Goal: Transaction & Acquisition: Purchase product/service

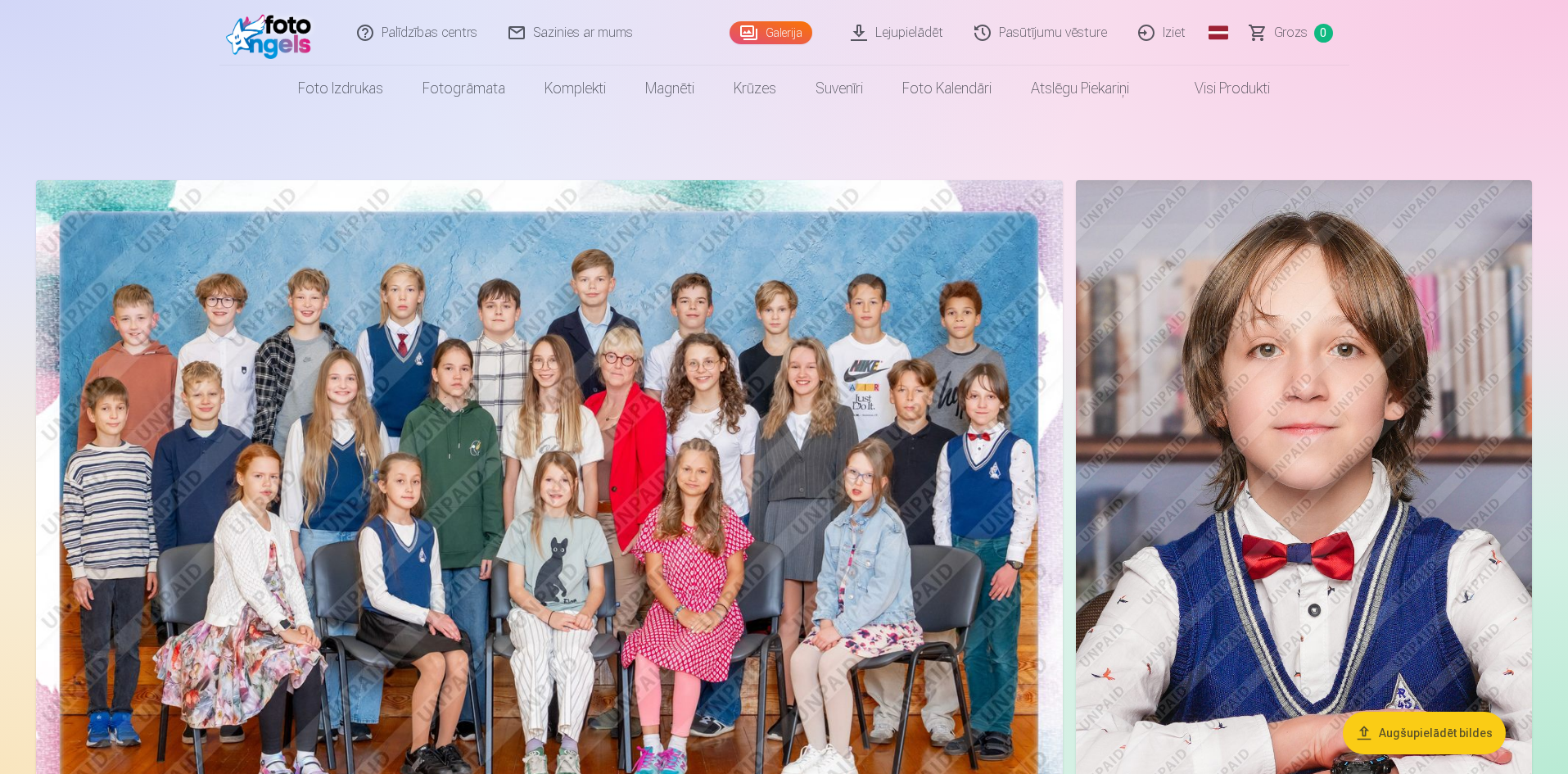
click at [279, 43] on img at bounding box center [273, 33] width 94 height 52
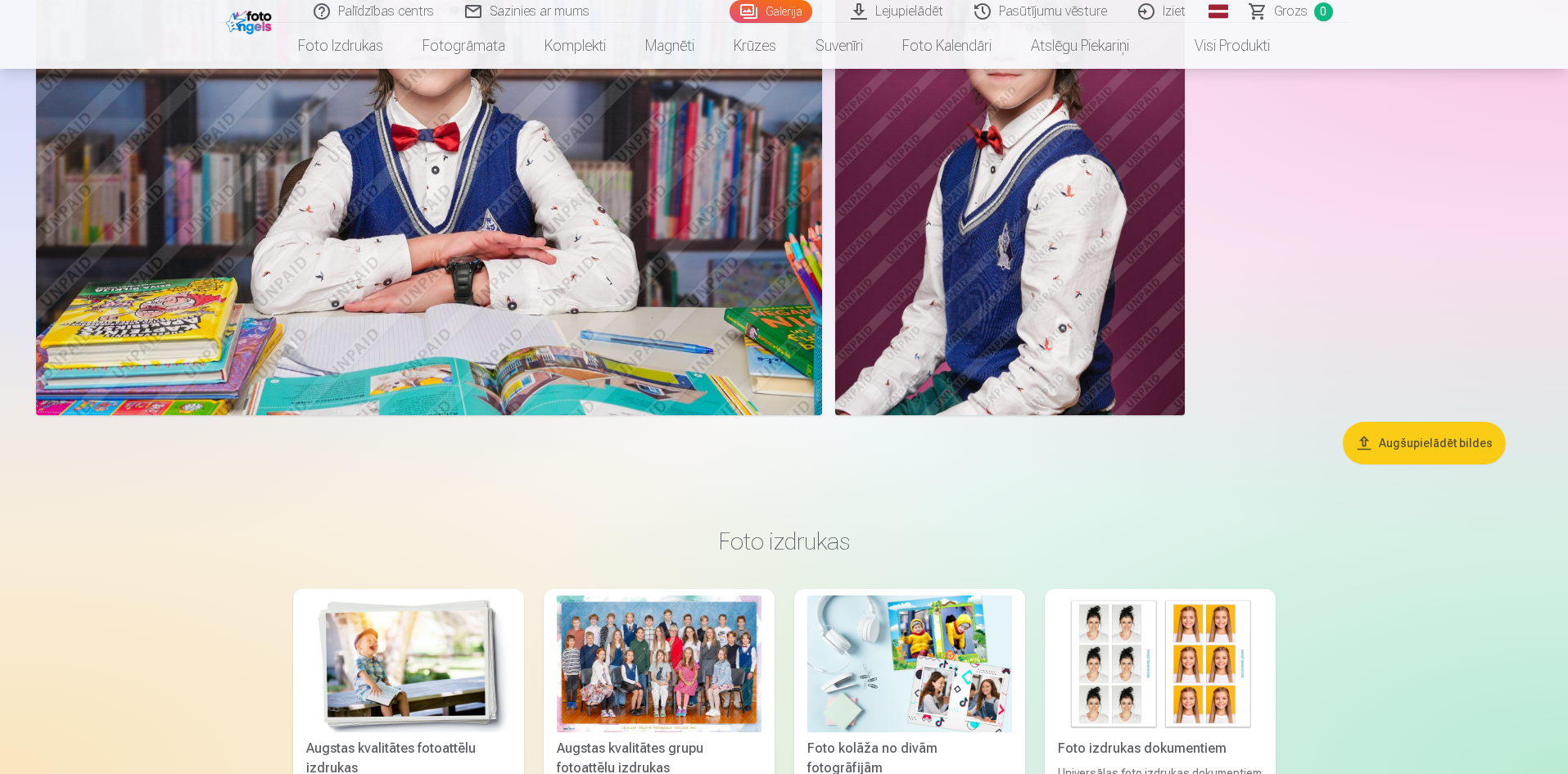
scroll to position [3193, 0]
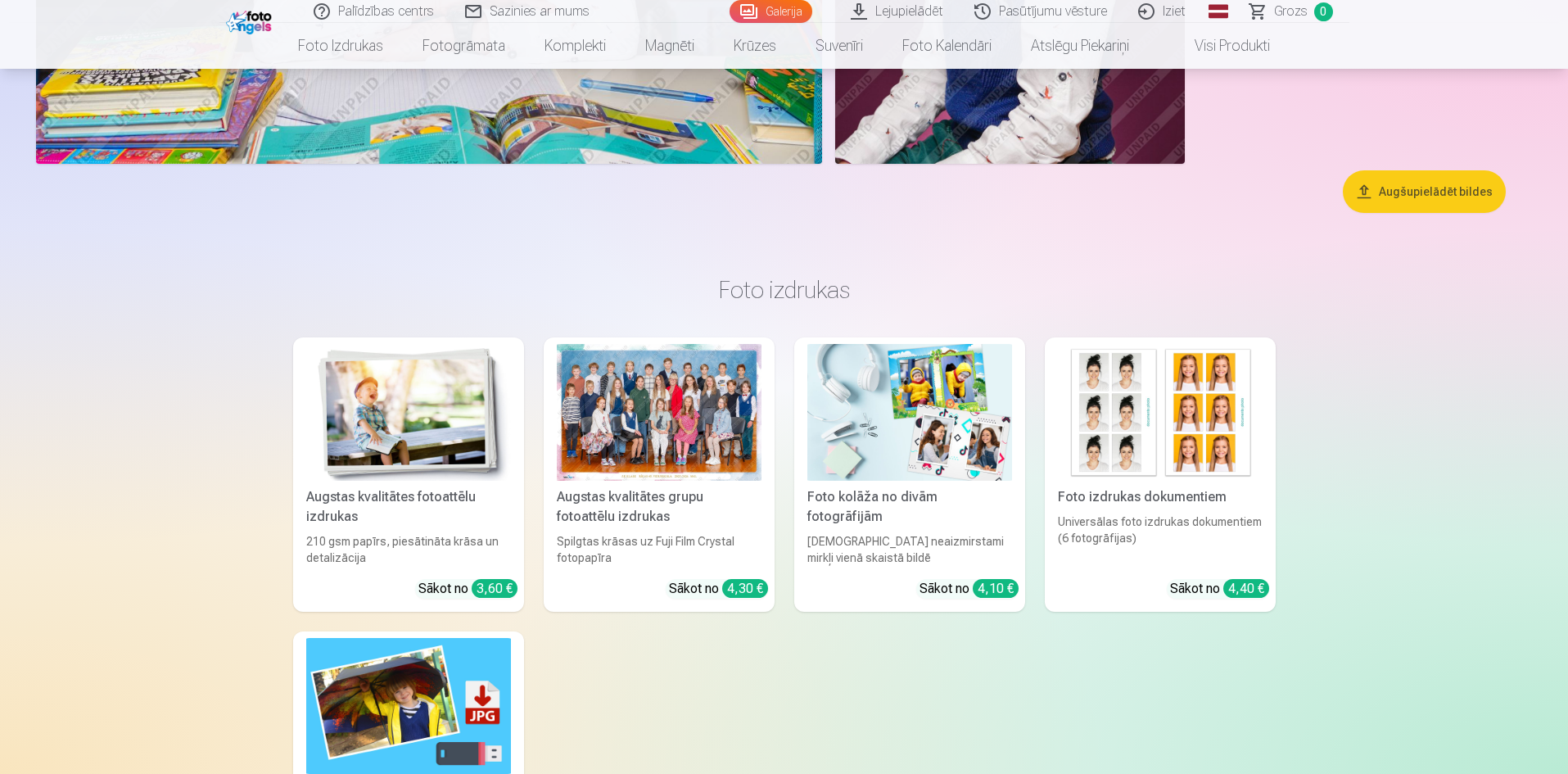
click at [705, 447] on div at bounding box center [659, 412] width 205 height 137
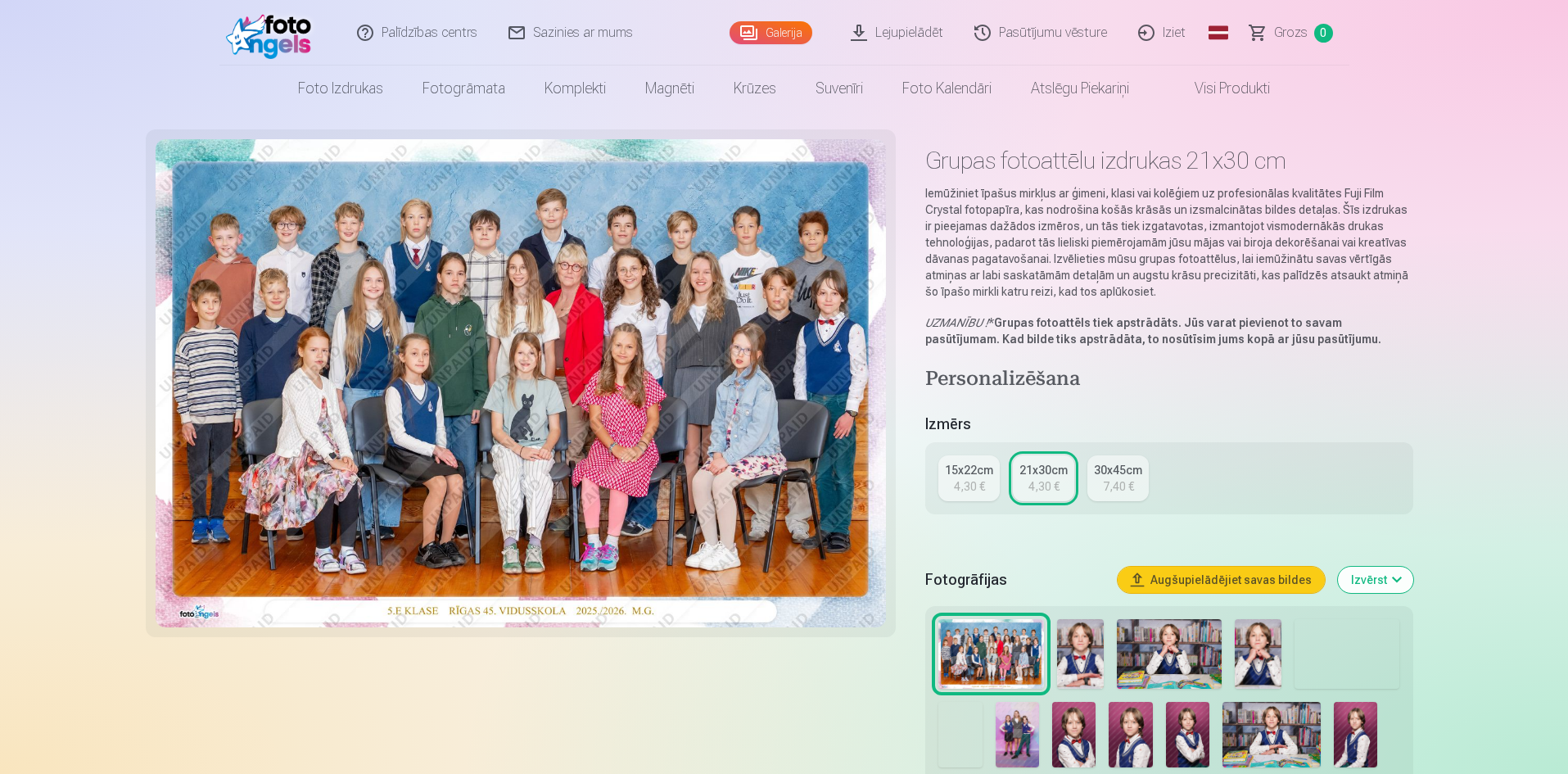
scroll to position [82, 0]
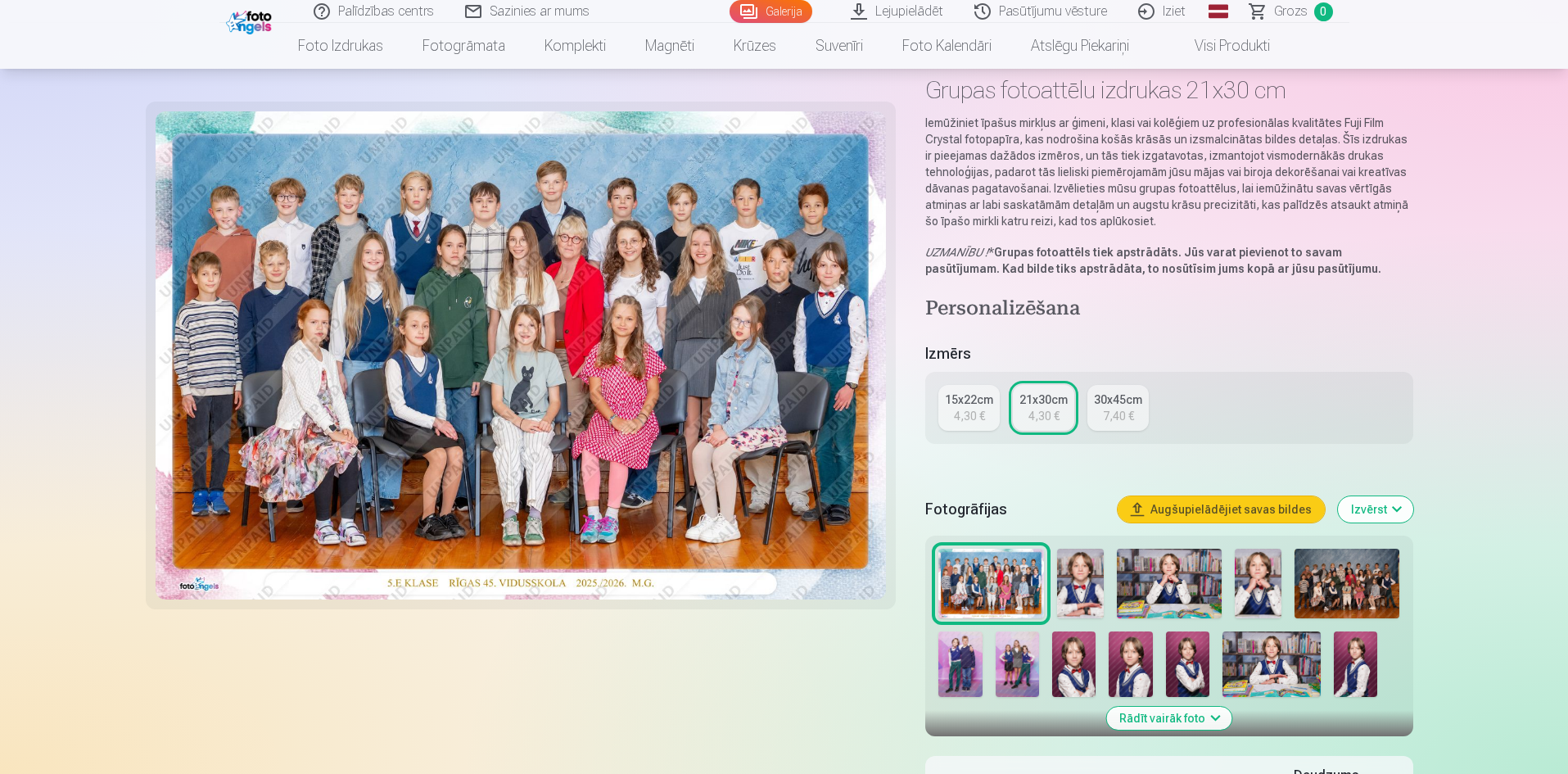
click at [534, 654] on div at bounding box center [521, 459] width 732 height 782
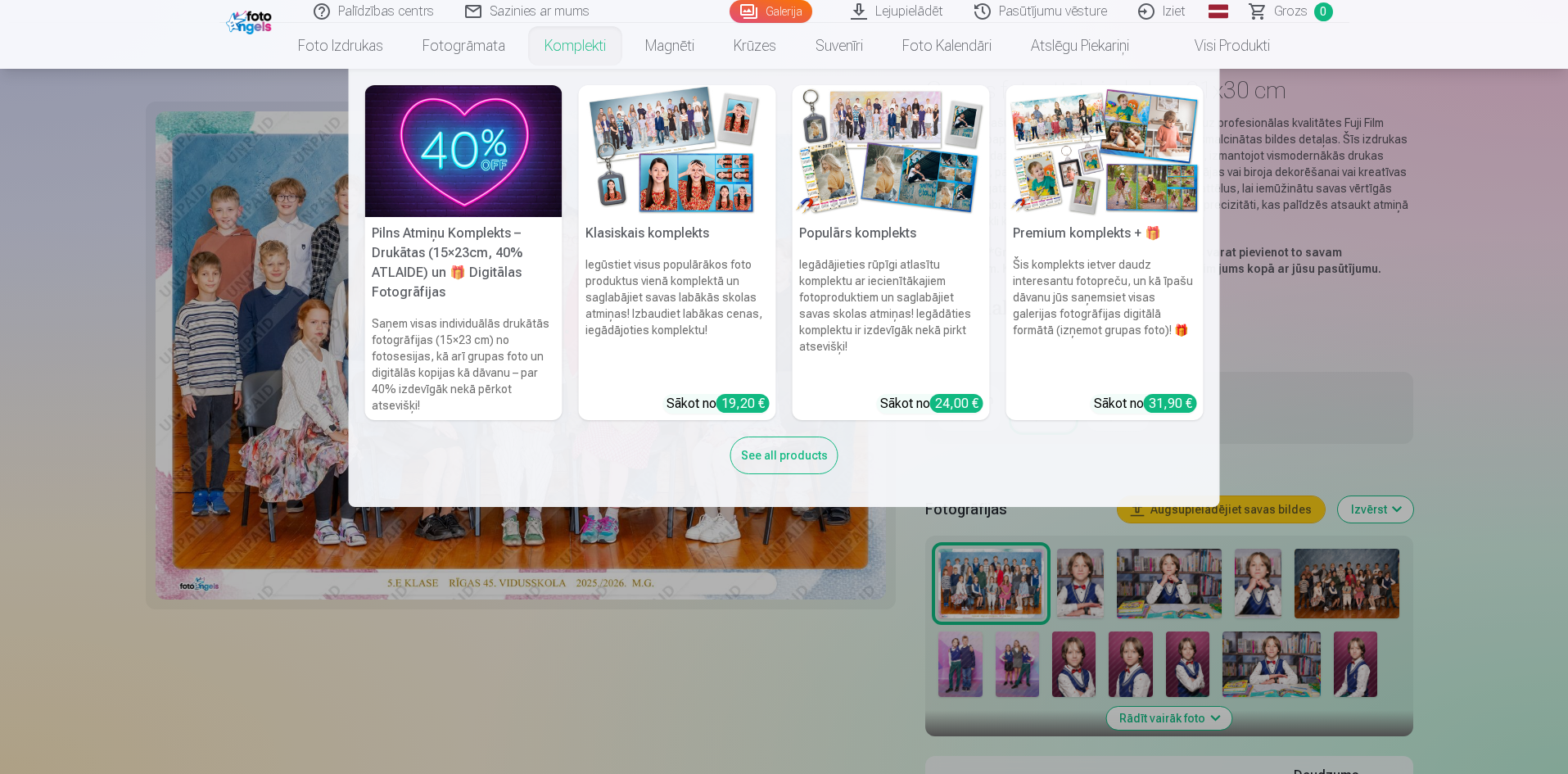
click at [579, 51] on link "Komplekti" at bounding box center [575, 46] width 101 height 46
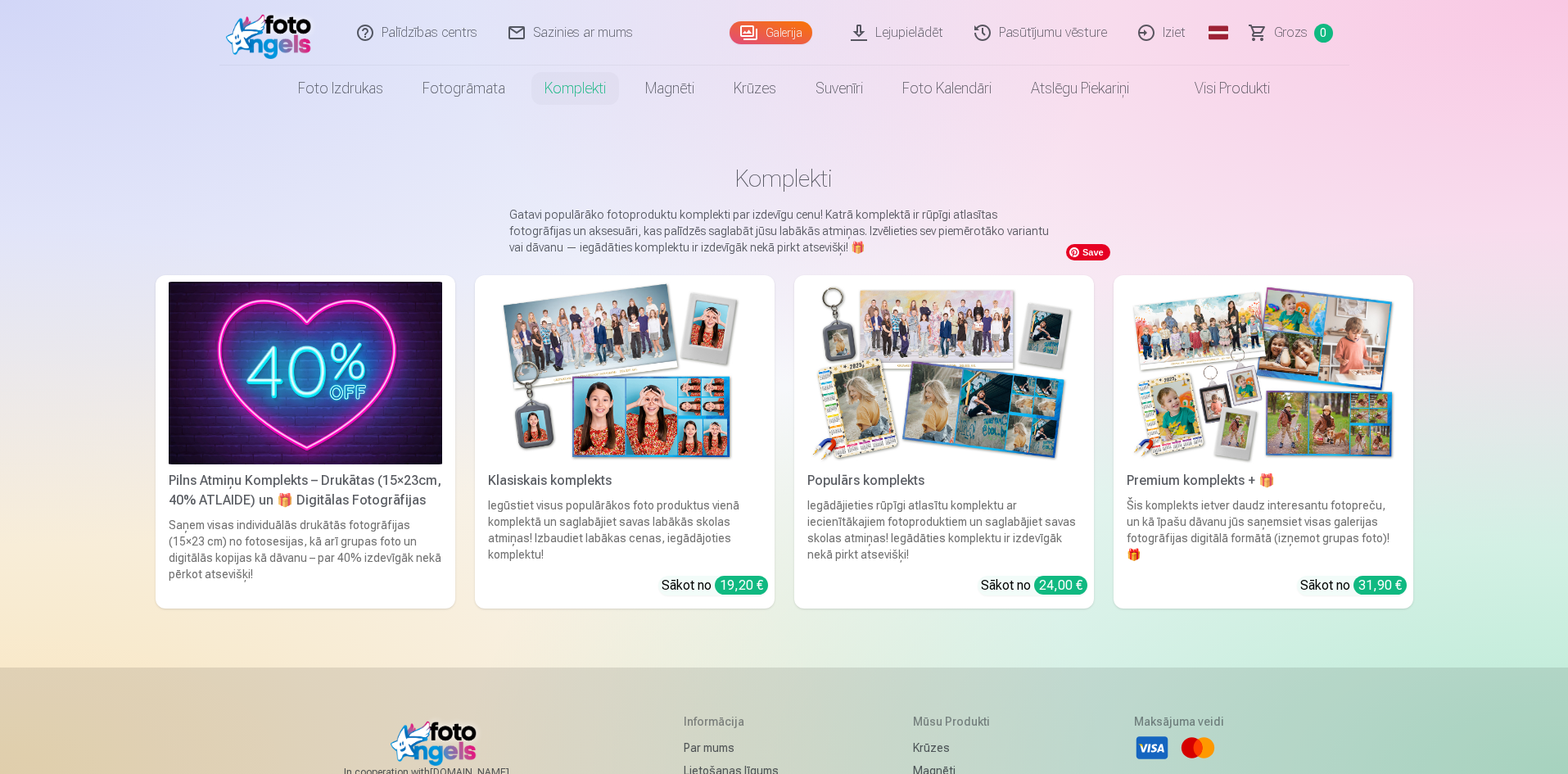
click at [1324, 398] on img at bounding box center [1263, 373] width 274 height 183
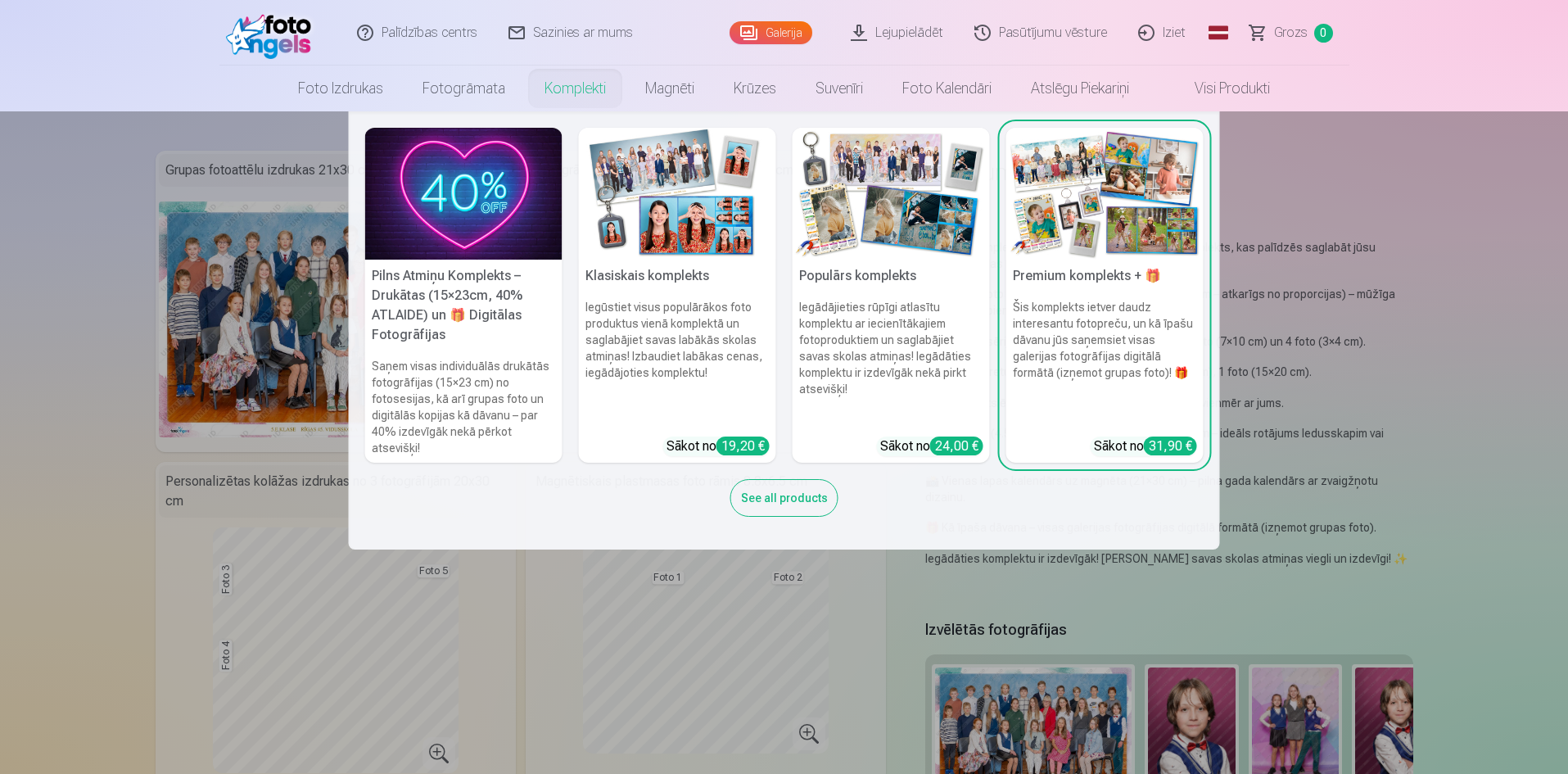
click at [765, 504] on div "See all products" at bounding box center [785, 498] width 108 height 38
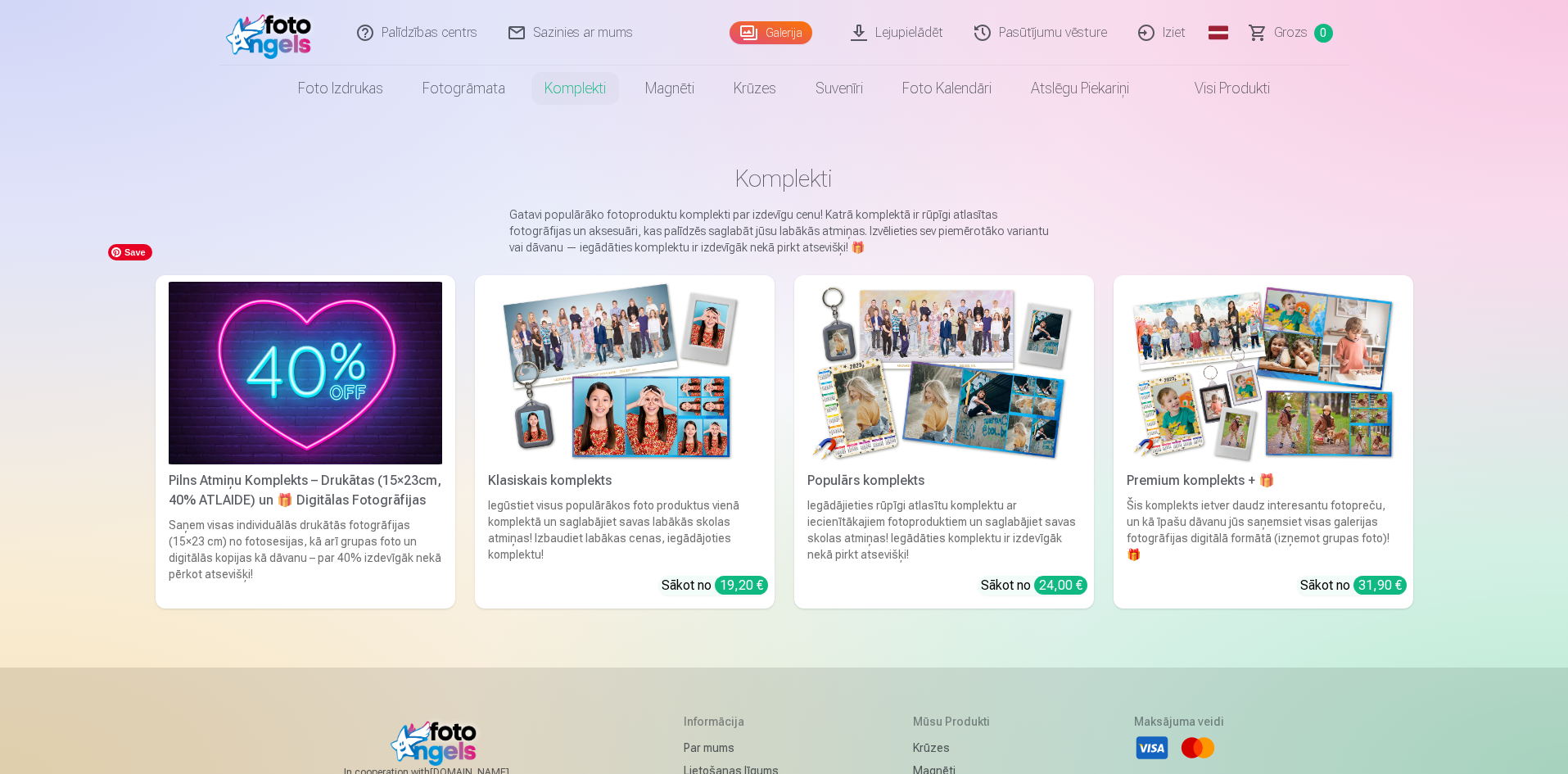
click at [342, 376] on img at bounding box center [306, 373] width 274 height 183
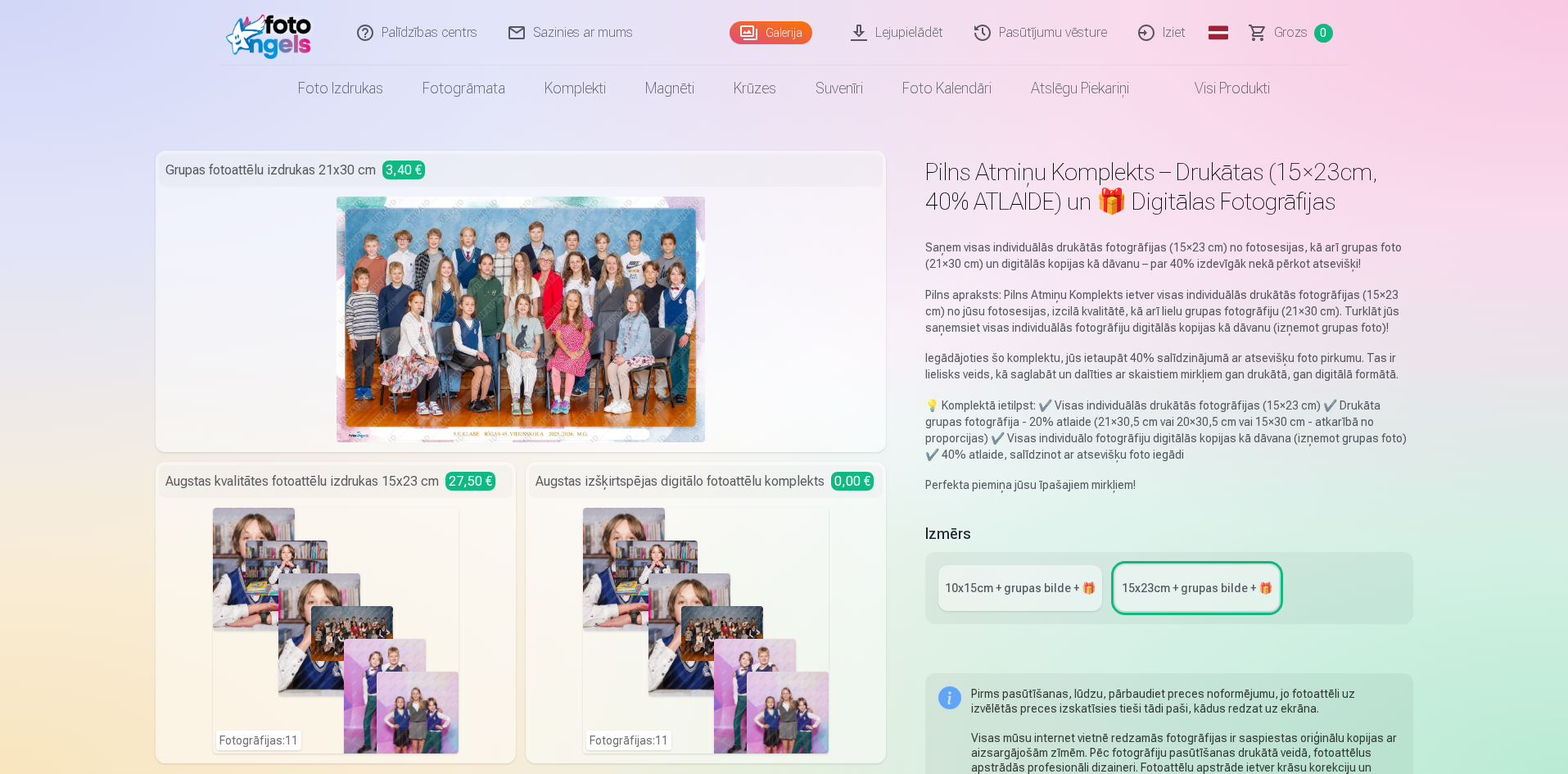
click at [1219, 592] on div "15x23сm + grupas bilde + 🎁" at bounding box center [1197, 588] width 151 height 16
click at [596, 354] on img at bounding box center [521, 319] width 369 height 246
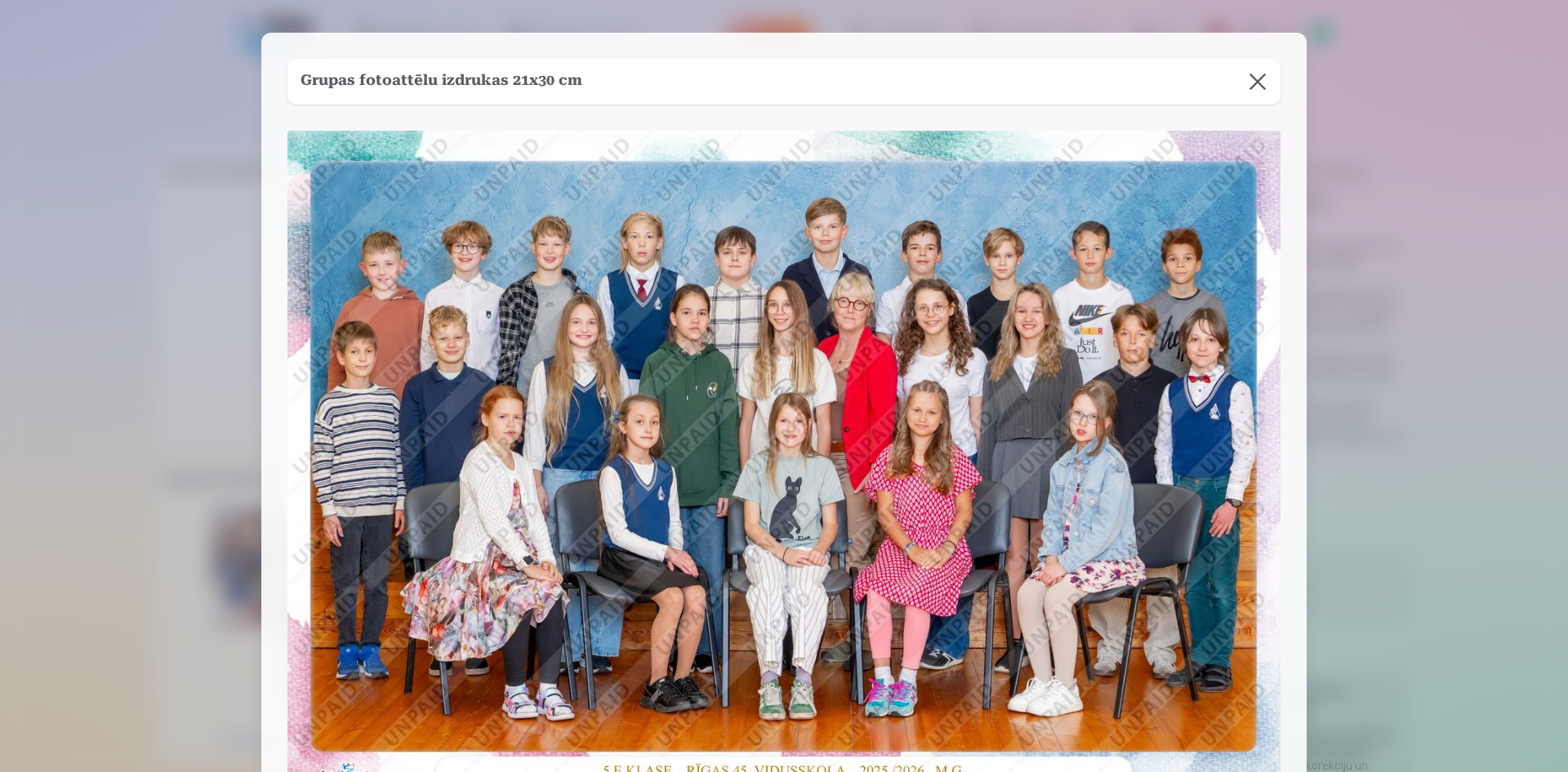
click at [1259, 85] on button at bounding box center [1258, 82] width 46 height 46
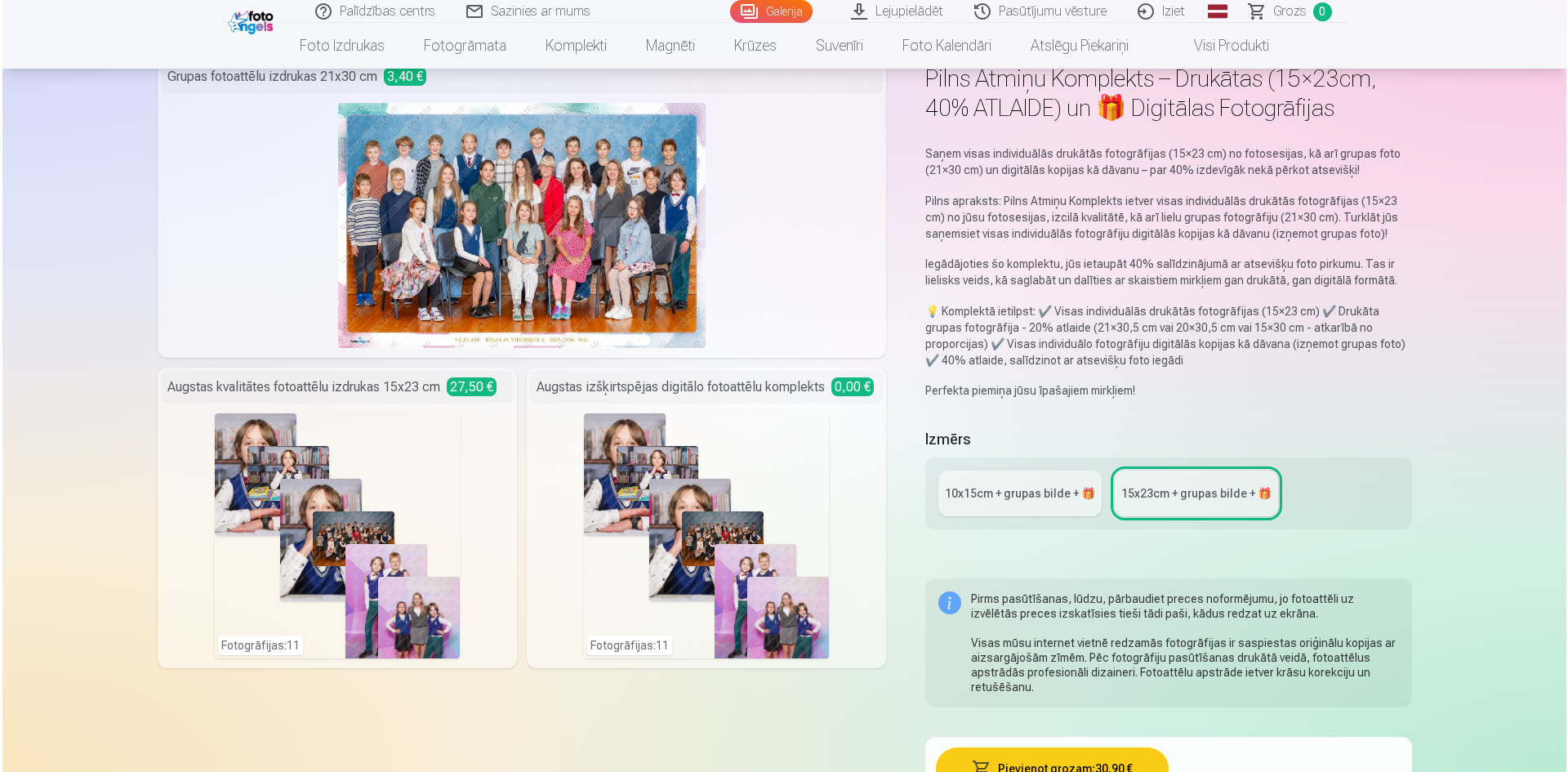
scroll to position [163, 0]
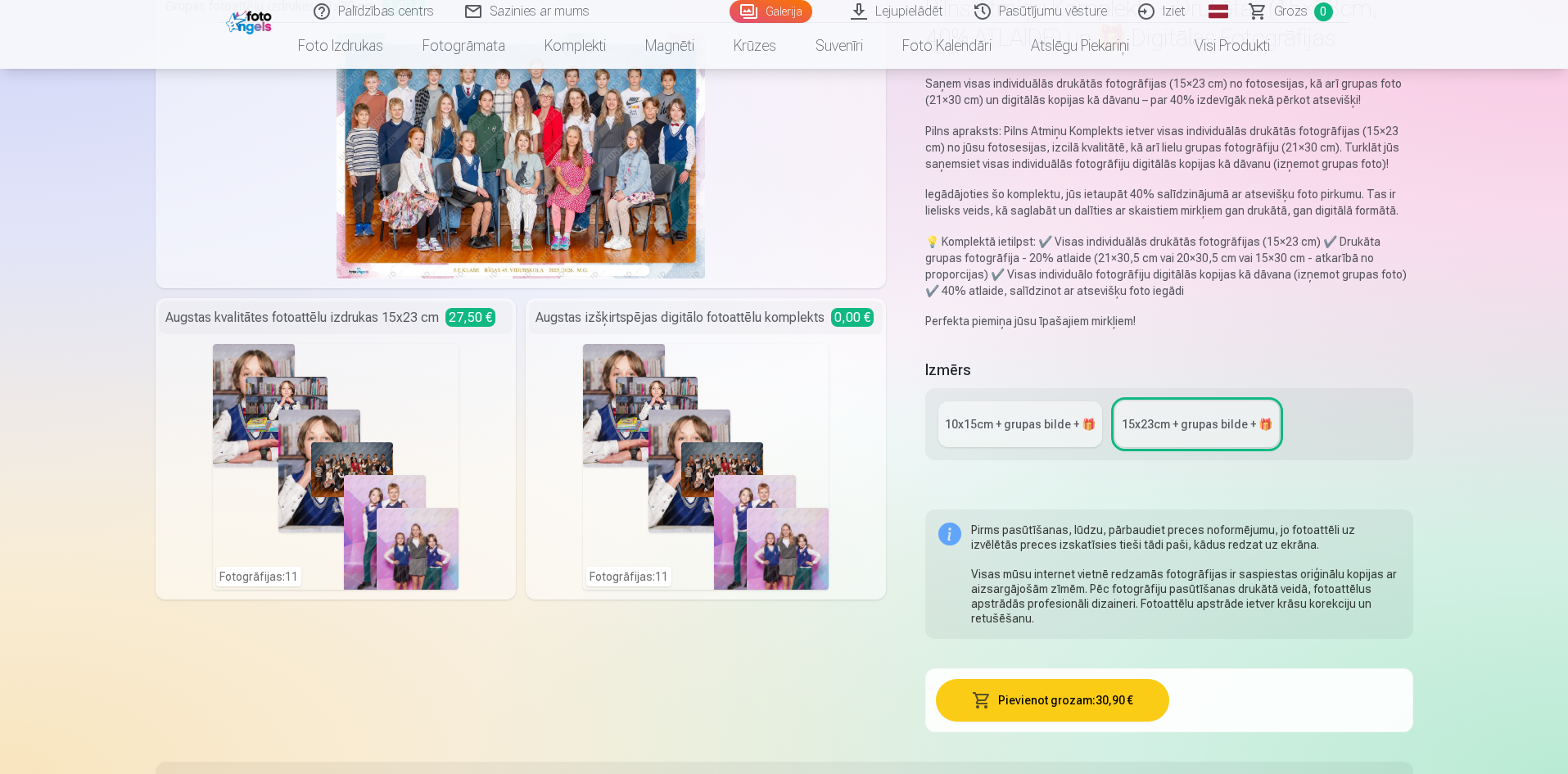
click at [652, 428] on div "Fotogrāfijas : 11" at bounding box center [706, 467] width 246 height 246
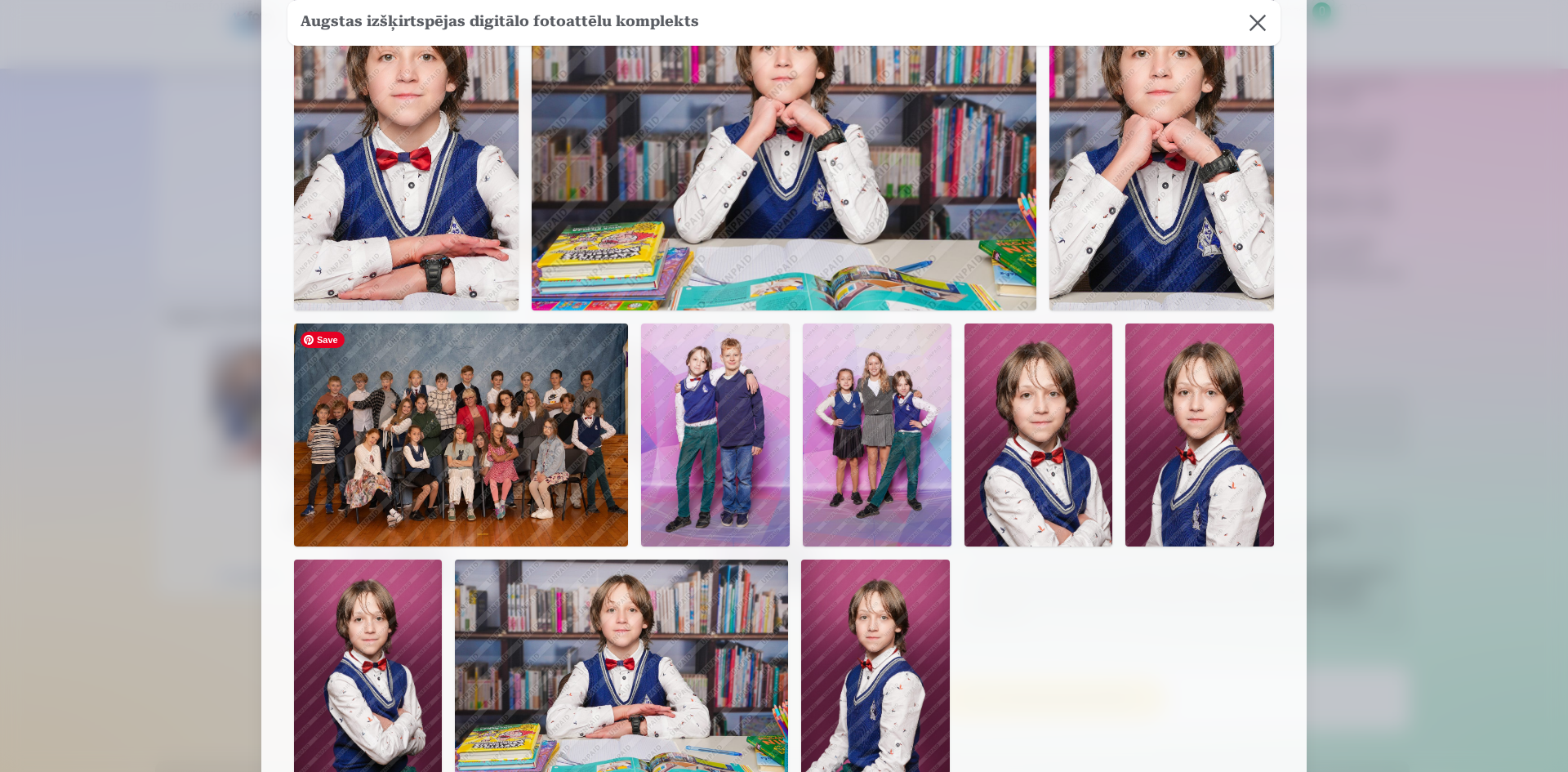
click at [500, 499] on img at bounding box center [461, 435] width 334 height 223
click at [505, 489] on img at bounding box center [461, 435] width 334 height 223
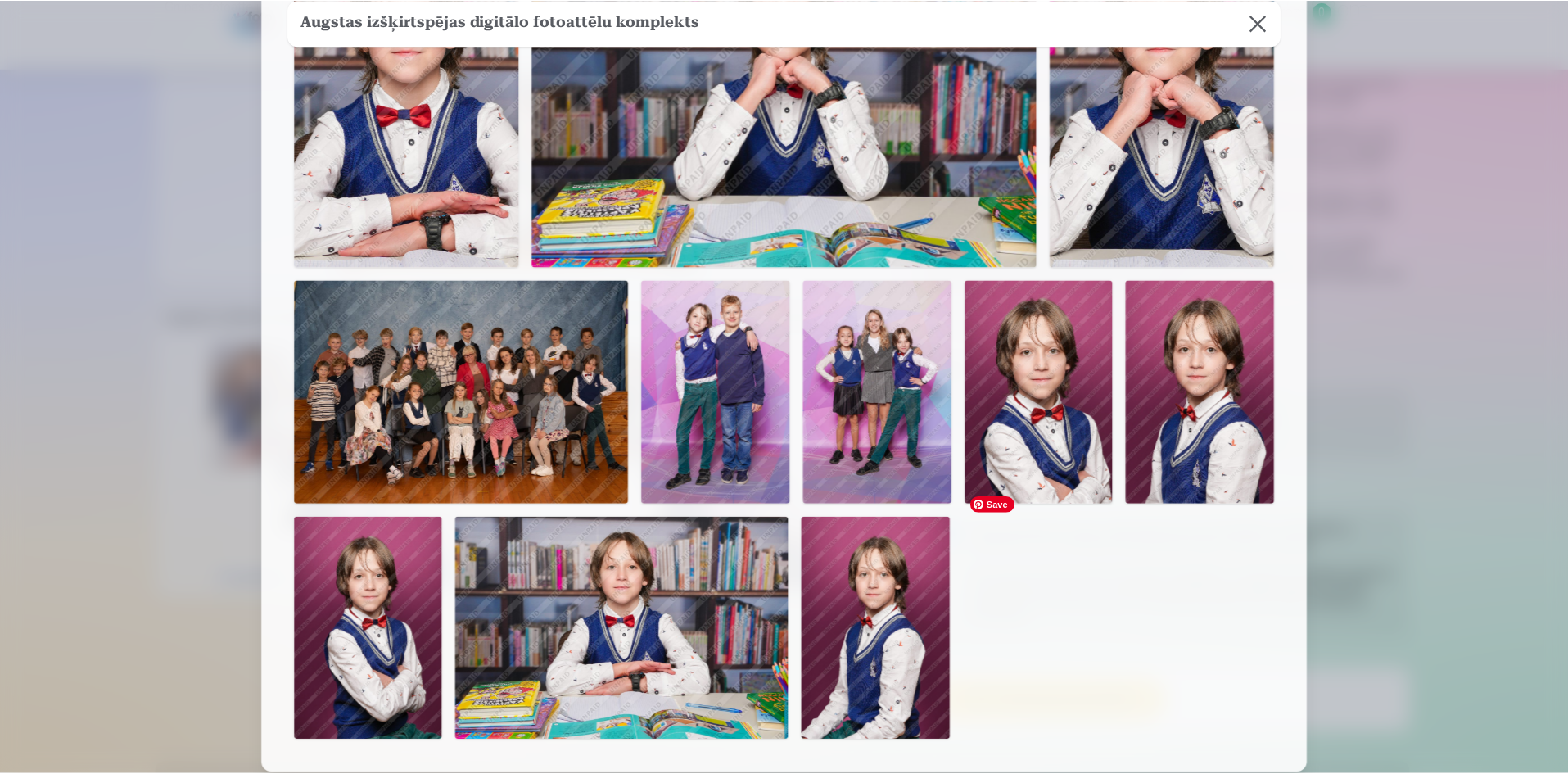
scroll to position [246, 0]
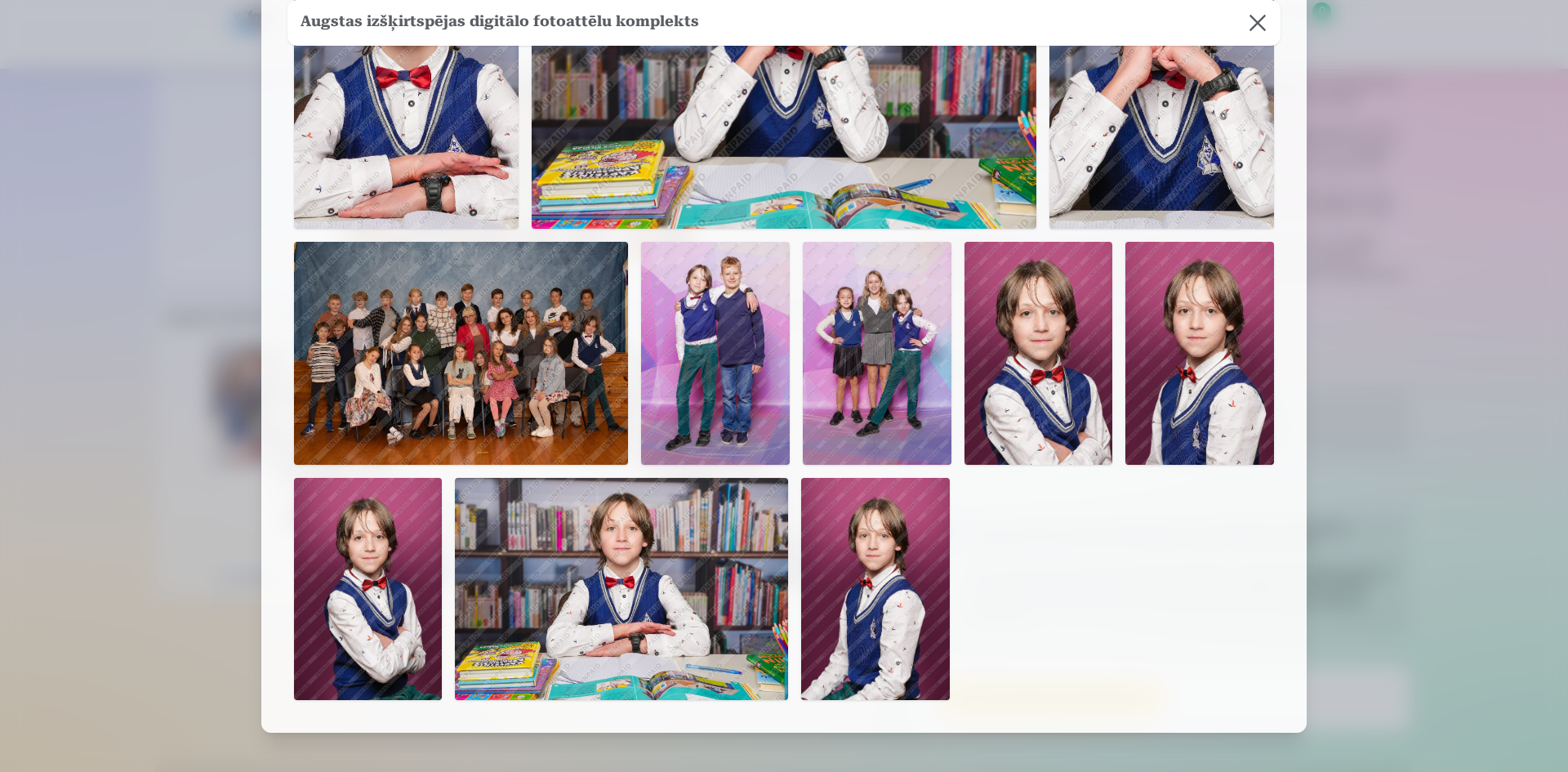
click at [1253, 16] on button at bounding box center [1258, 23] width 46 height 46
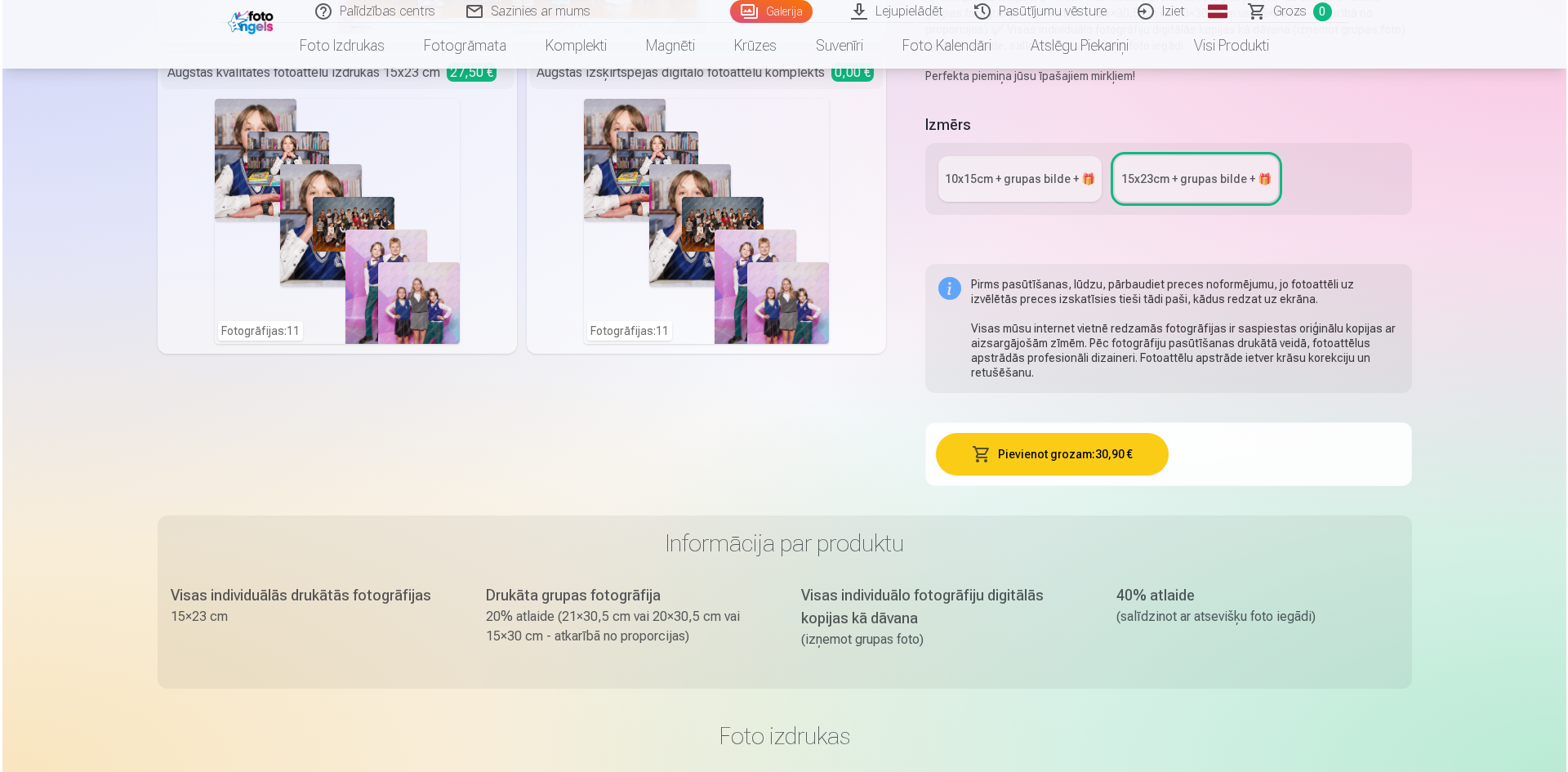
scroll to position [408, 0]
click at [1035, 462] on button "Pievienot grozam : 30,90 €" at bounding box center [1049, 453] width 233 height 42
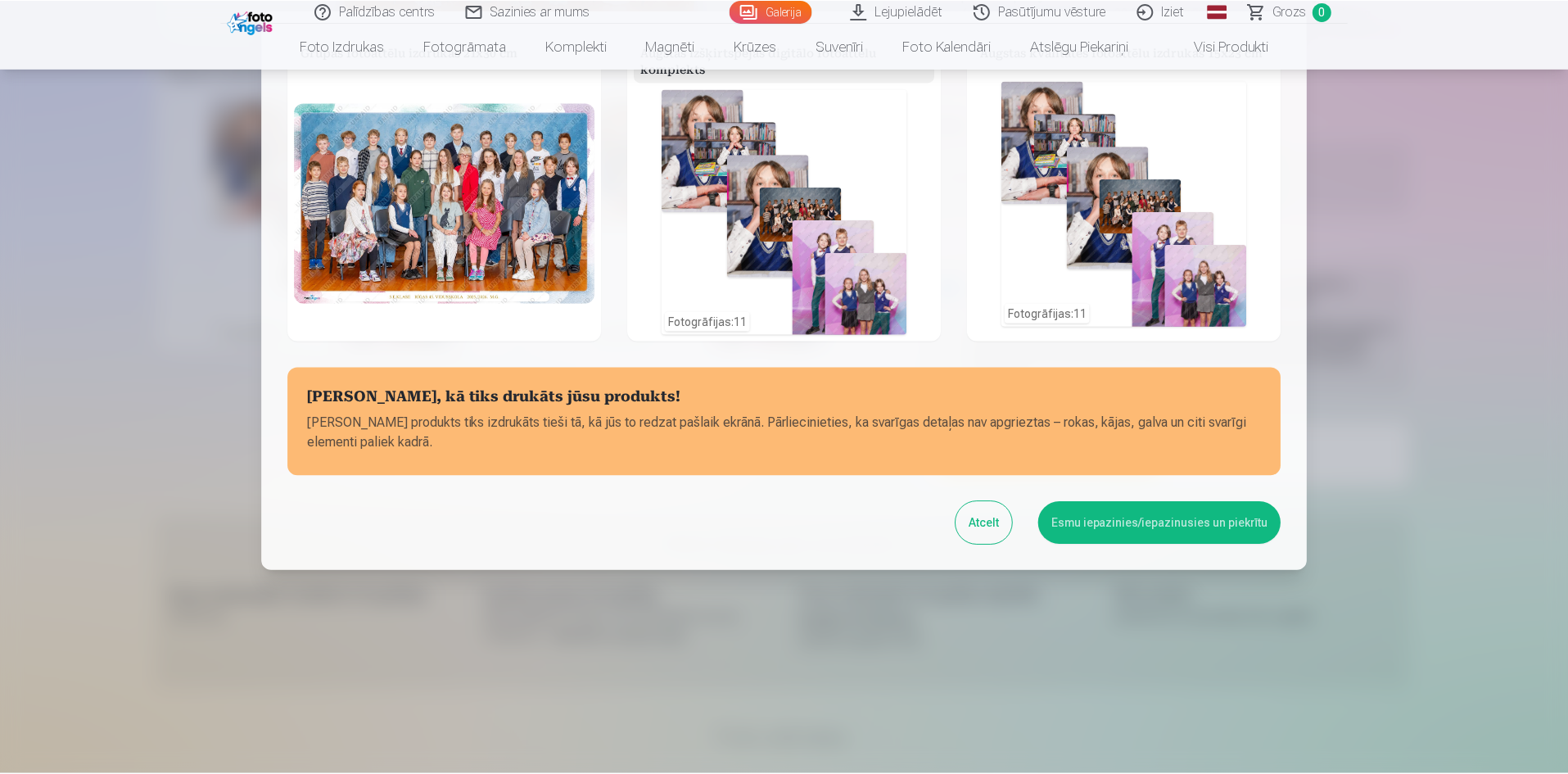
scroll to position [111, 0]
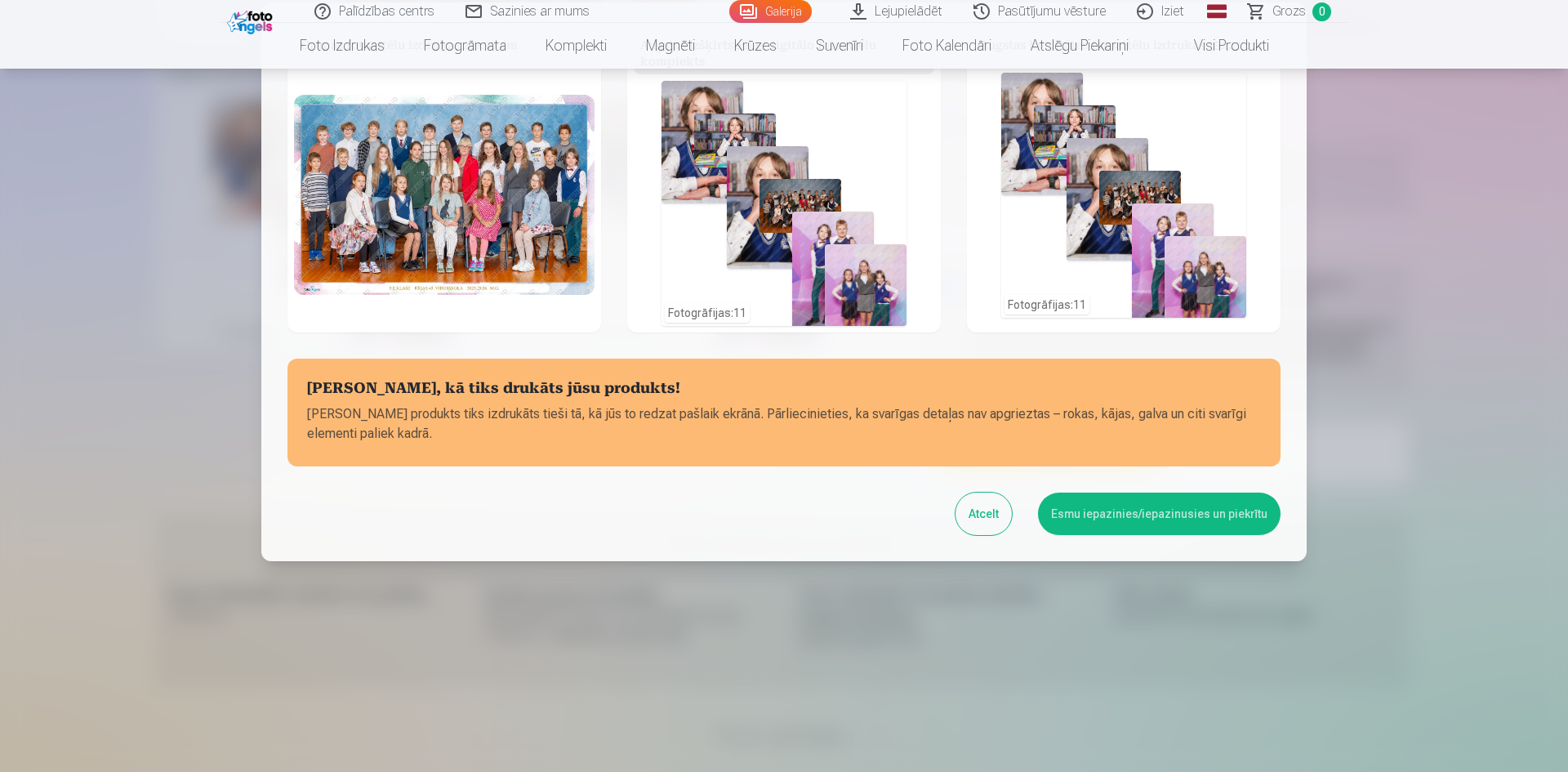
click at [683, 315] on div "Fotogrāfijas : 11" at bounding box center [784, 203] width 245 height 245
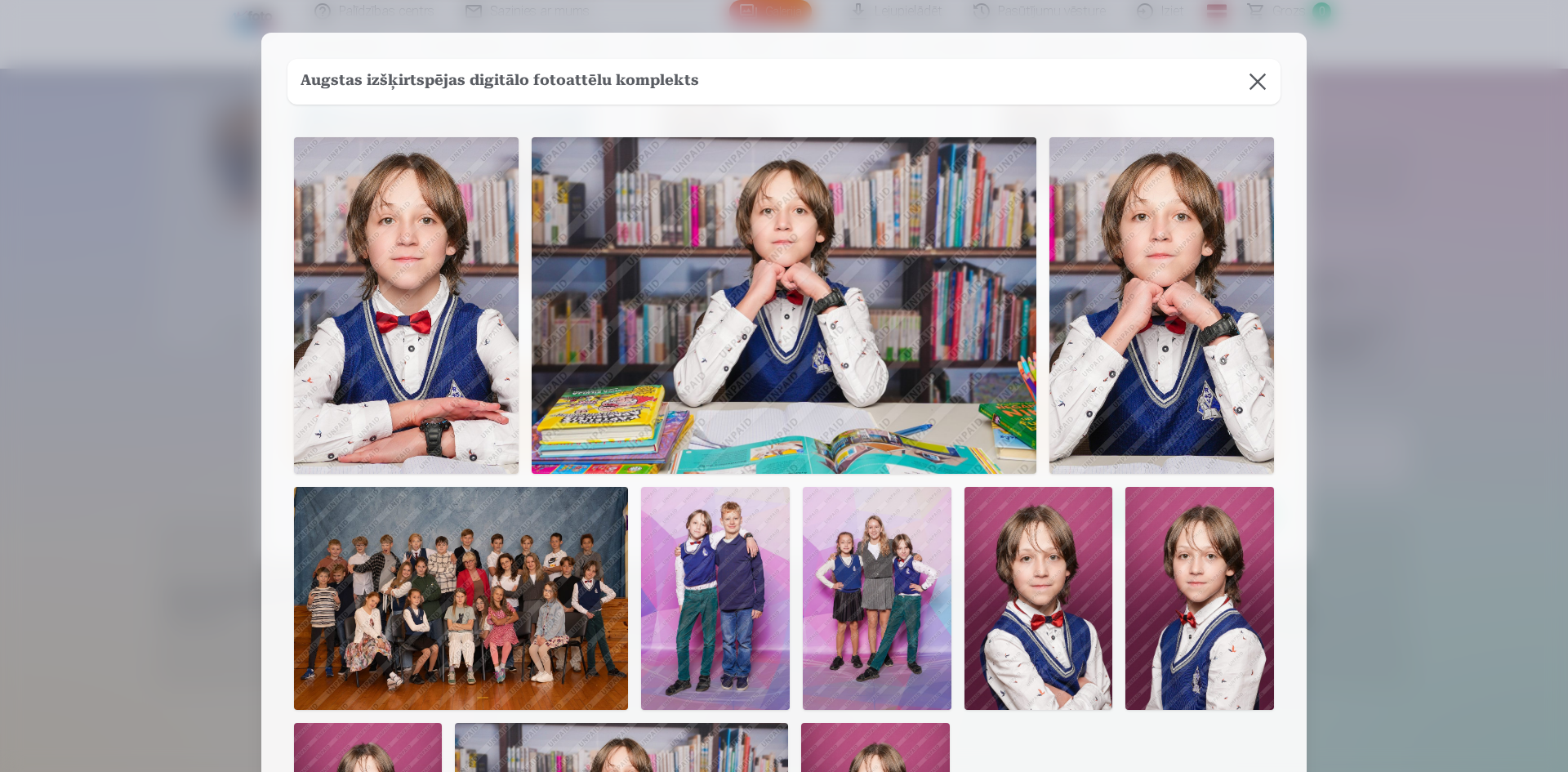
click at [1264, 92] on button at bounding box center [1258, 82] width 46 height 46
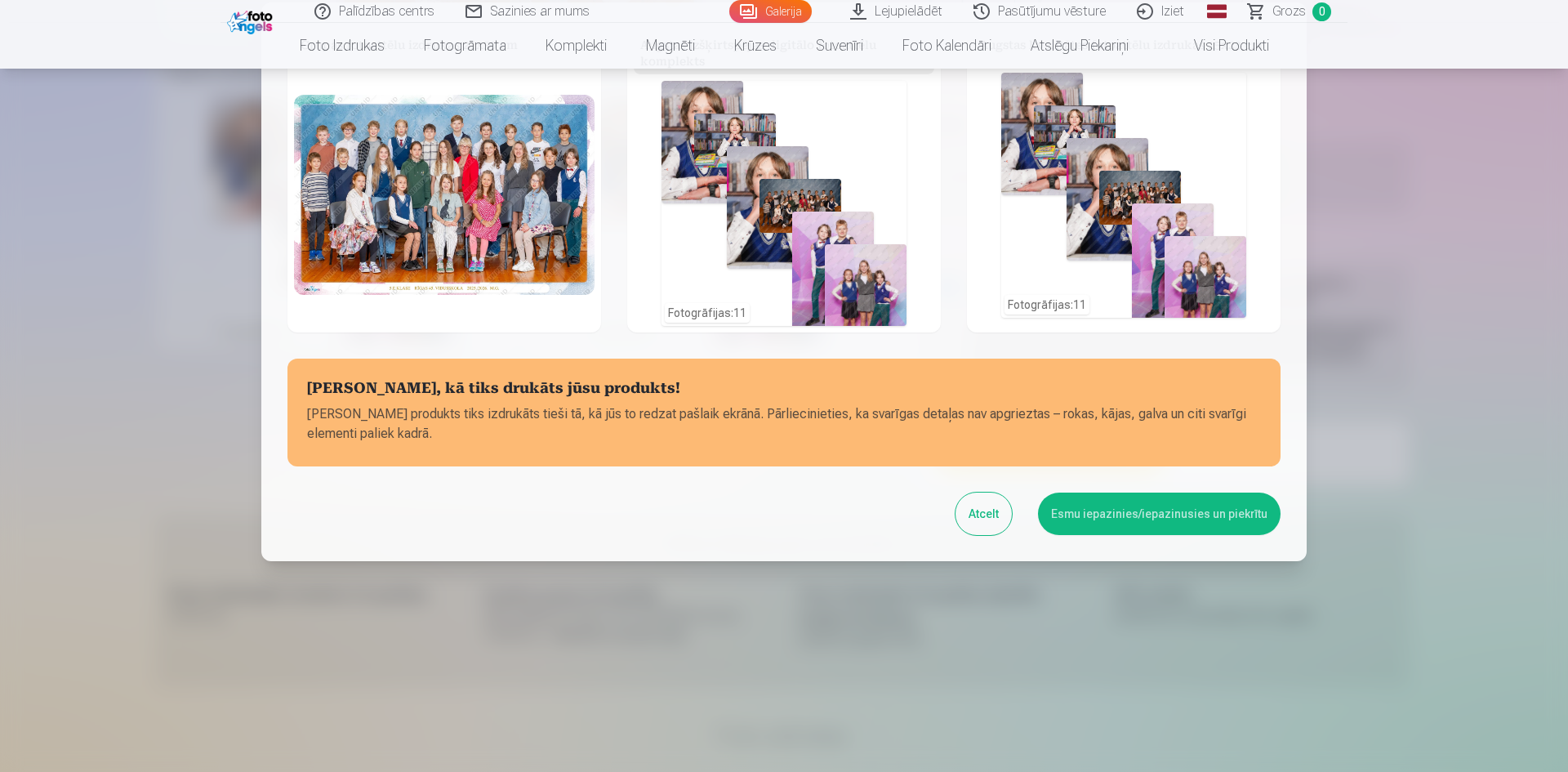
click at [1392, 181] on div at bounding box center [784, 386] width 1568 height 772
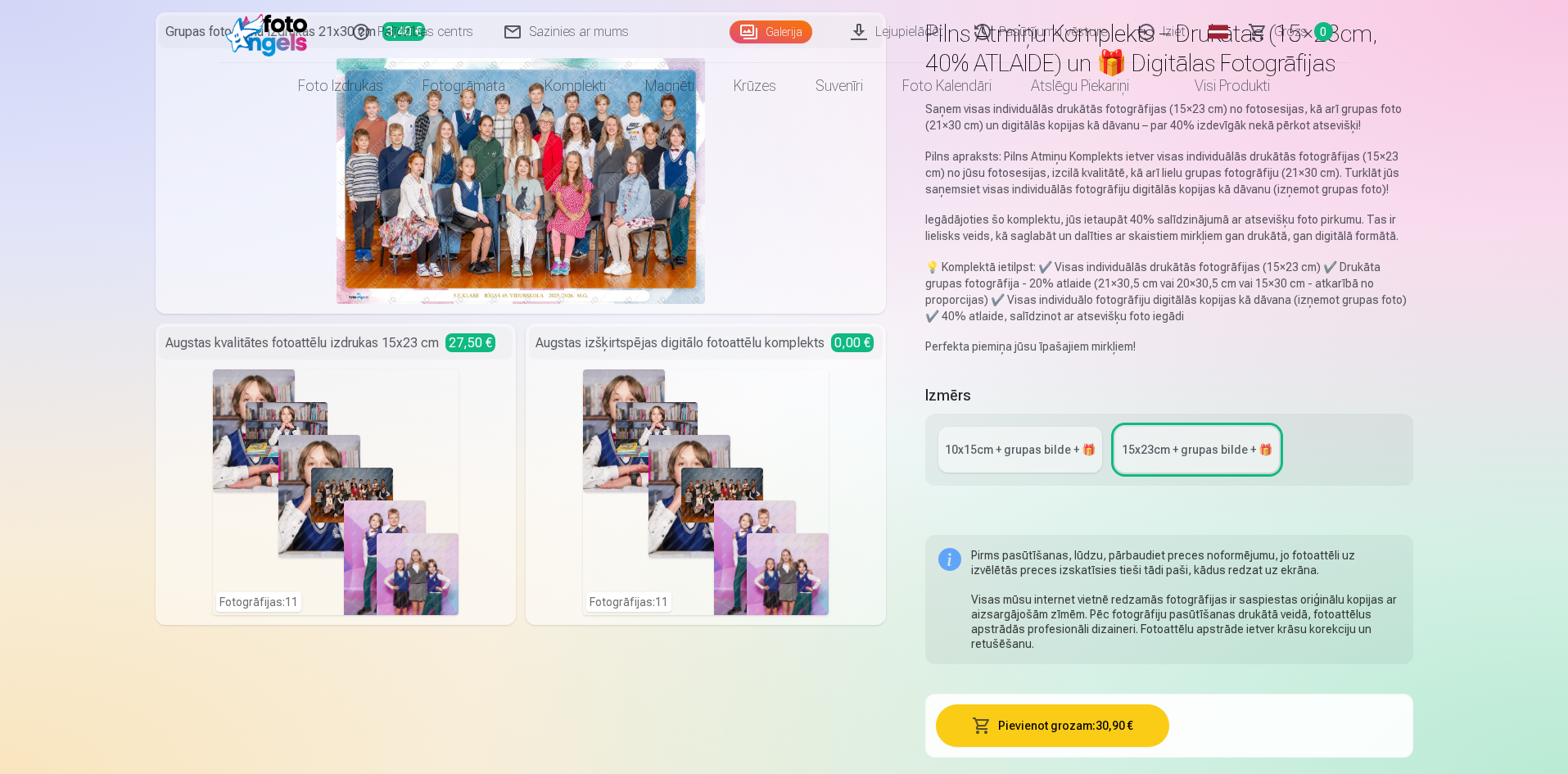
scroll to position [0, 0]
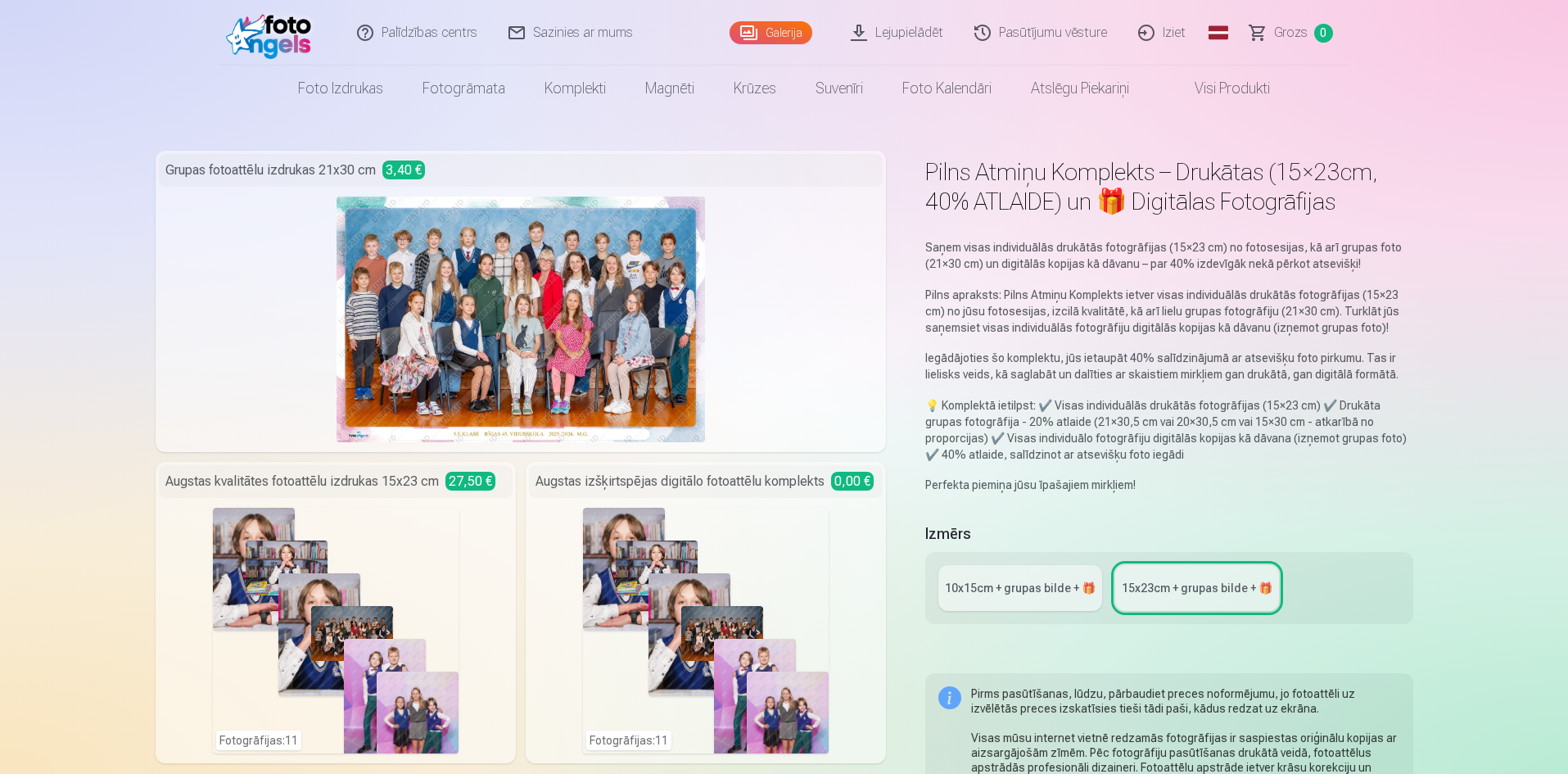
click at [1227, 92] on link "Visi produkti" at bounding box center [1219, 88] width 141 height 46
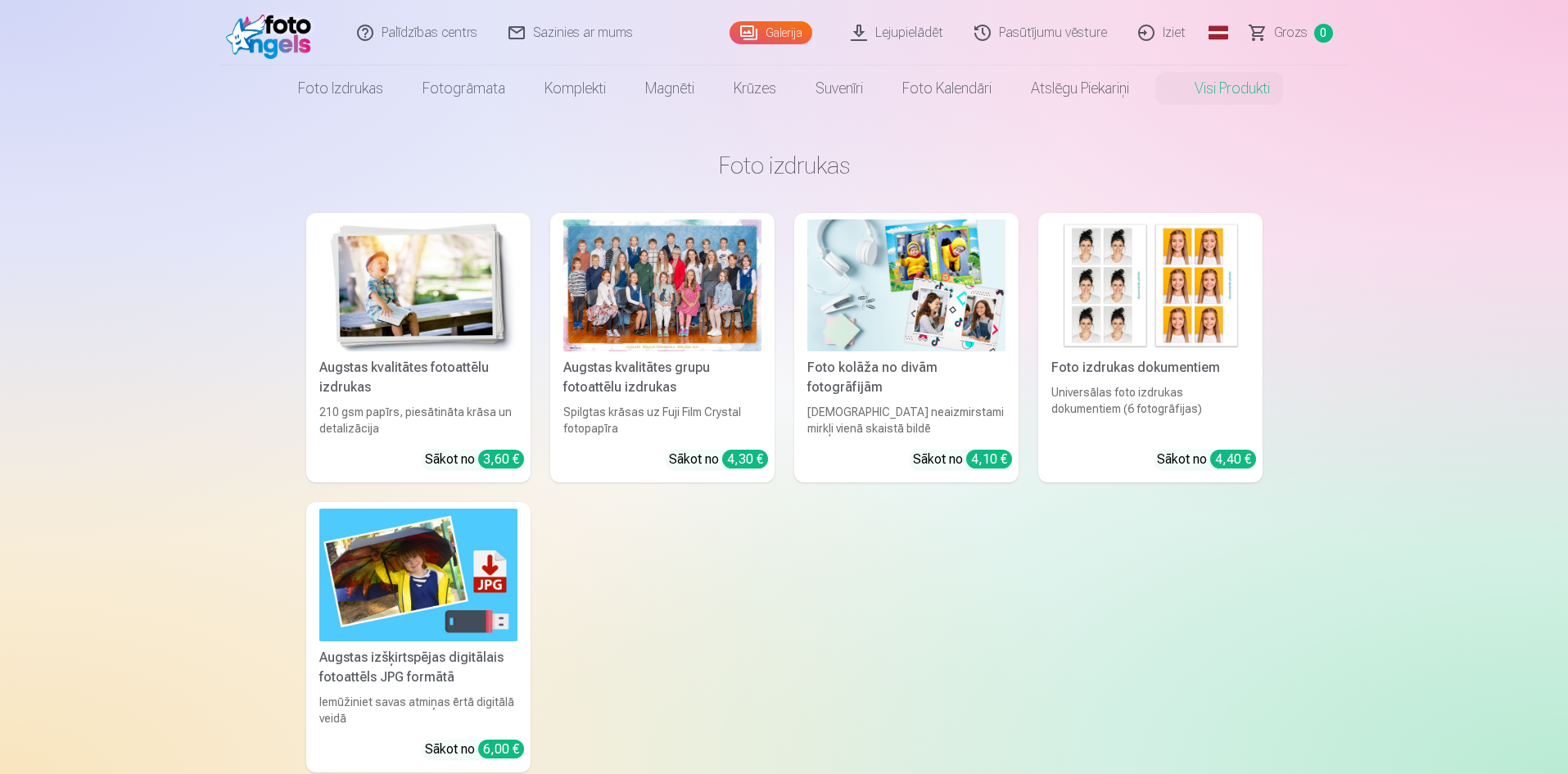
click at [759, 591] on div "Augstas kvalitātes fotoattēlu izdrukas 210 gsm papīrs, piesātināta krāsa un det…" at bounding box center [784, 492] width 956 height 559
click at [682, 322] on div at bounding box center [663, 285] width 198 height 132
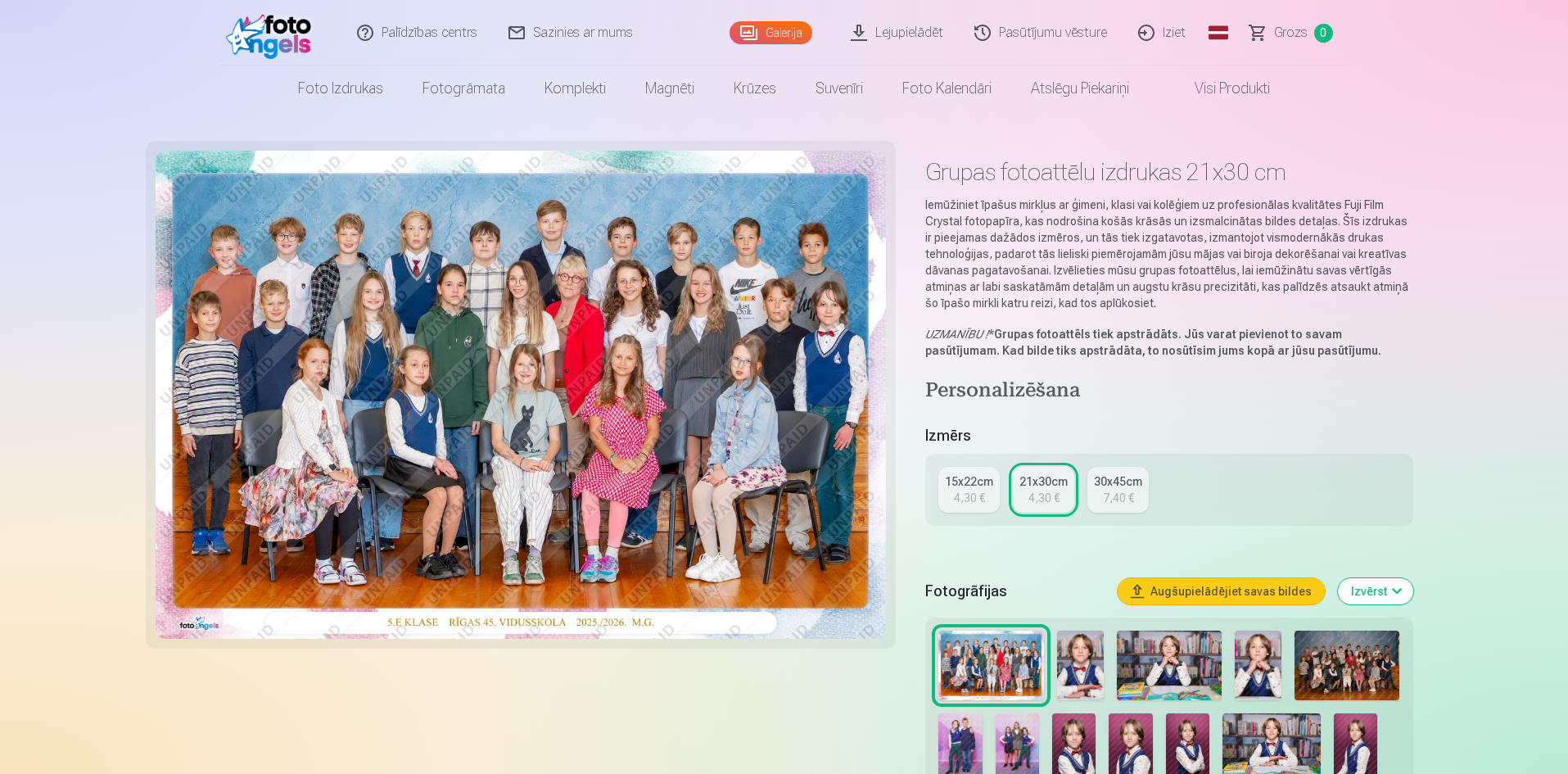
click at [1210, 590] on button "Augšupielādējiet savas bildes" at bounding box center [1221, 591] width 207 height 26
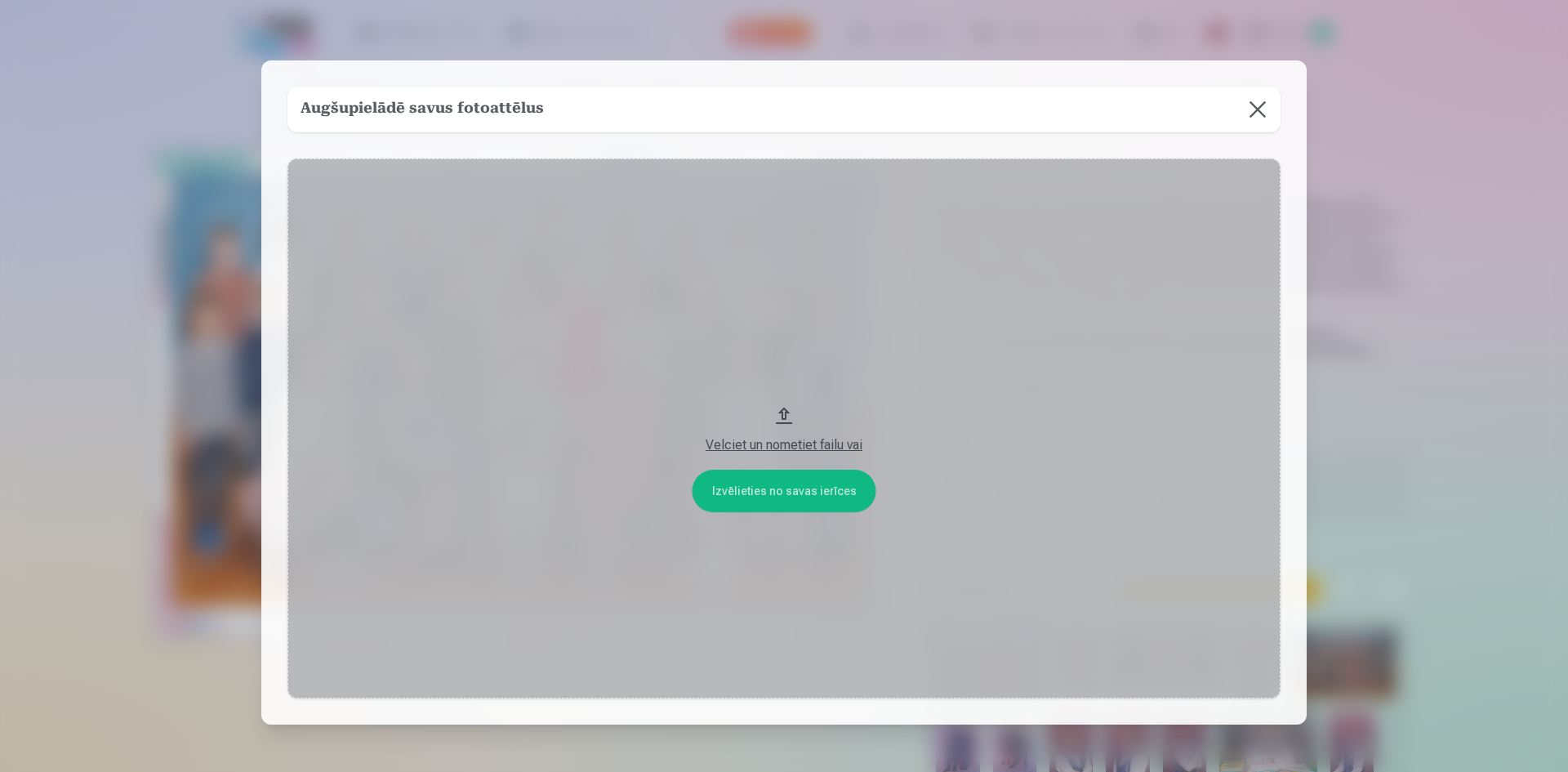
click at [1257, 111] on button at bounding box center [1258, 109] width 46 height 46
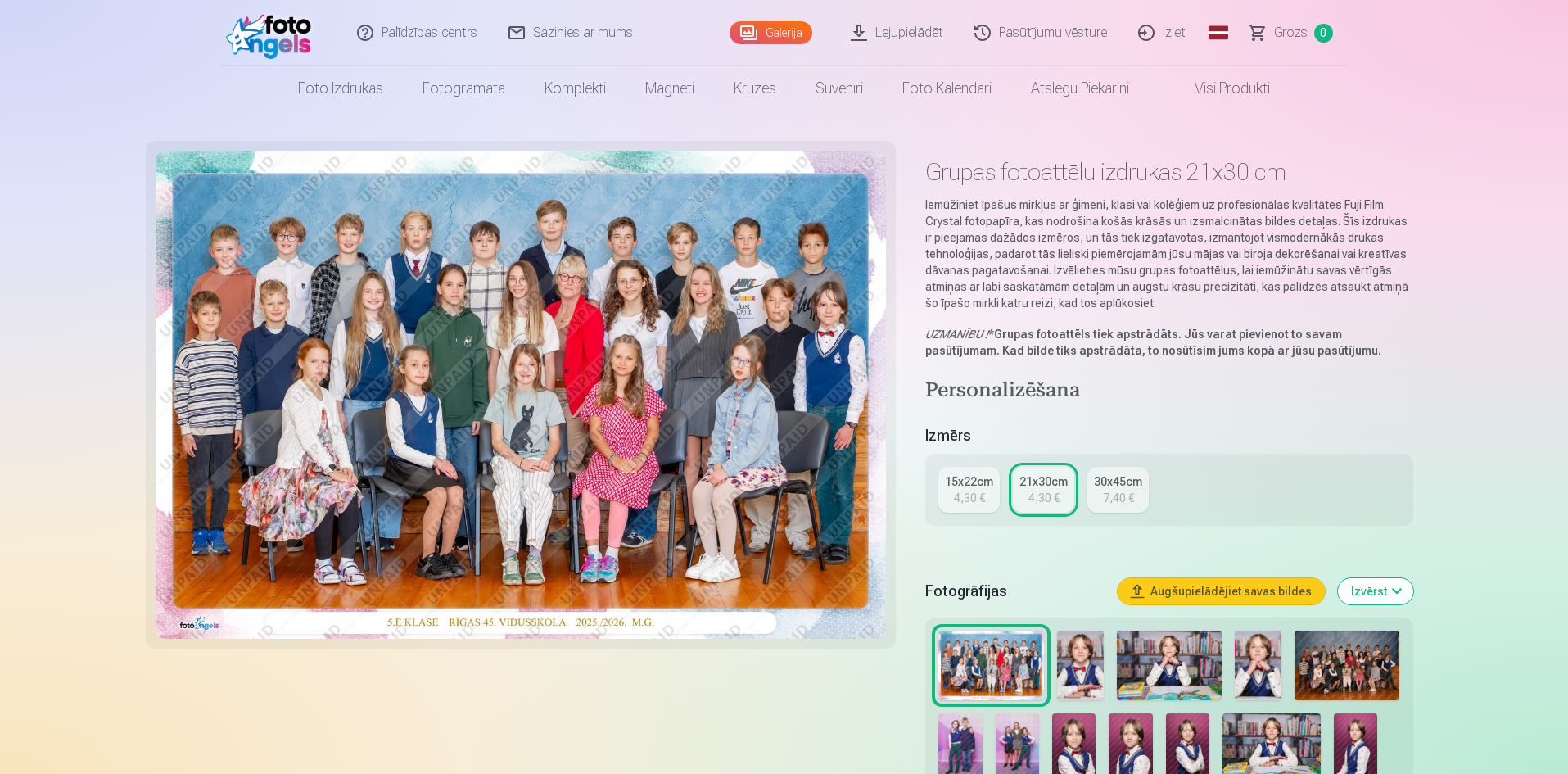
click at [1374, 595] on button "Izvērst" at bounding box center [1375, 591] width 75 height 26
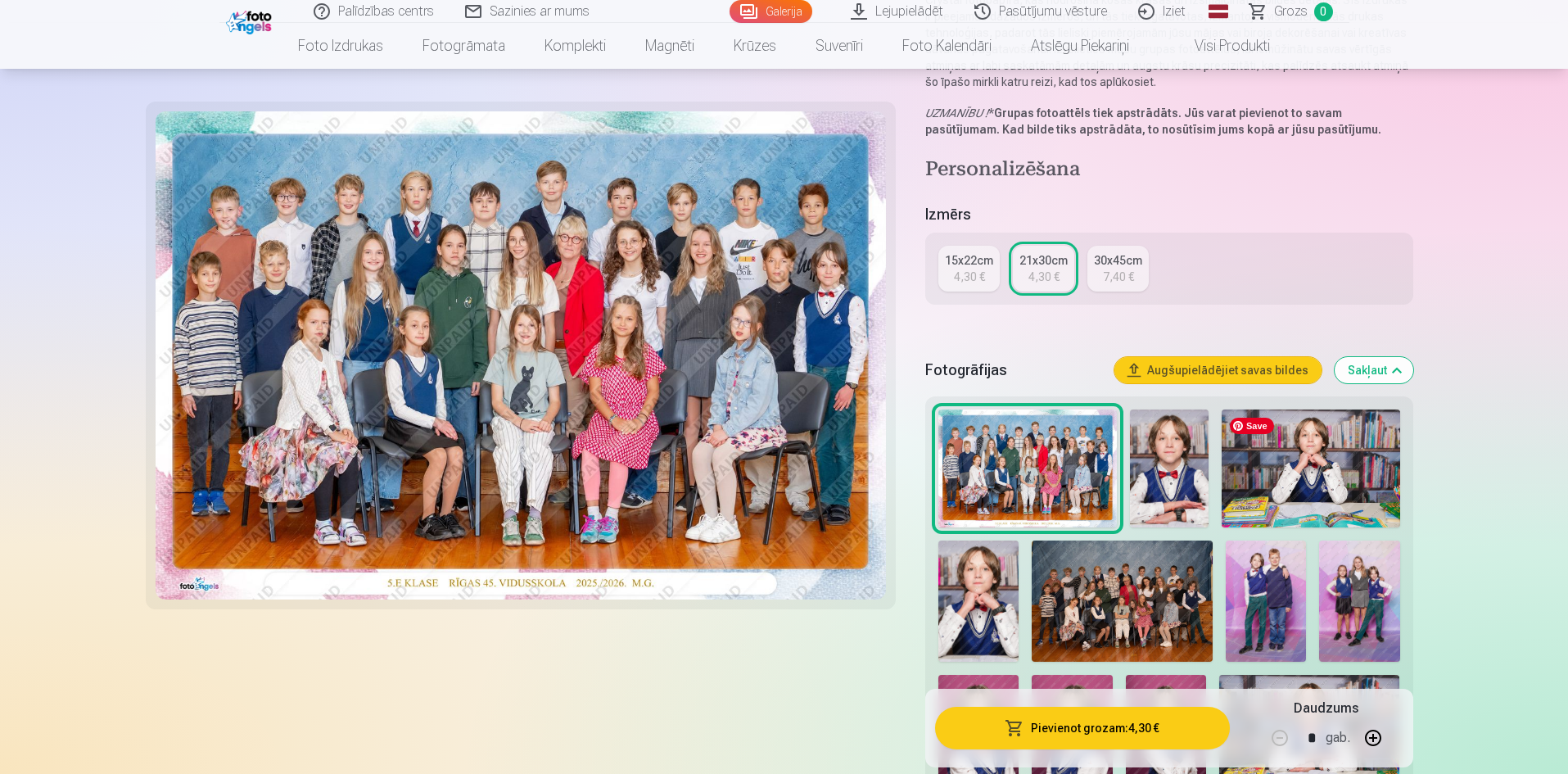
scroll to position [246, 0]
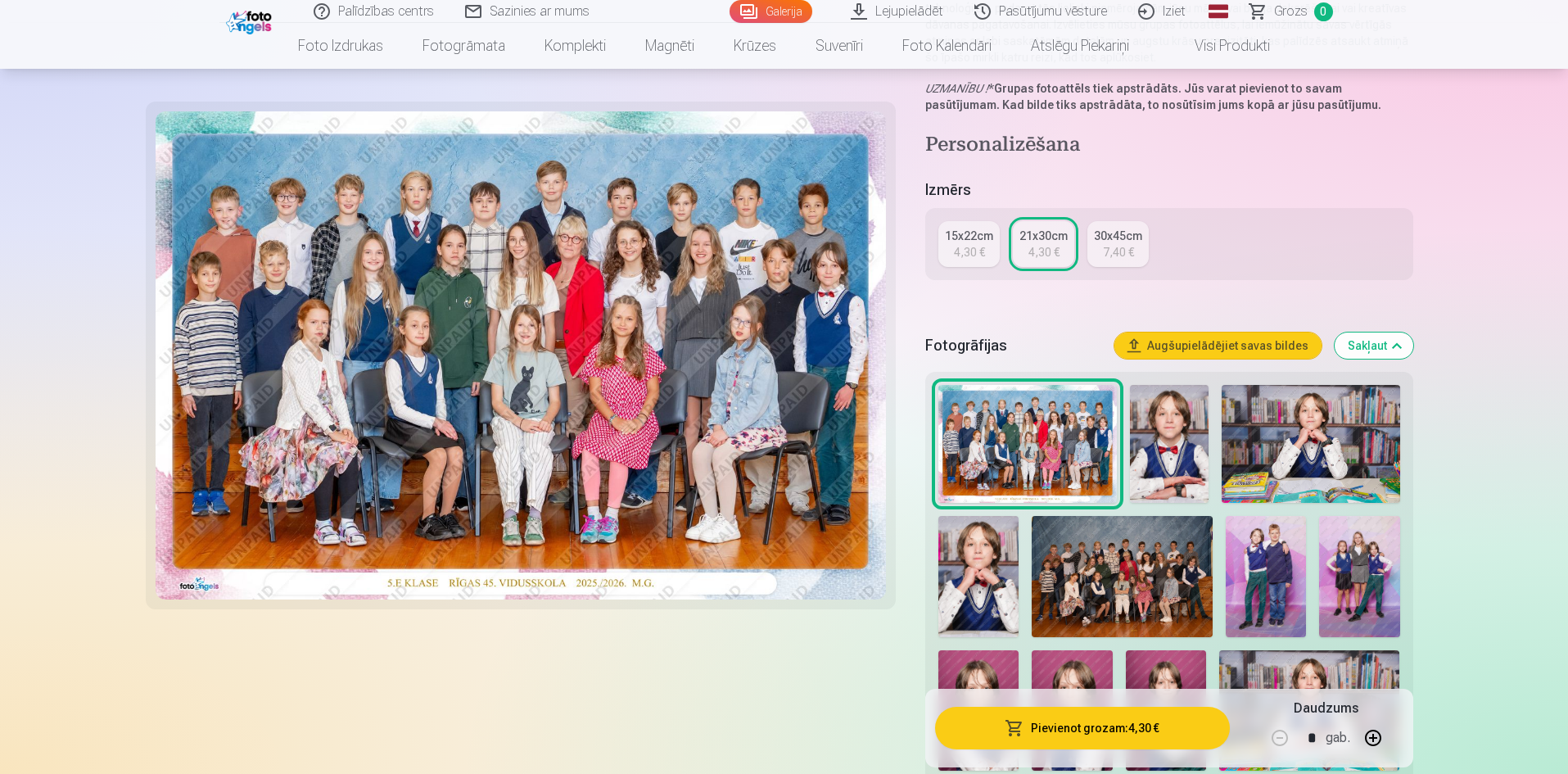
click at [1090, 729] on button "Pievienot grozam : 4,30 €" at bounding box center [1081, 728] width 294 height 43
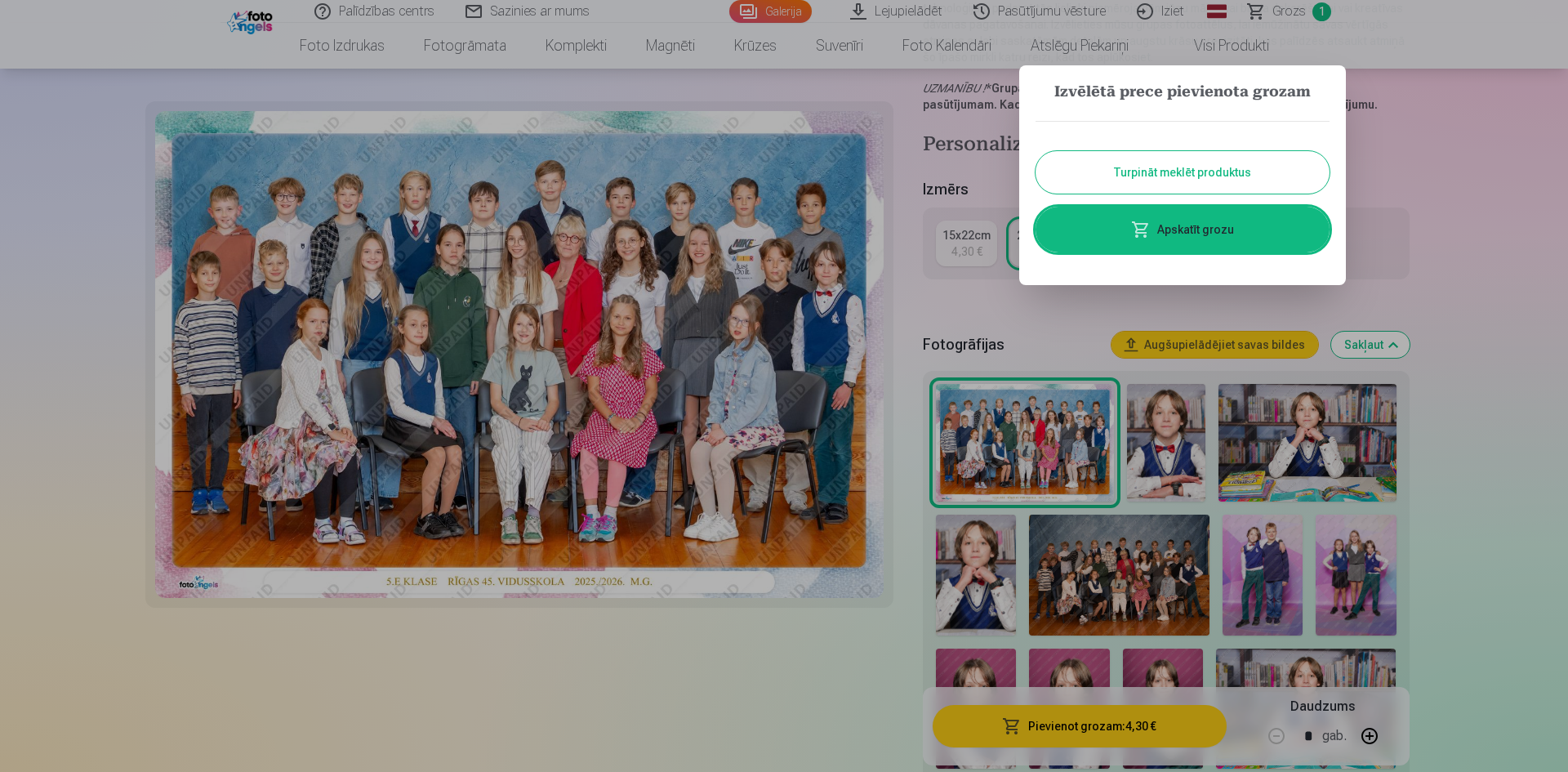
click at [1204, 177] on button "Turpināt meklēt produktus" at bounding box center [1182, 172] width 294 height 42
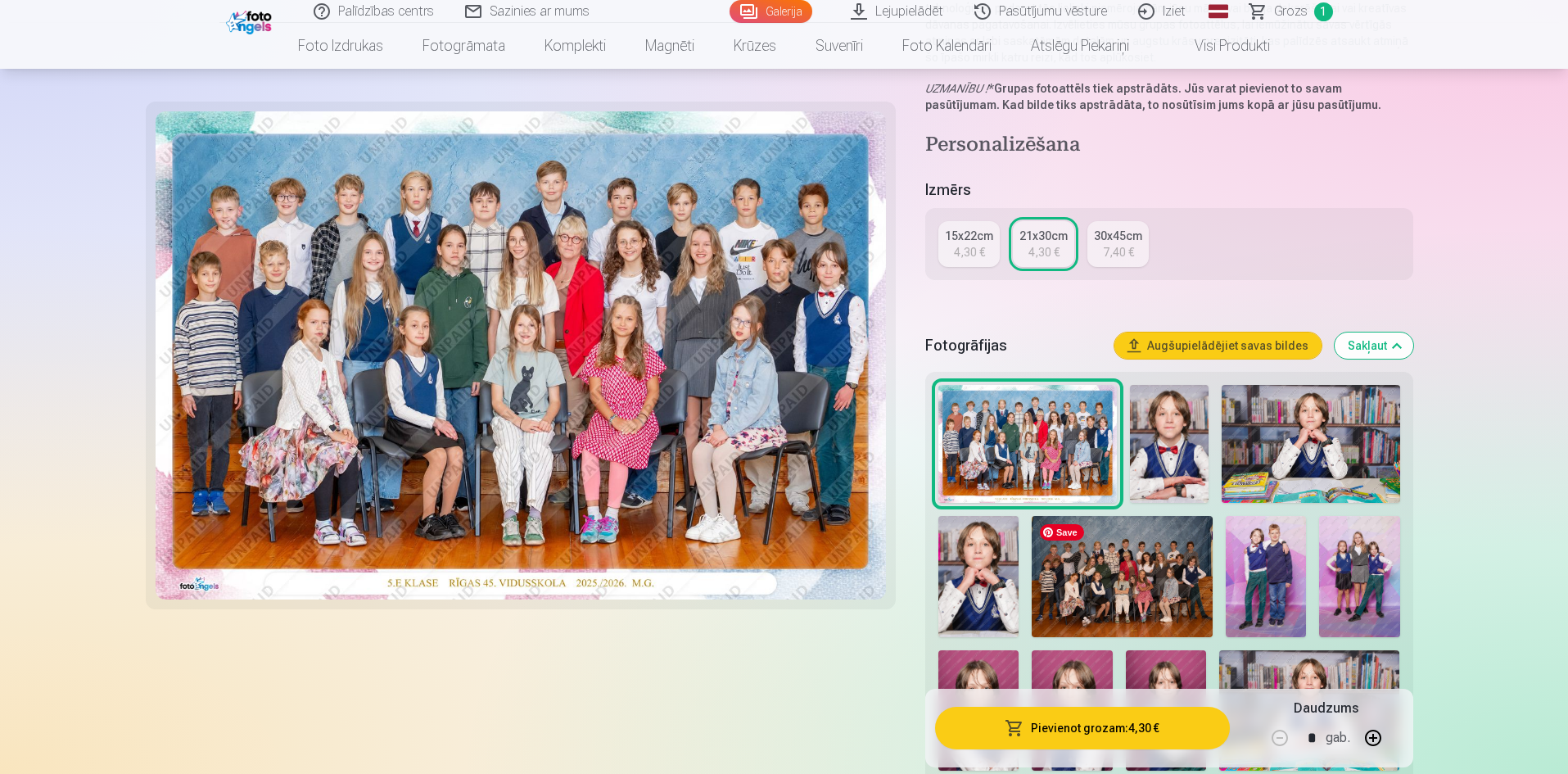
click at [1126, 602] on img at bounding box center [1122, 576] width 181 height 120
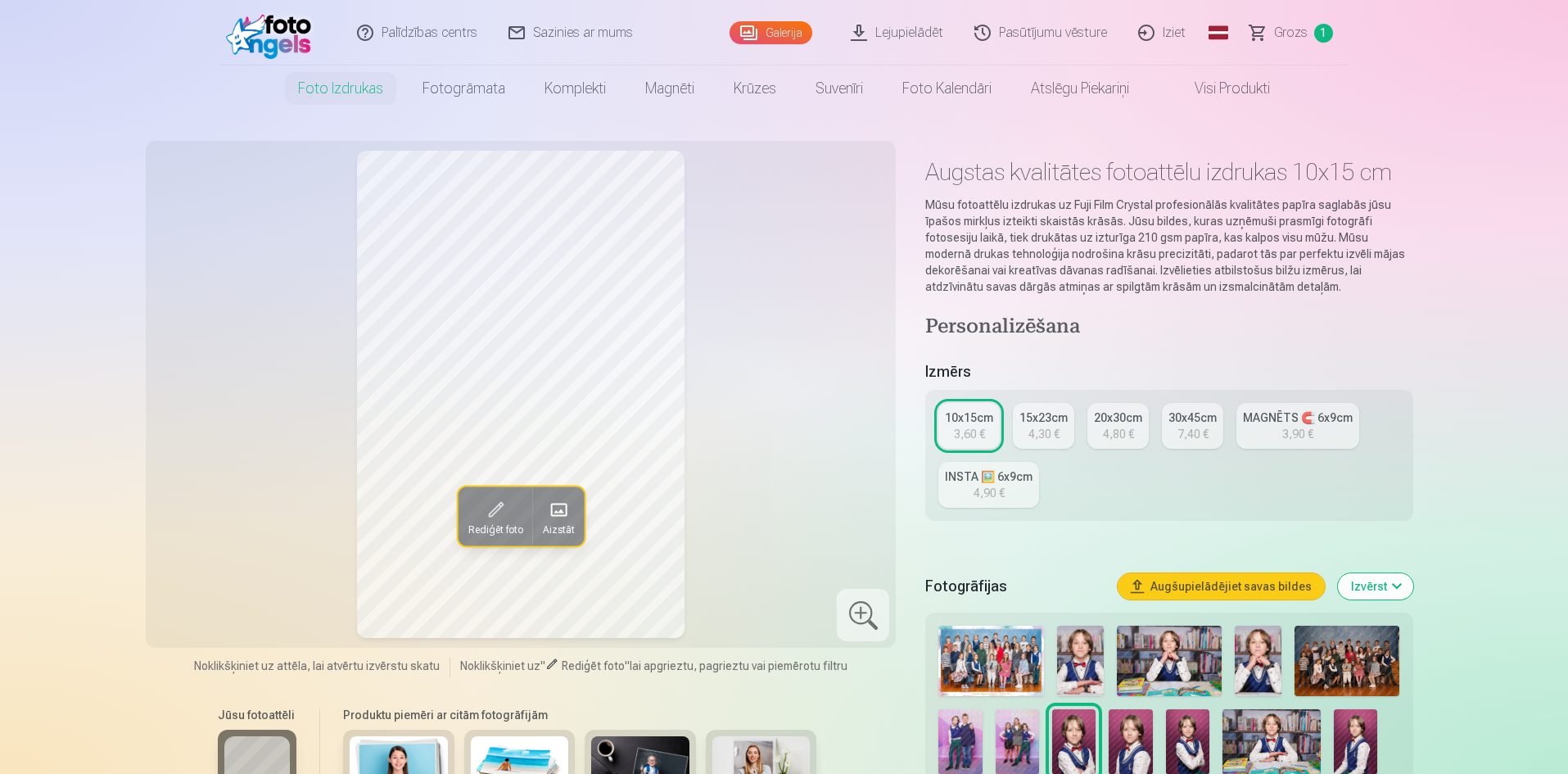
click at [1369, 668] on img at bounding box center [1347, 661] width 105 height 70
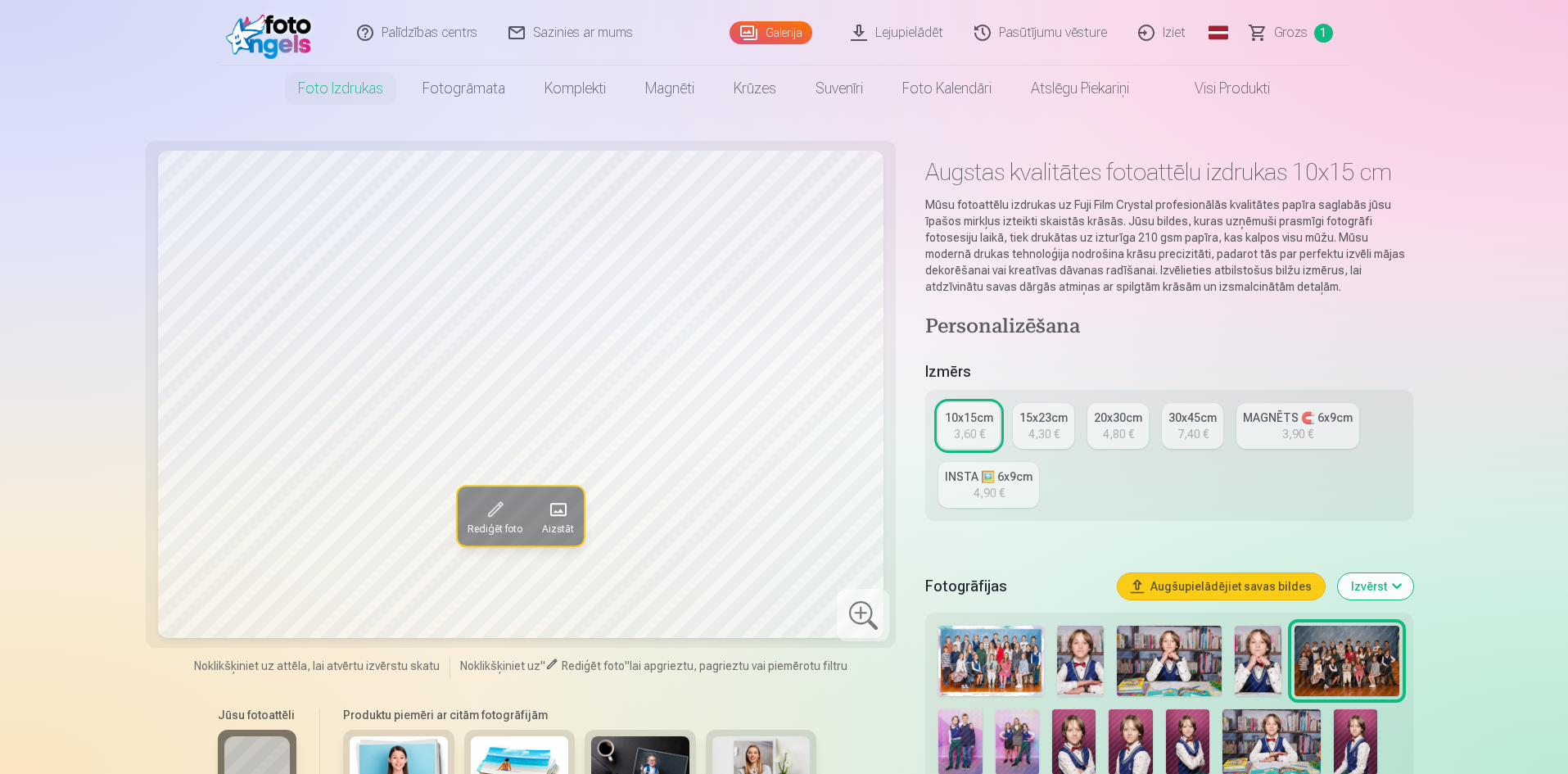
click at [492, 532] on span "Rediģēt foto" at bounding box center [495, 529] width 55 height 13
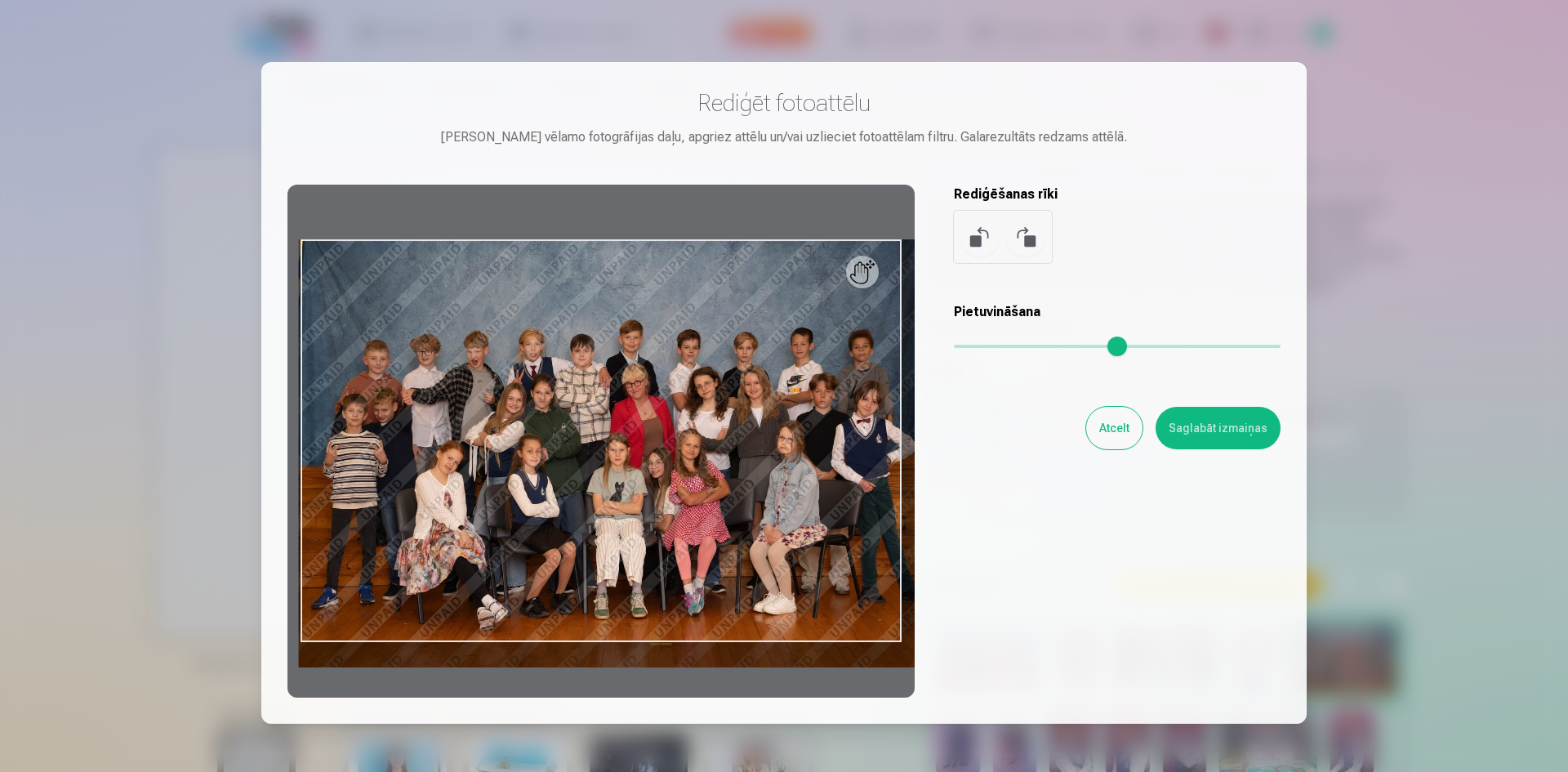
drag, startPoint x: 961, startPoint y: 343, endPoint x: 972, endPoint y: 341, distance: 11.2
click at [972, 345] on input "range" at bounding box center [1117, 346] width 327 height 3
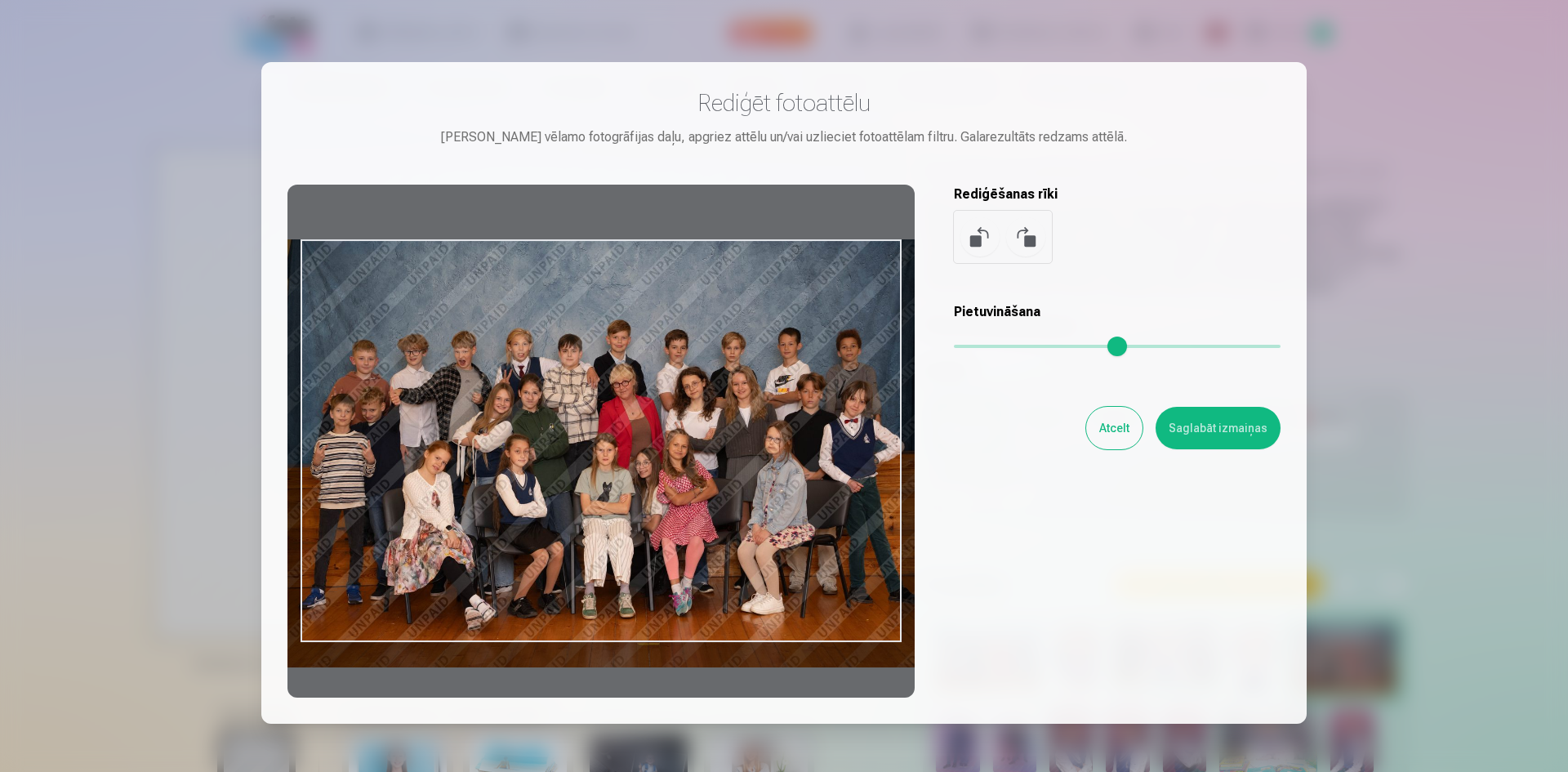
drag, startPoint x: 789, startPoint y: 455, endPoint x: 791, endPoint y: 493, distance: 38.1
click at [791, 493] on div at bounding box center [601, 441] width 628 height 513
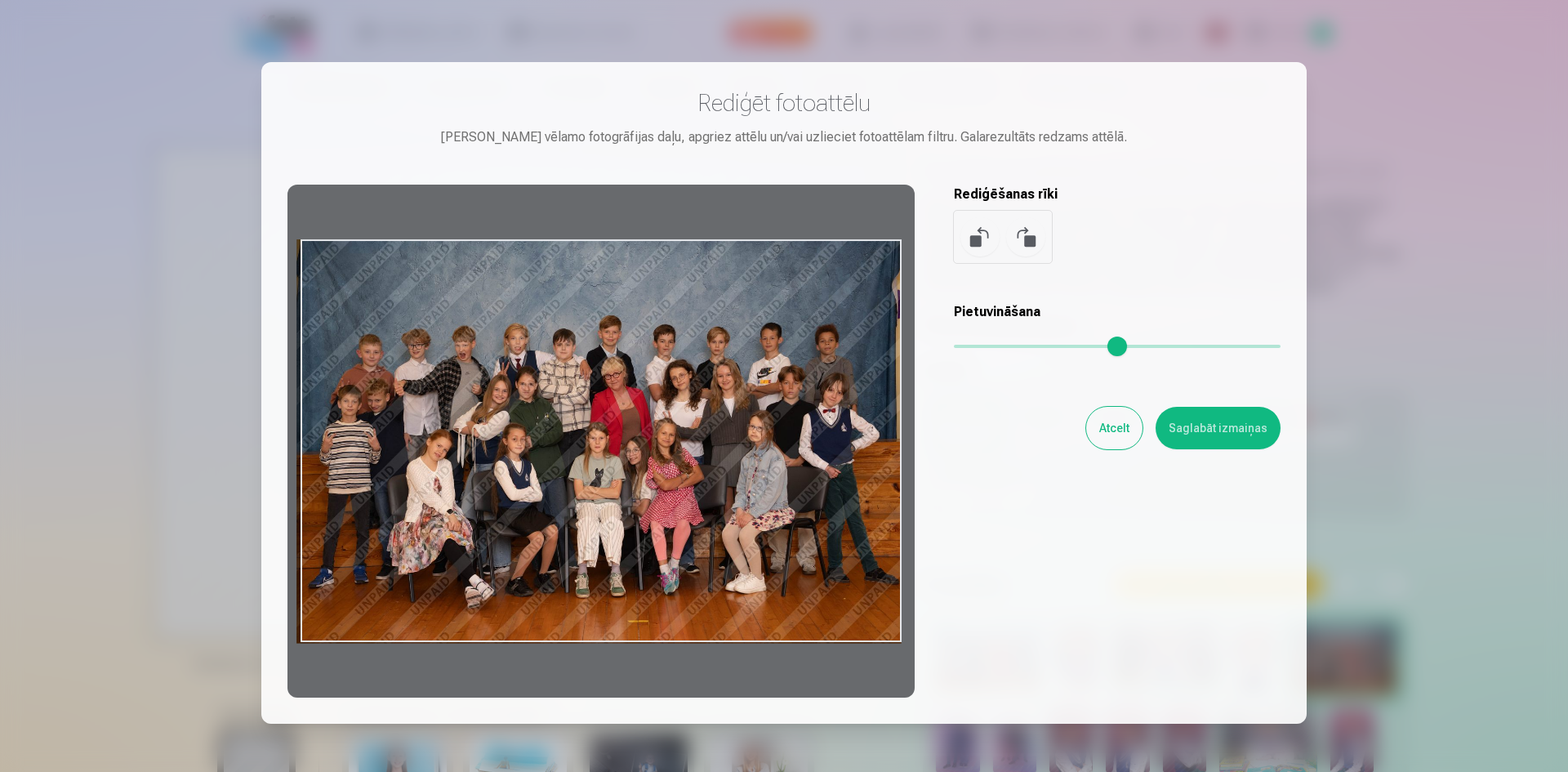
drag, startPoint x: 974, startPoint y: 349, endPoint x: 951, endPoint y: 348, distance: 23.0
type input "*"
click at [954, 348] on input "range" at bounding box center [1117, 346] width 327 height 3
click at [1357, 172] on div at bounding box center [784, 386] width 1568 height 772
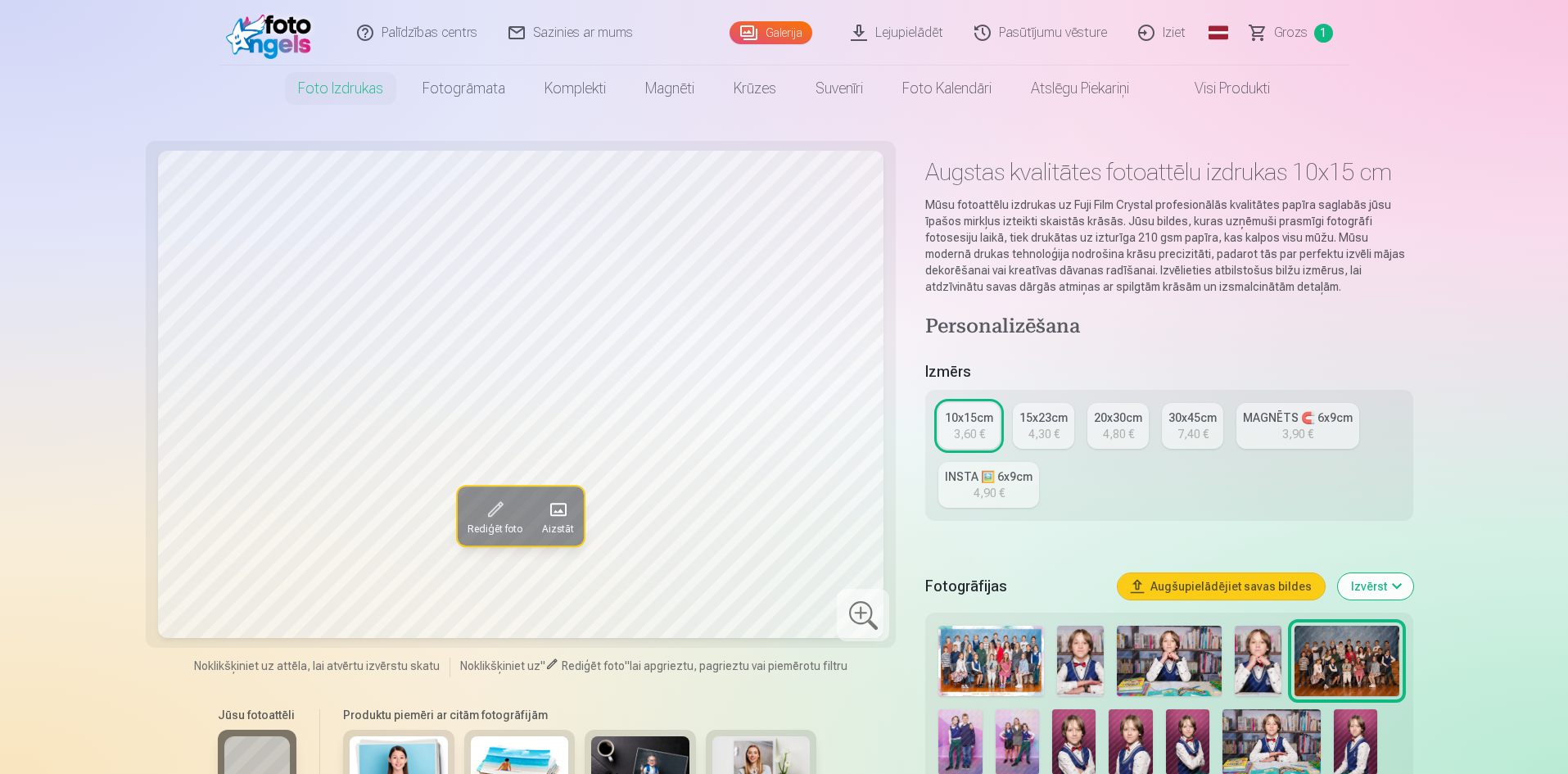
click at [1126, 437] on div "4,80 €" at bounding box center [1118, 434] width 31 height 16
click at [1370, 588] on button "Izvērst" at bounding box center [1375, 586] width 75 height 26
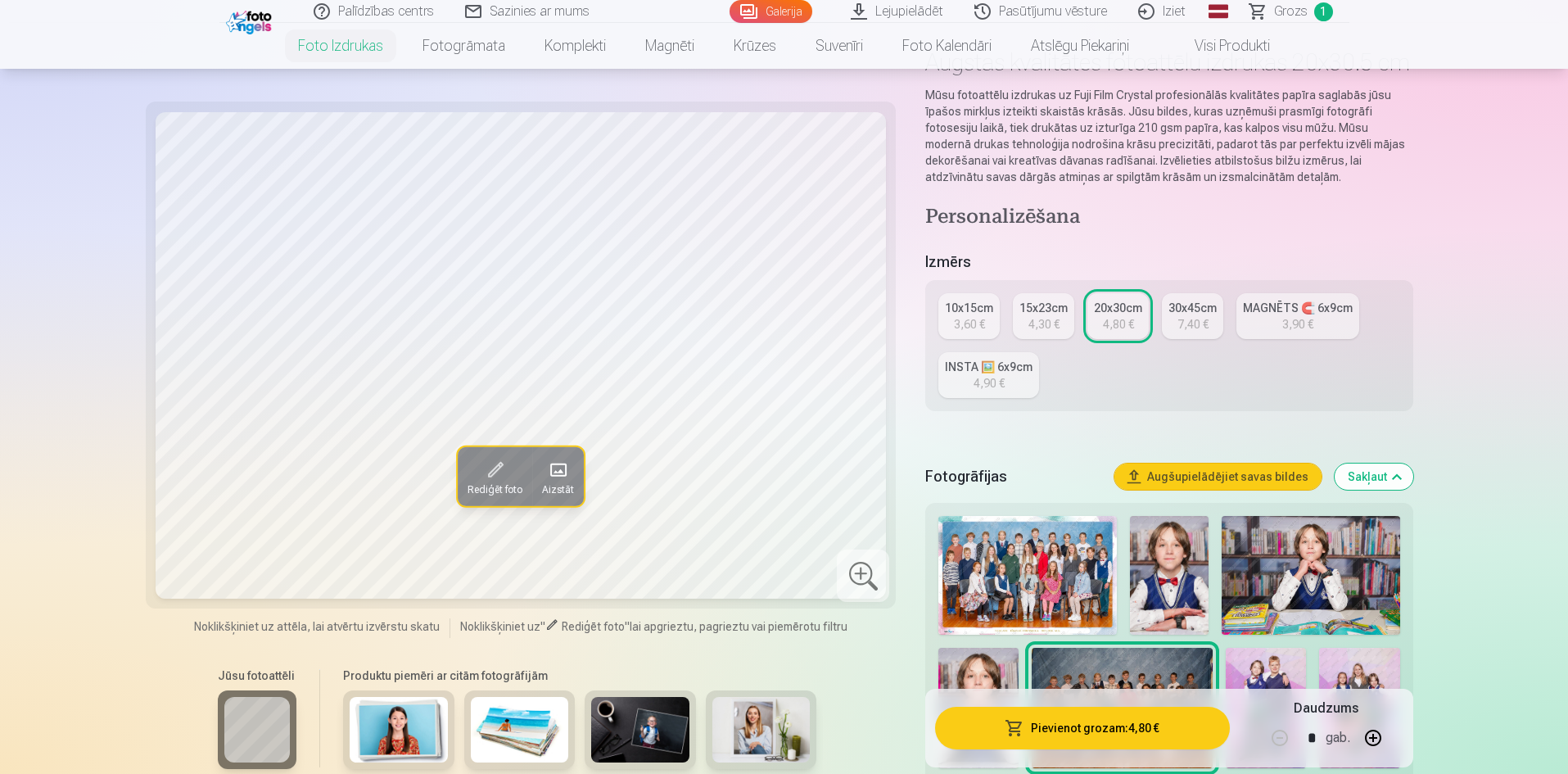
scroll to position [82, 0]
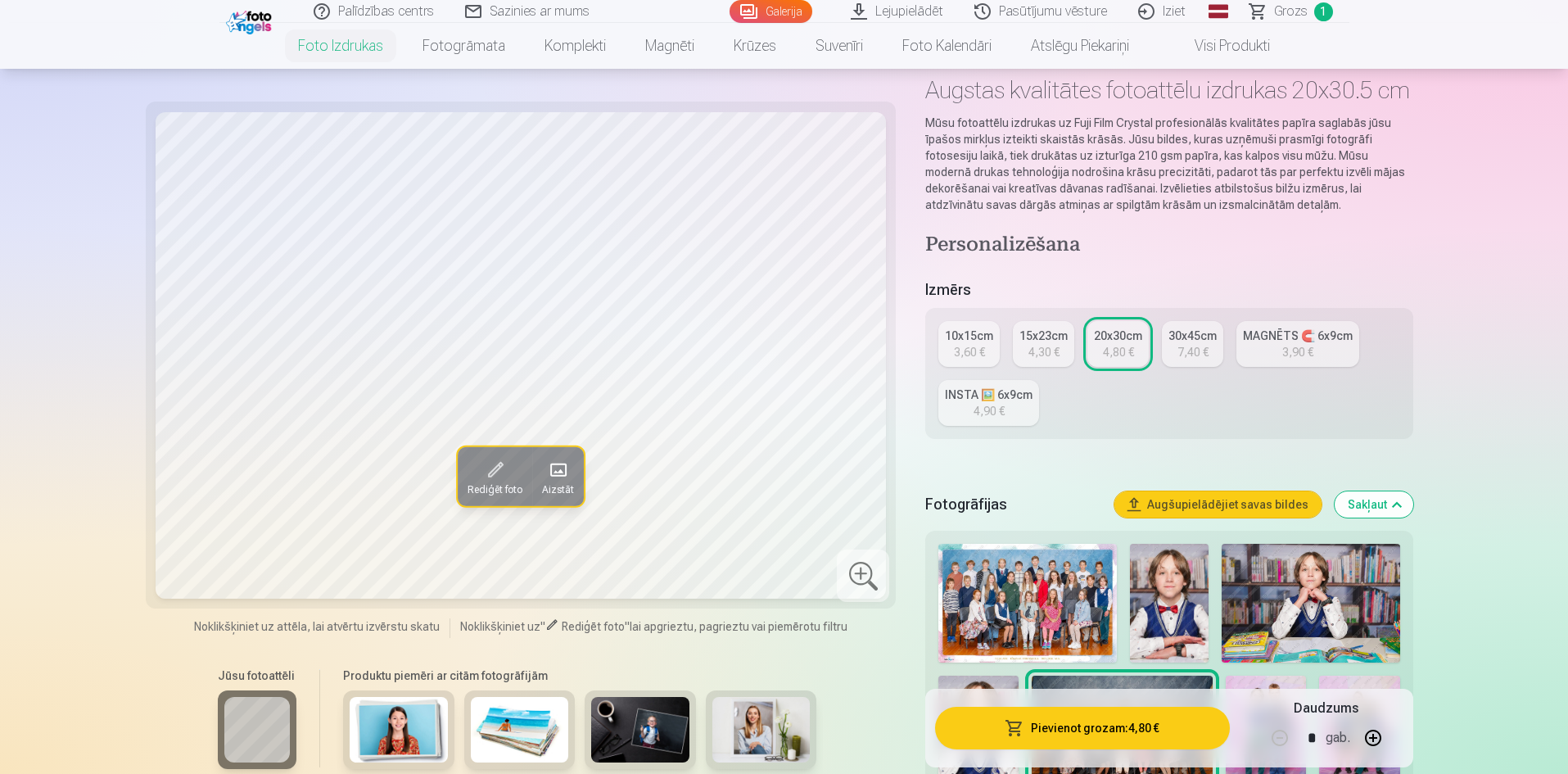
click at [1171, 610] on img at bounding box center [1169, 603] width 79 height 119
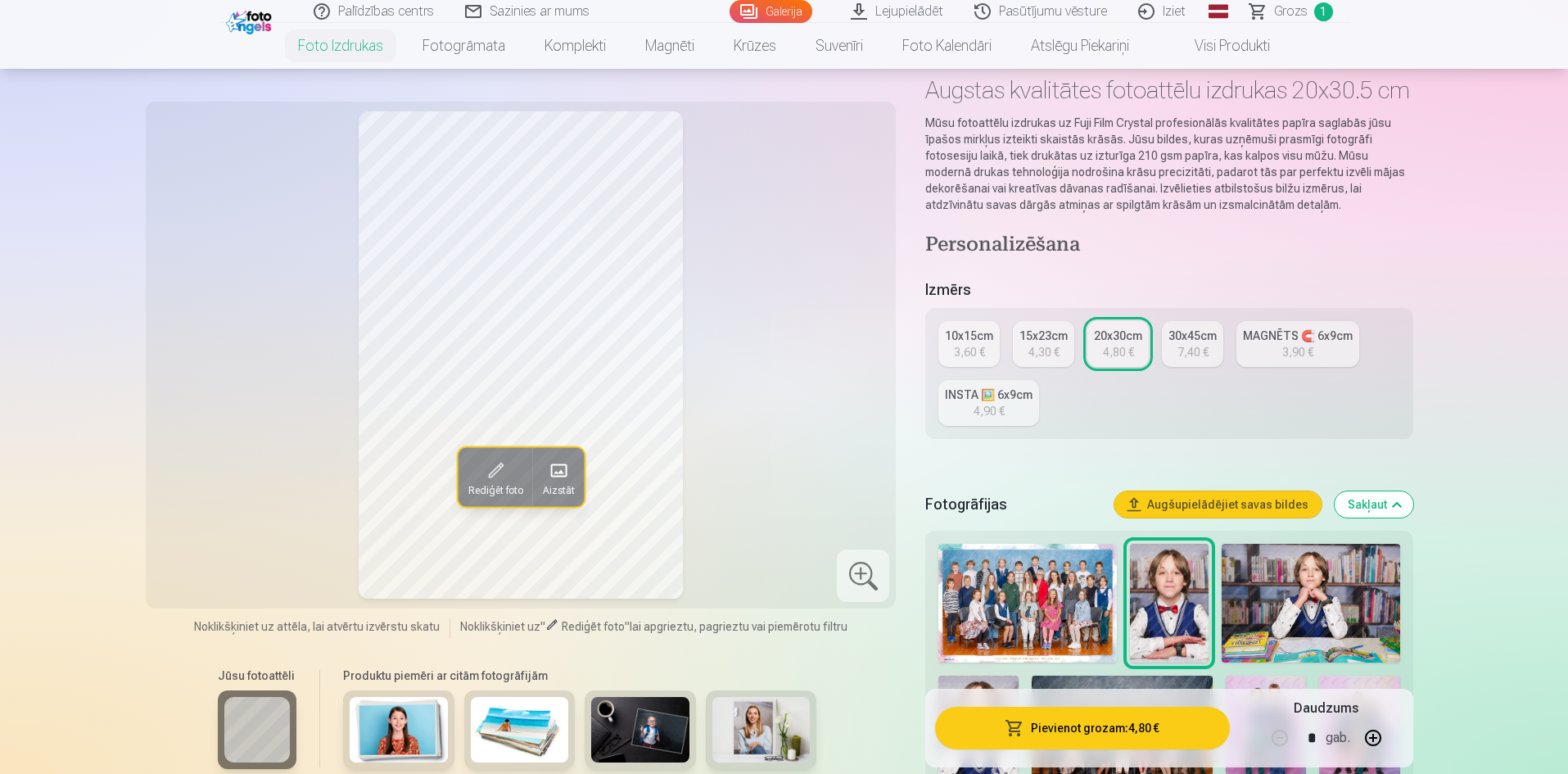
click at [1309, 629] on img at bounding box center [1310, 603] width 178 height 119
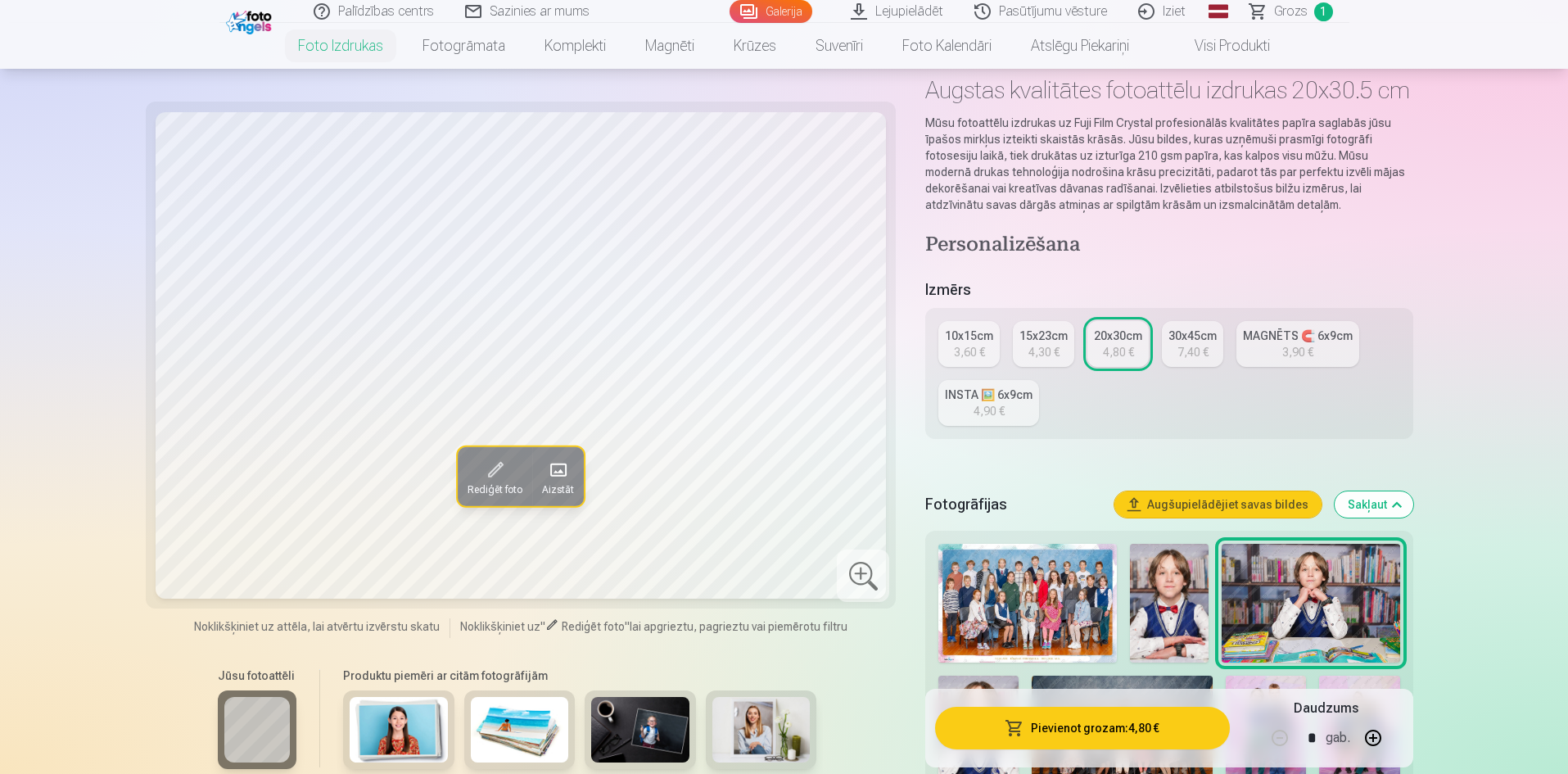
click at [1164, 621] on img at bounding box center [1169, 603] width 79 height 119
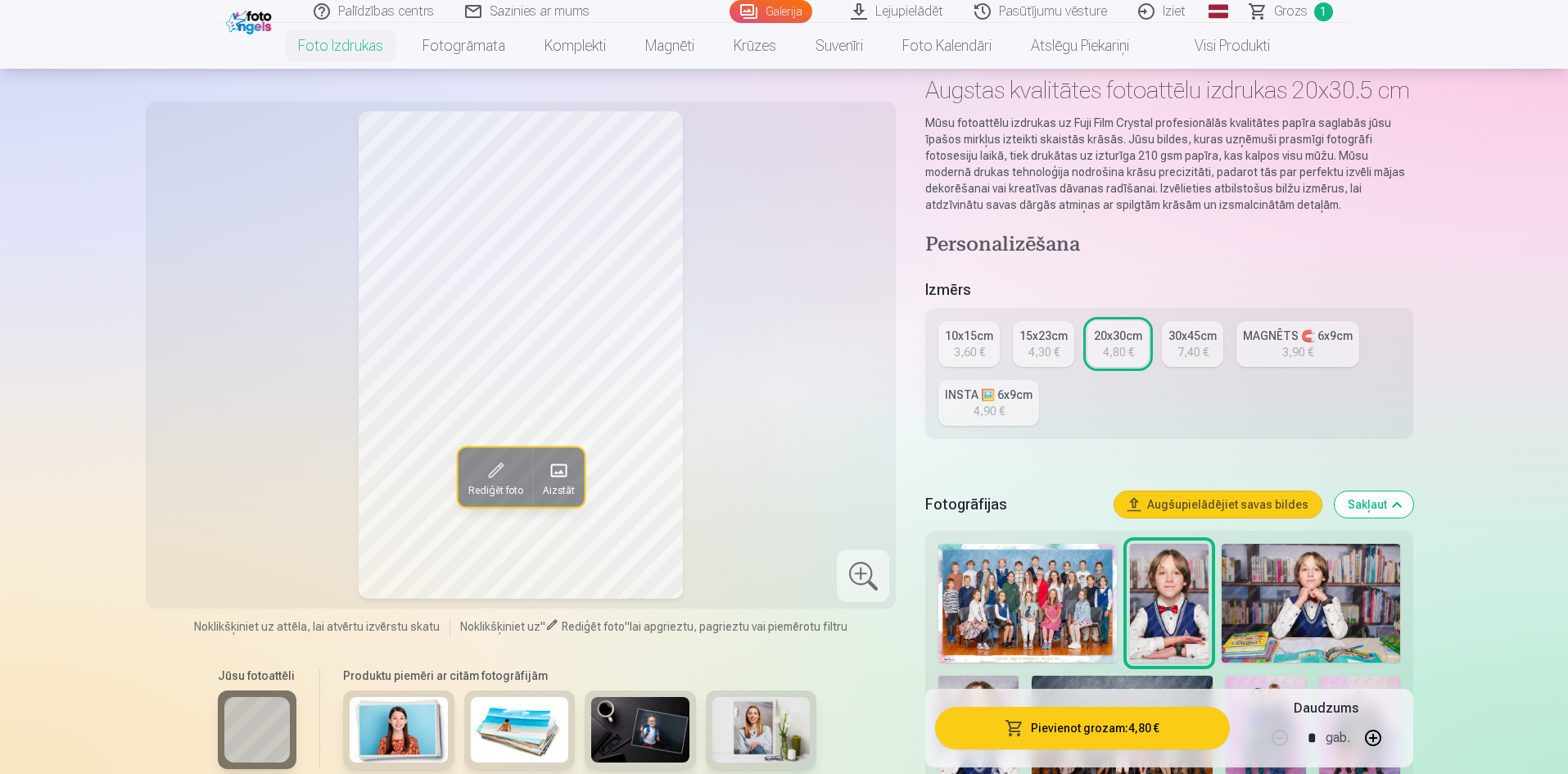
scroll to position [246, 0]
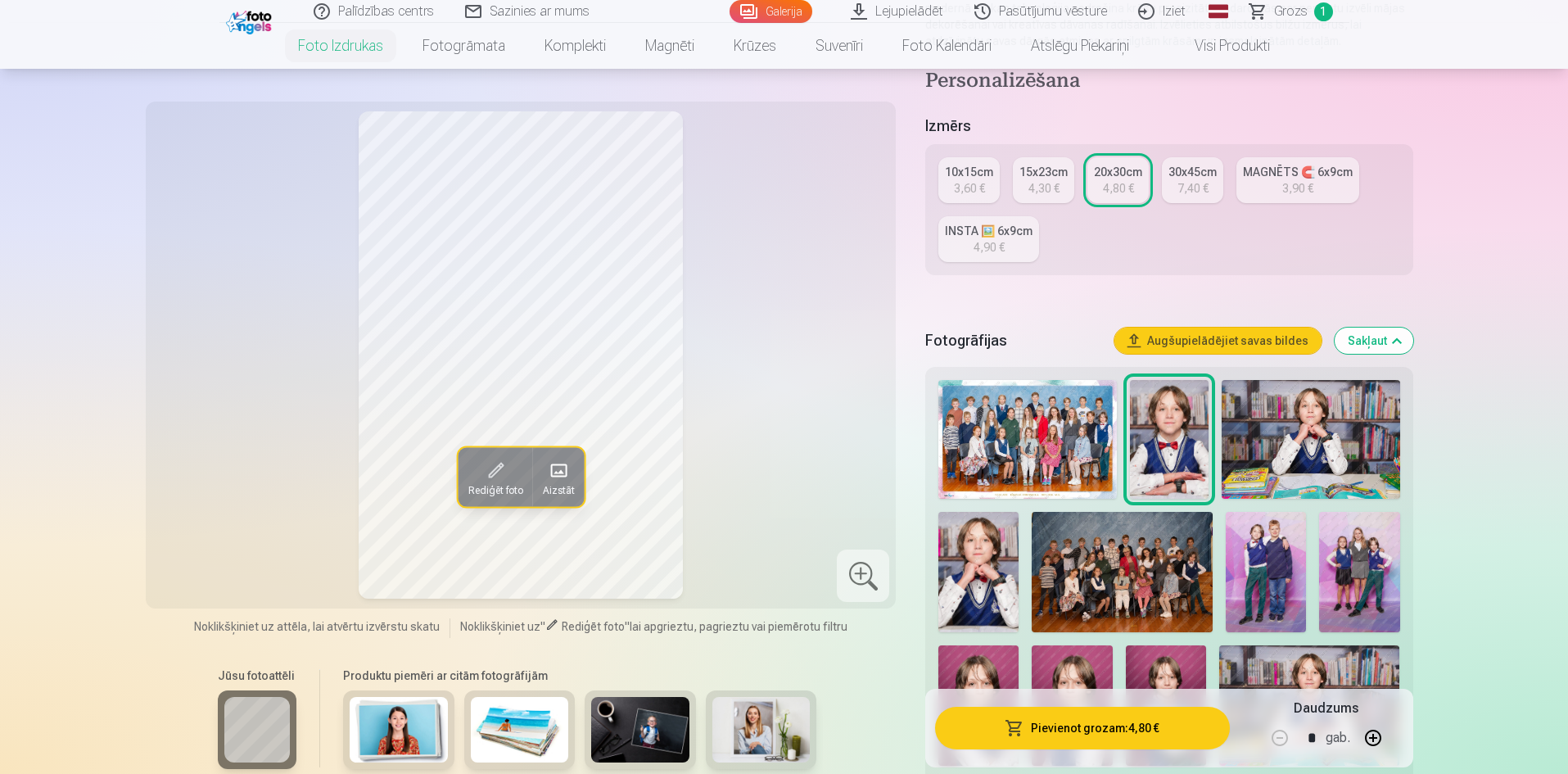
click at [968, 589] on img at bounding box center [978, 572] width 80 height 120
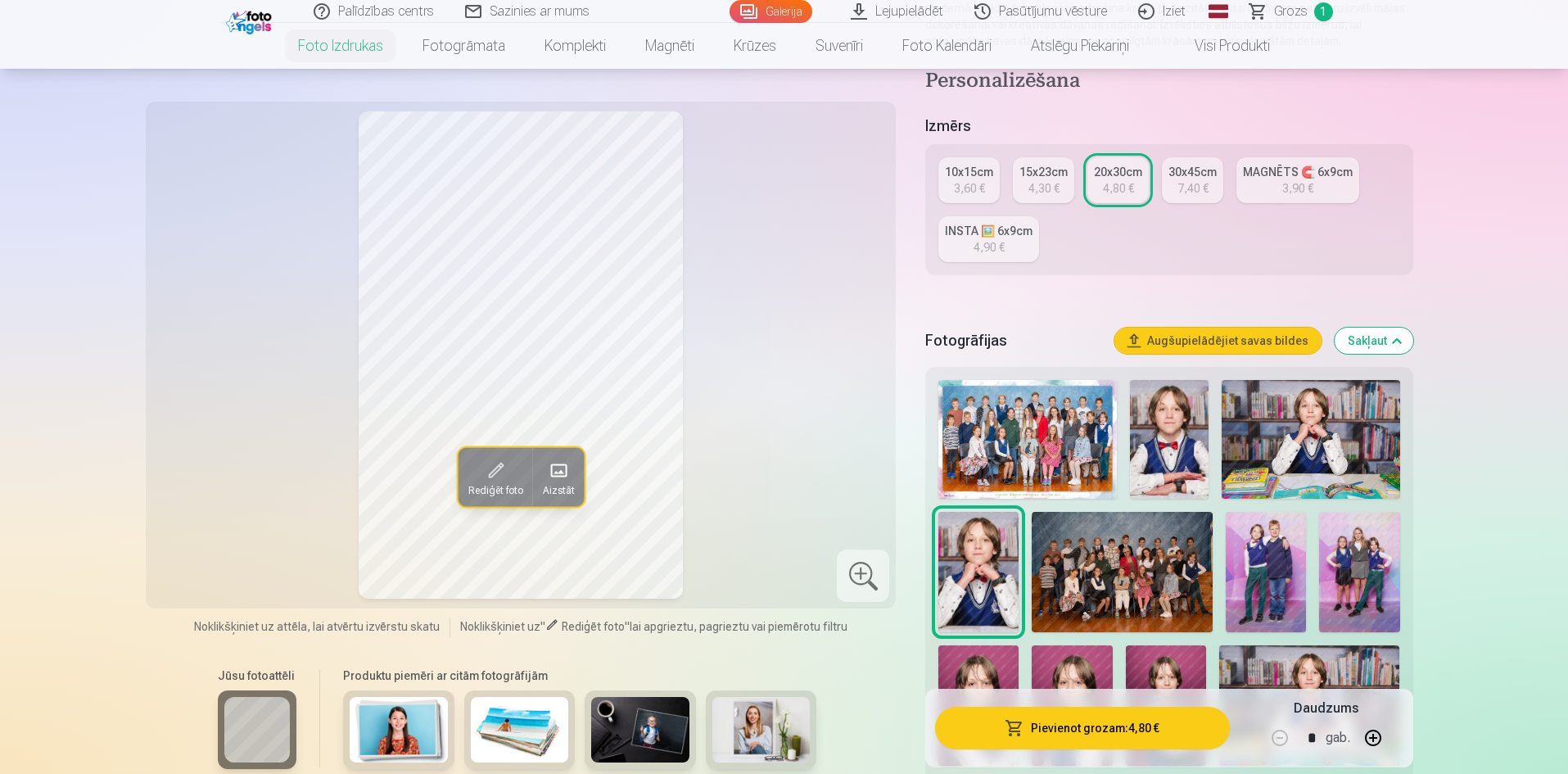
click at [1178, 437] on img at bounding box center [1169, 439] width 79 height 119
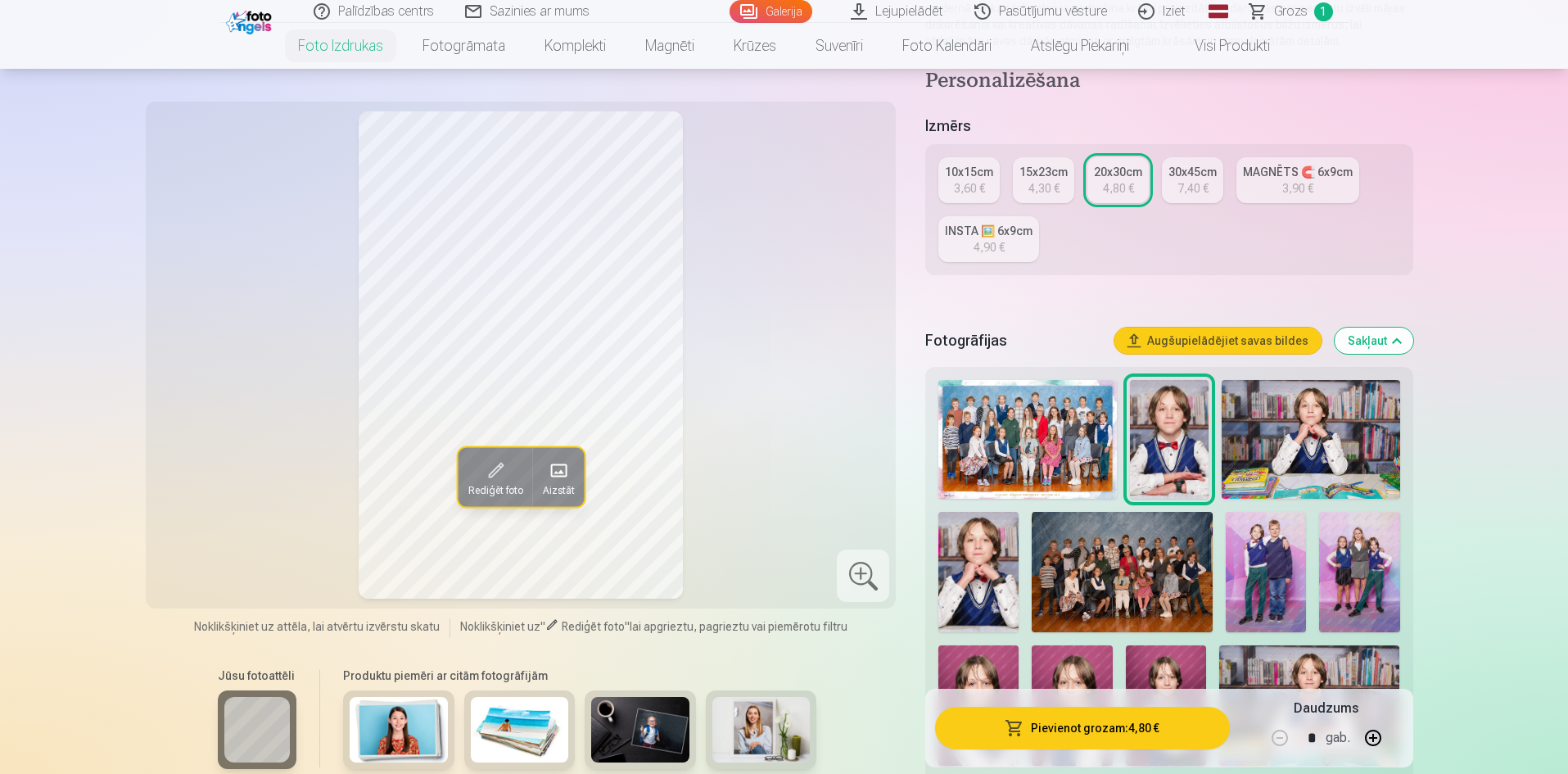
click at [1307, 459] on img at bounding box center [1310, 439] width 178 height 119
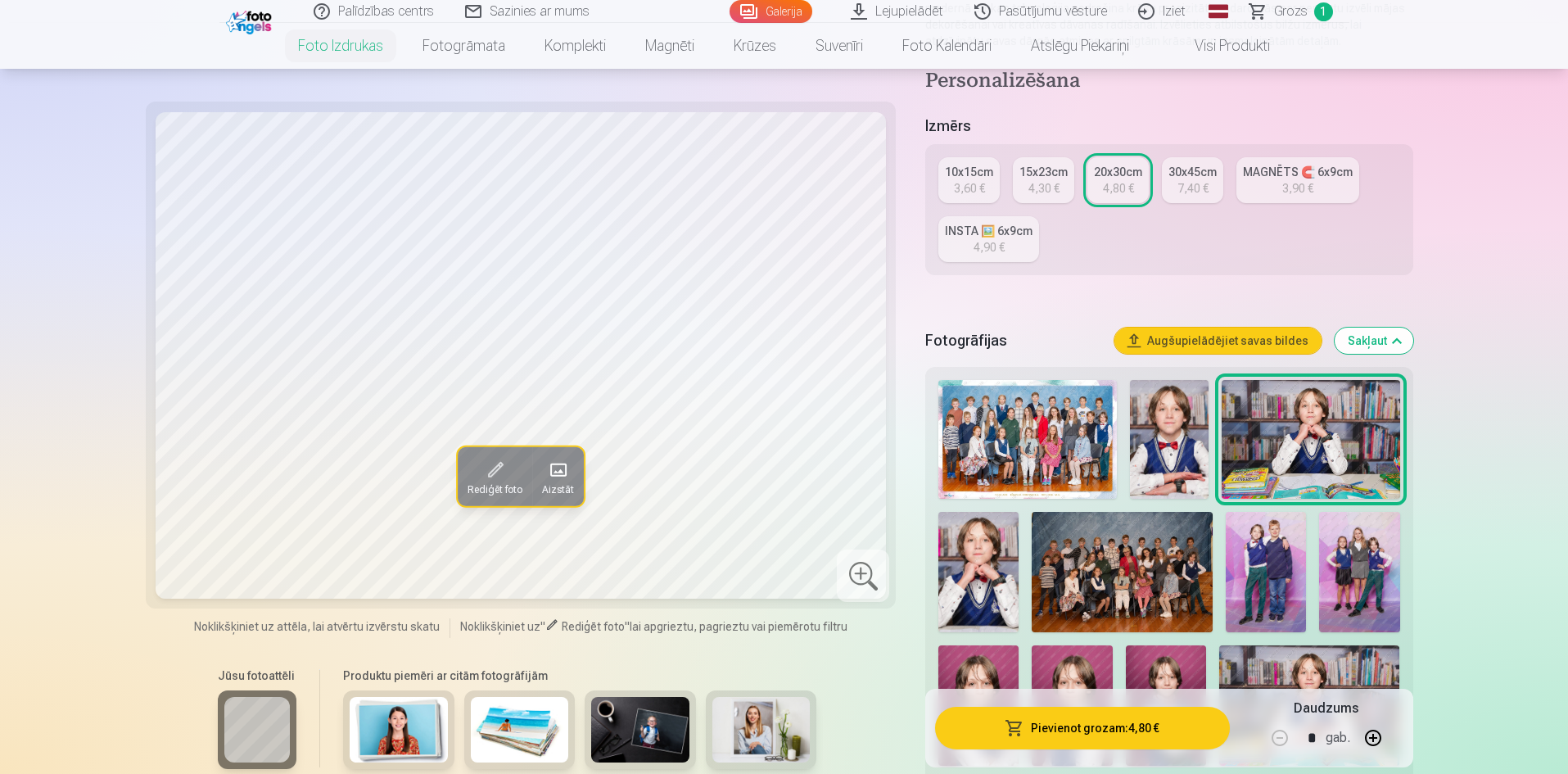
click at [1186, 459] on img at bounding box center [1169, 439] width 79 height 119
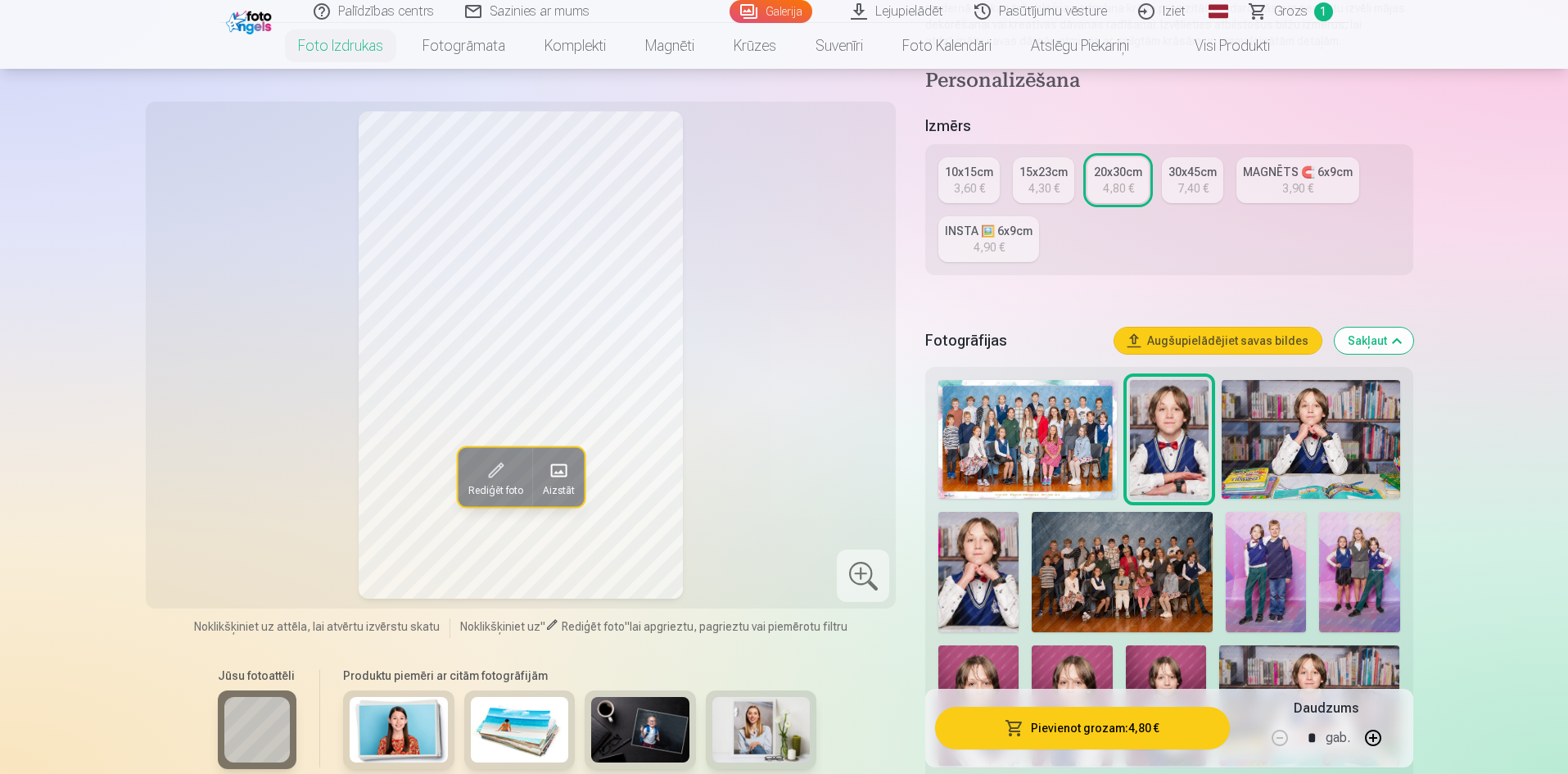
click at [972, 187] on div "3,60 €" at bounding box center [969, 188] width 31 height 16
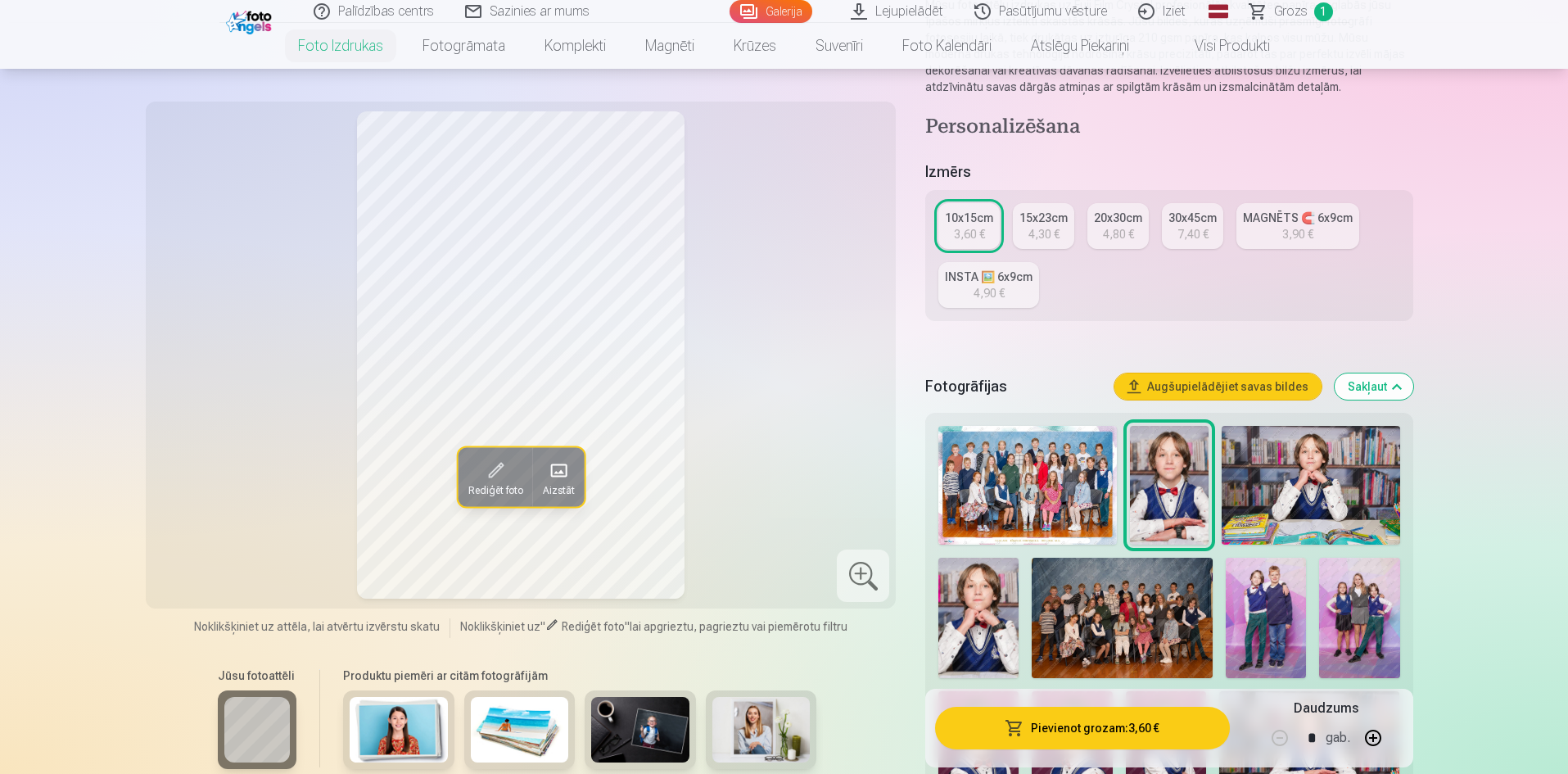
scroll to position [246, 0]
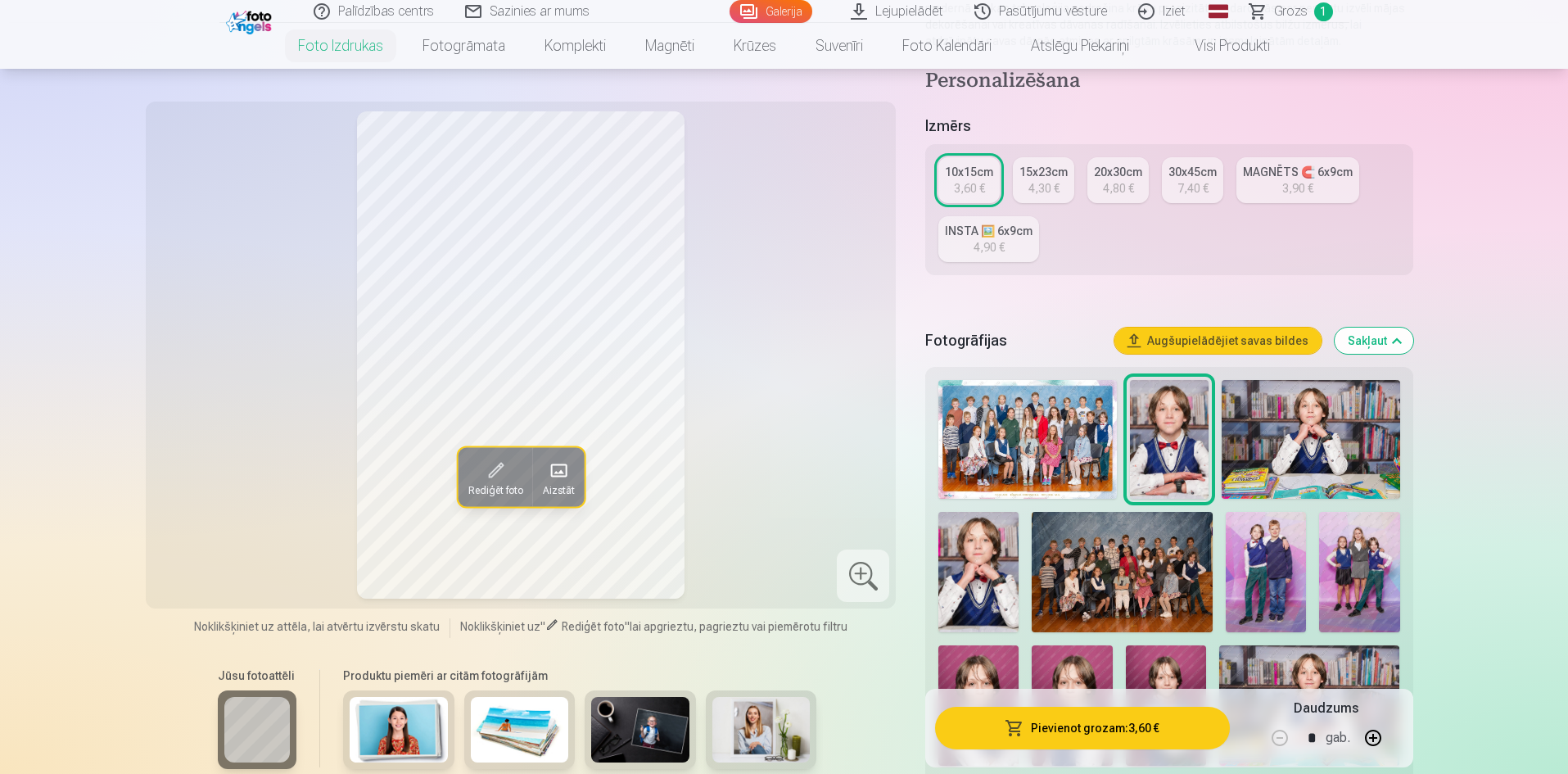
click at [1378, 342] on button "Sakļaut" at bounding box center [1374, 341] width 79 height 26
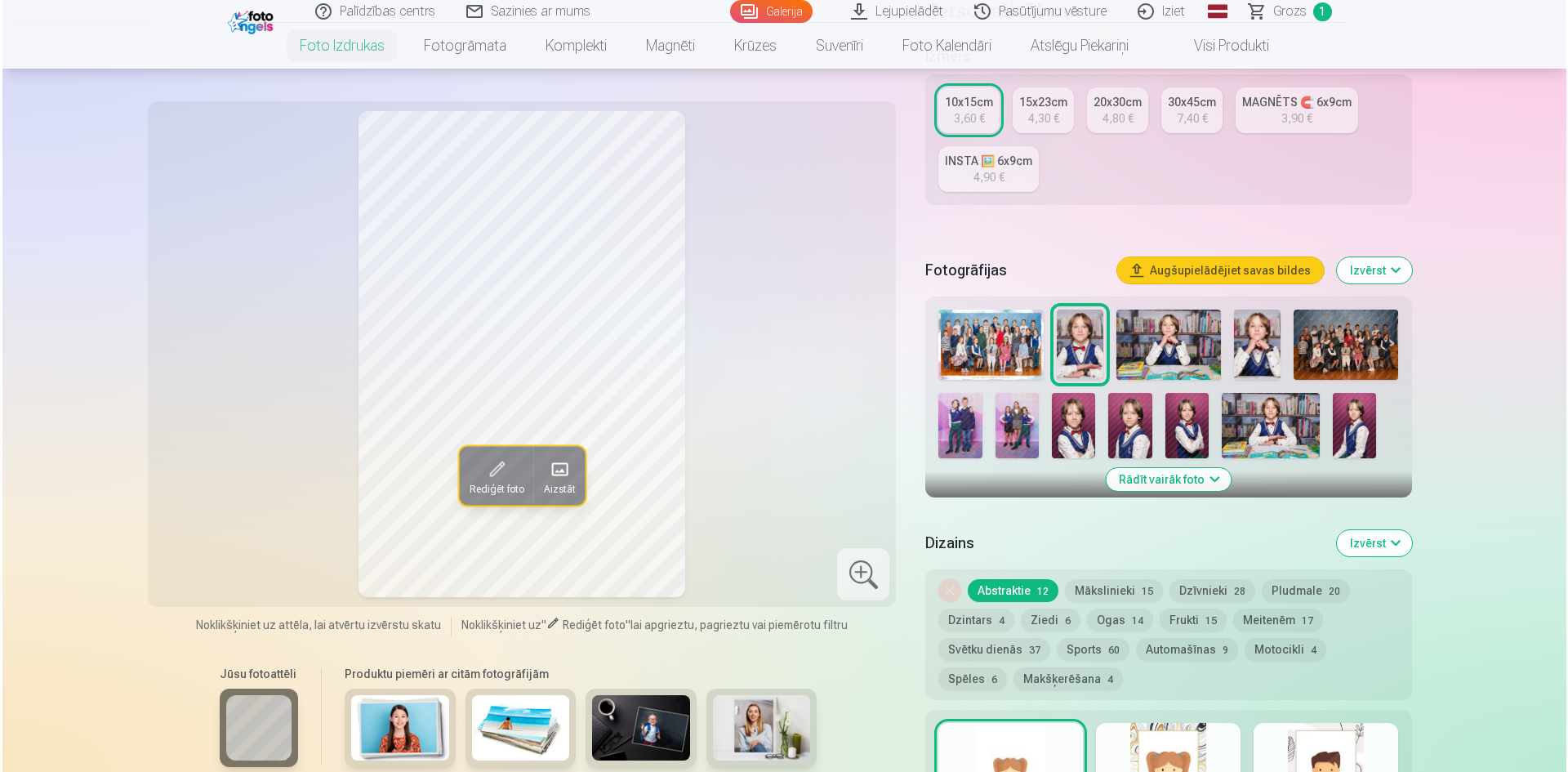
scroll to position [317, 0]
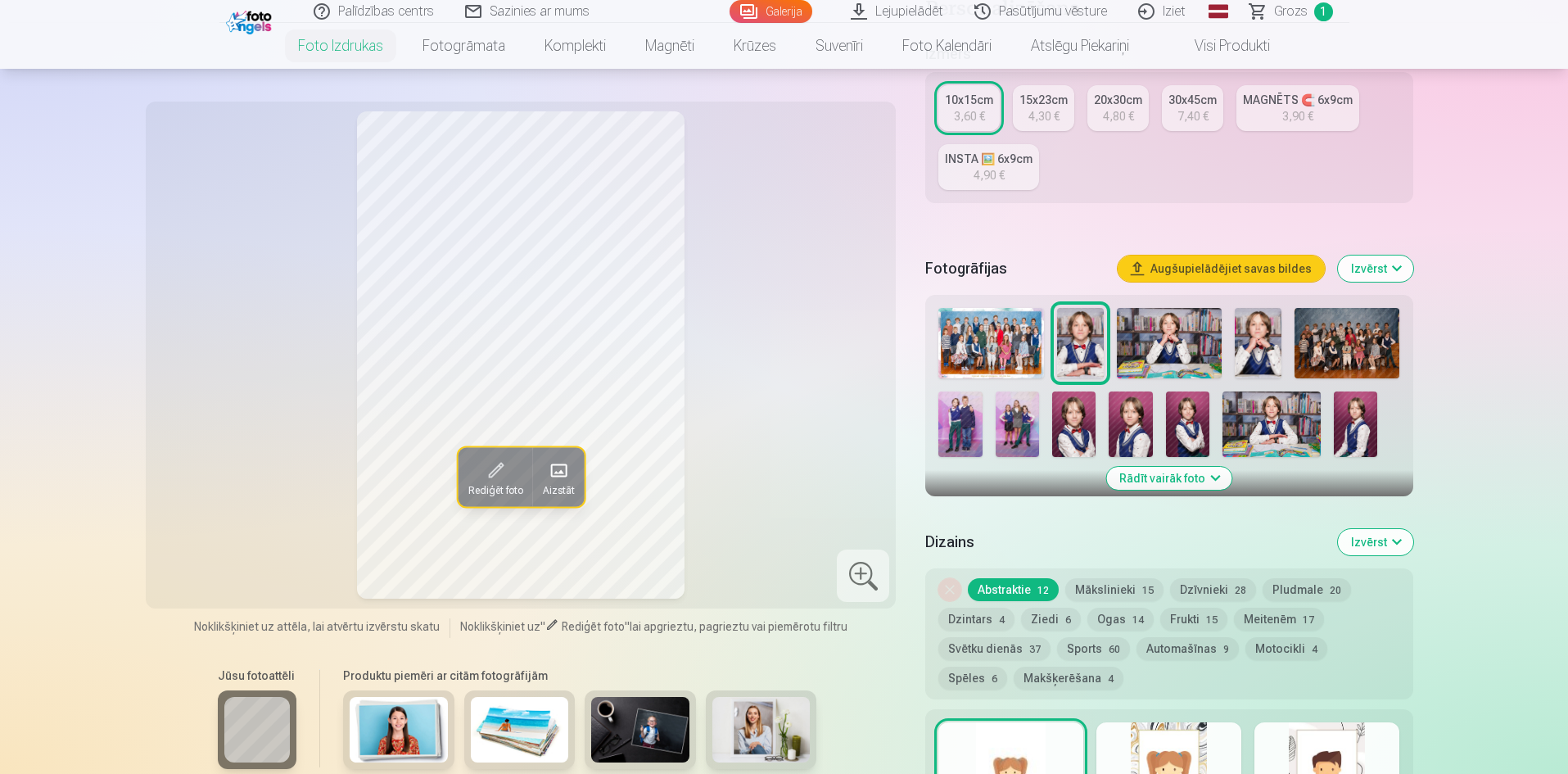
click at [958, 430] on img at bounding box center [959, 424] width 43 height 66
click at [1388, 269] on button "Izvērst" at bounding box center [1375, 269] width 75 height 26
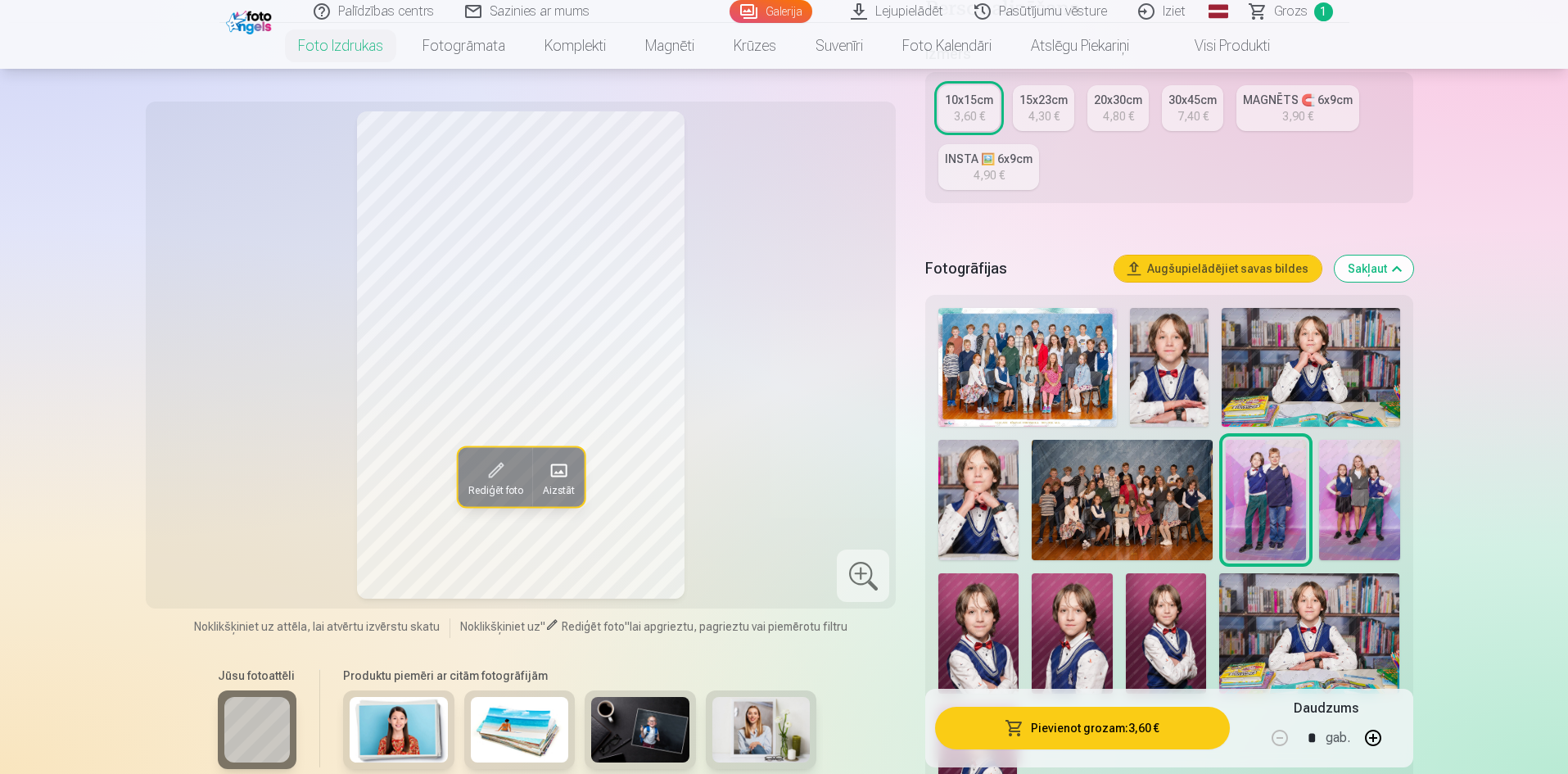
click at [1358, 513] on img at bounding box center [1359, 500] width 80 height 120
click at [1361, 273] on button "Sakļaut" at bounding box center [1374, 269] width 79 height 26
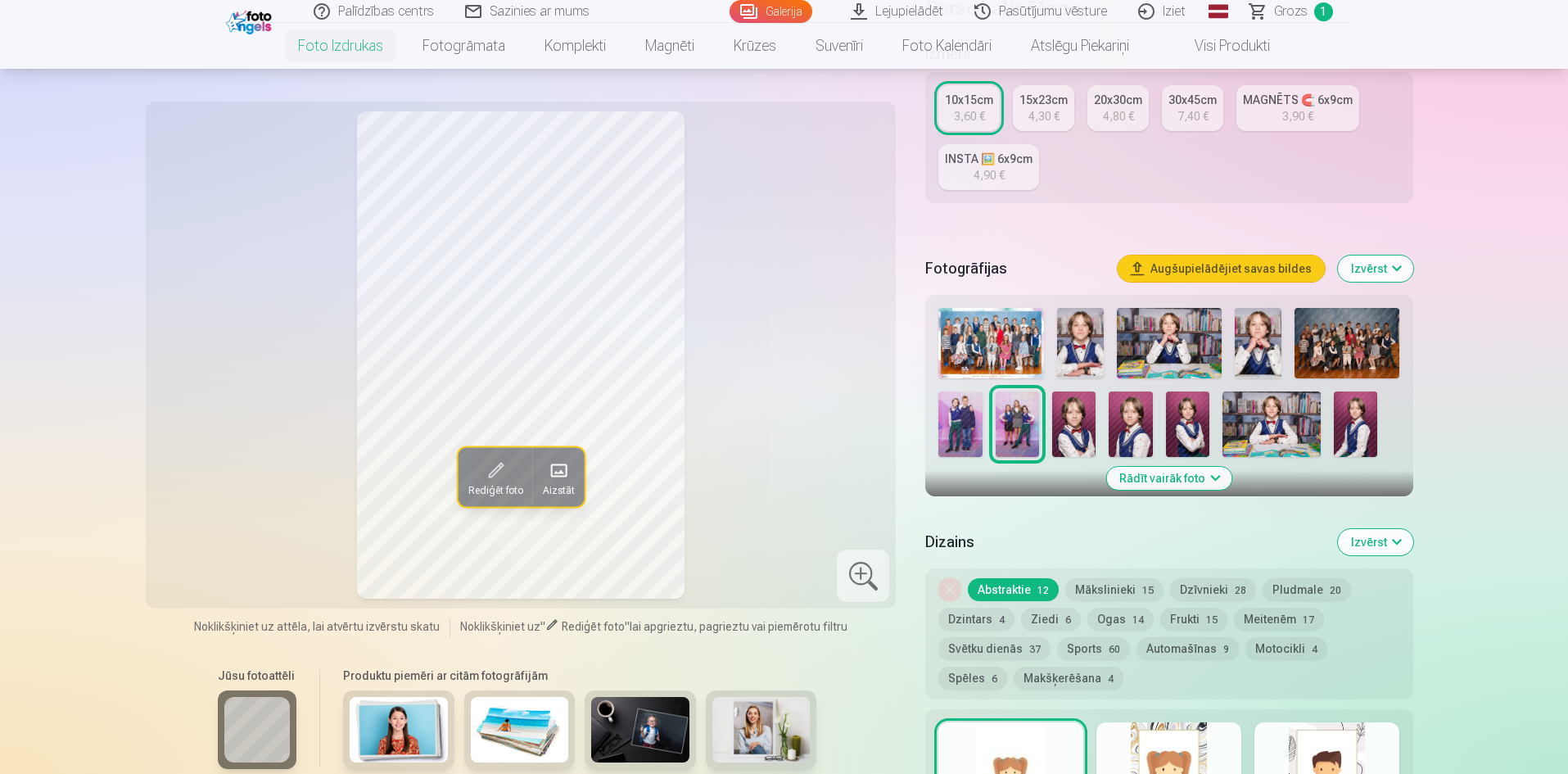
click at [1375, 269] on button "Izvērst" at bounding box center [1375, 269] width 75 height 26
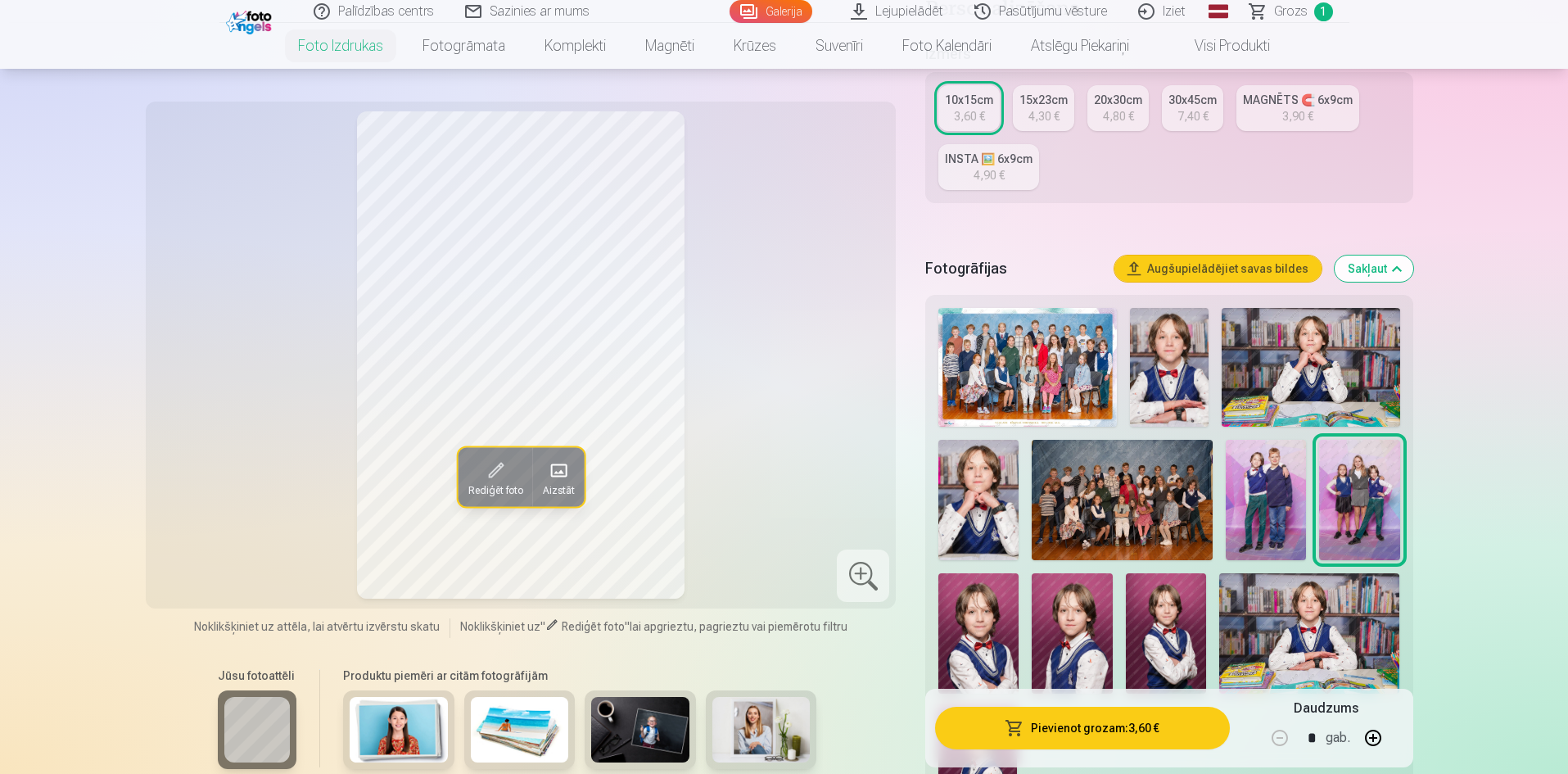
click at [1333, 527] on img at bounding box center [1359, 500] width 80 height 120
click at [1098, 730] on button "Pievienot grozam : 3,60 €" at bounding box center [1081, 728] width 294 height 43
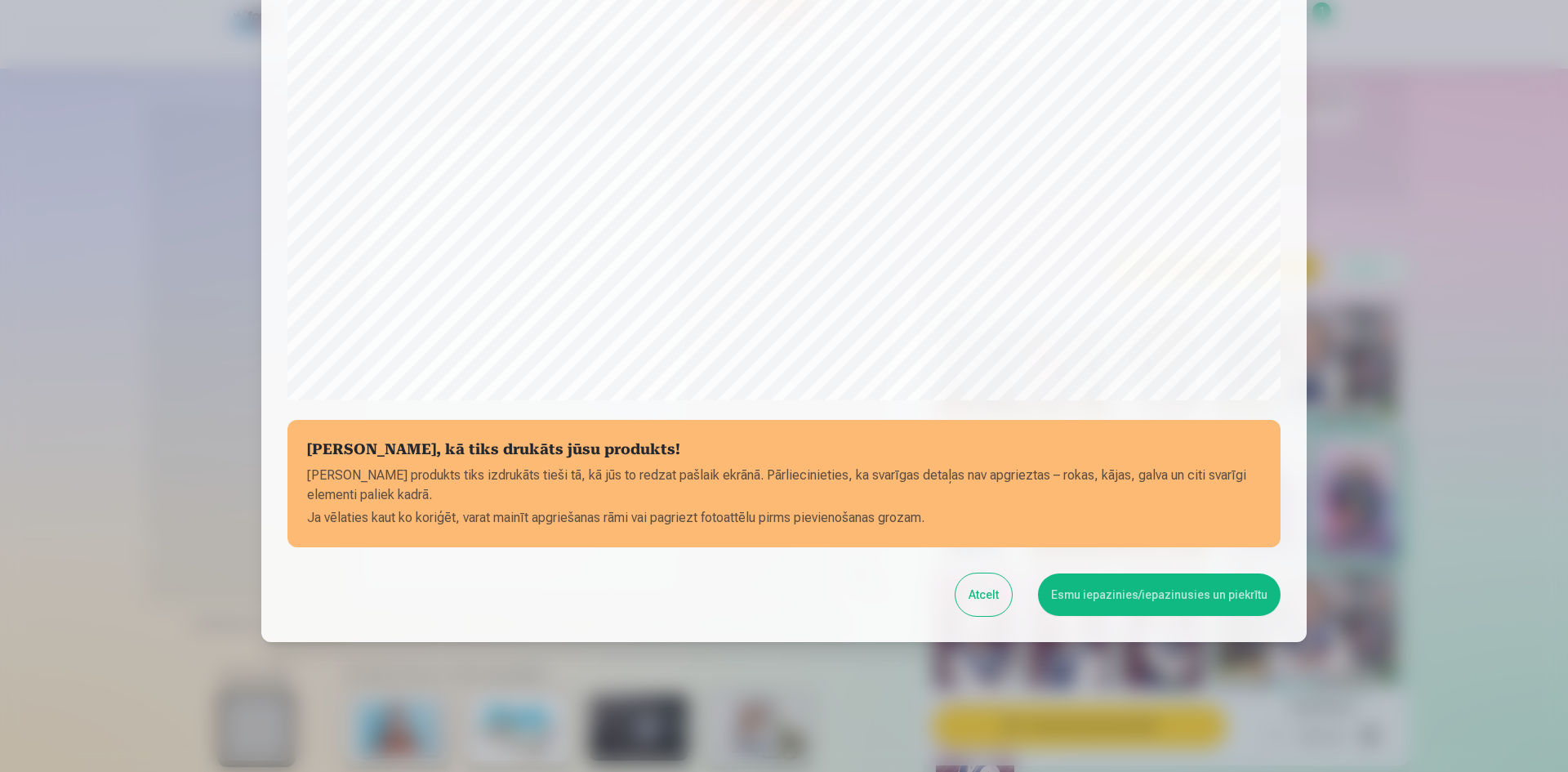
scroll to position [404, 0]
click at [1106, 600] on button "Esmu iepazinies/iepazinusies un piekrītu" at bounding box center [1159, 594] width 243 height 42
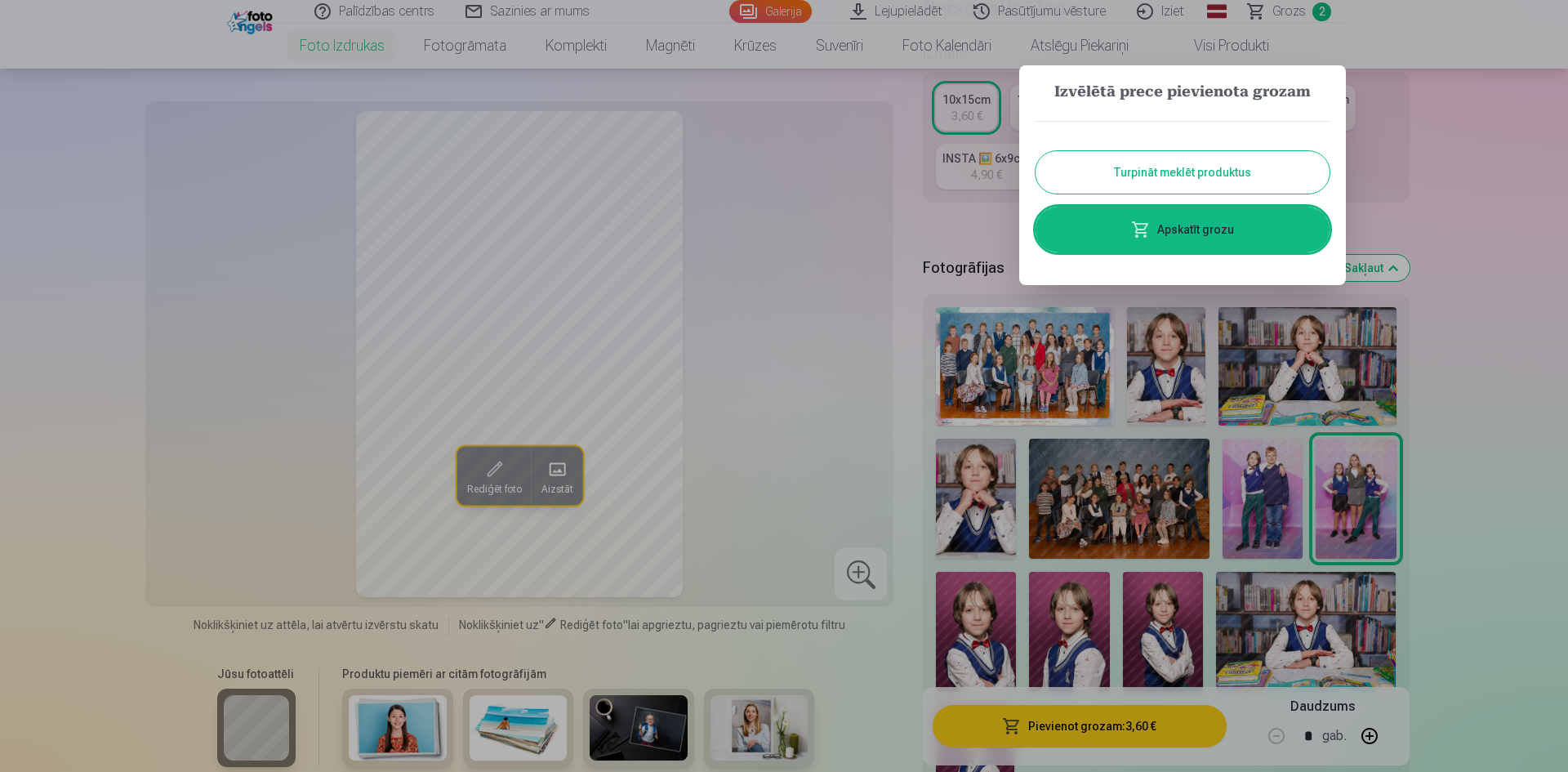
click at [1217, 176] on button "Turpināt meklēt produktus" at bounding box center [1182, 172] width 294 height 42
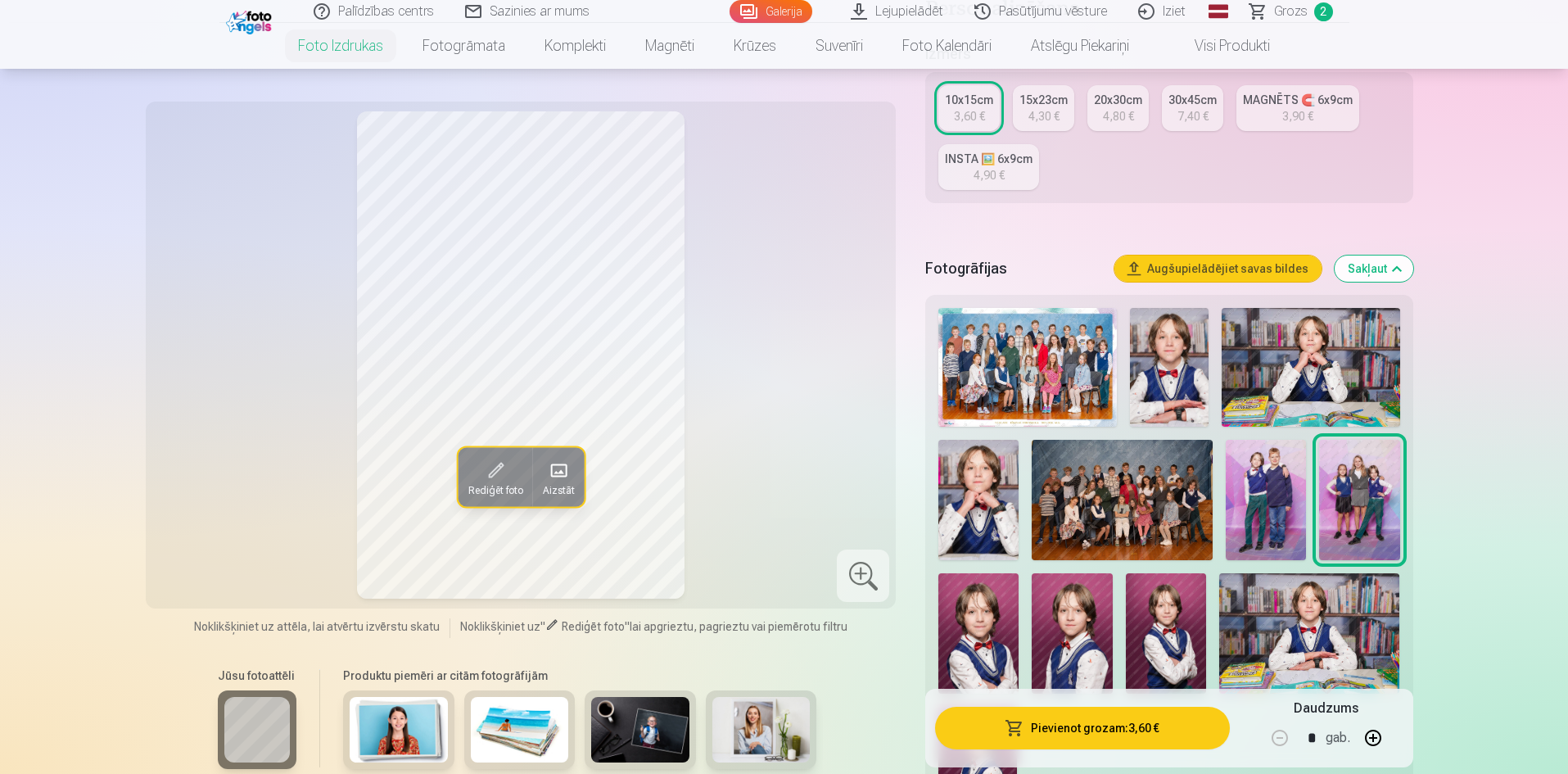
click at [1254, 529] on img at bounding box center [1266, 500] width 80 height 120
click at [1121, 733] on button "Pievienot grozam : 3,60 €" at bounding box center [1081, 728] width 294 height 43
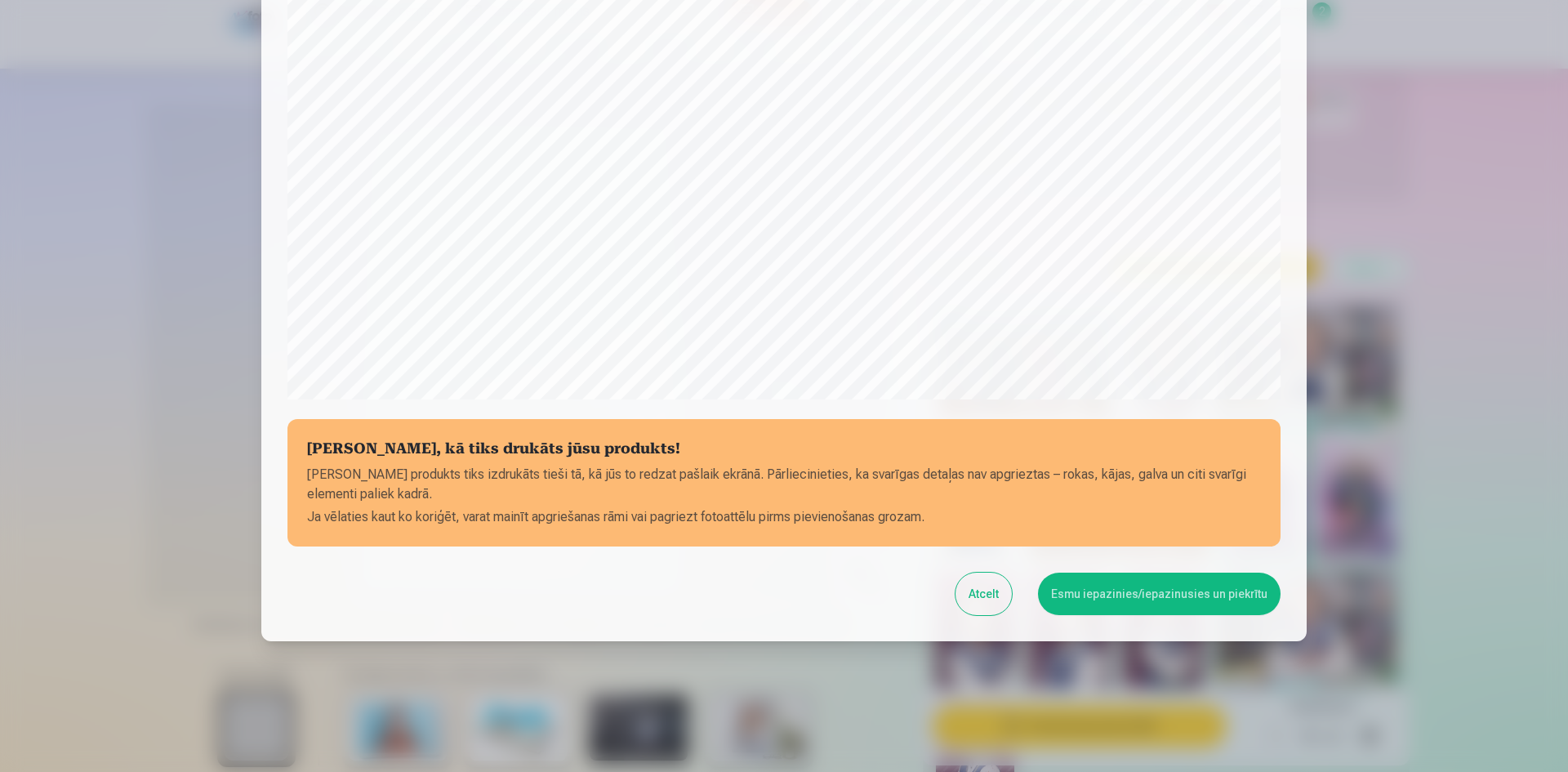
click at [1124, 597] on button "Esmu iepazinies/iepazinusies un piekrītu" at bounding box center [1159, 594] width 243 height 42
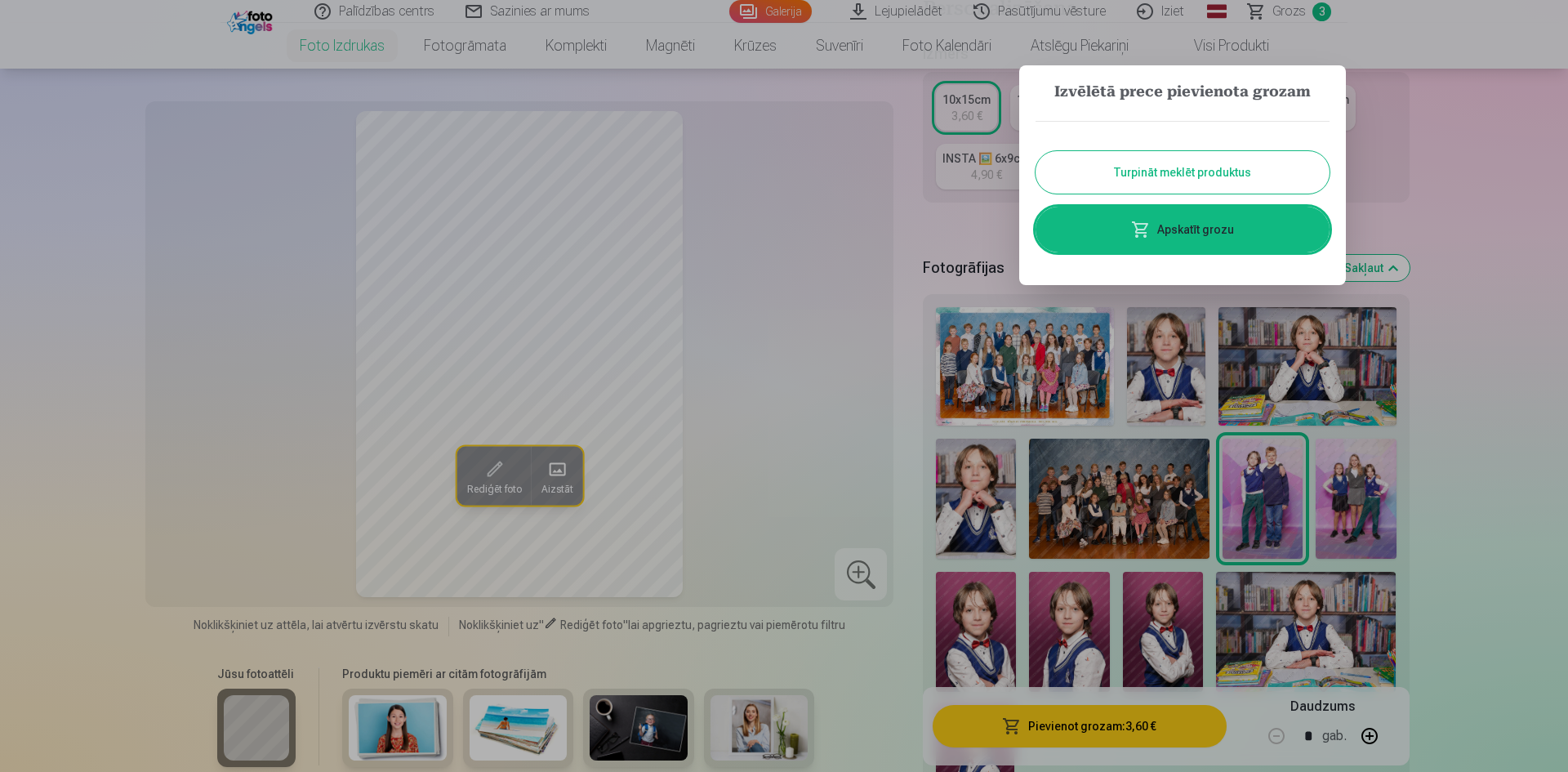
click at [1204, 172] on button "Turpināt meklēt produktus" at bounding box center [1182, 172] width 294 height 42
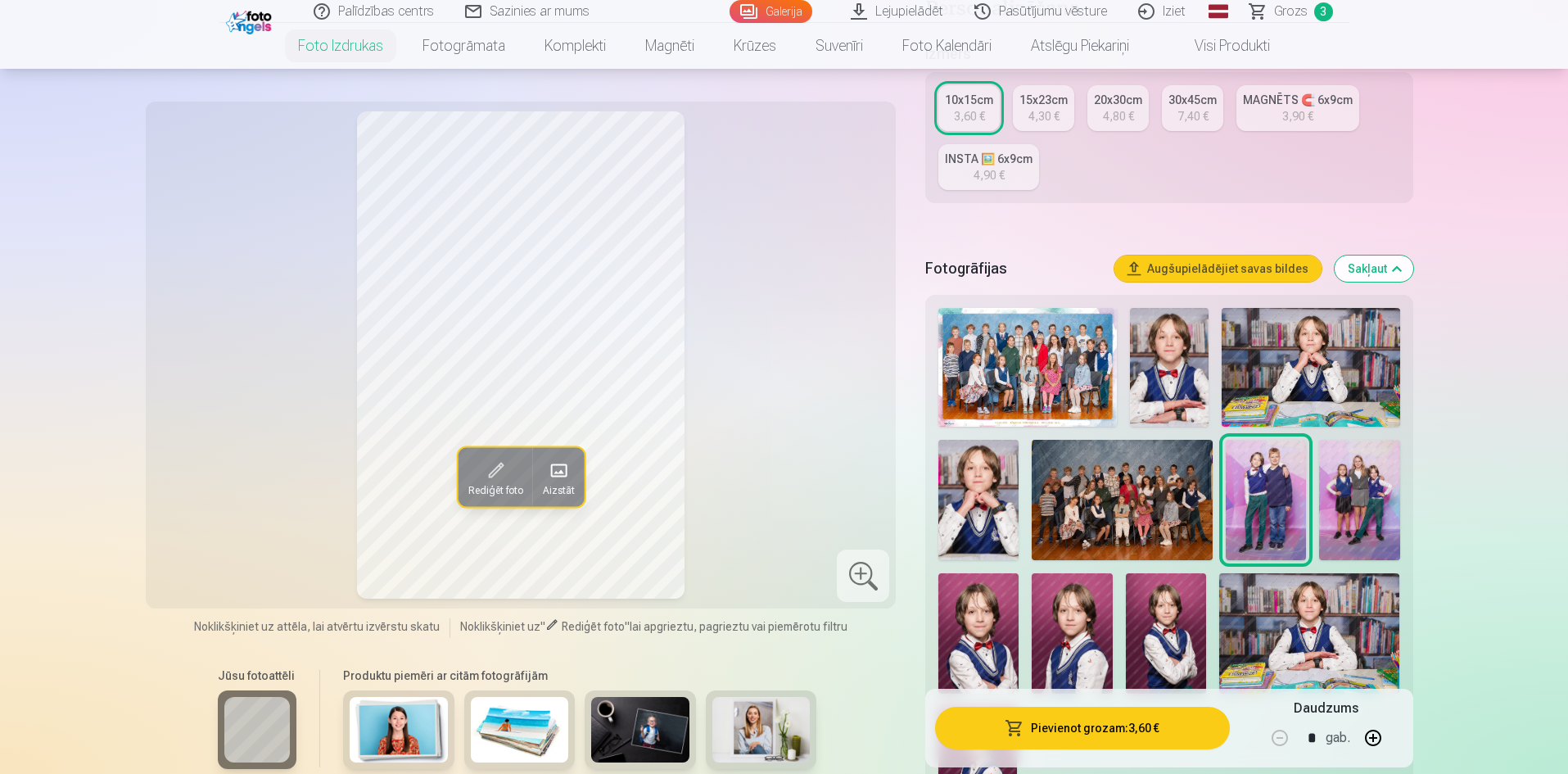
click at [1280, 15] on span "Grozs" at bounding box center [1290, 11] width 34 height 20
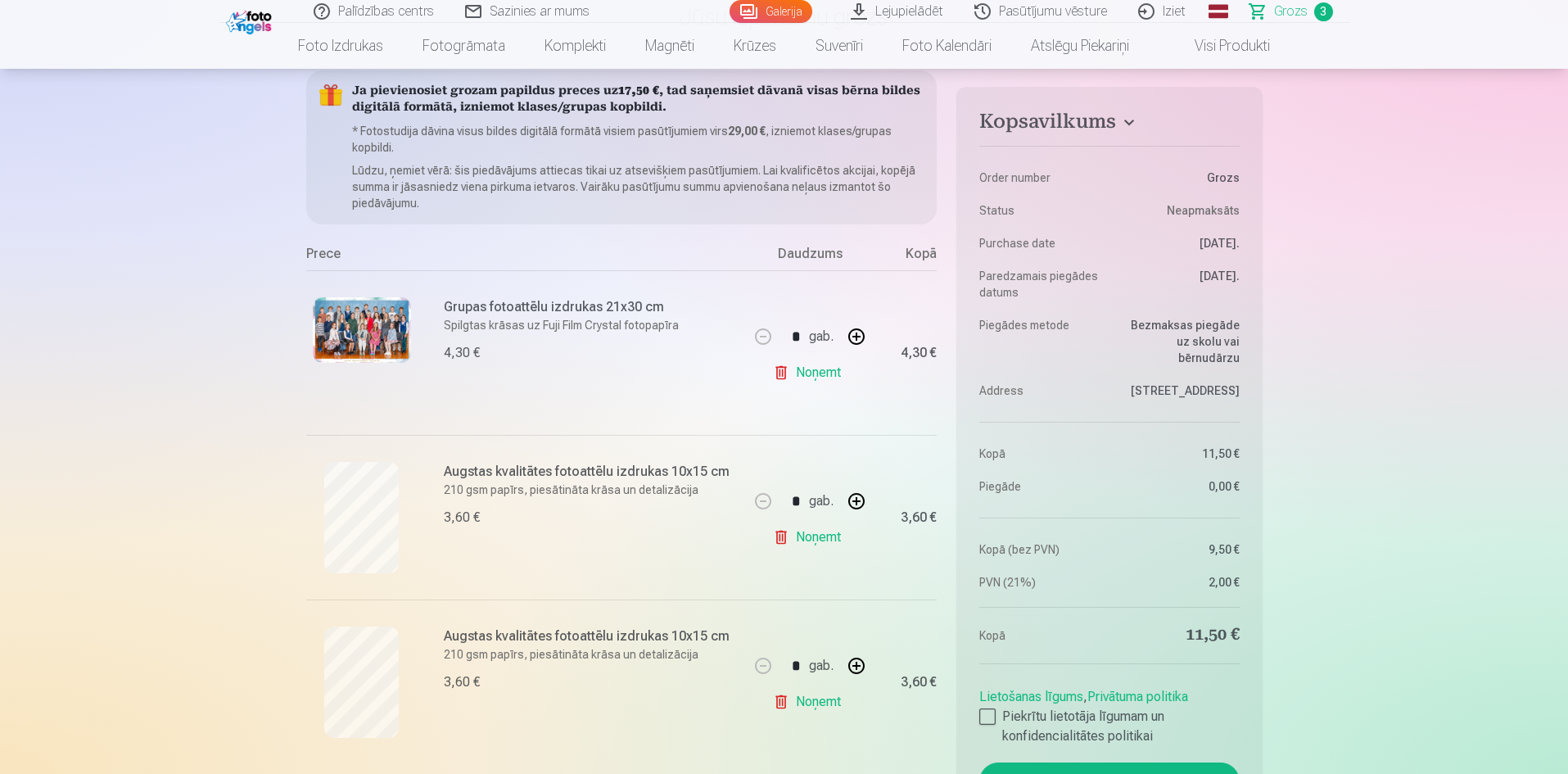
scroll to position [82, 0]
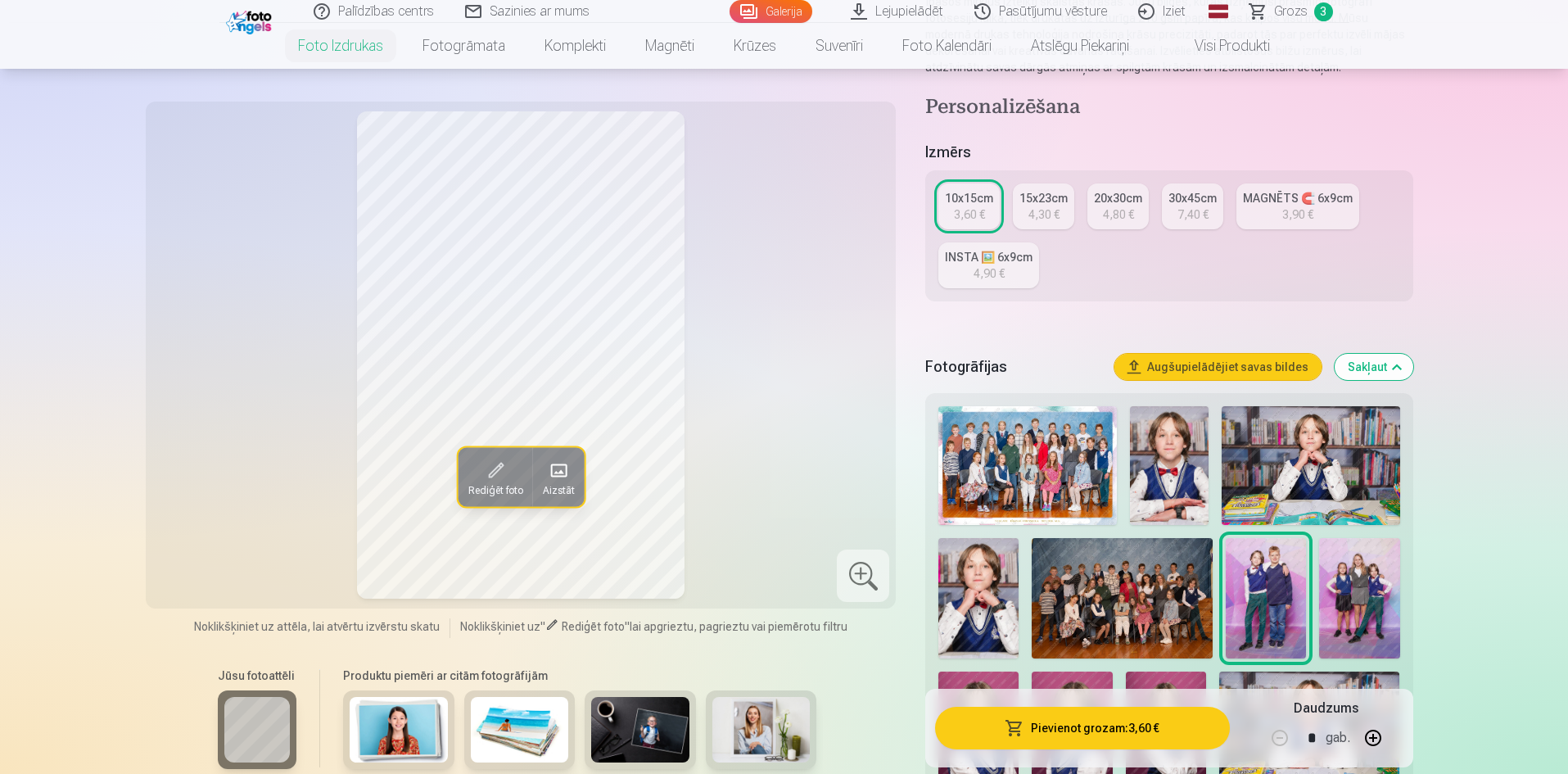
scroll to position [246, 0]
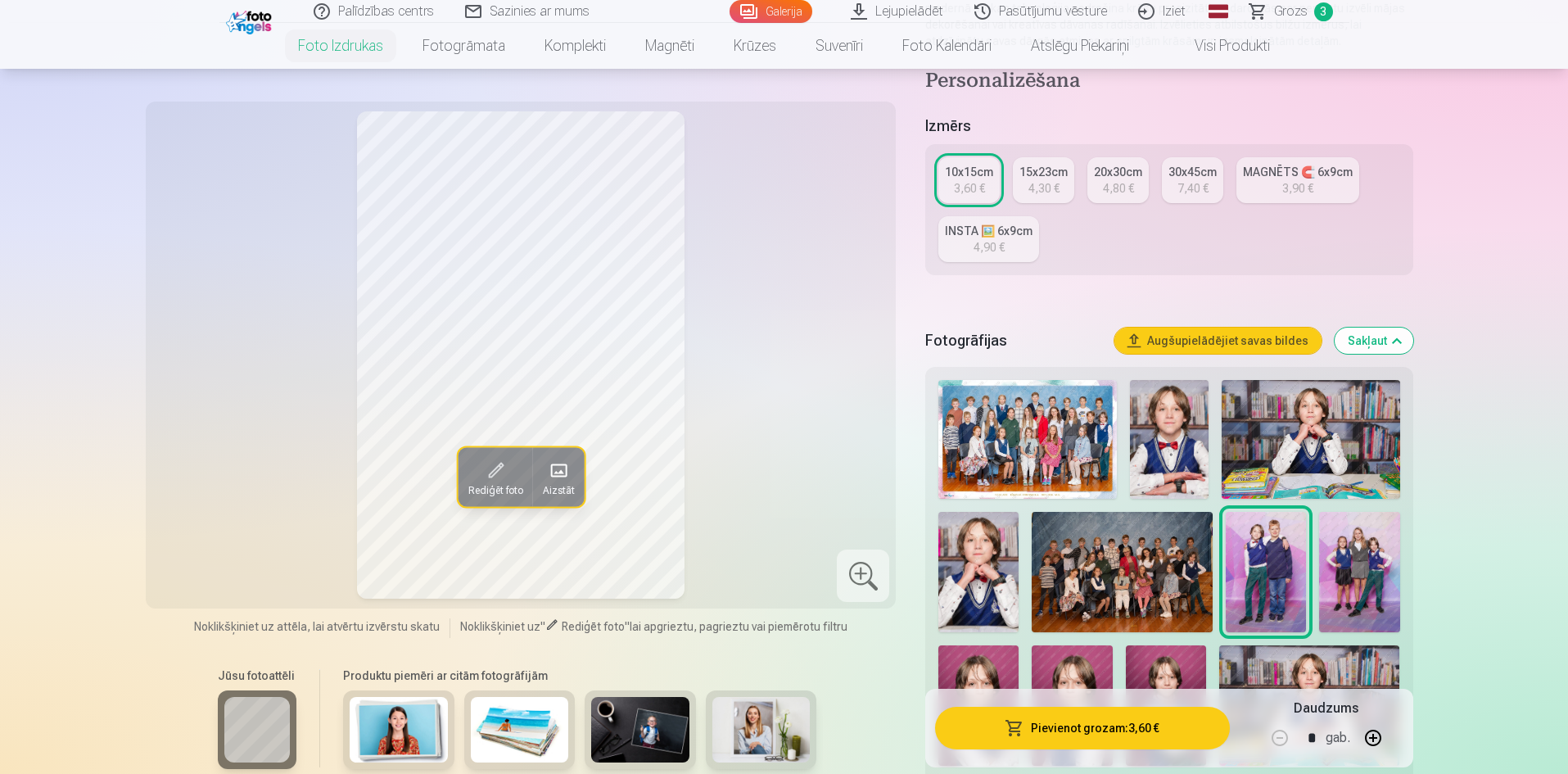
click at [1104, 569] on img at bounding box center [1122, 572] width 181 height 120
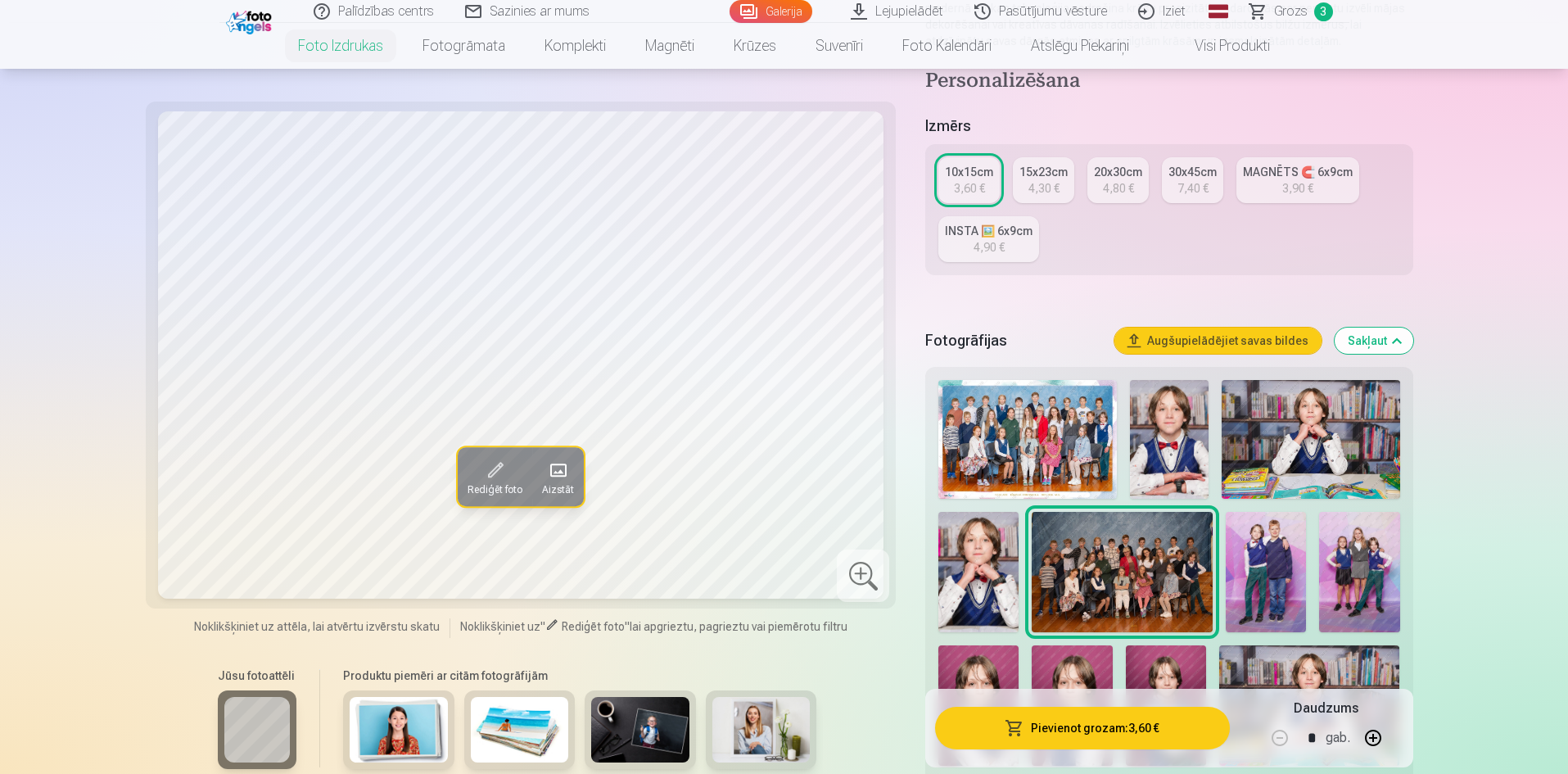
click at [1114, 190] on div "4,80 €" at bounding box center [1118, 188] width 31 height 16
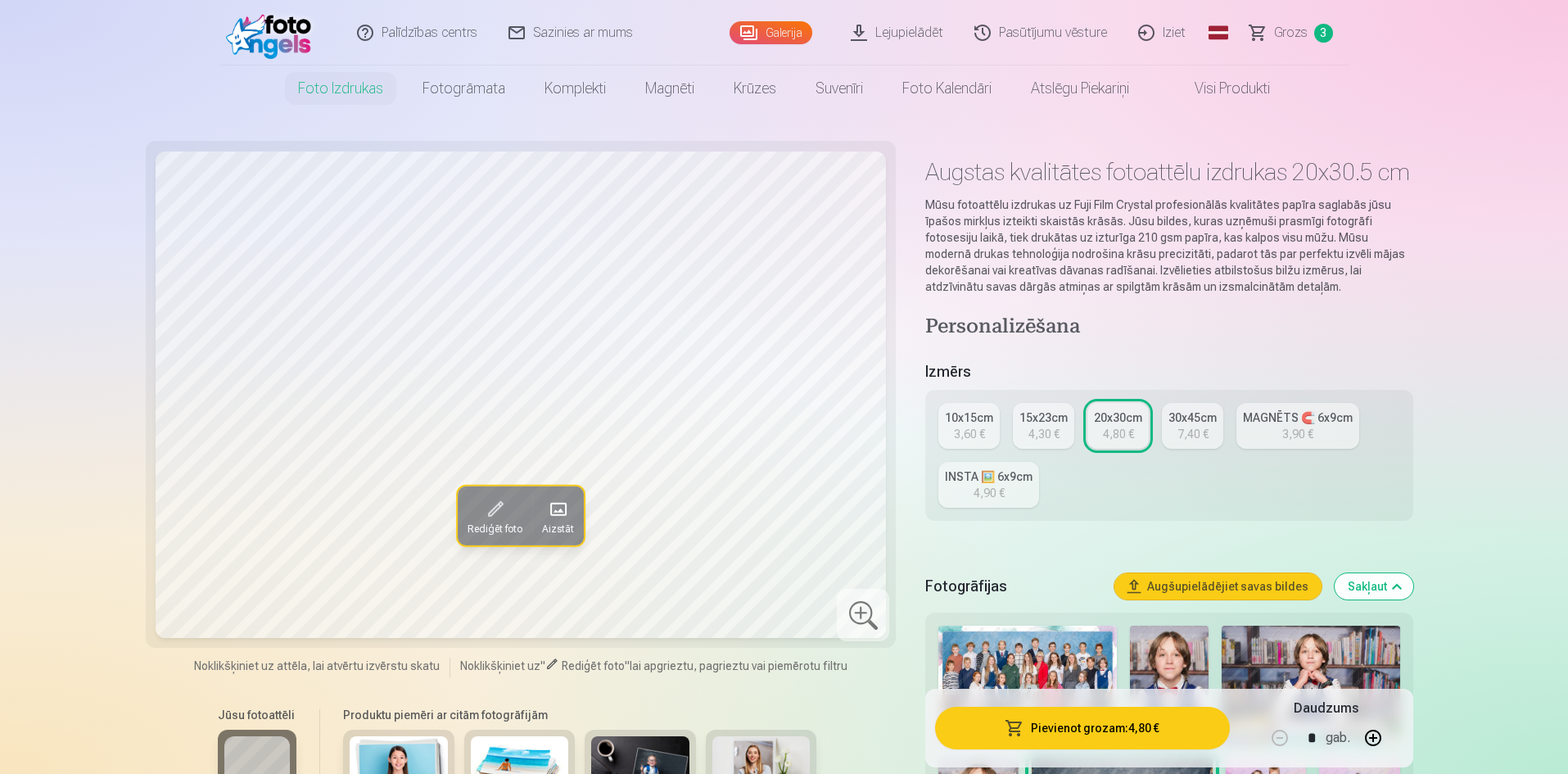
click at [1085, 729] on button "Pievienot grozam : 4,80 €" at bounding box center [1081, 728] width 294 height 43
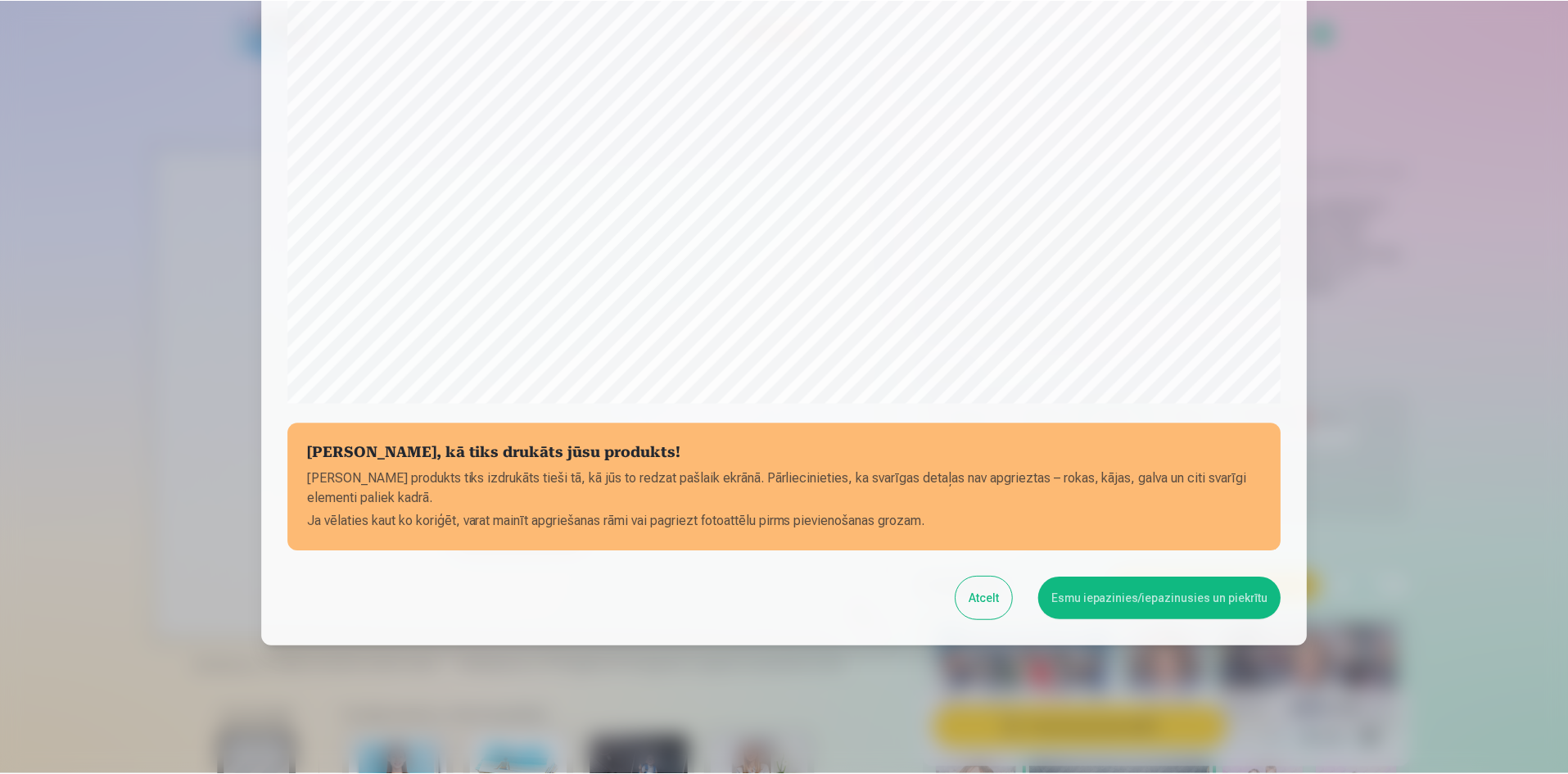
scroll to position [405, 0]
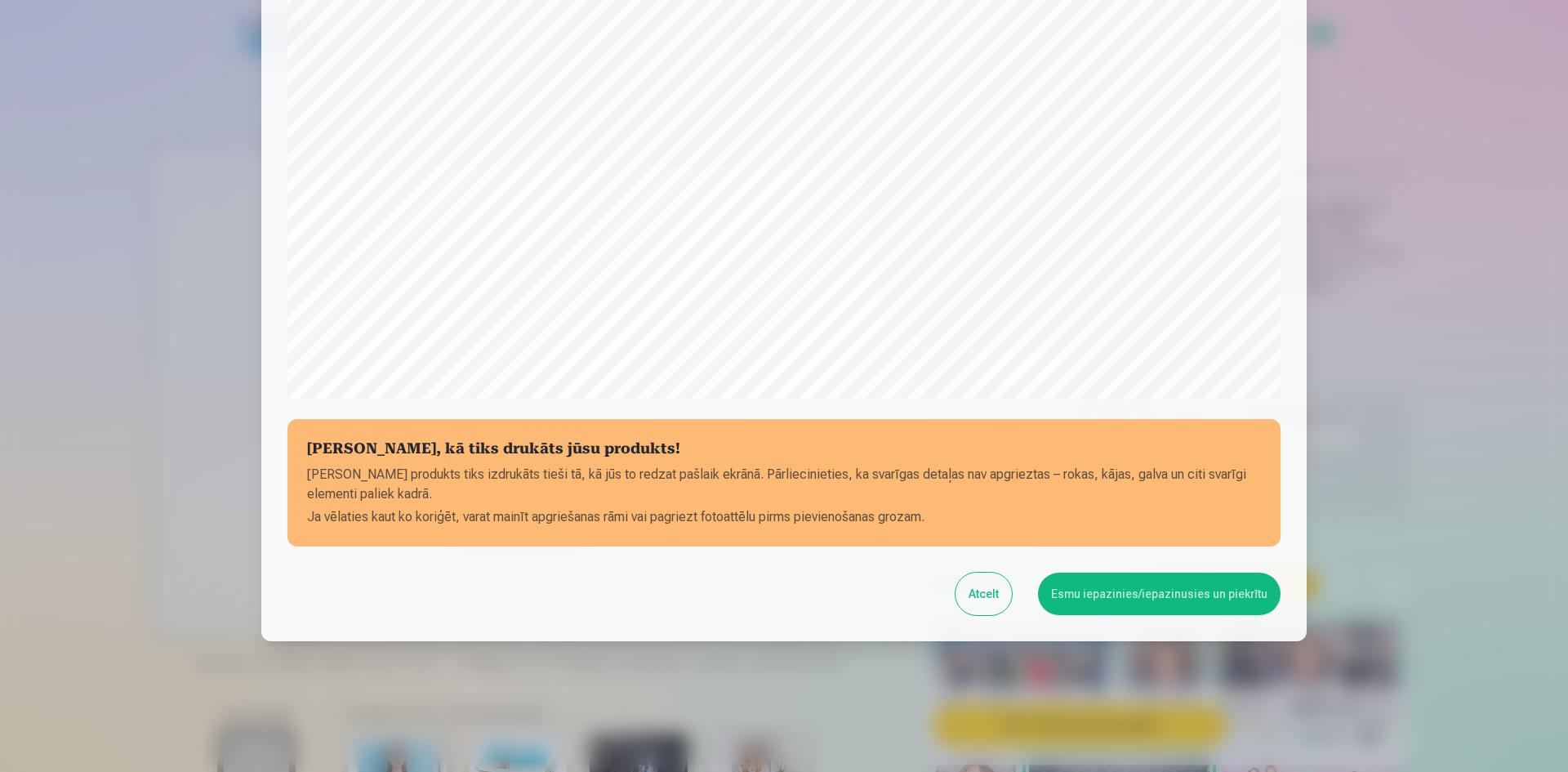
click at [1074, 596] on button "Esmu iepazinies/iepazinusies un piekrītu" at bounding box center [1159, 594] width 243 height 42
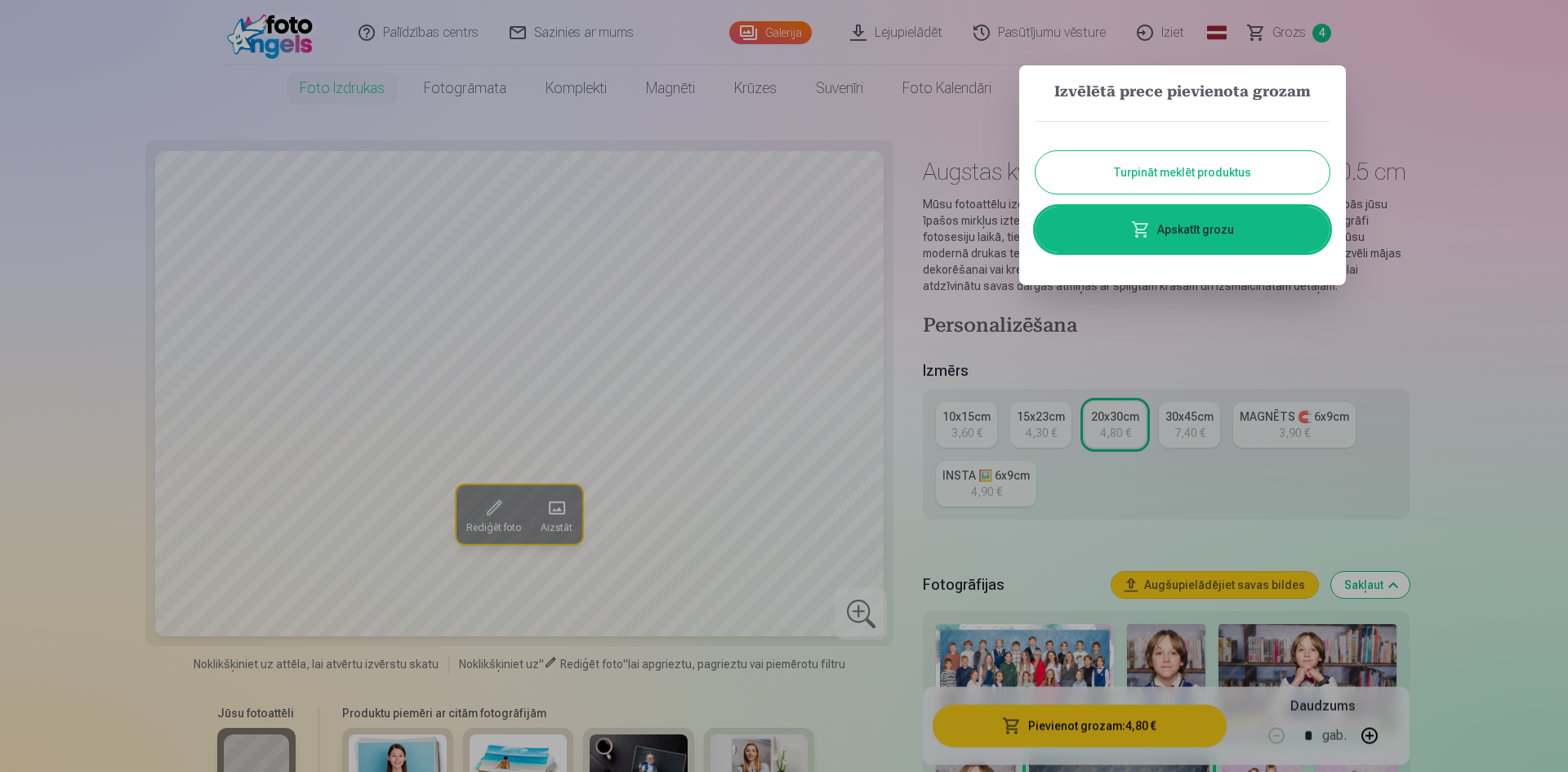
click at [1139, 172] on button "Turpināt meklēt produktus" at bounding box center [1182, 172] width 294 height 42
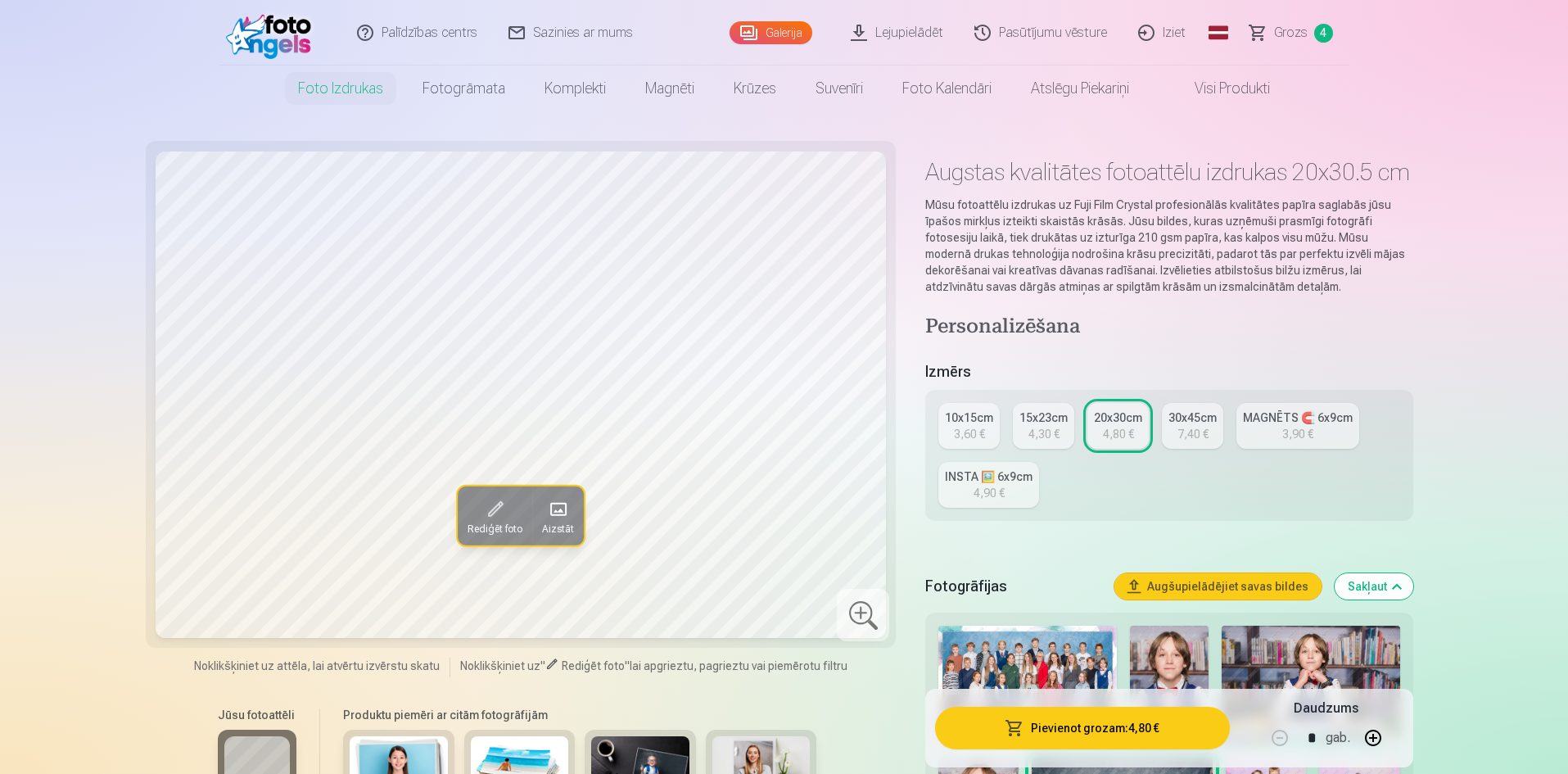
click at [1283, 32] on span "Grozs" at bounding box center [1290, 33] width 34 height 20
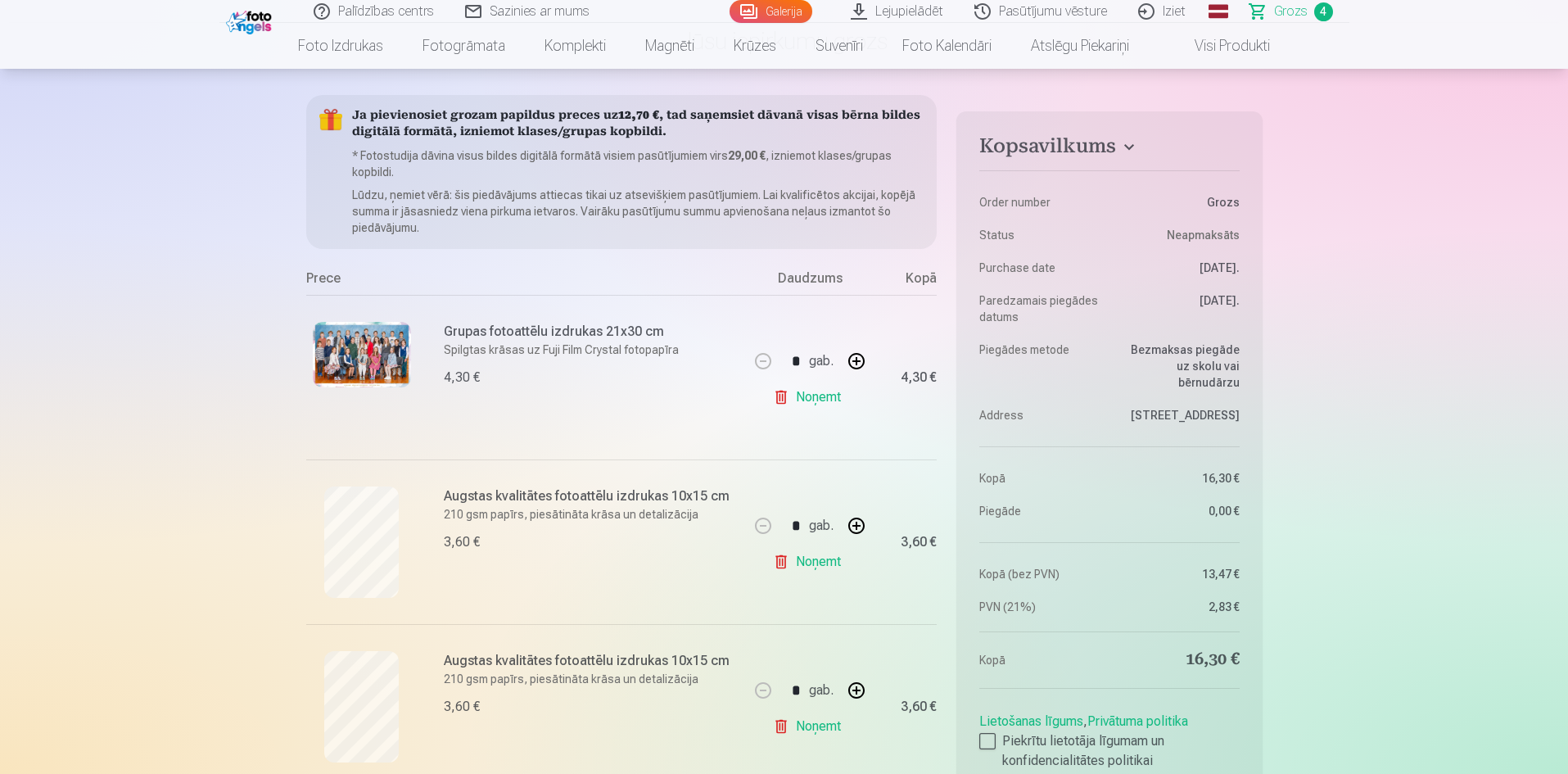
scroll to position [82, 0]
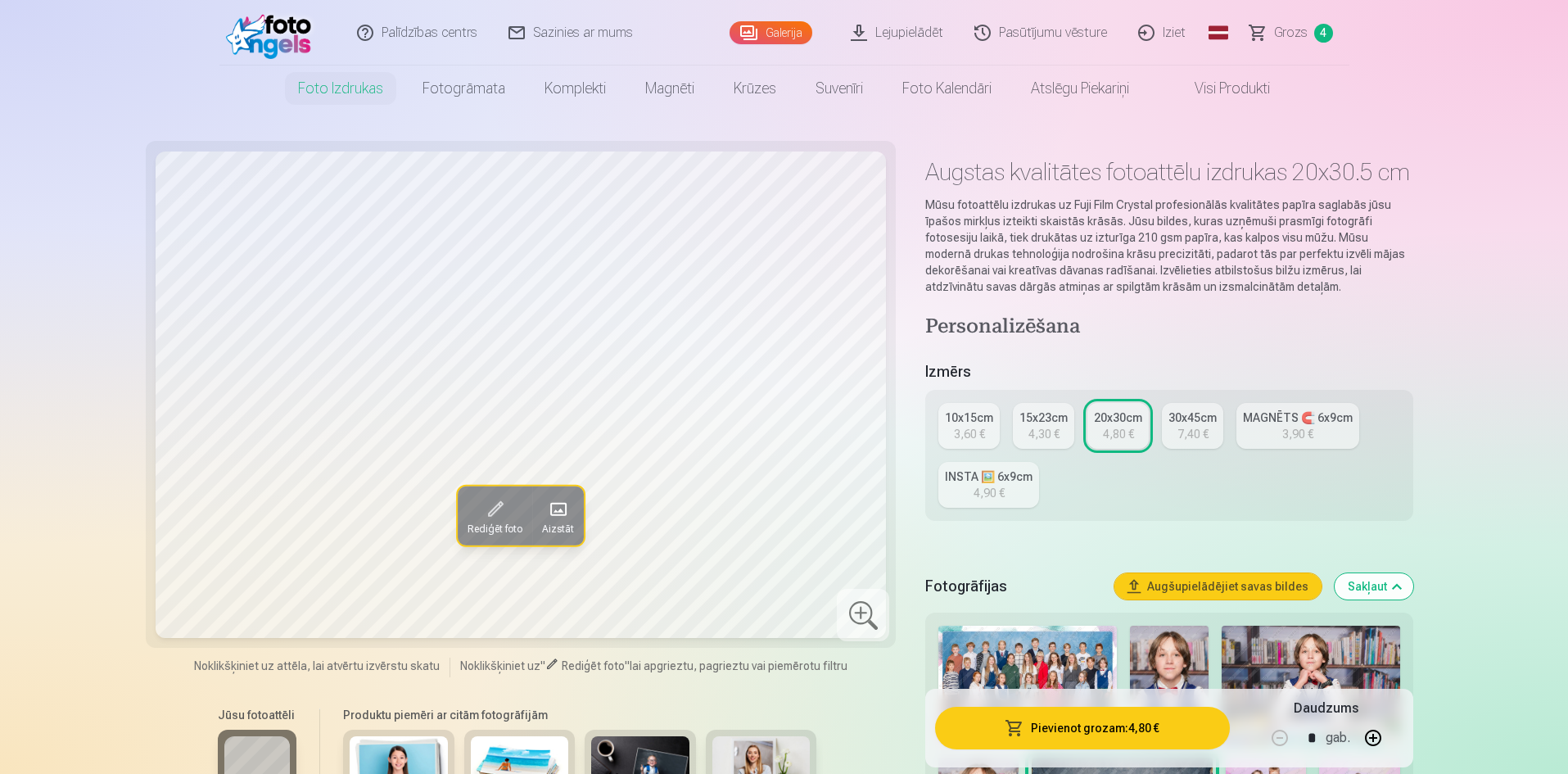
click at [1291, 31] on span "Grozs" at bounding box center [1290, 33] width 34 height 20
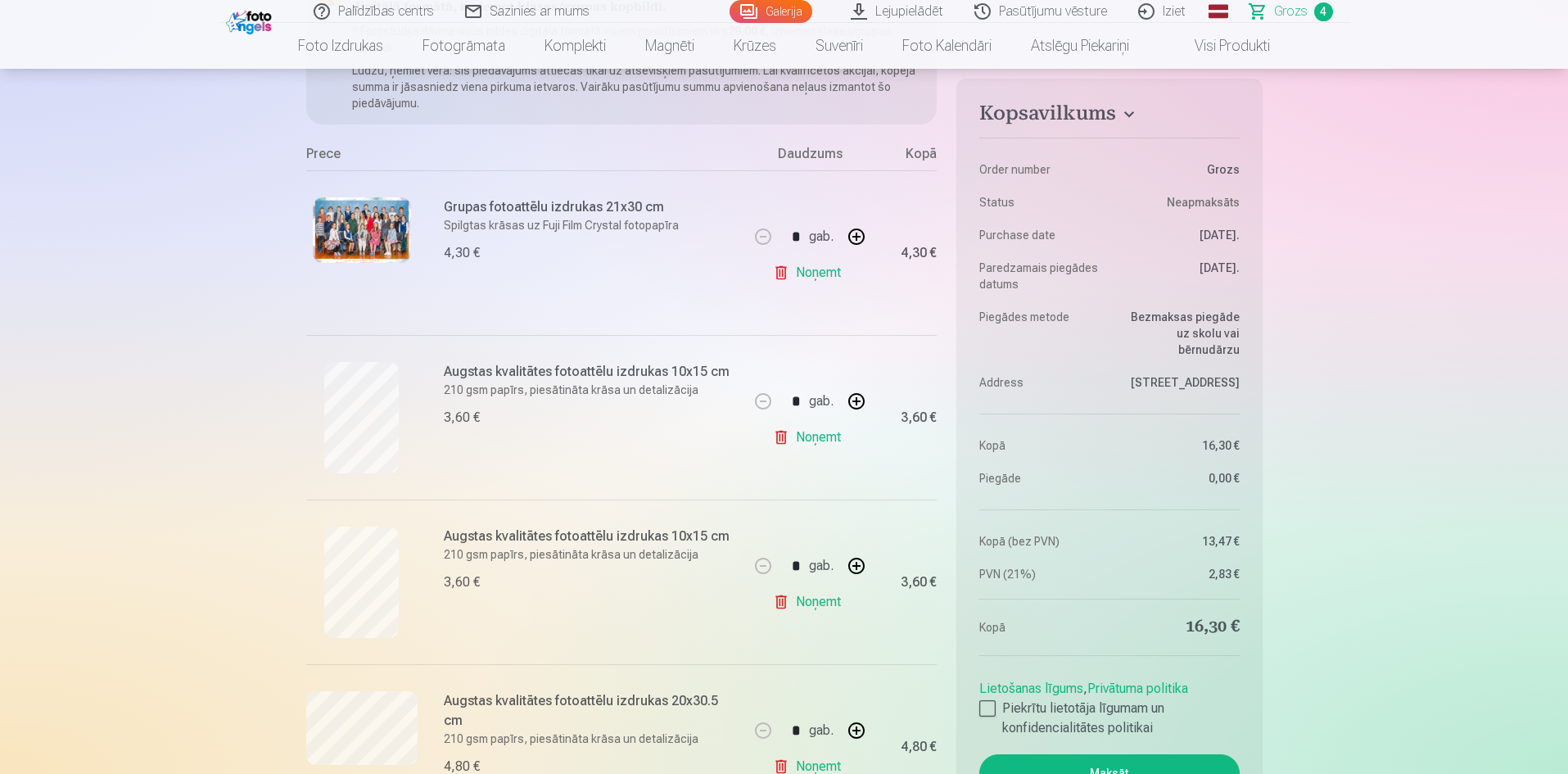
scroll to position [410, 0]
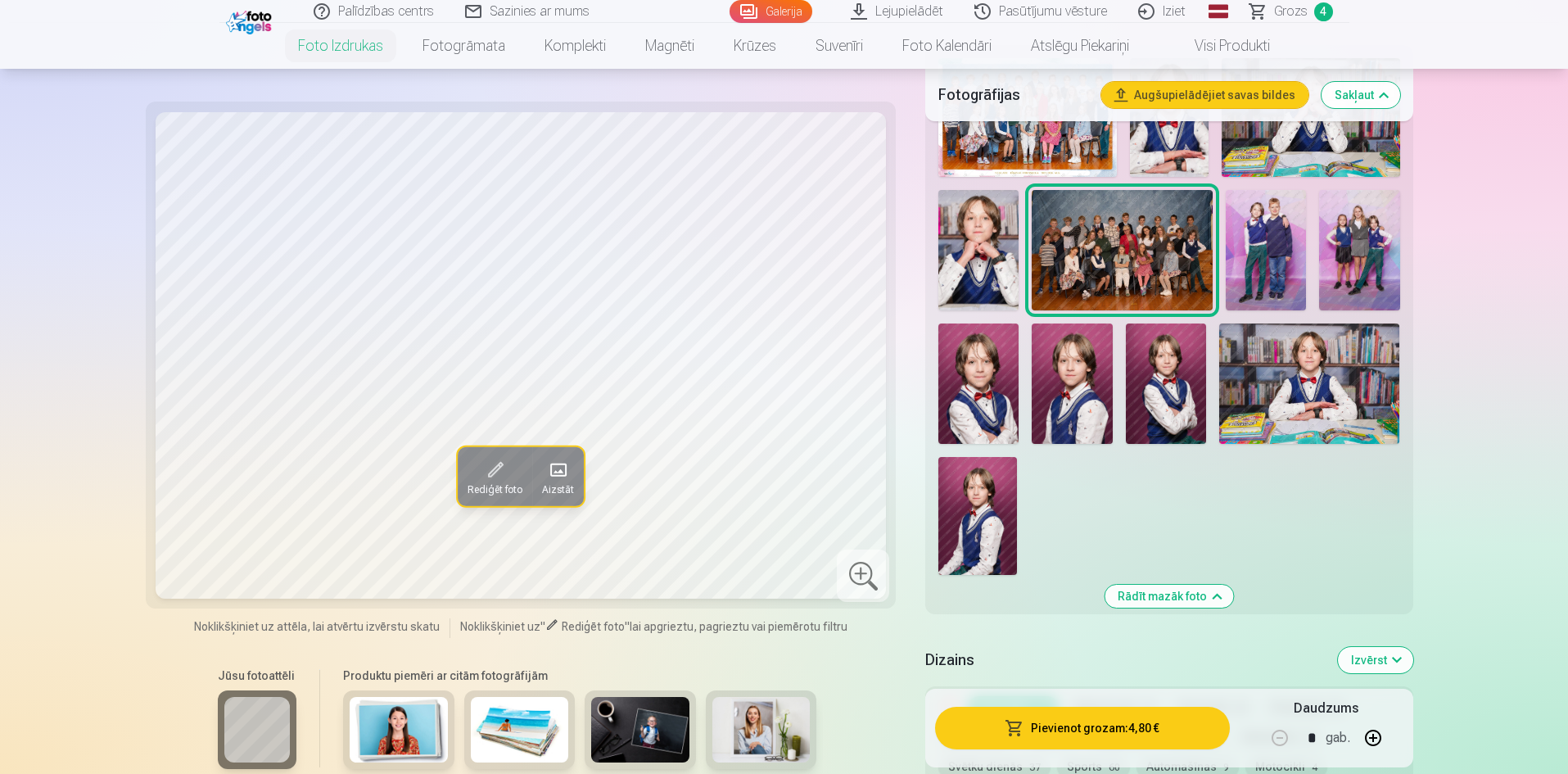
scroll to position [573, 0]
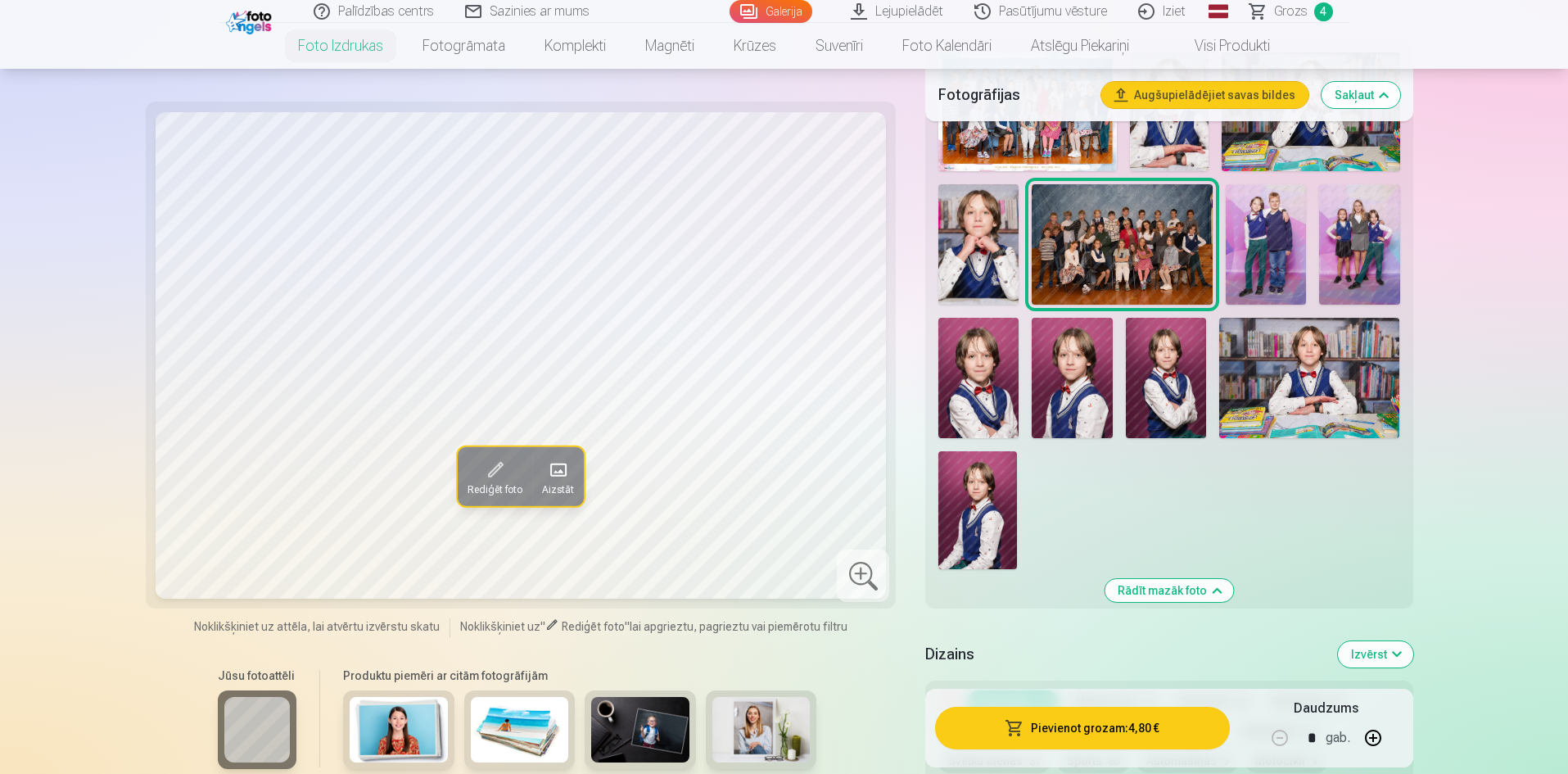
click at [975, 392] on img at bounding box center [978, 378] width 80 height 120
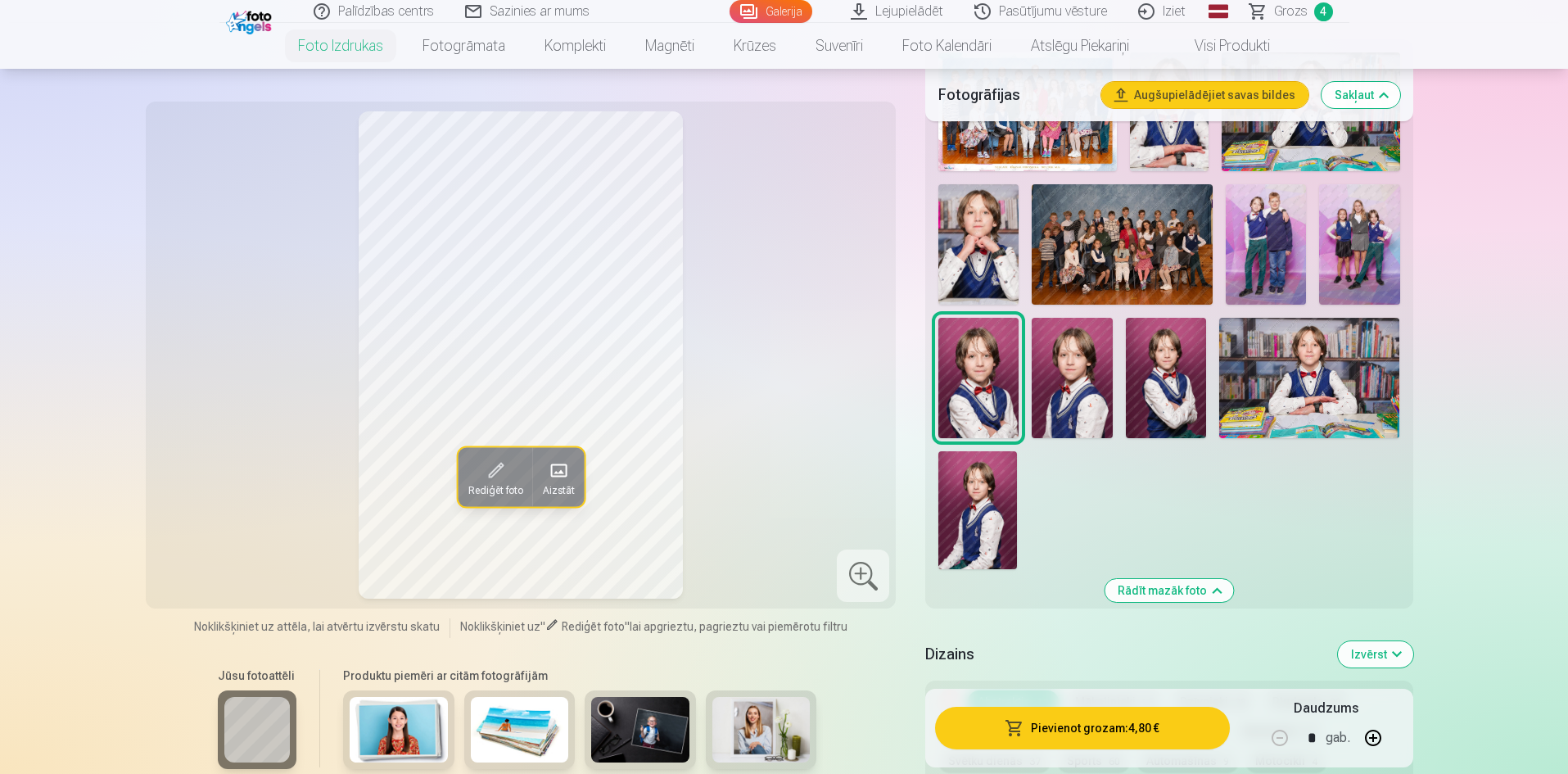
click at [1085, 409] on img at bounding box center [1072, 378] width 80 height 120
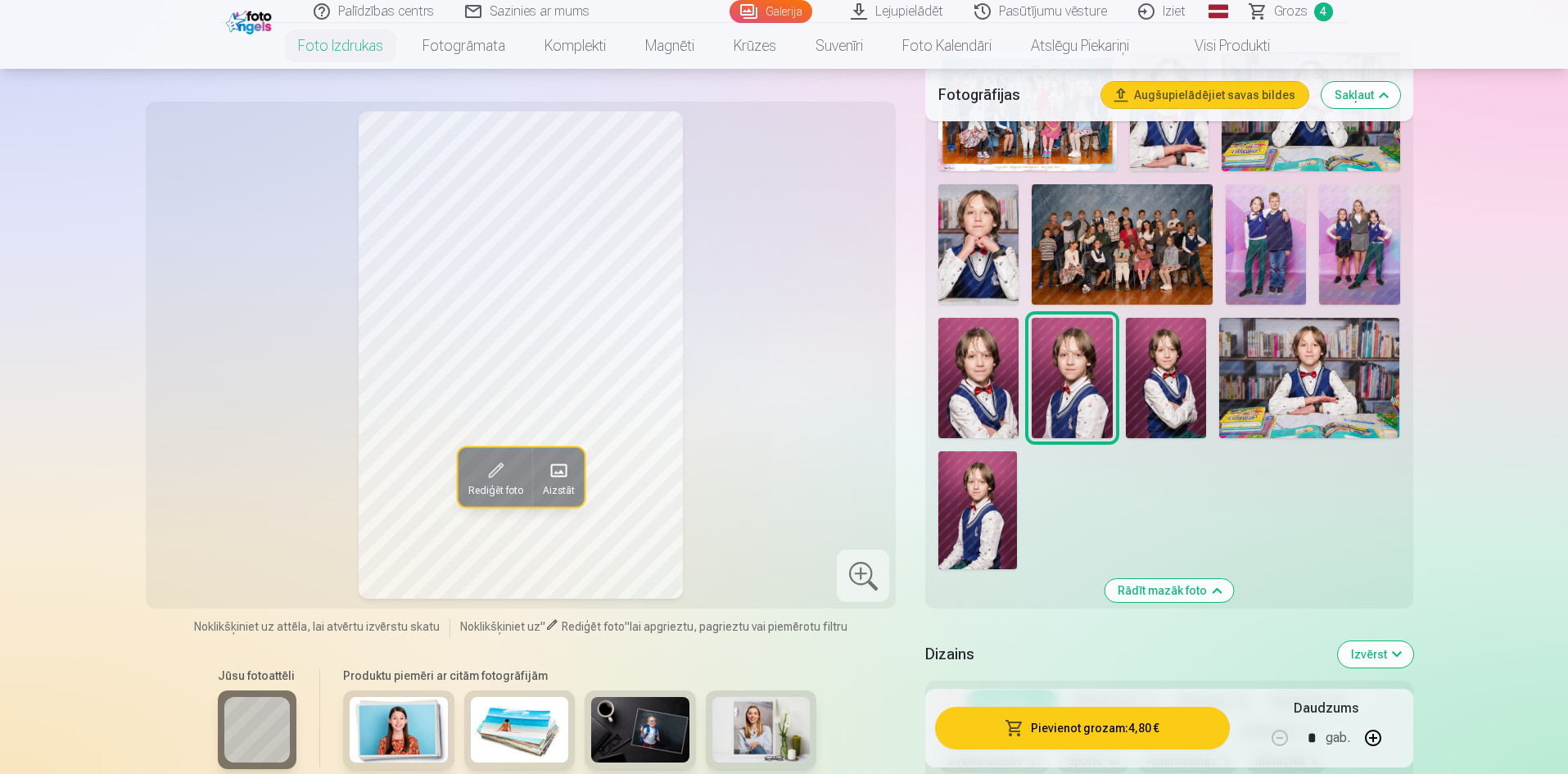
click at [1175, 409] on img at bounding box center [1166, 378] width 80 height 120
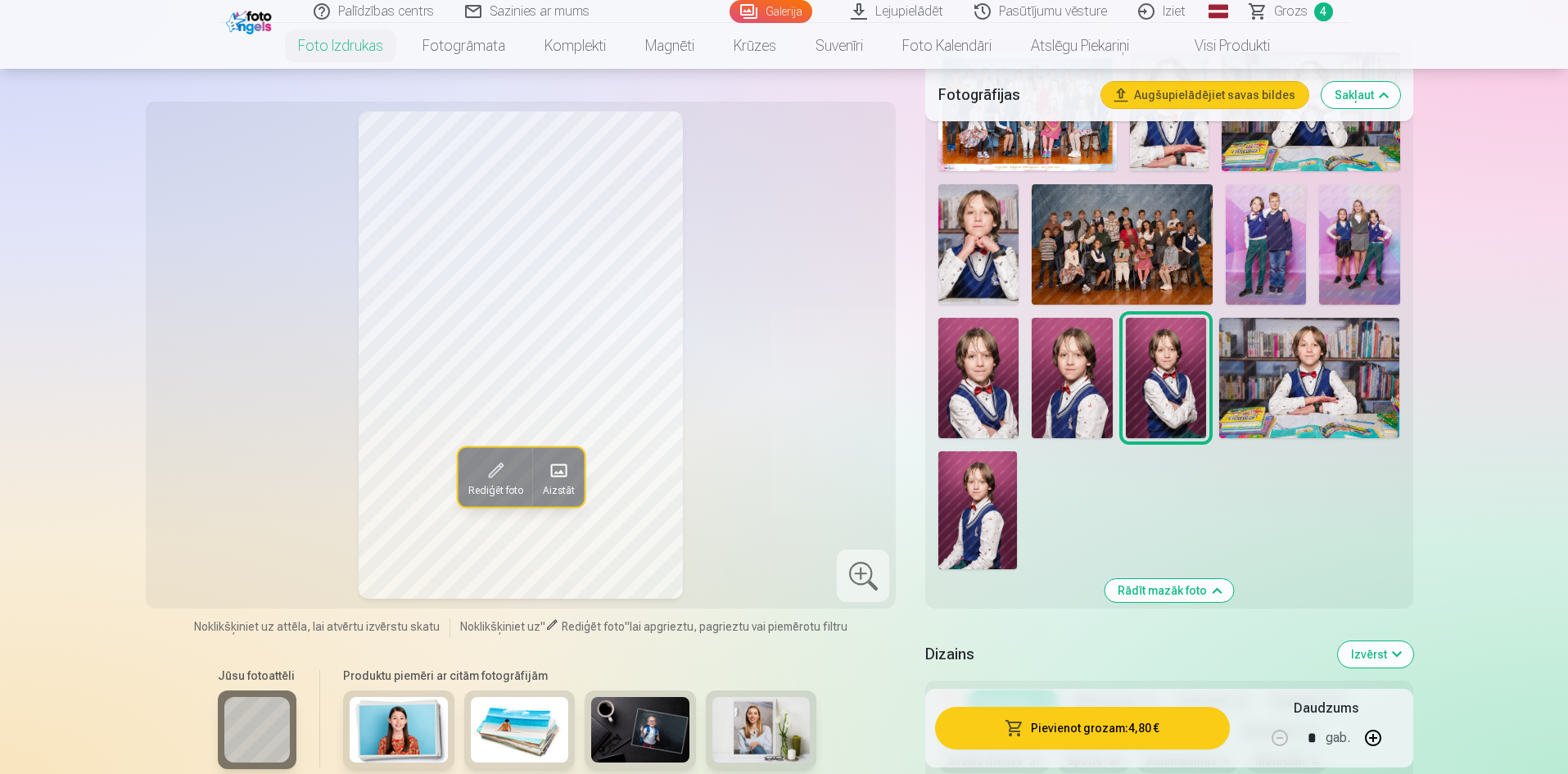
click at [497, 495] on span "Rediģēt foto" at bounding box center [495, 490] width 55 height 13
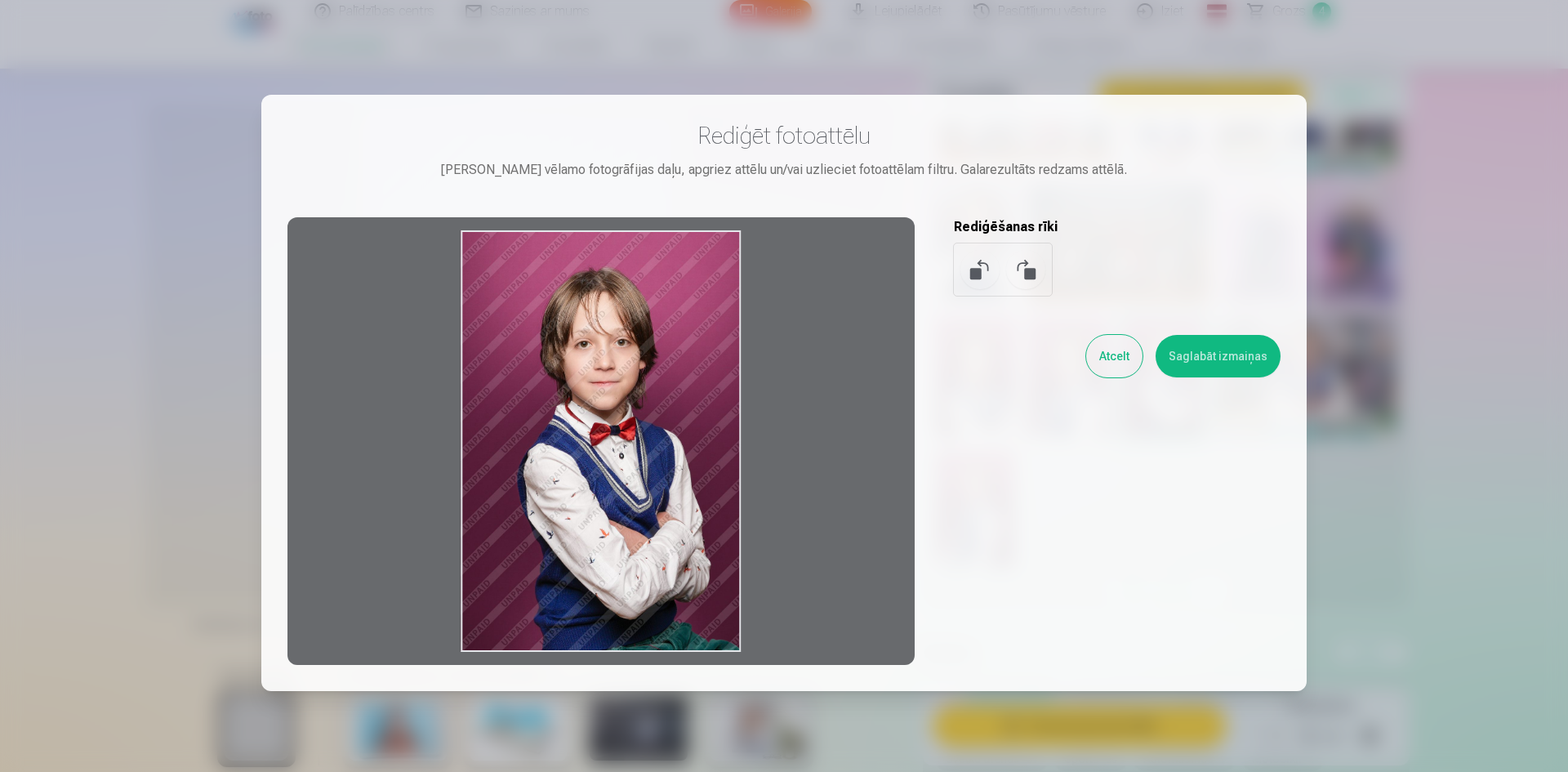
drag, startPoint x: 641, startPoint y: 484, endPoint x: 622, endPoint y: 516, distance: 37.2
click at [628, 557] on div at bounding box center [601, 441] width 628 height 448
drag, startPoint x: 1175, startPoint y: 471, endPoint x: 1174, endPoint y: 462, distance: 9.1
click at [1175, 470] on div "Rediģēt fotoattēlu [PERSON_NAME] vēlamo fotogrāfijas daļu, apgriez attēlu un/va…" at bounding box center [784, 393] width 993 height 544
click at [1116, 361] on button "Atcelt" at bounding box center [1114, 356] width 56 height 42
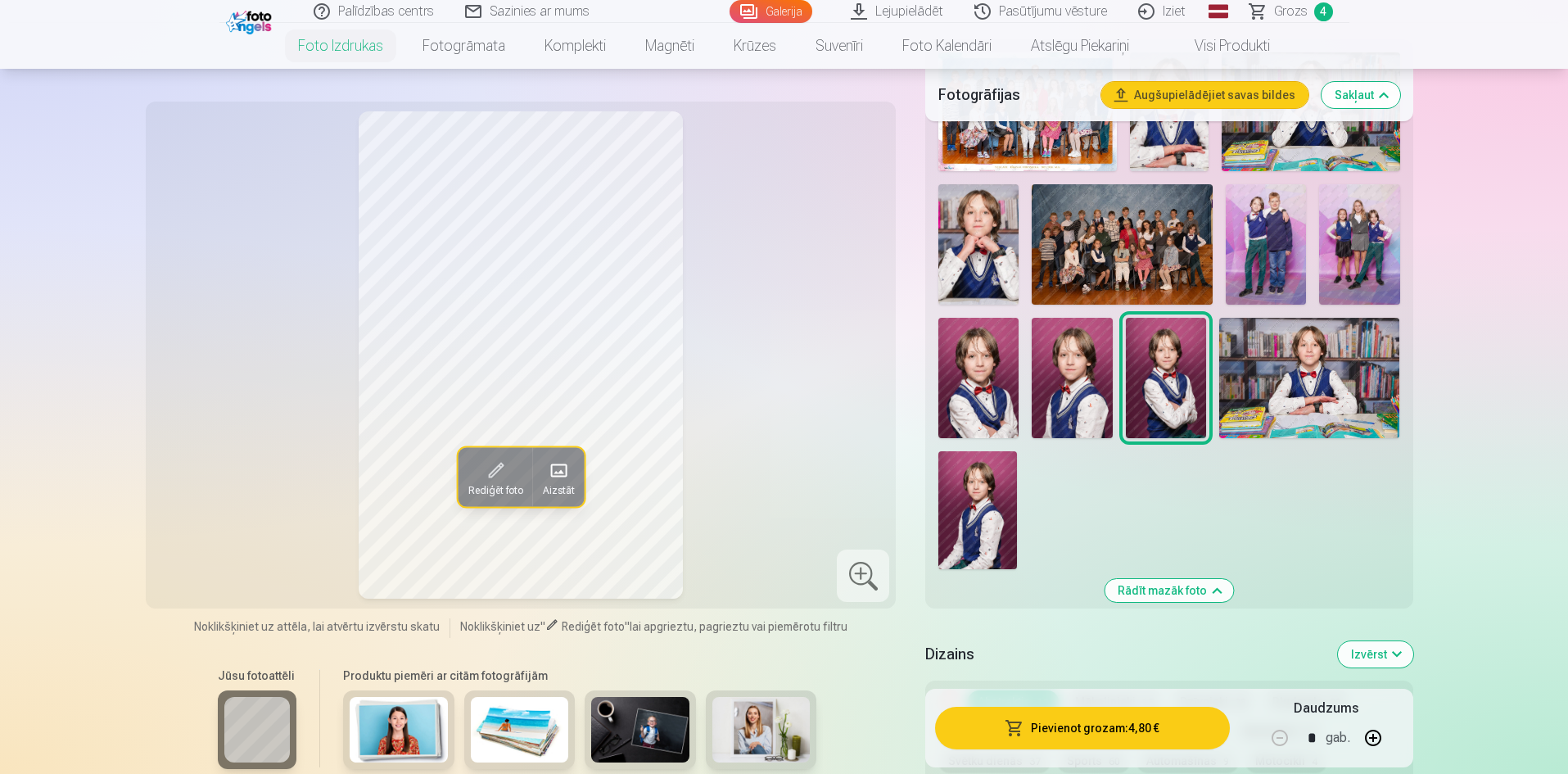
click at [1303, 384] on img at bounding box center [1309, 378] width 181 height 120
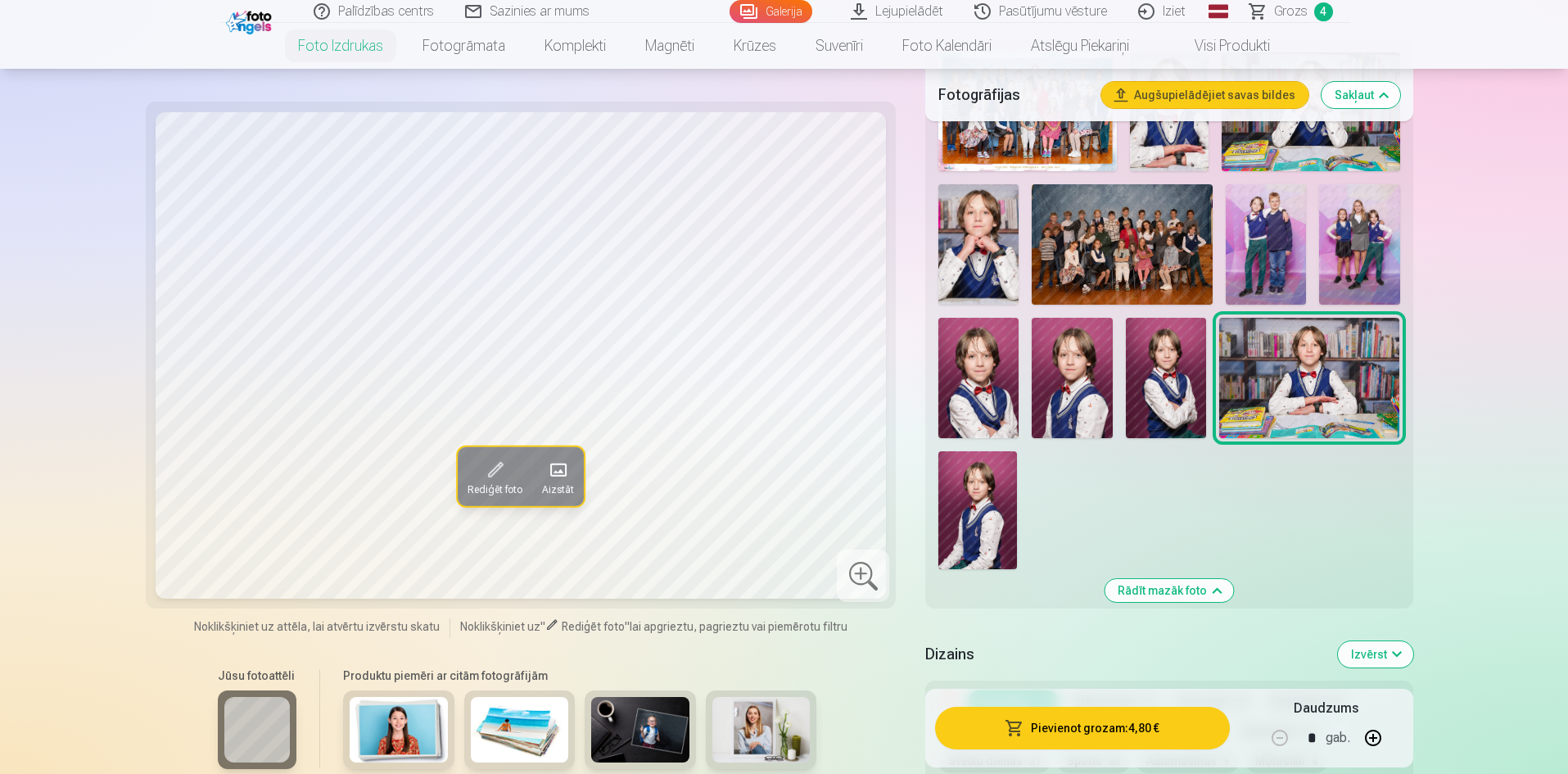
click at [979, 536] on img at bounding box center [977, 510] width 79 height 118
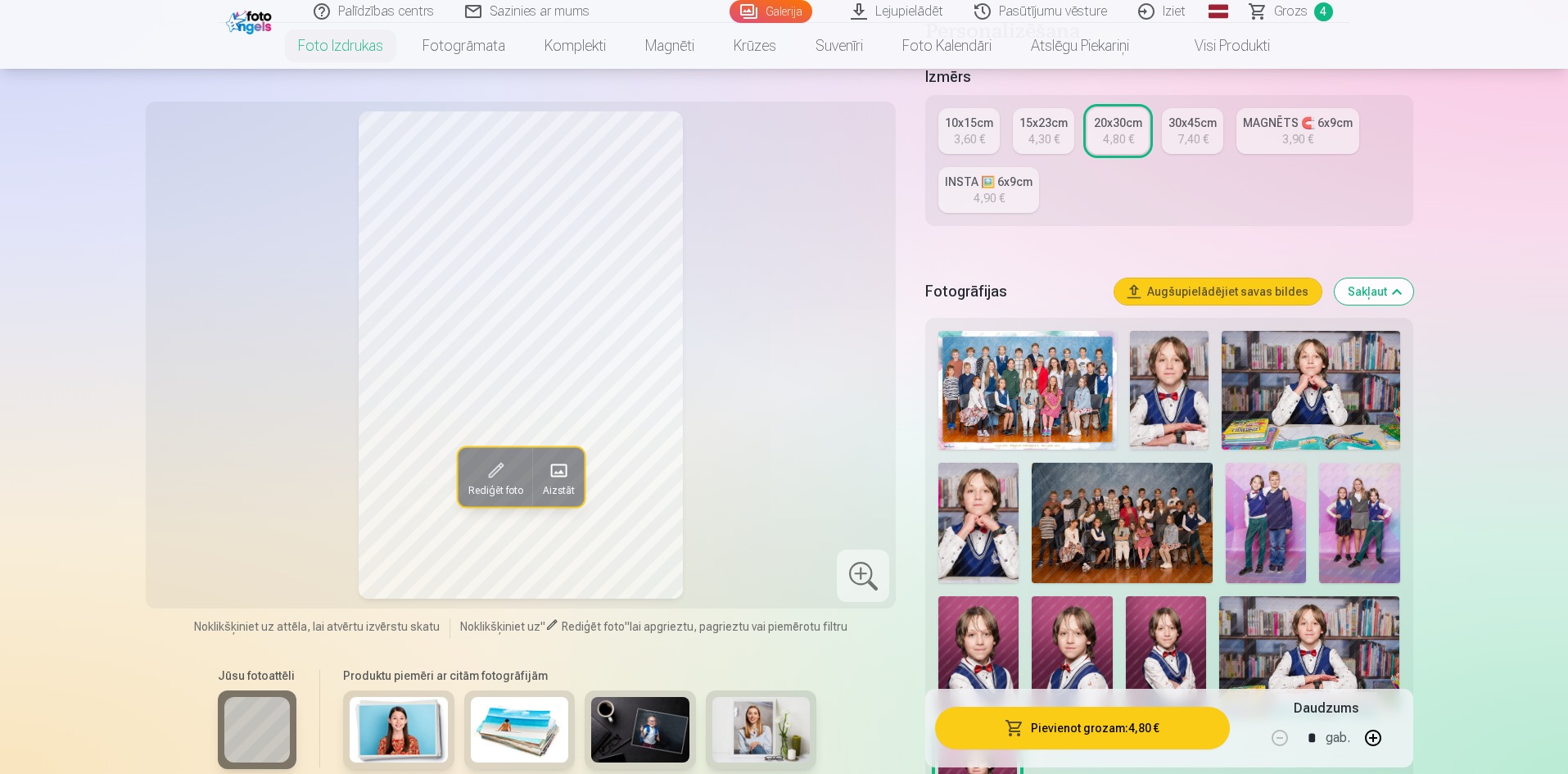
scroll to position [246, 0]
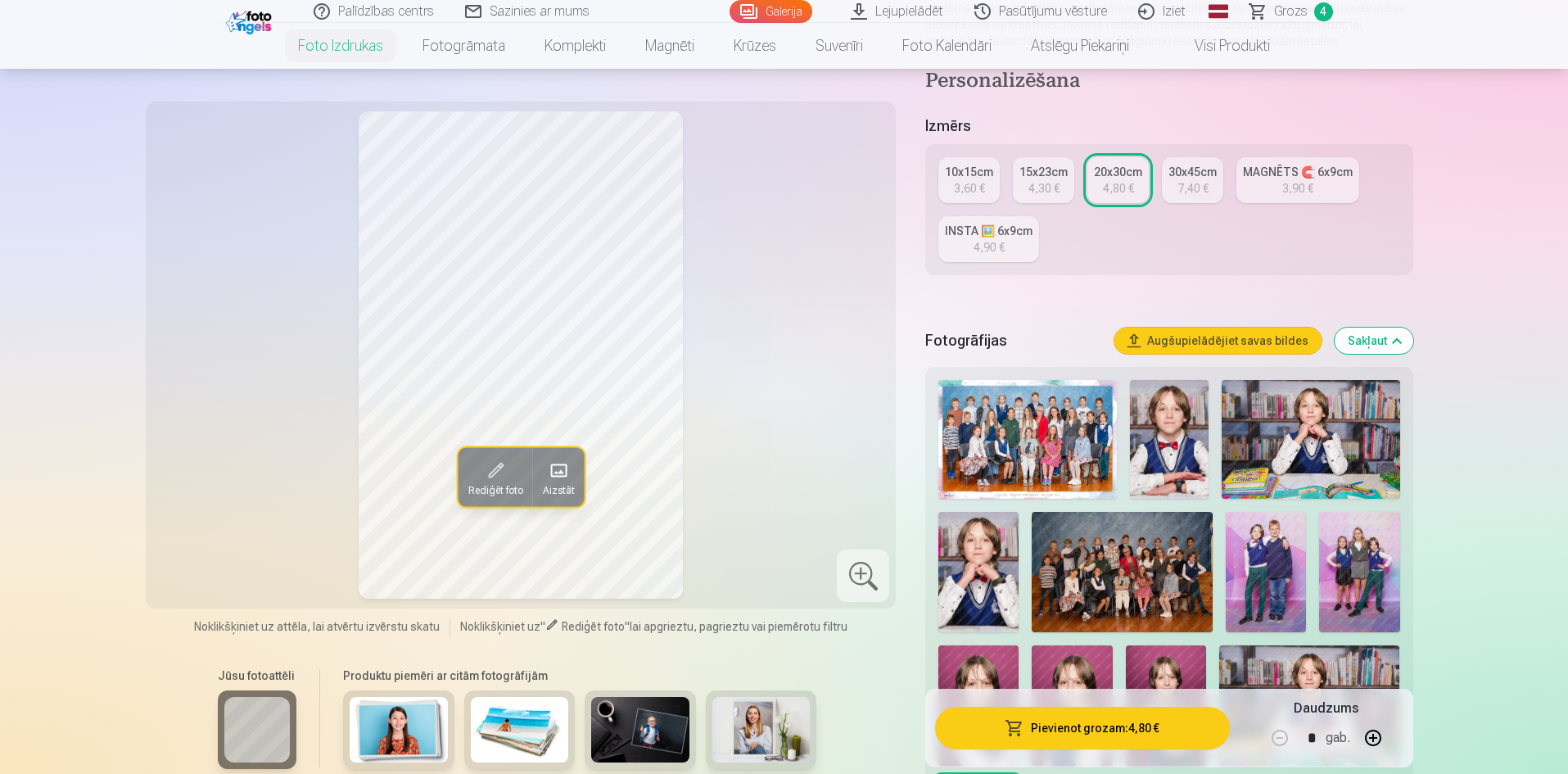
click at [955, 191] on div "3,60 €" at bounding box center [969, 188] width 31 height 16
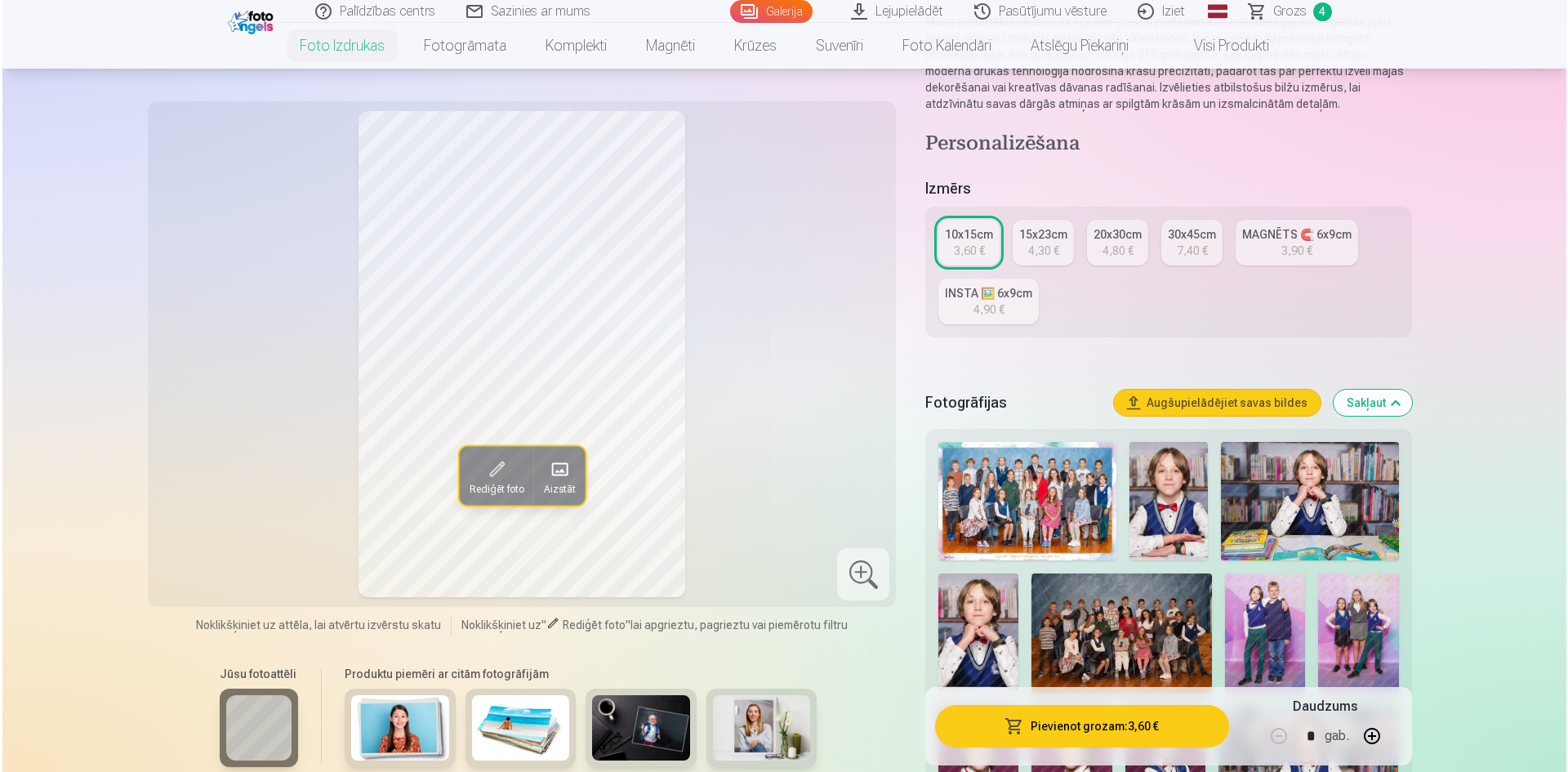
scroll to position [245, 0]
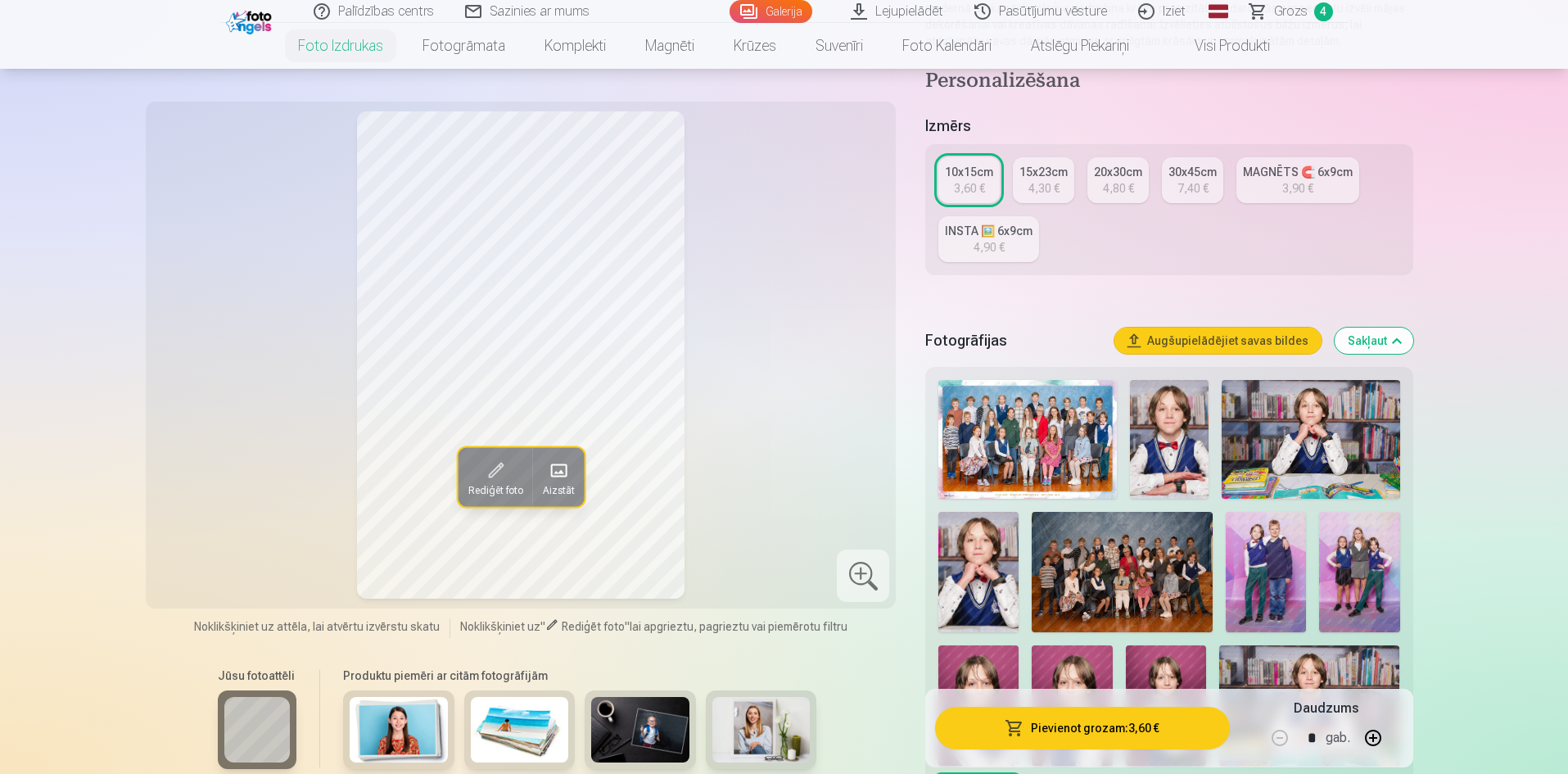
click at [1108, 731] on button "Pievienot grozam : 3,60 €" at bounding box center [1081, 728] width 294 height 43
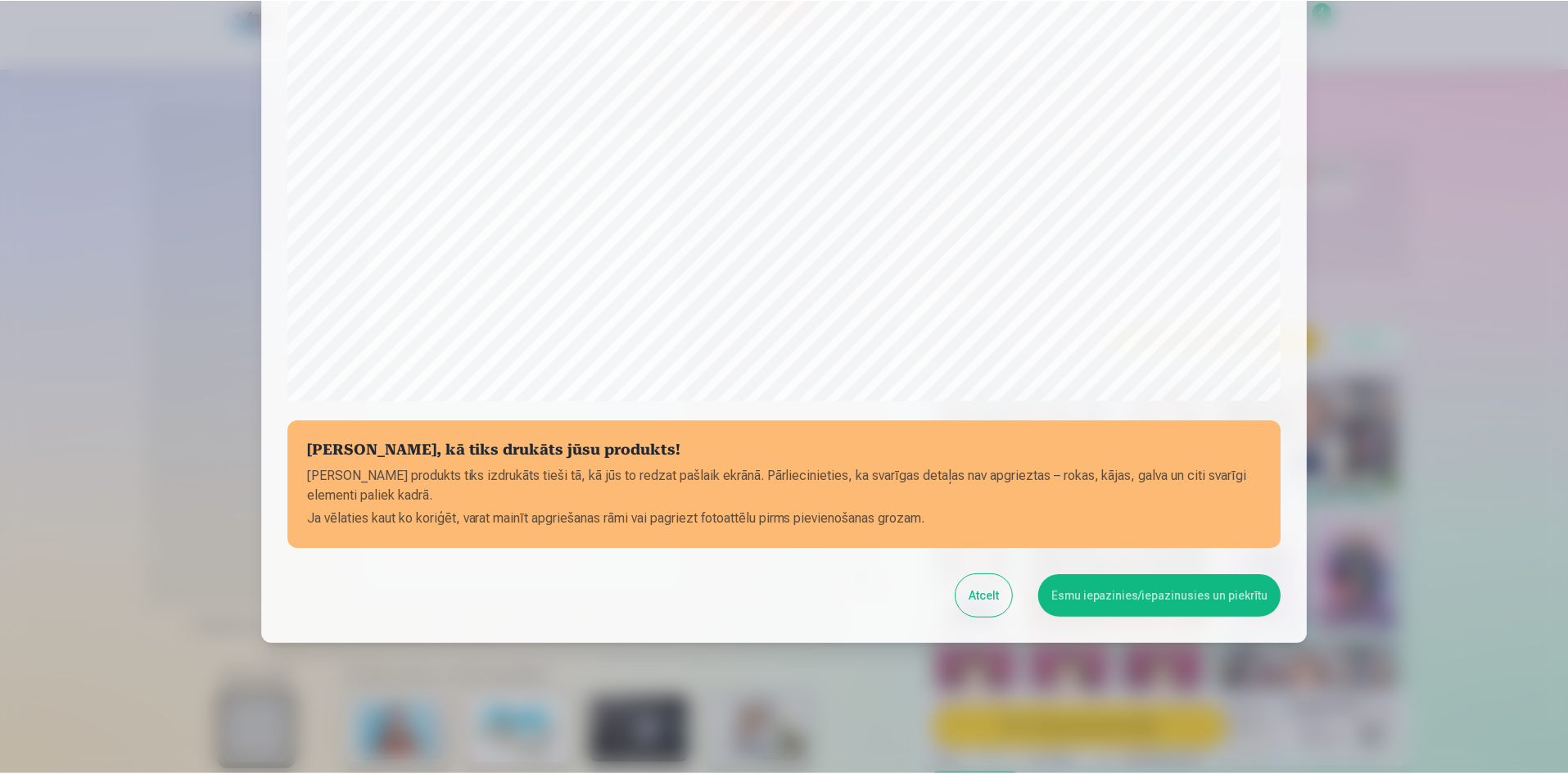
scroll to position [405, 0]
click at [1114, 602] on button "Esmu iepazinies/iepazinusies un piekrītu" at bounding box center [1162, 595] width 243 height 43
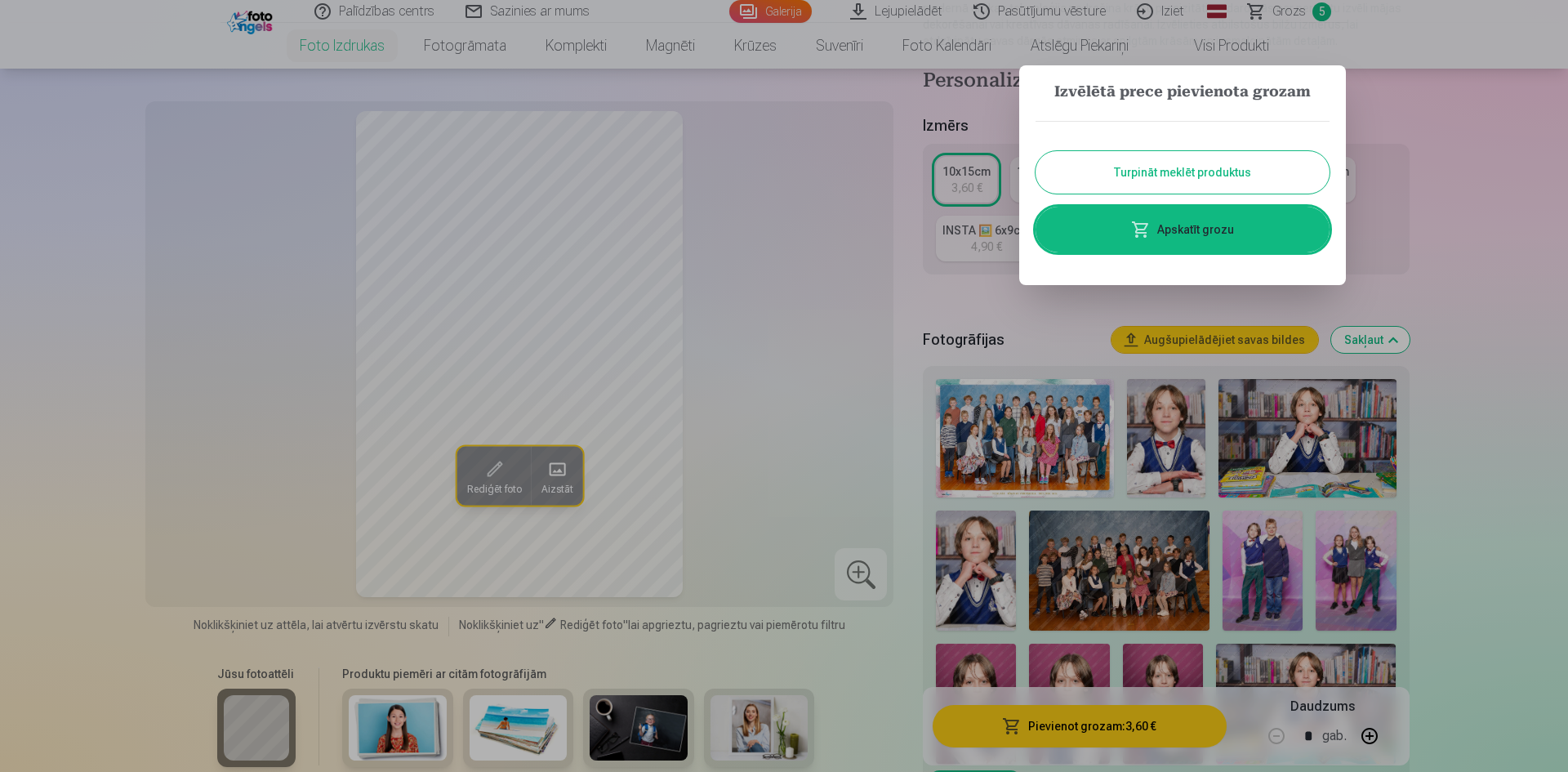
click at [1197, 172] on button "Turpināt meklēt produktus" at bounding box center [1182, 172] width 294 height 42
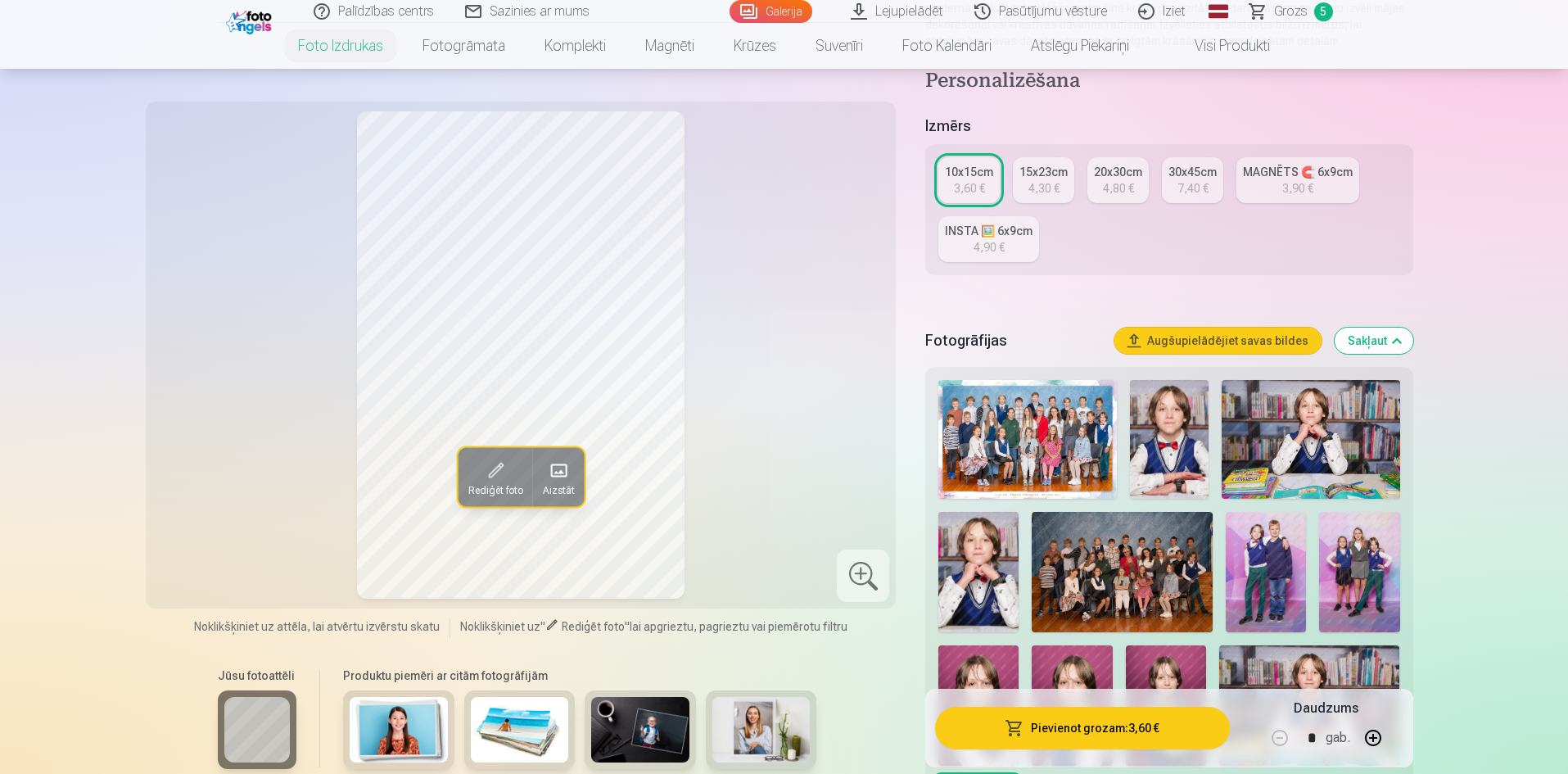
click at [1283, 11] on span "Grozs" at bounding box center [1290, 11] width 34 height 20
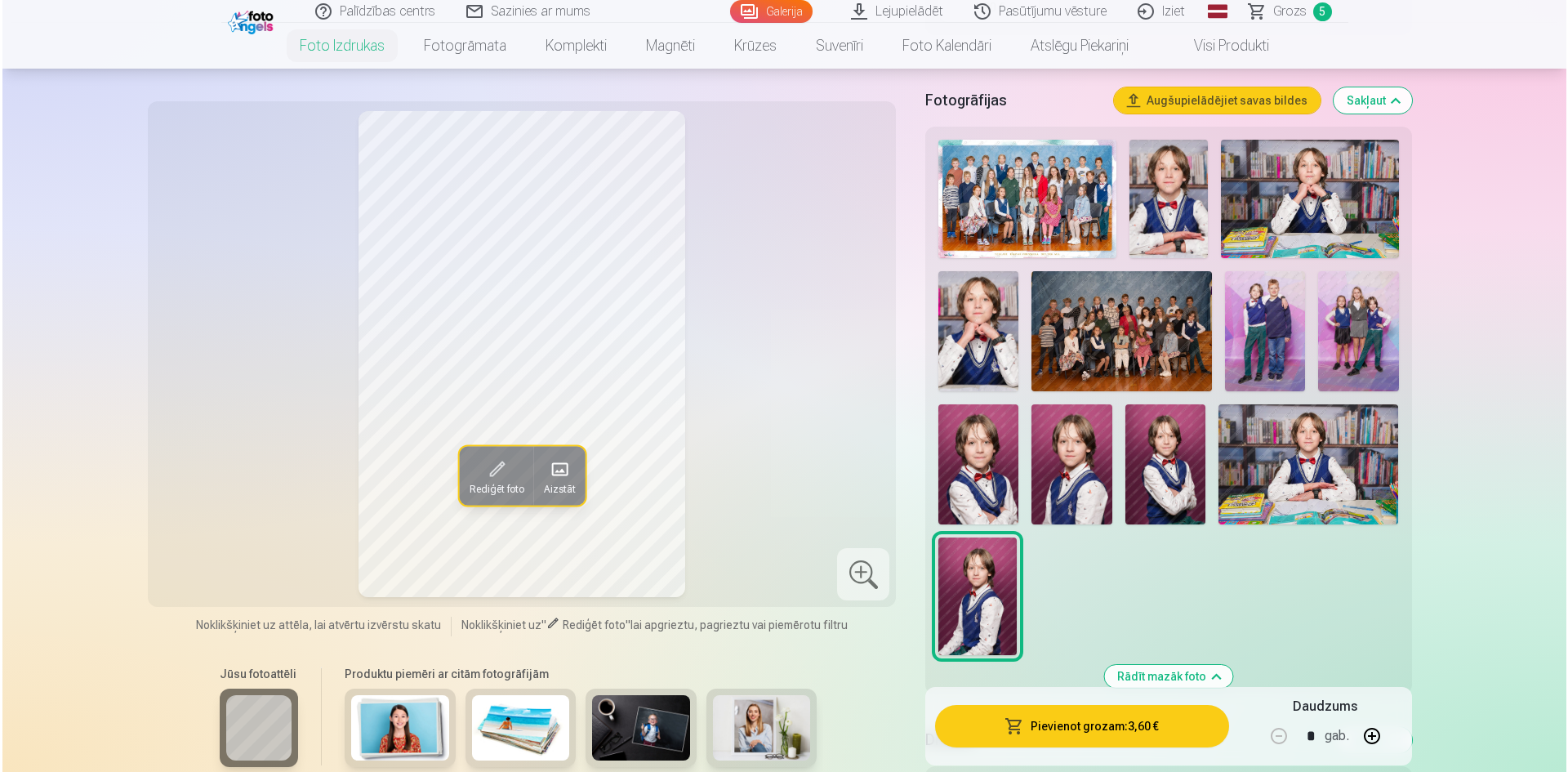
scroll to position [490, 0]
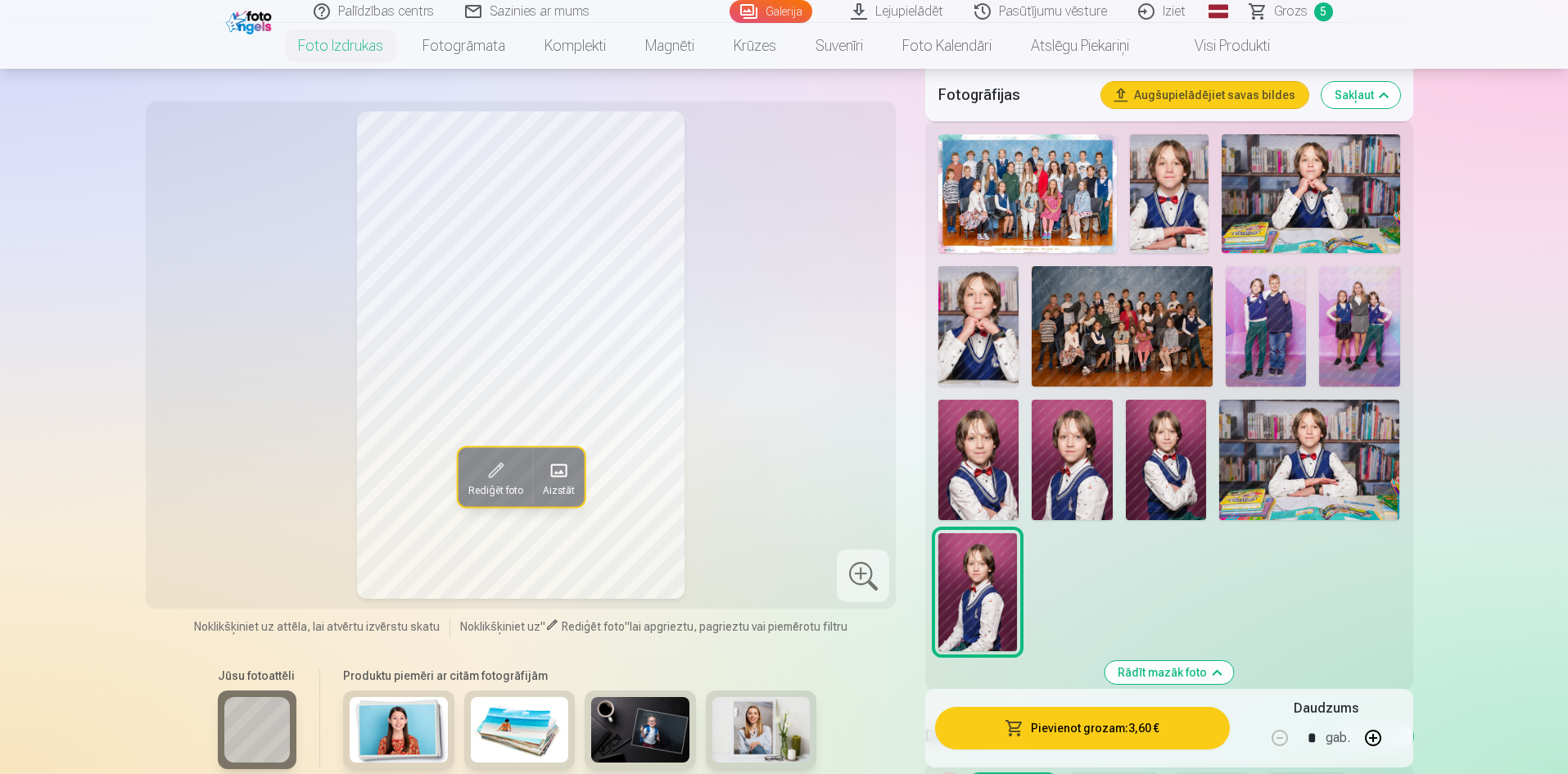
click at [986, 482] on img at bounding box center [978, 459] width 80 height 120
click at [1160, 507] on img at bounding box center [1166, 459] width 80 height 120
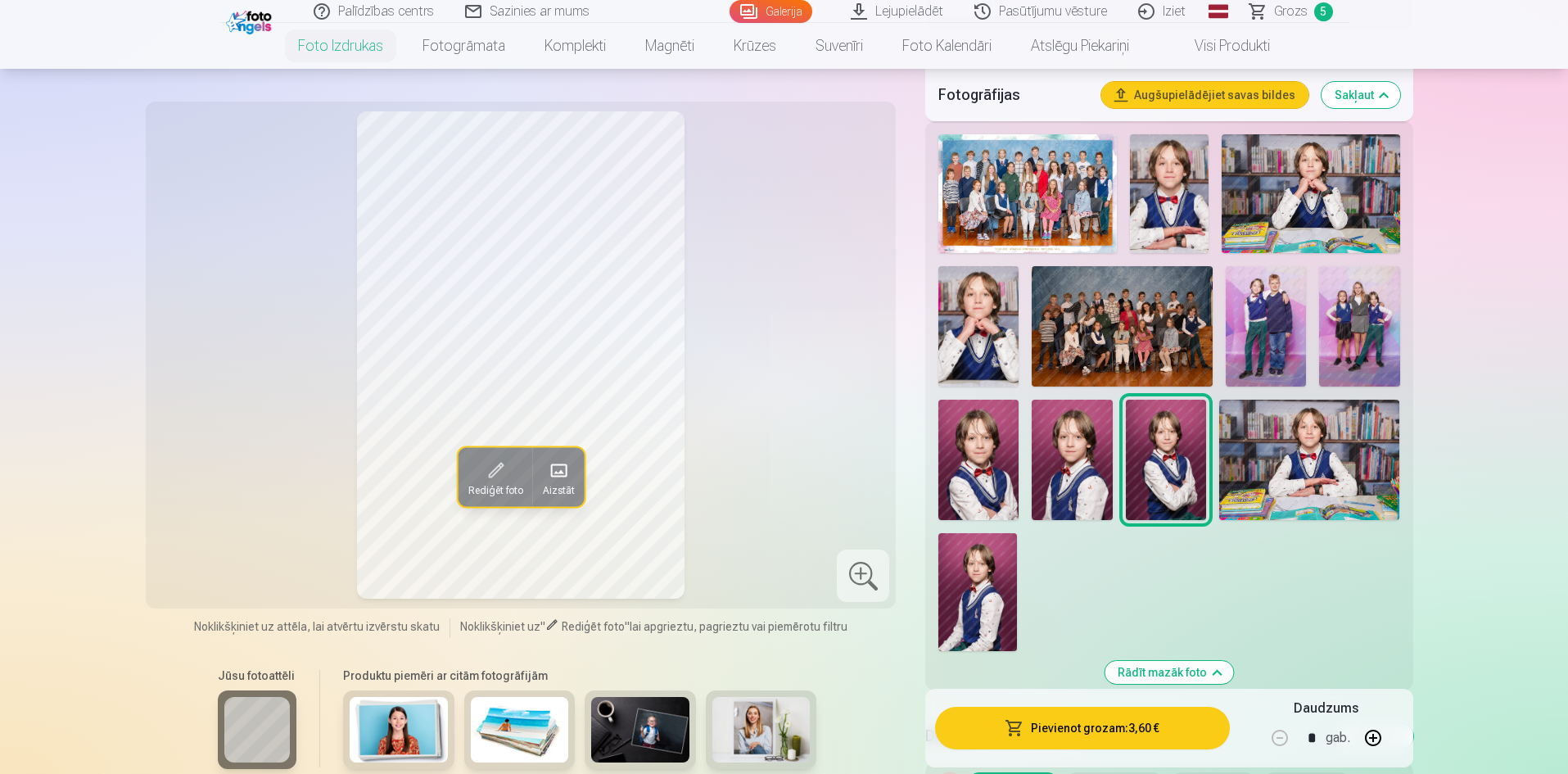
click at [967, 493] on img at bounding box center [978, 459] width 80 height 120
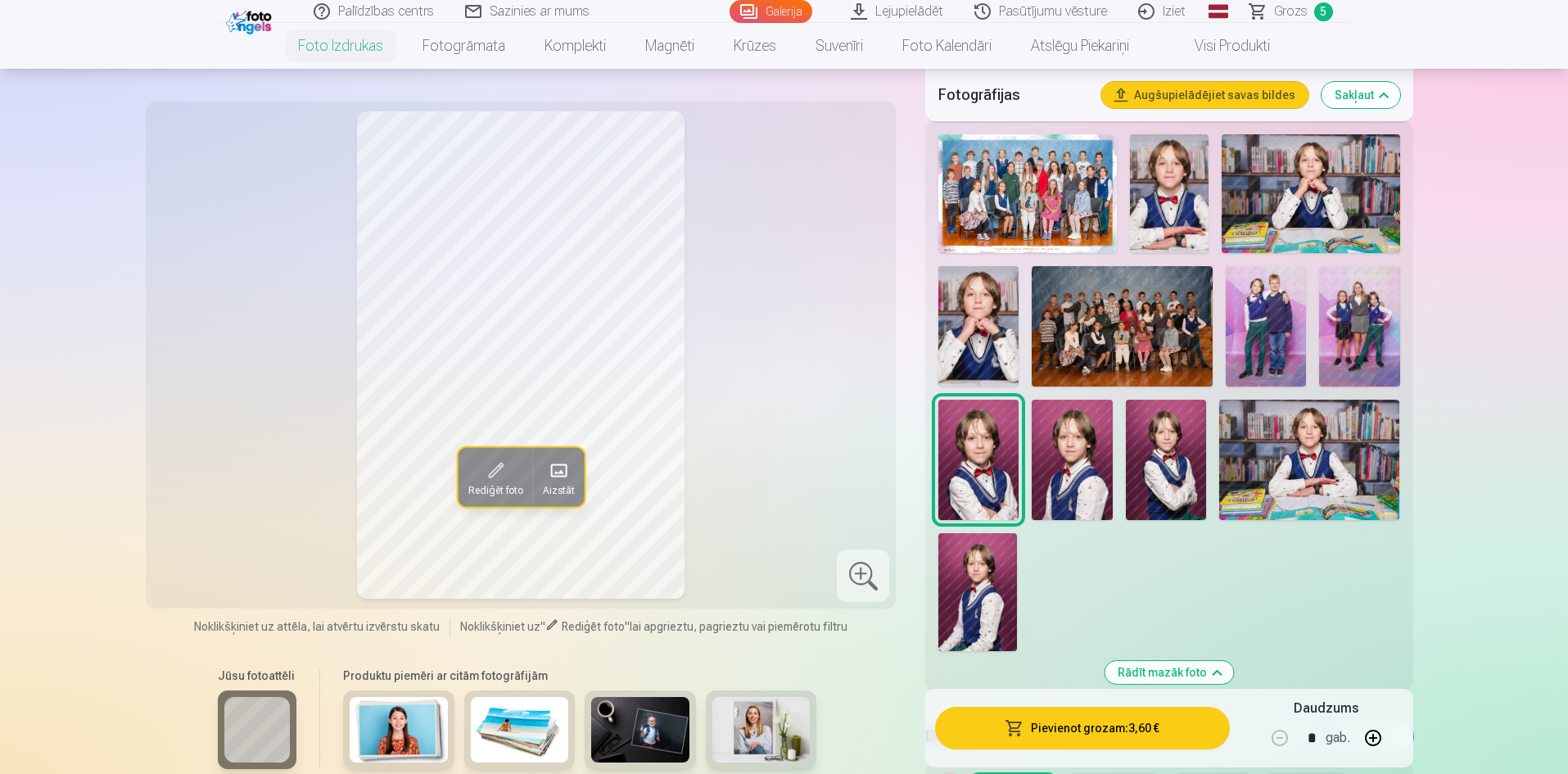
click at [1167, 473] on img at bounding box center [1166, 459] width 80 height 120
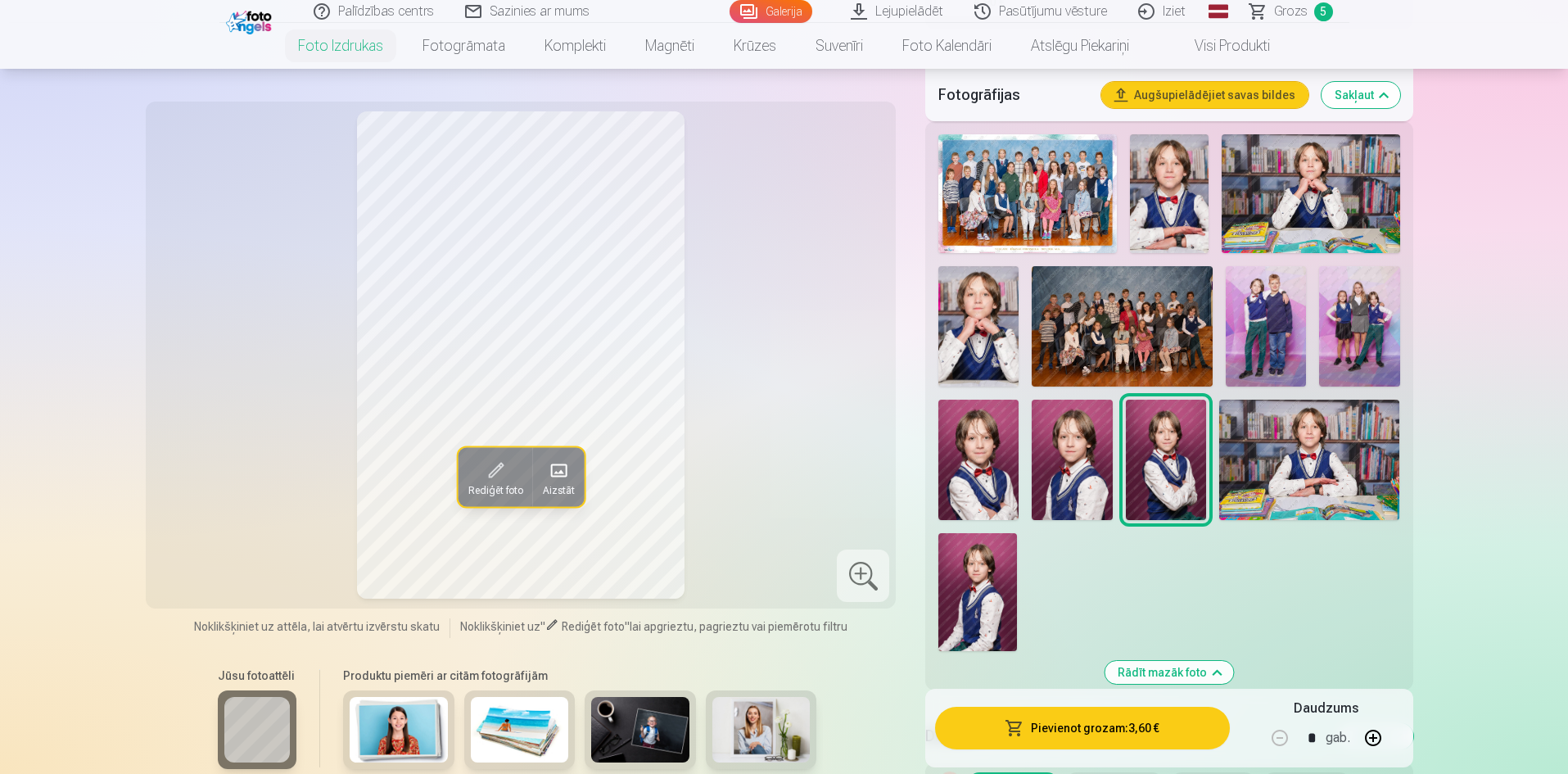
click at [1125, 733] on button "Pievienot grozam : 3,60 €" at bounding box center [1081, 728] width 294 height 43
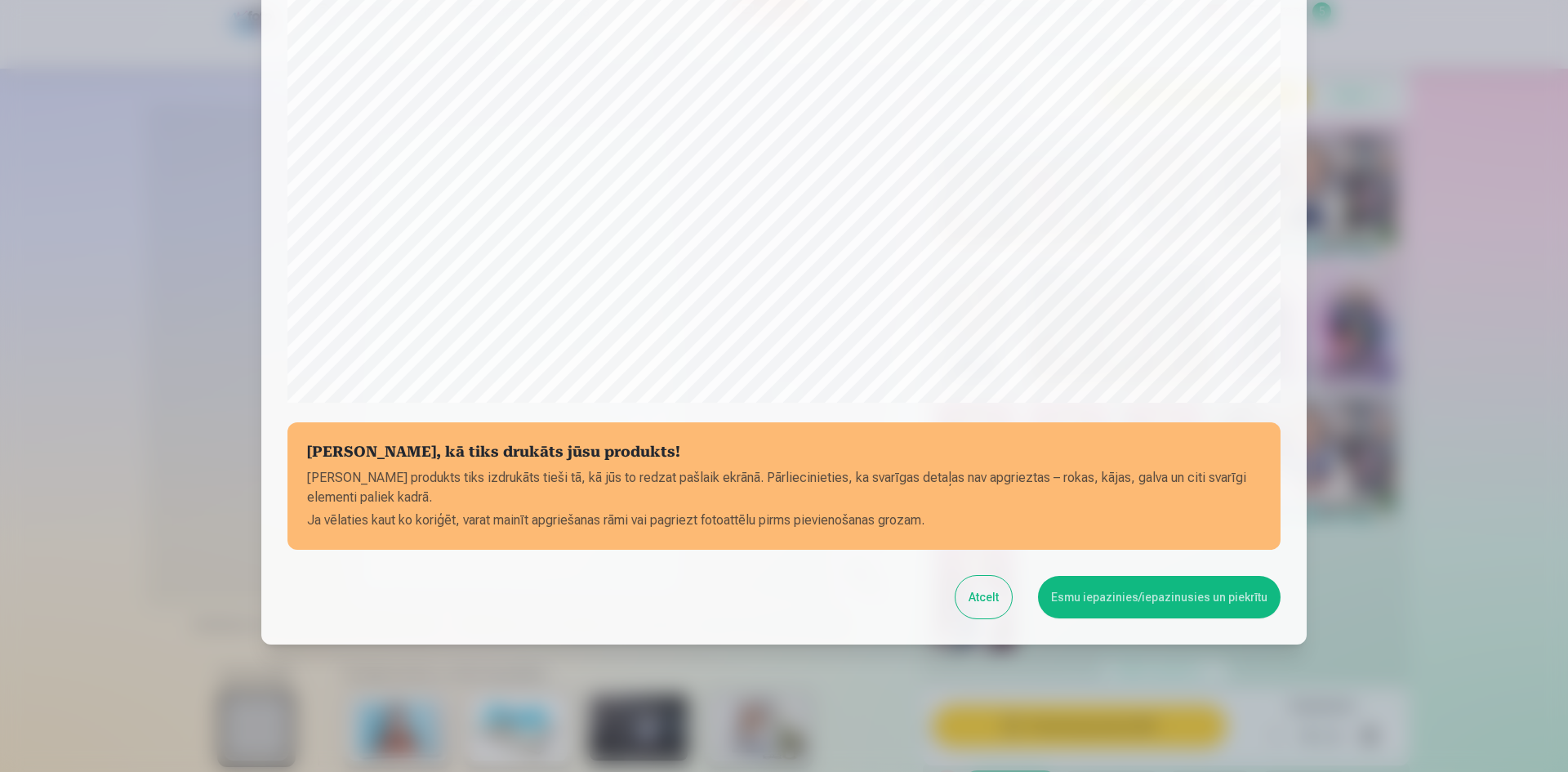
scroll to position [404, 0]
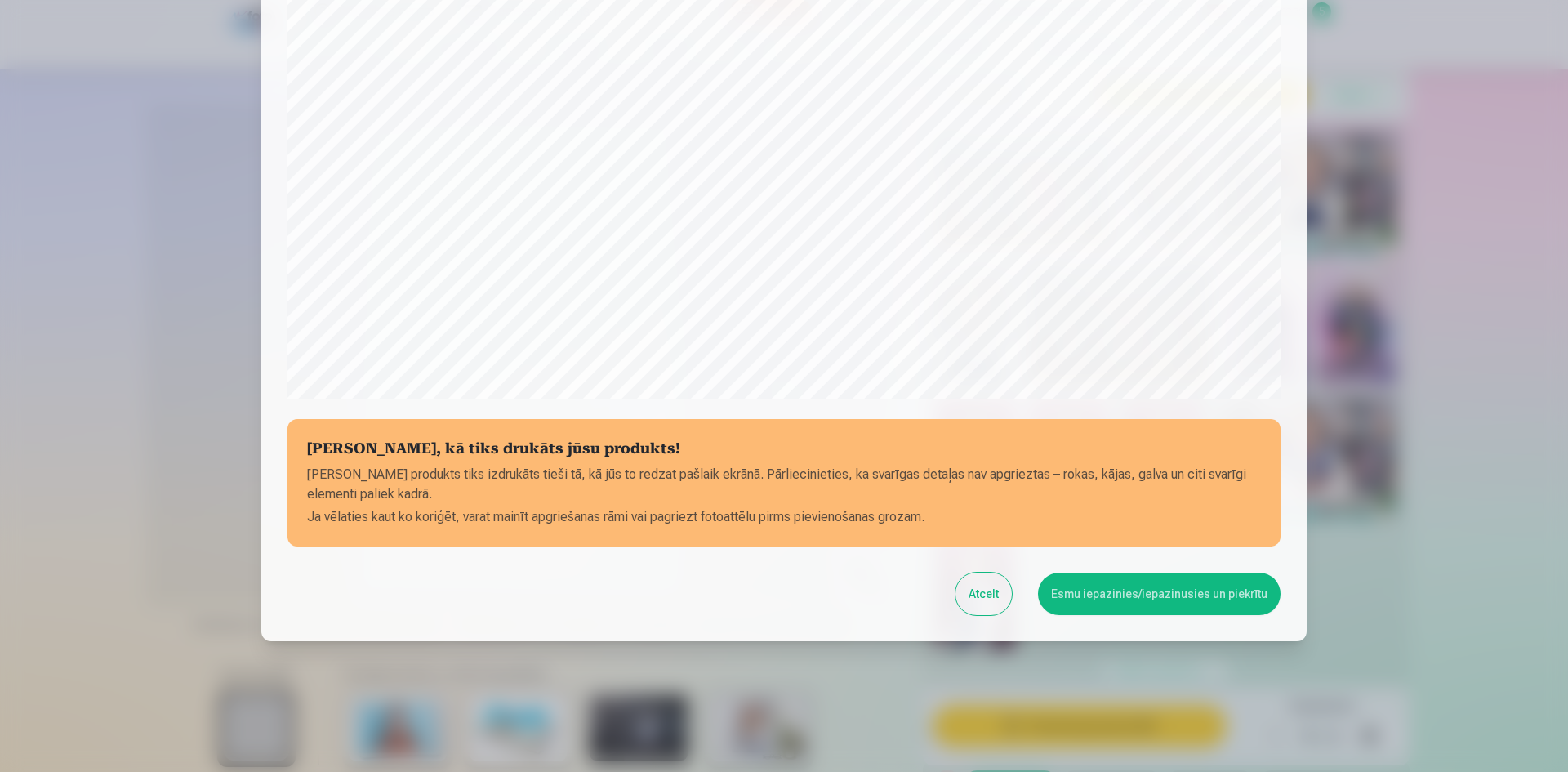
click at [1132, 597] on button "Esmu iepazinies/iepazinusies un piekrītu" at bounding box center [1159, 594] width 243 height 42
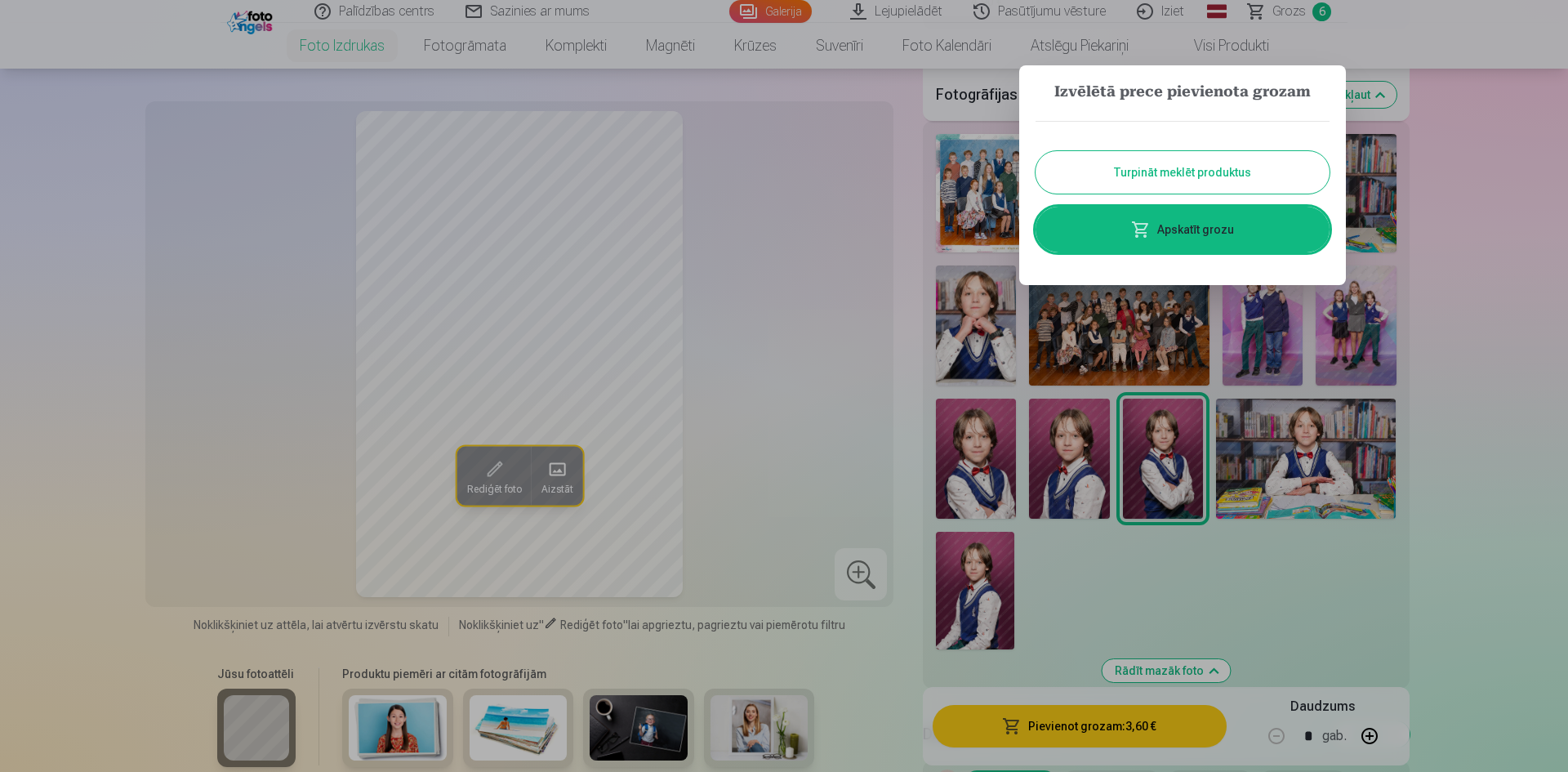
click at [1218, 232] on link "Apskatīt grozu" at bounding box center [1182, 230] width 294 height 46
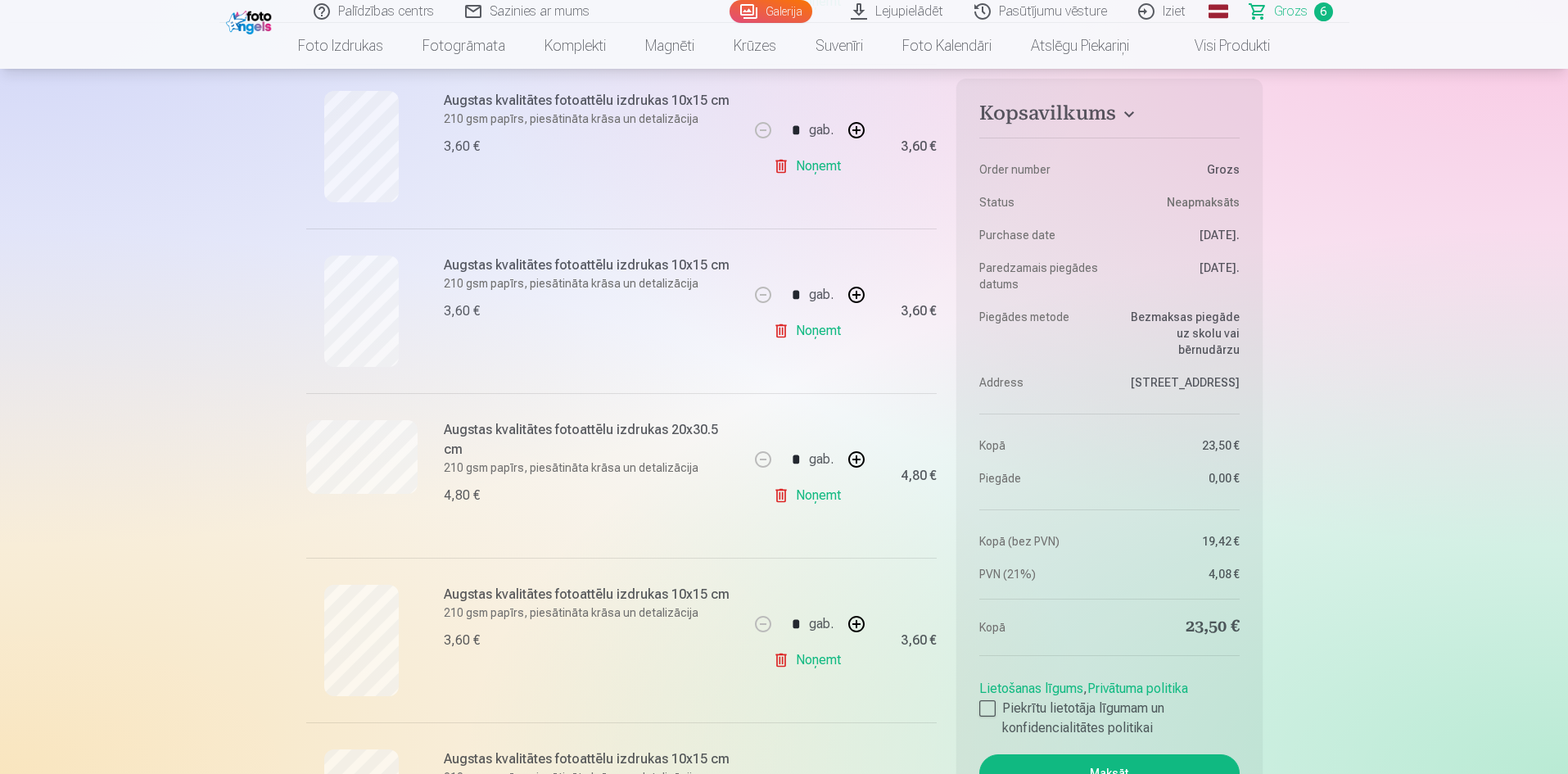
scroll to position [491, 0]
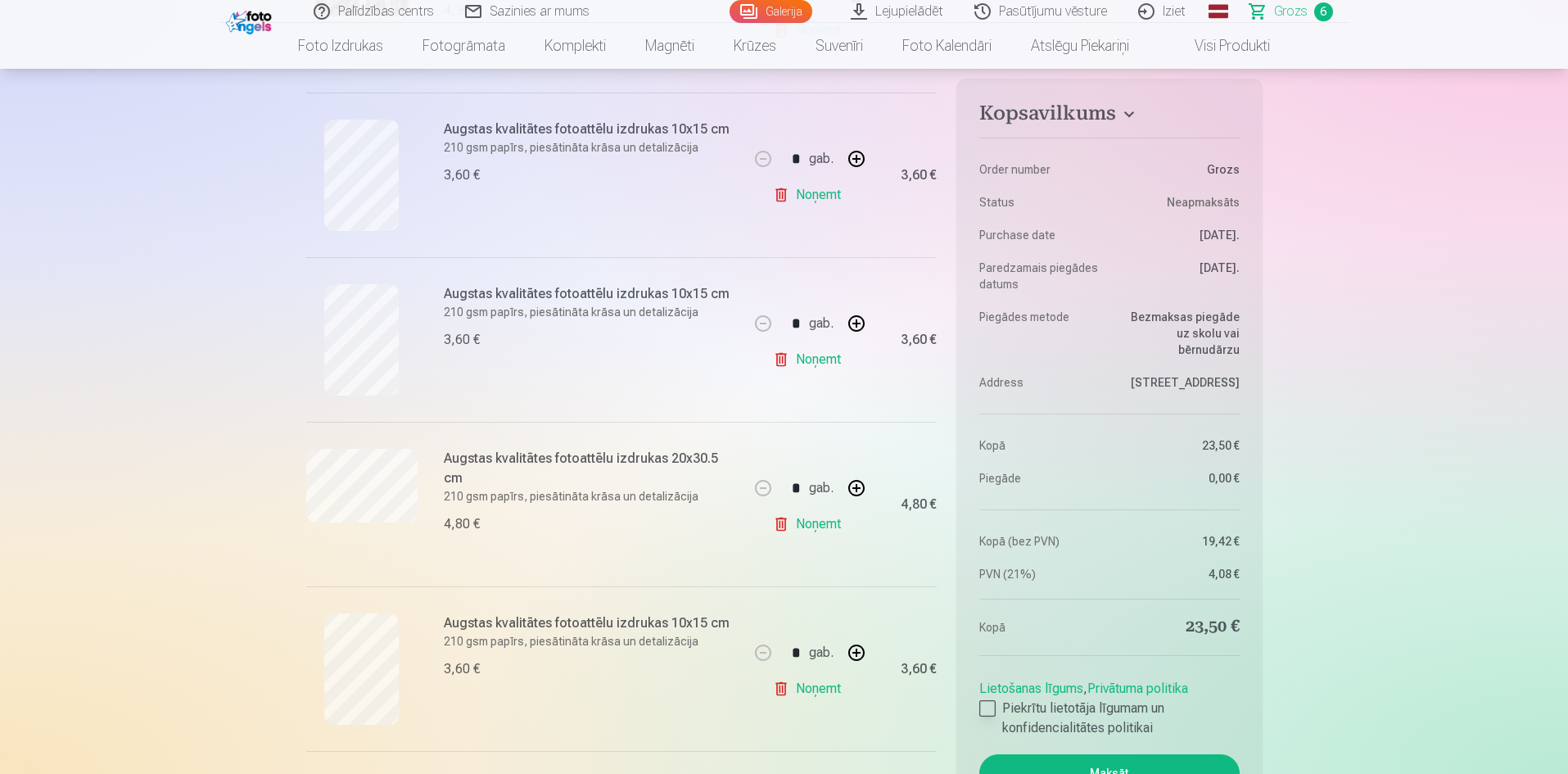
click at [986, 710] on div at bounding box center [987, 708] width 16 height 16
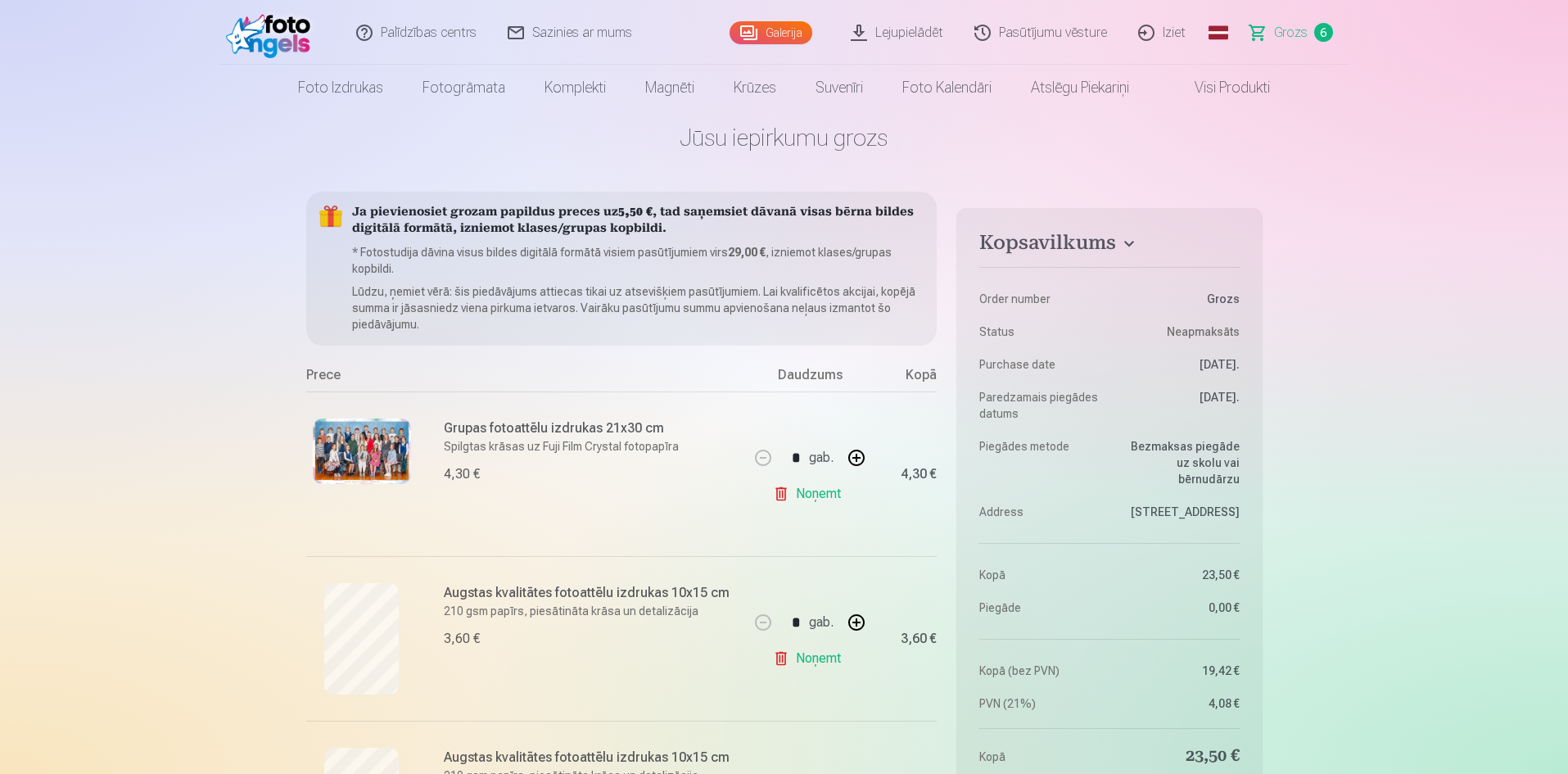
scroll to position [0, 0]
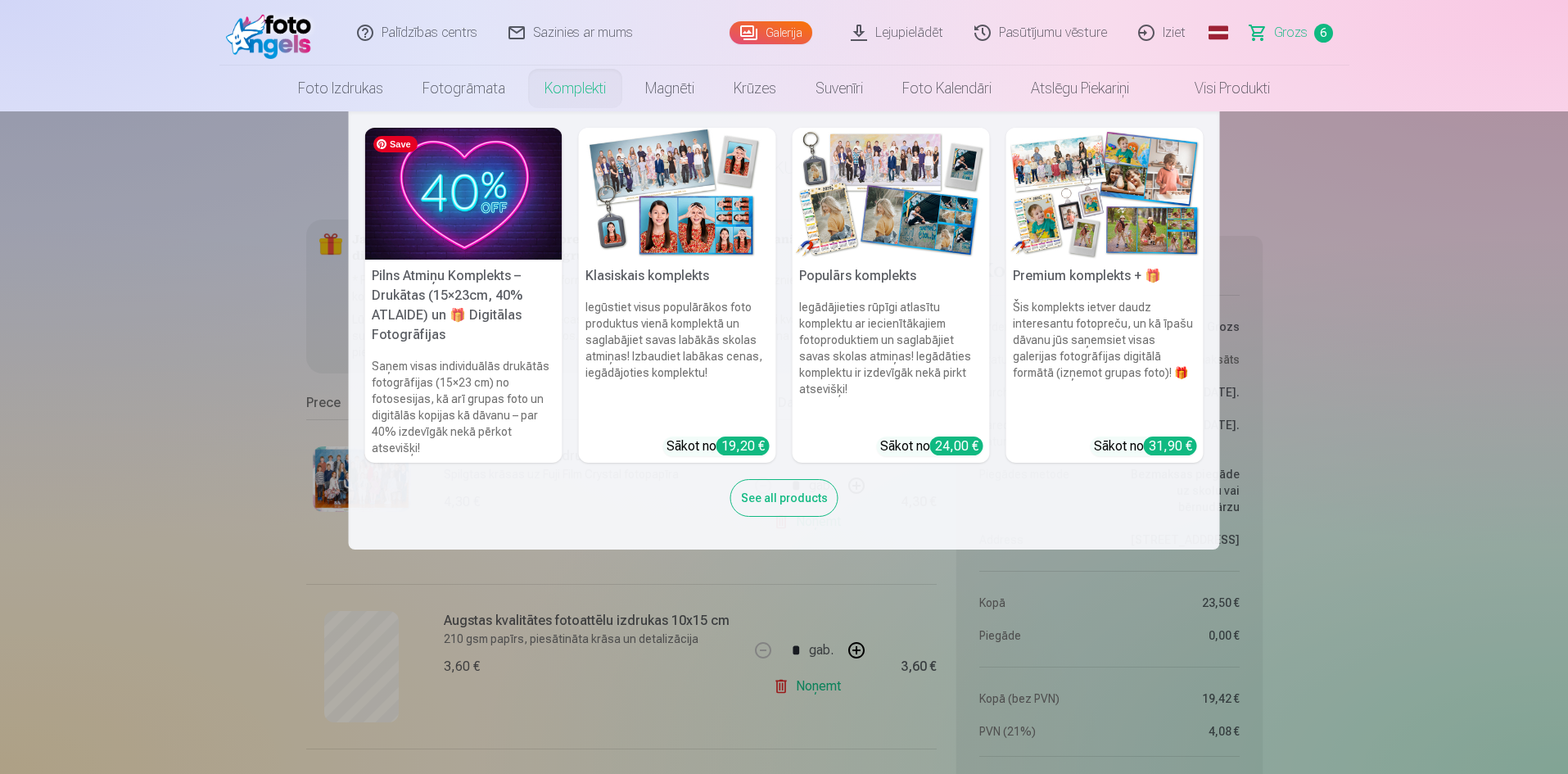
click at [469, 225] on img at bounding box center [464, 193] width 197 height 132
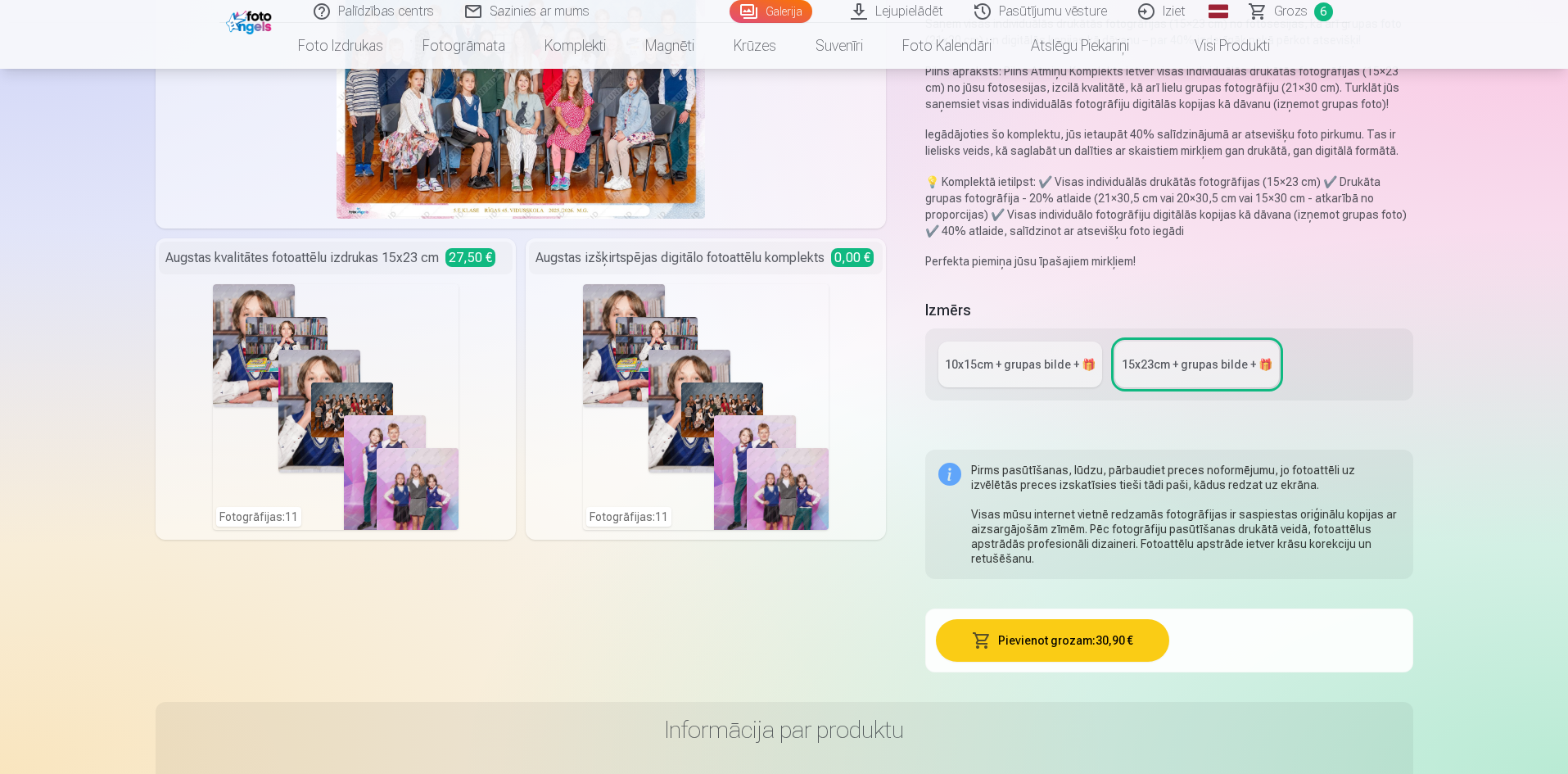
scroll to position [328, 0]
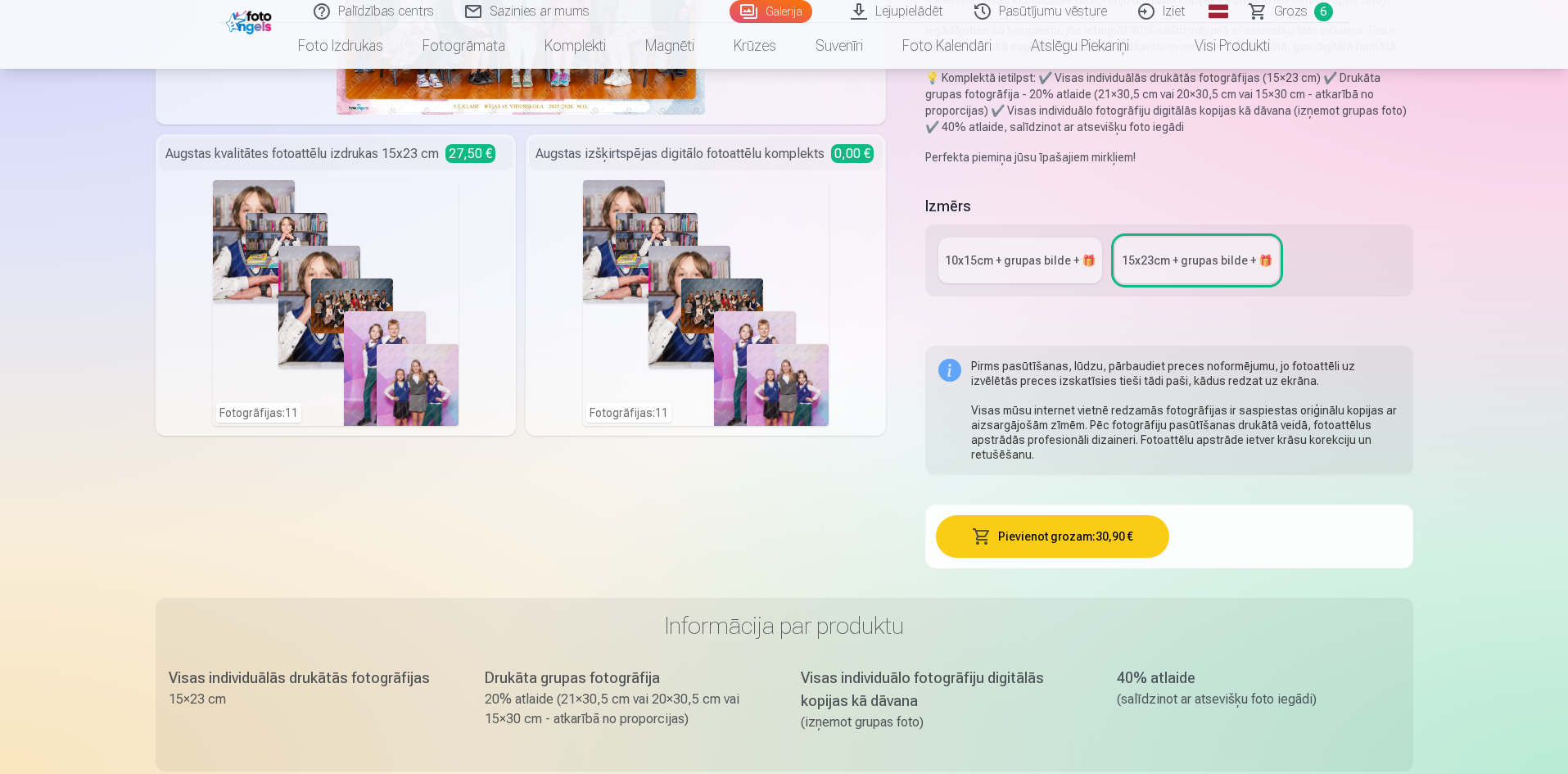
click at [1036, 261] on div "10x15сm + grupas bilde + 🎁" at bounding box center [1020, 260] width 151 height 16
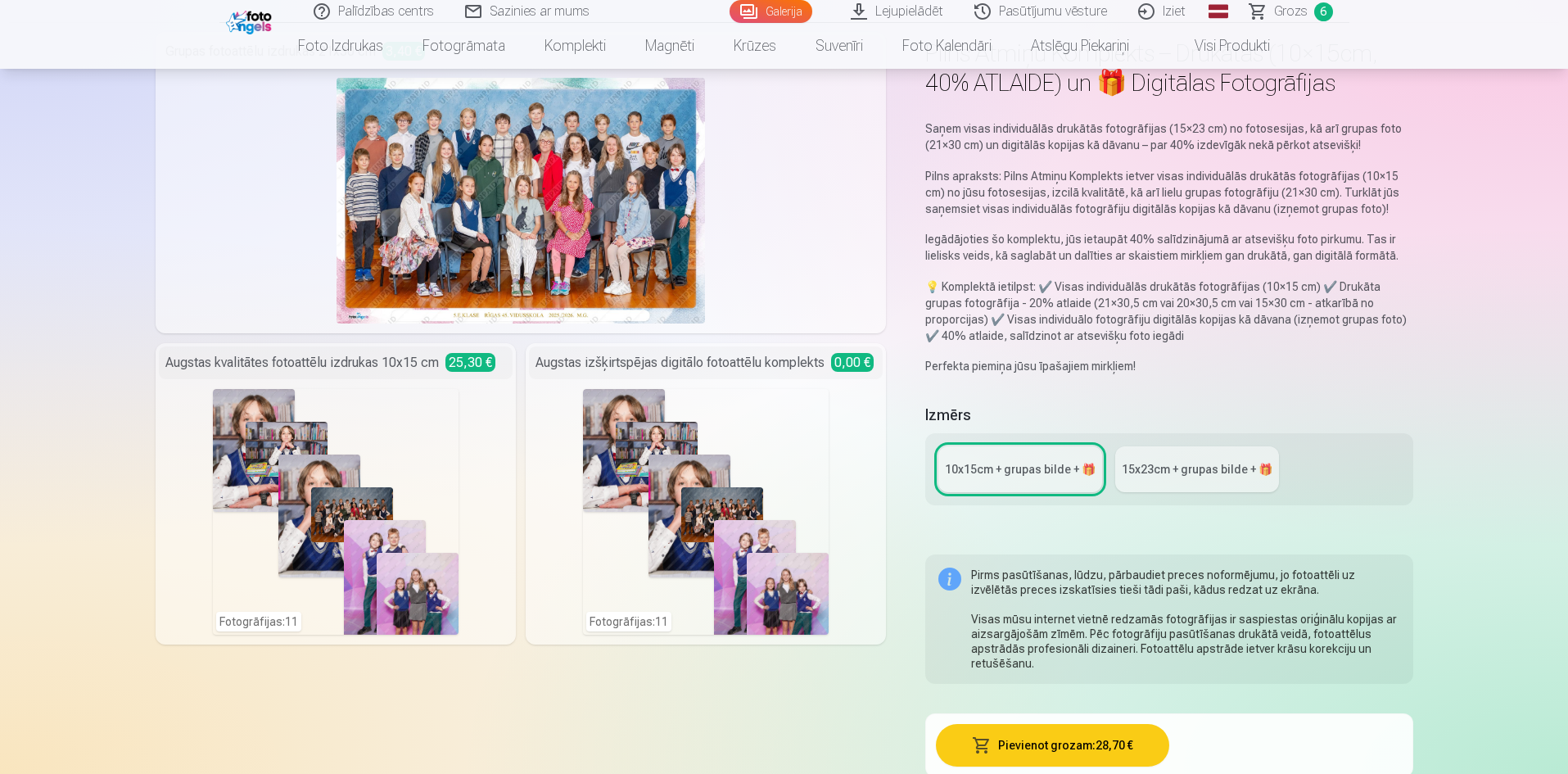
scroll to position [164, 0]
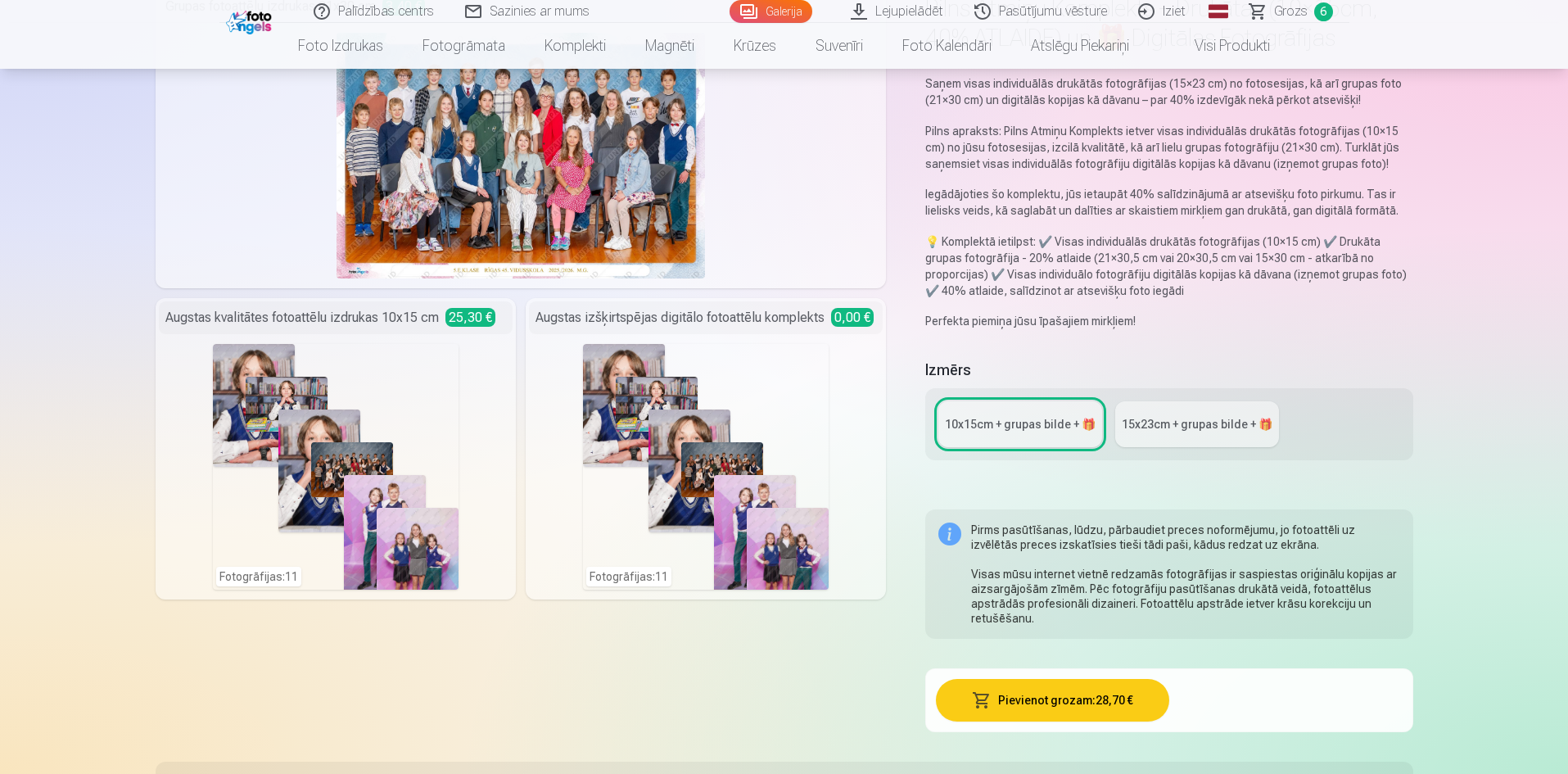
click at [1147, 426] on div "15x23сm + grupas bilde + 🎁" at bounding box center [1197, 424] width 151 height 16
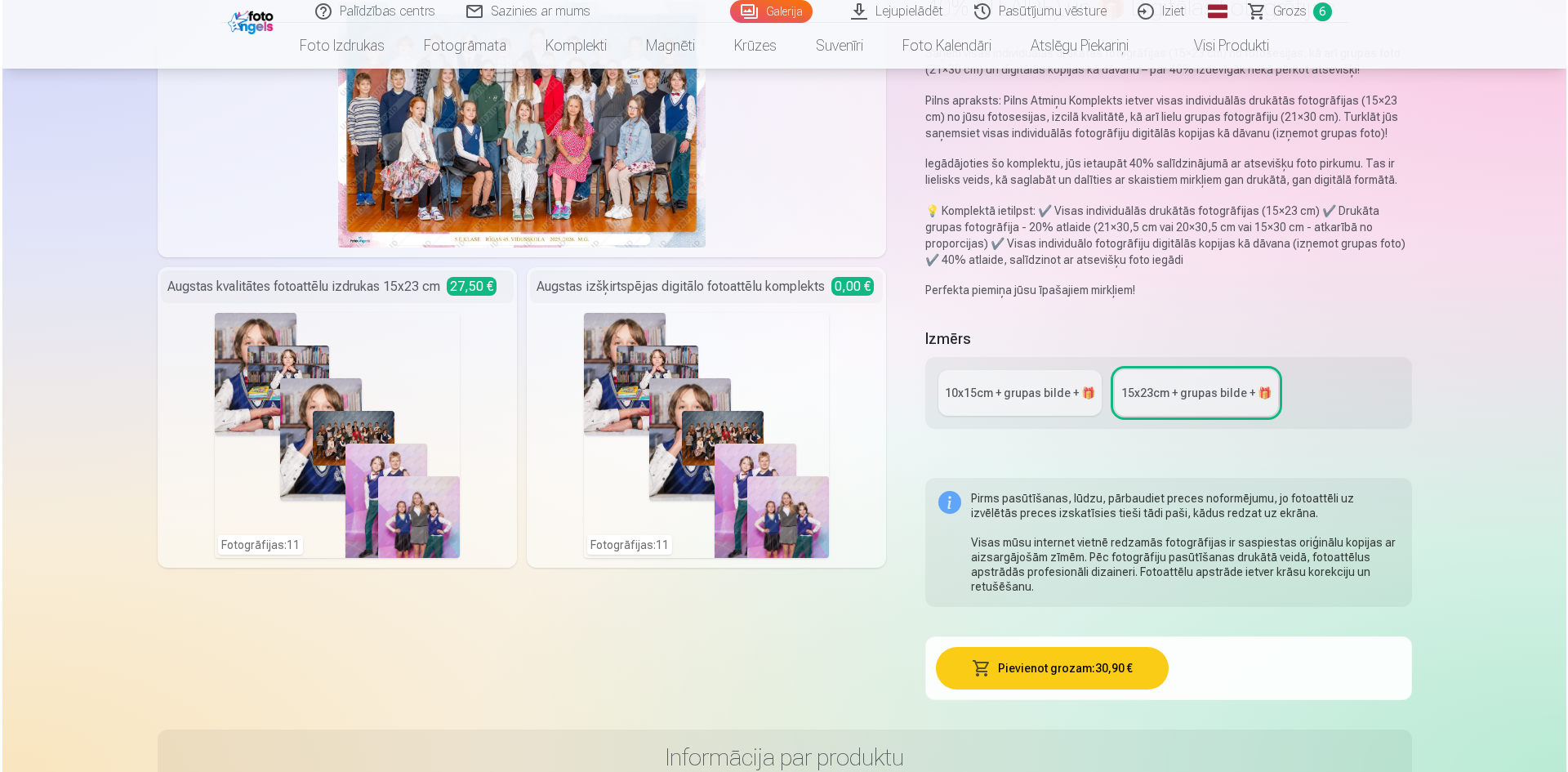
scroll to position [245, 0]
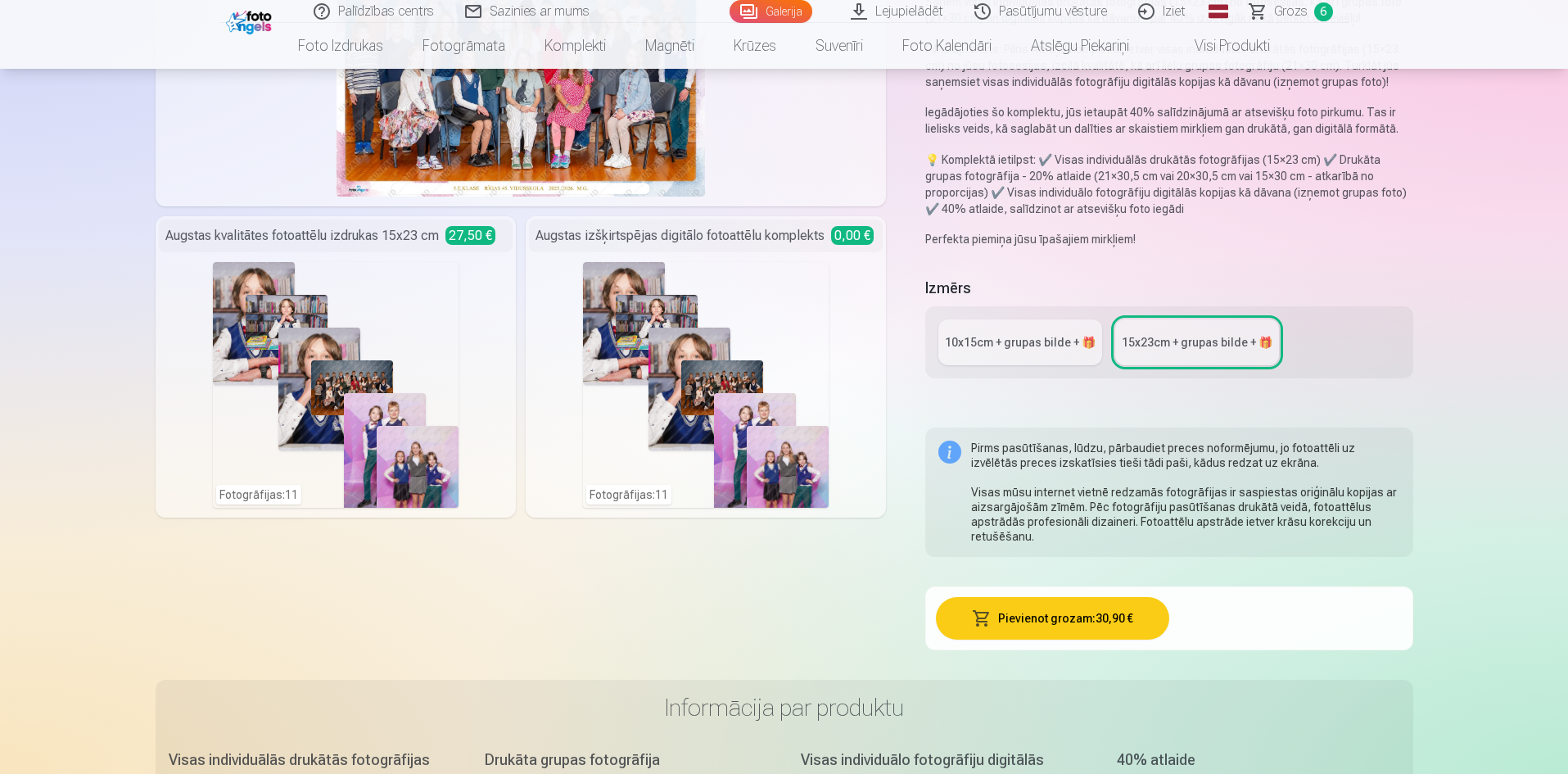
click at [423, 344] on div "Fotogrāfijas : 11" at bounding box center [336, 385] width 246 height 246
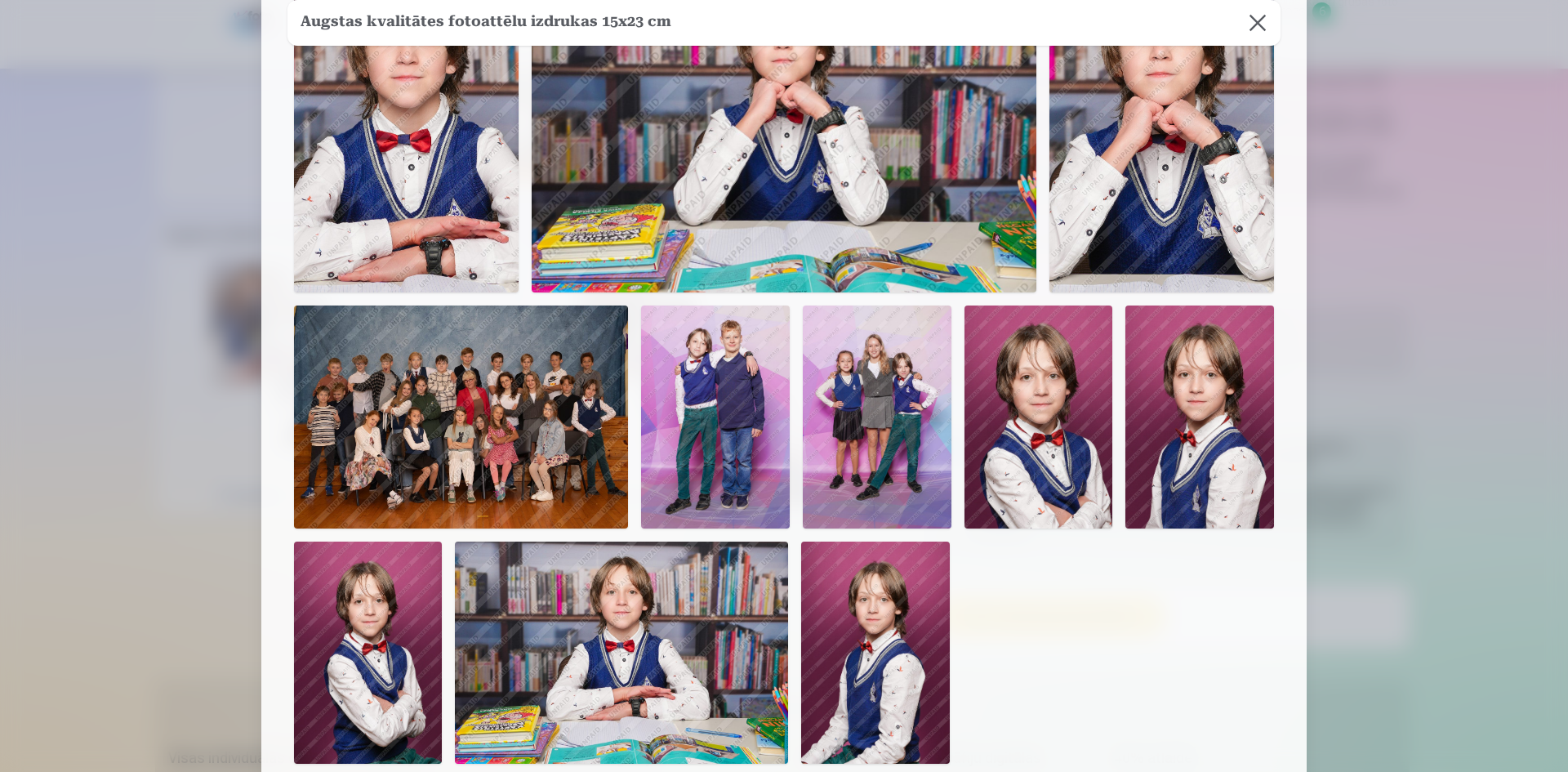
scroll to position [10, 0]
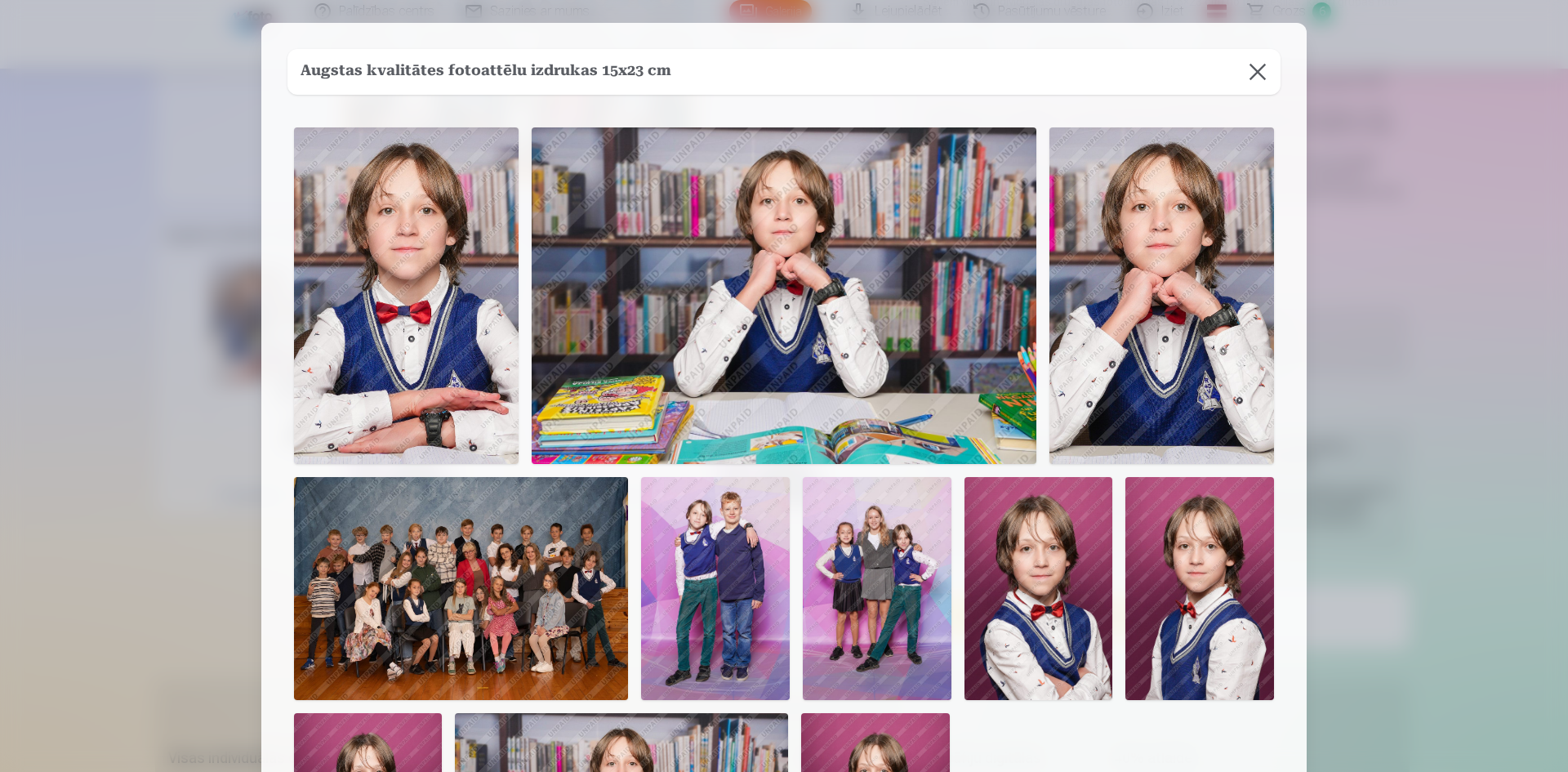
click at [1257, 69] on button at bounding box center [1258, 72] width 46 height 46
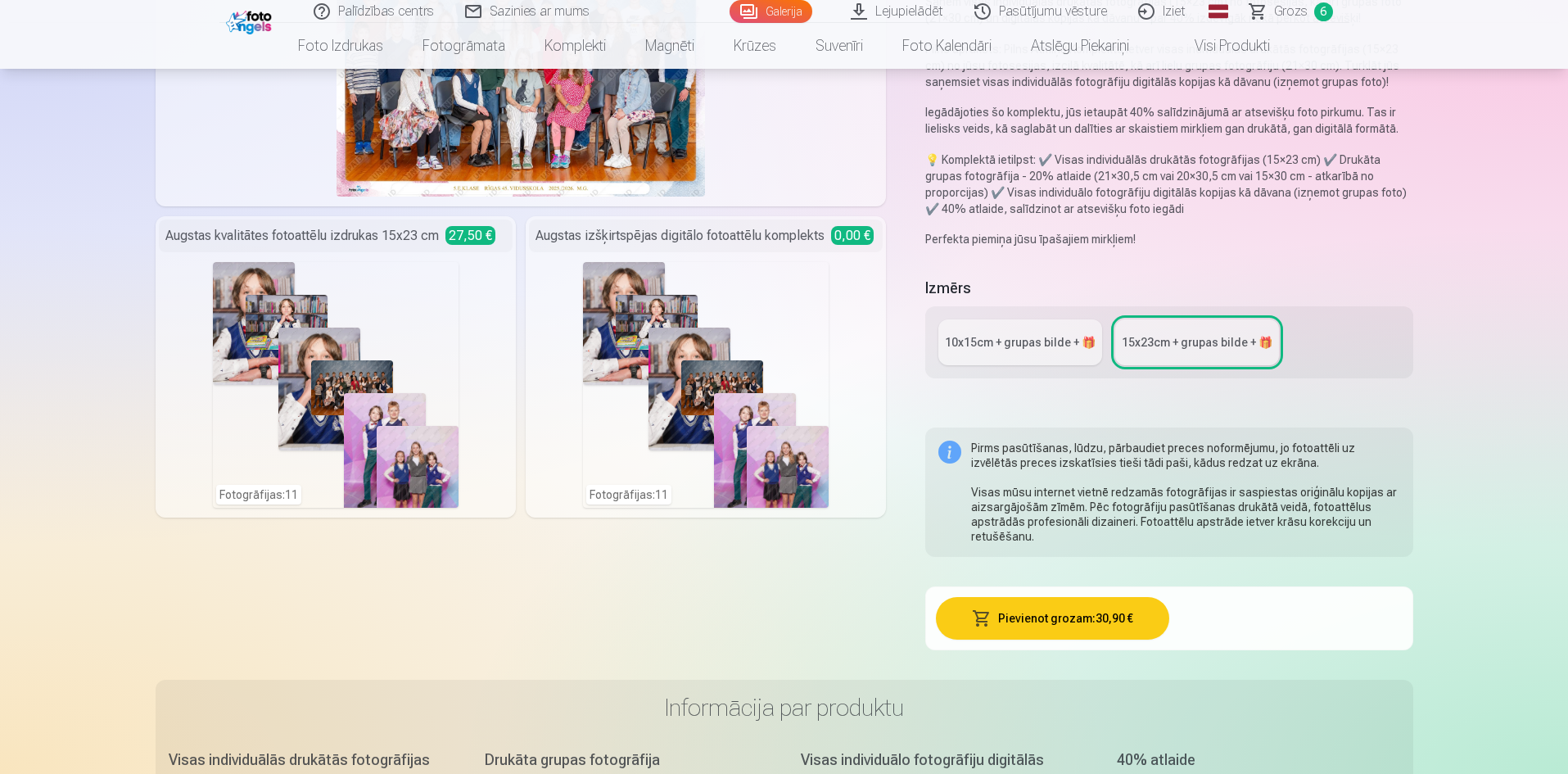
drag, startPoint x: 361, startPoint y: 443, endPoint x: 373, endPoint y: 468, distance: 27.7
click at [373, 468] on div "Fotogrāfijas : 11" at bounding box center [336, 385] width 246 height 246
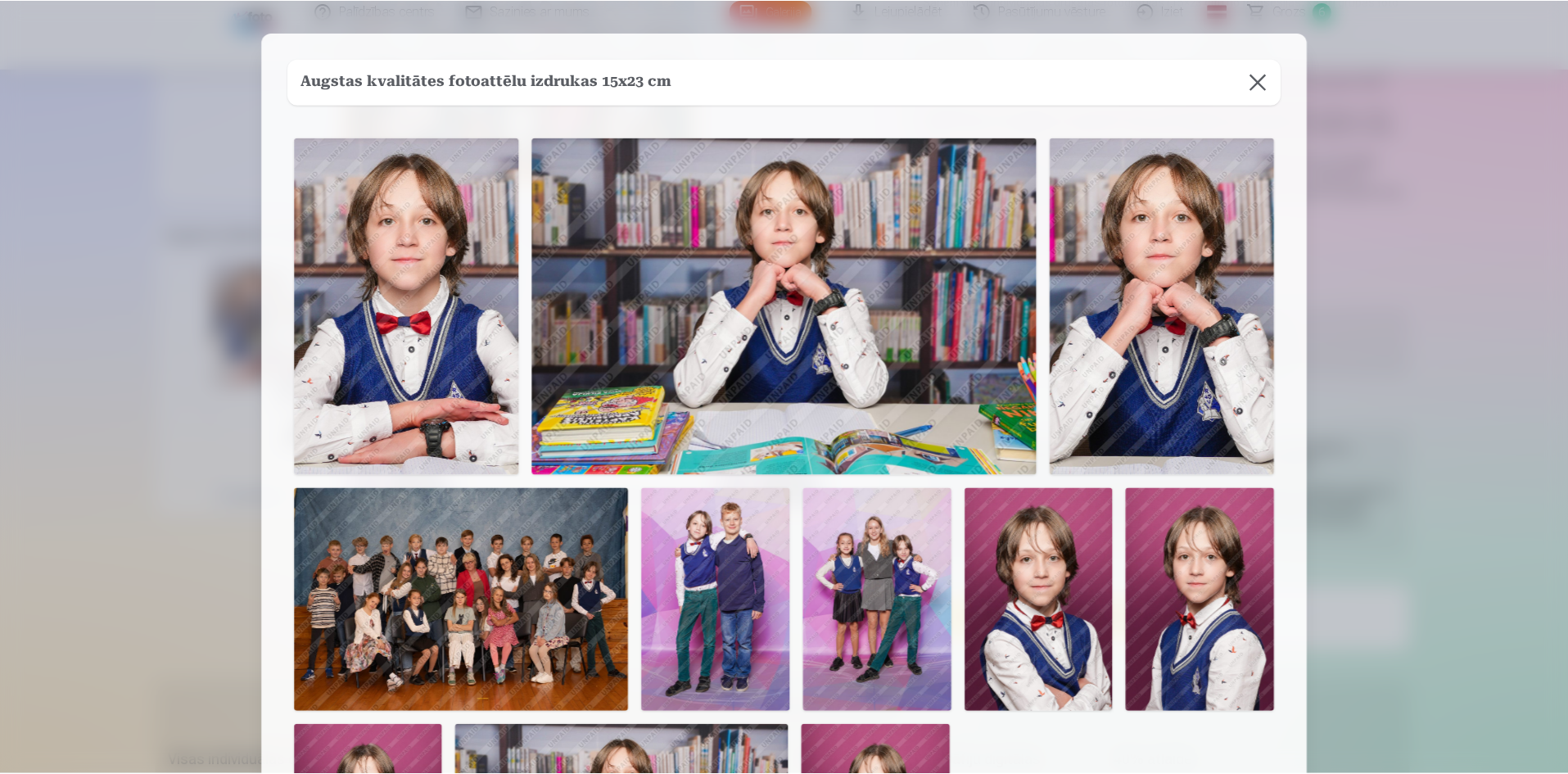
scroll to position [337, 0]
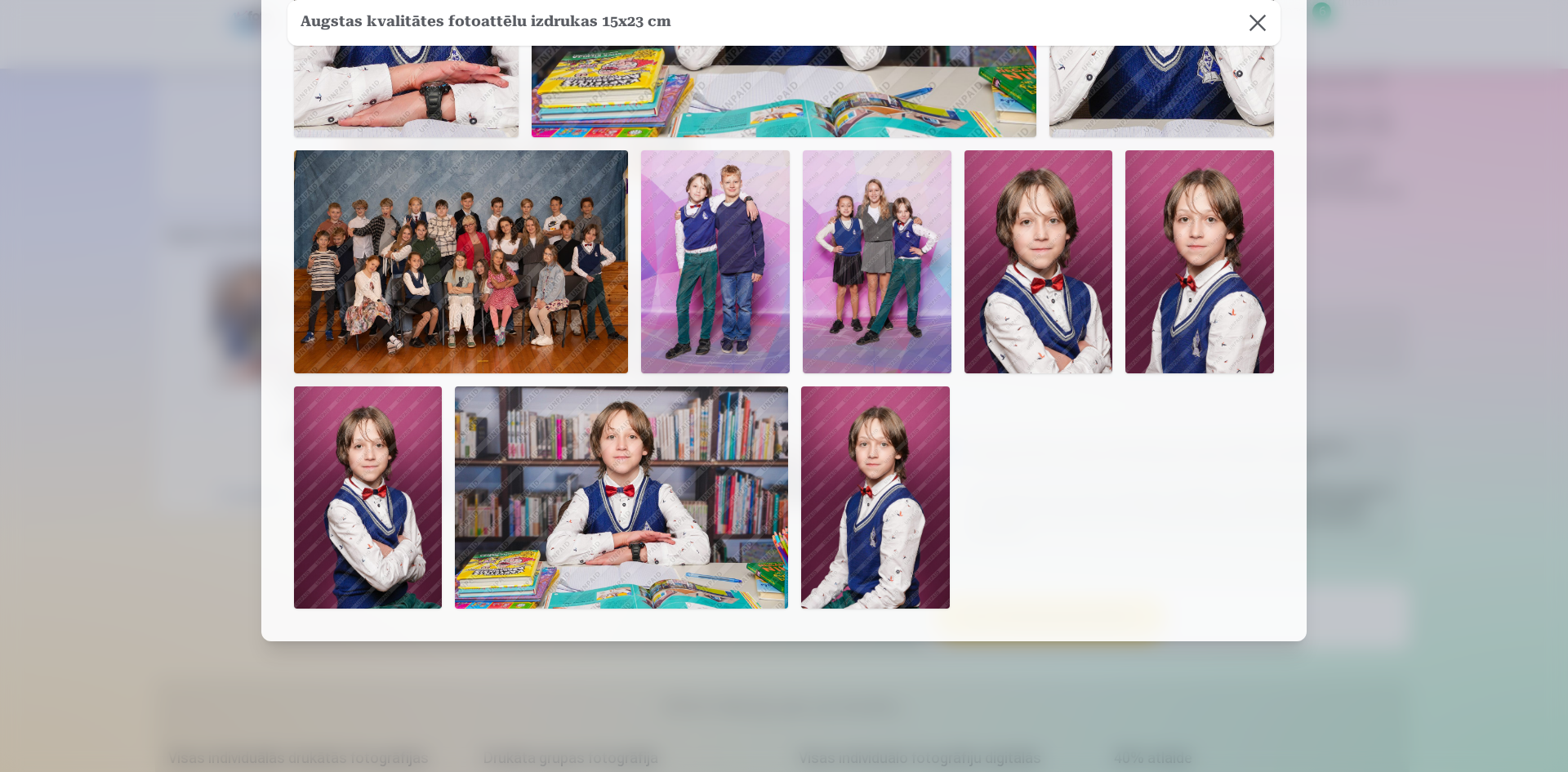
click at [1404, 275] on div at bounding box center [784, 386] width 1568 height 772
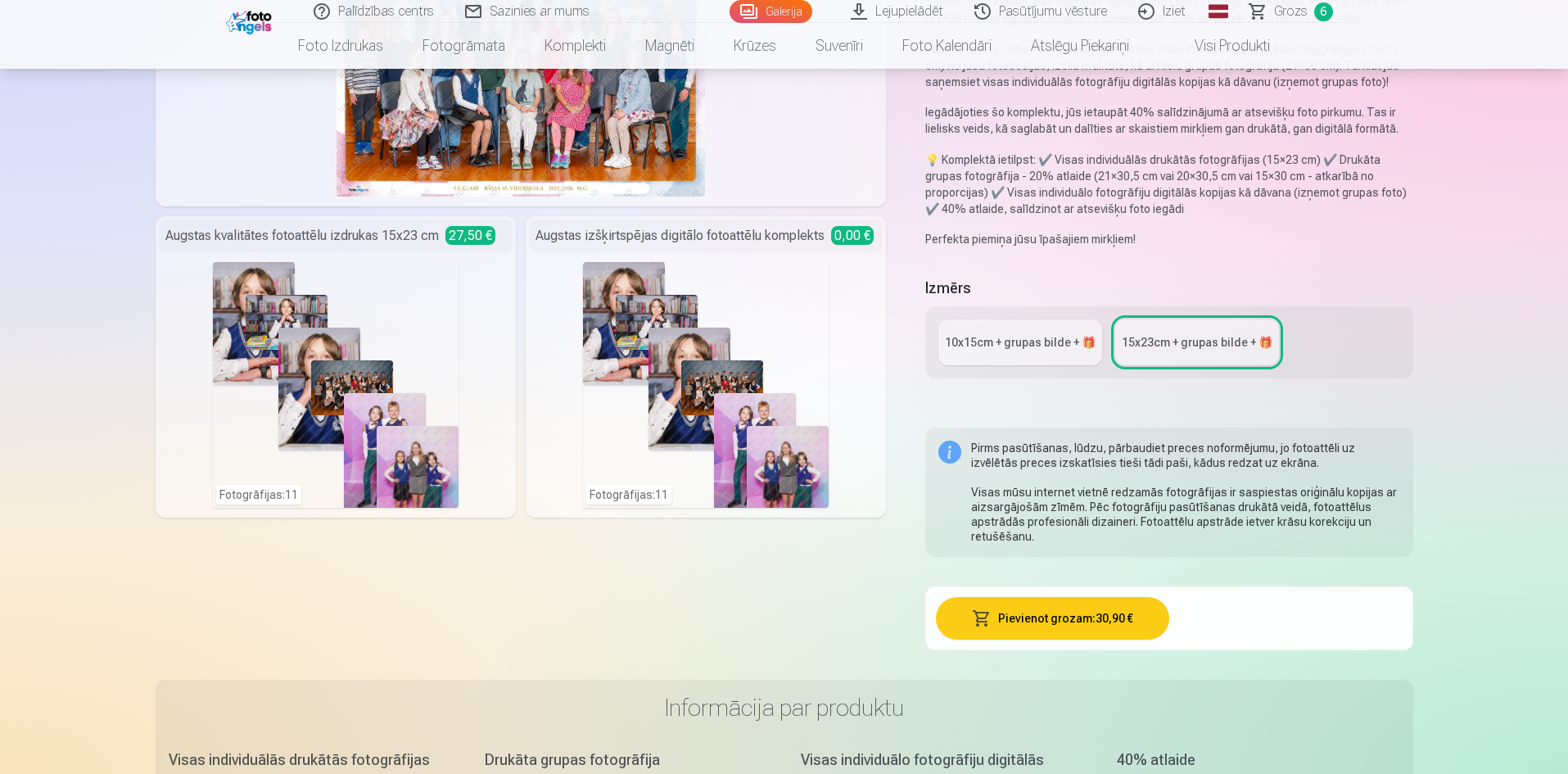
click at [1024, 348] on div "10x15сm + grupas bilde + 🎁" at bounding box center [1020, 342] width 151 height 16
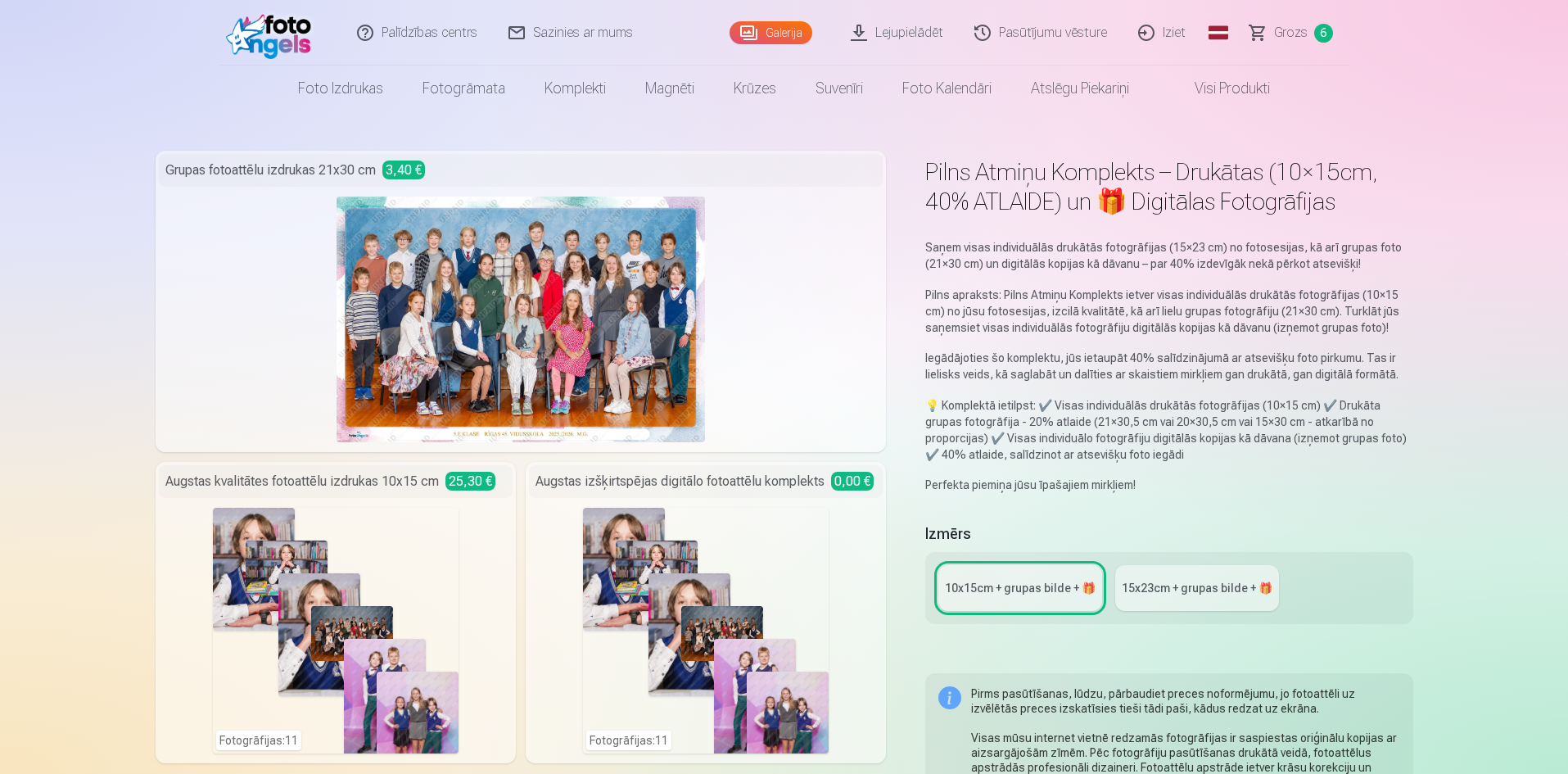
click at [764, 31] on link "Galerija" at bounding box center [771, 33] width 83 height 23
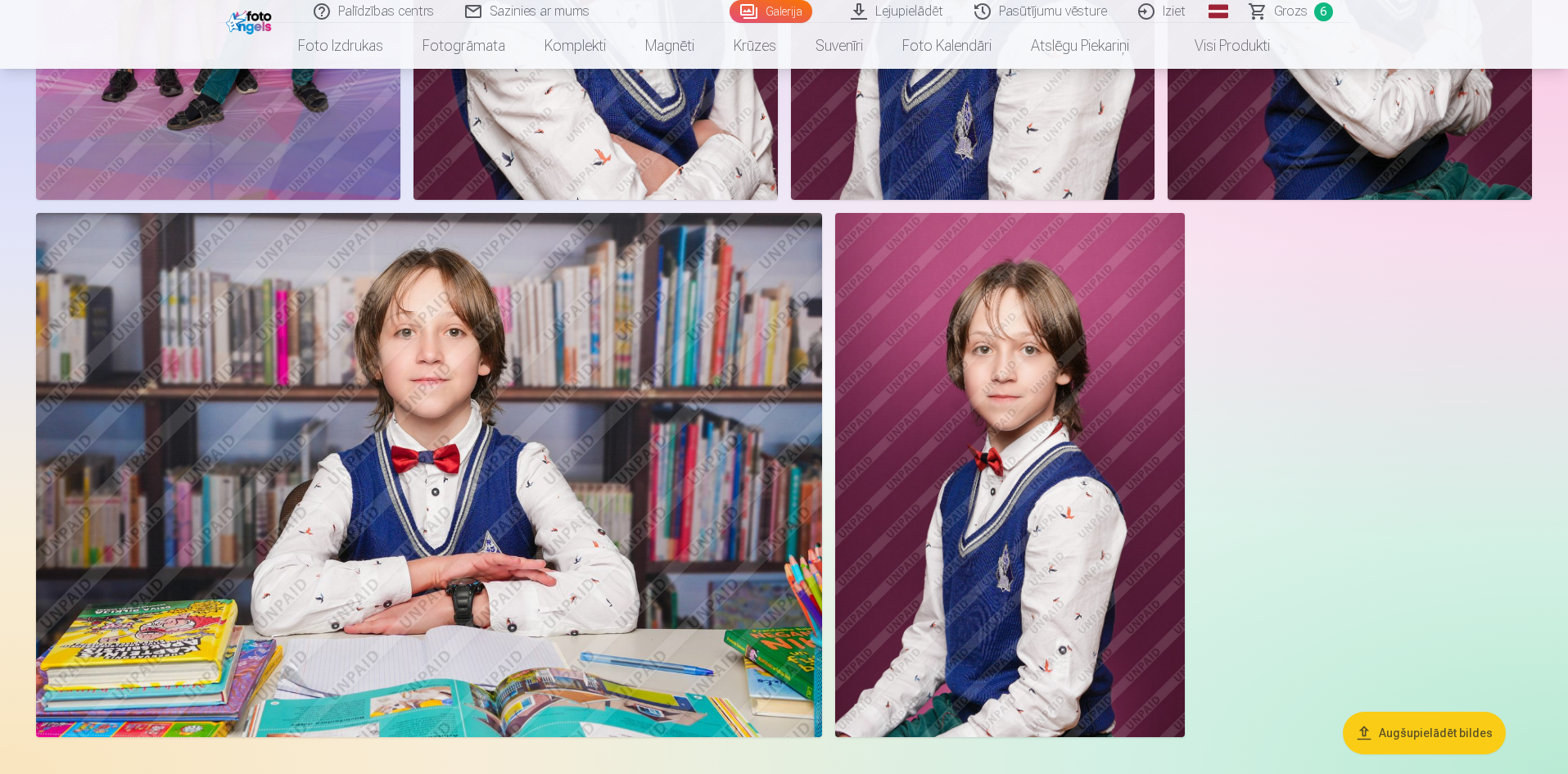
scroll to position [3029, 0]
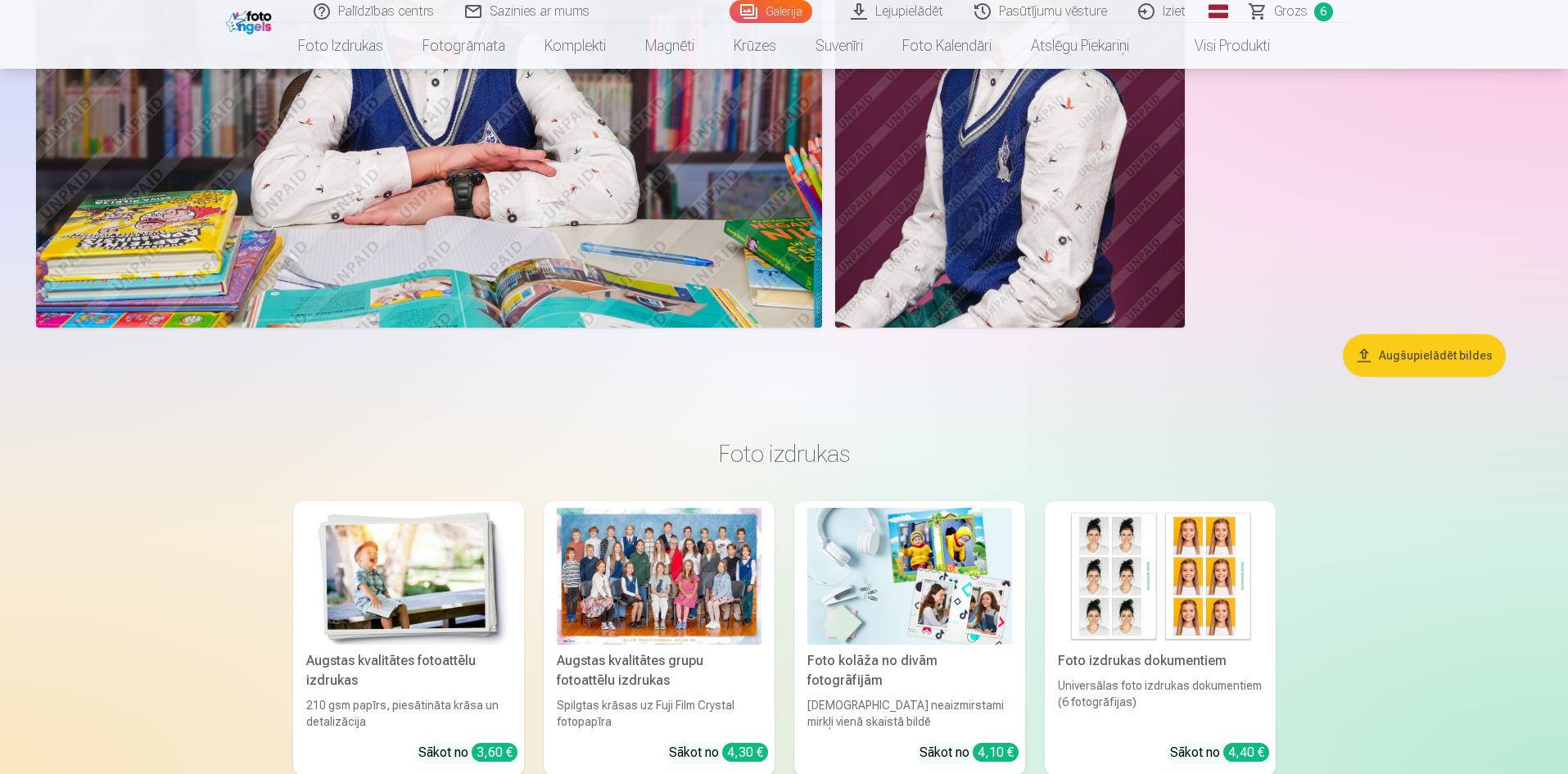
click at [1416, 358] on button "Augšupielādēt bildes" at bounding box center [1424, 355] width 163 height 43
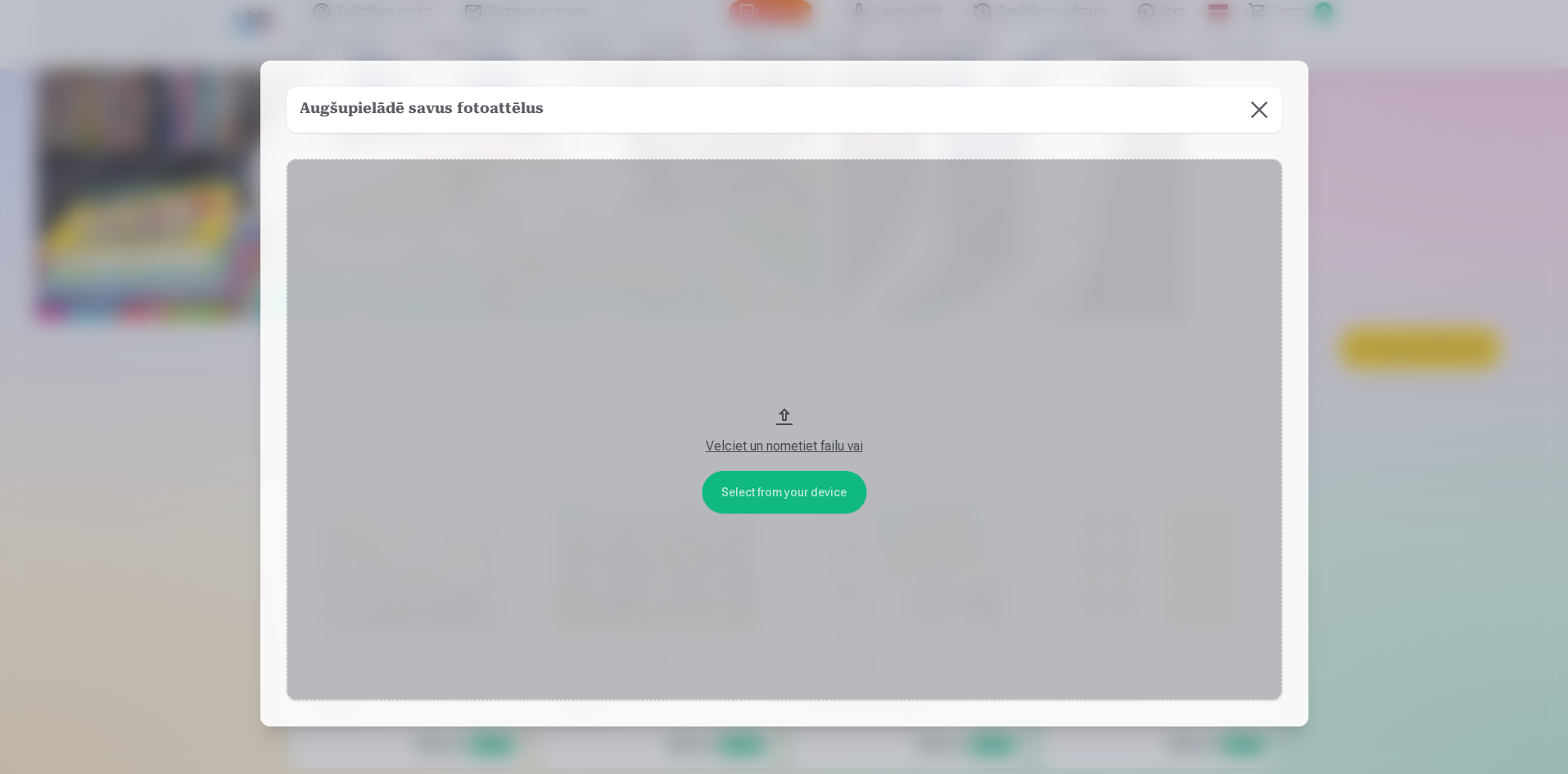
scroll to position [3036, 0]
click at [794, 448] on div "Velciet un nometiet failu vai" at bounding box center [786, 446] width 963 height 20
click at [1258, 122] on button at bounding box center [1261, 110] width 46 height 46
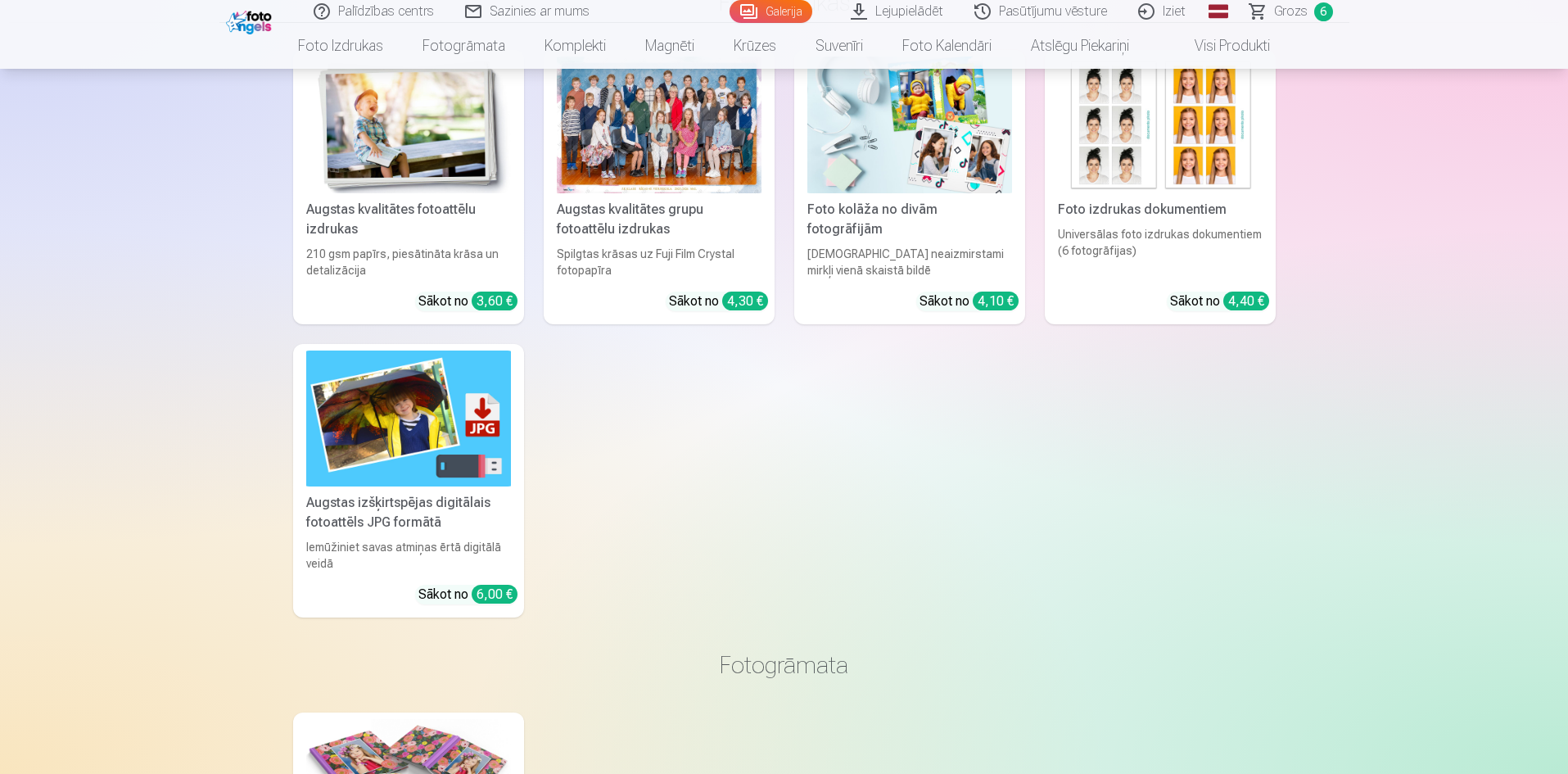
scroll to position [3528, 0]
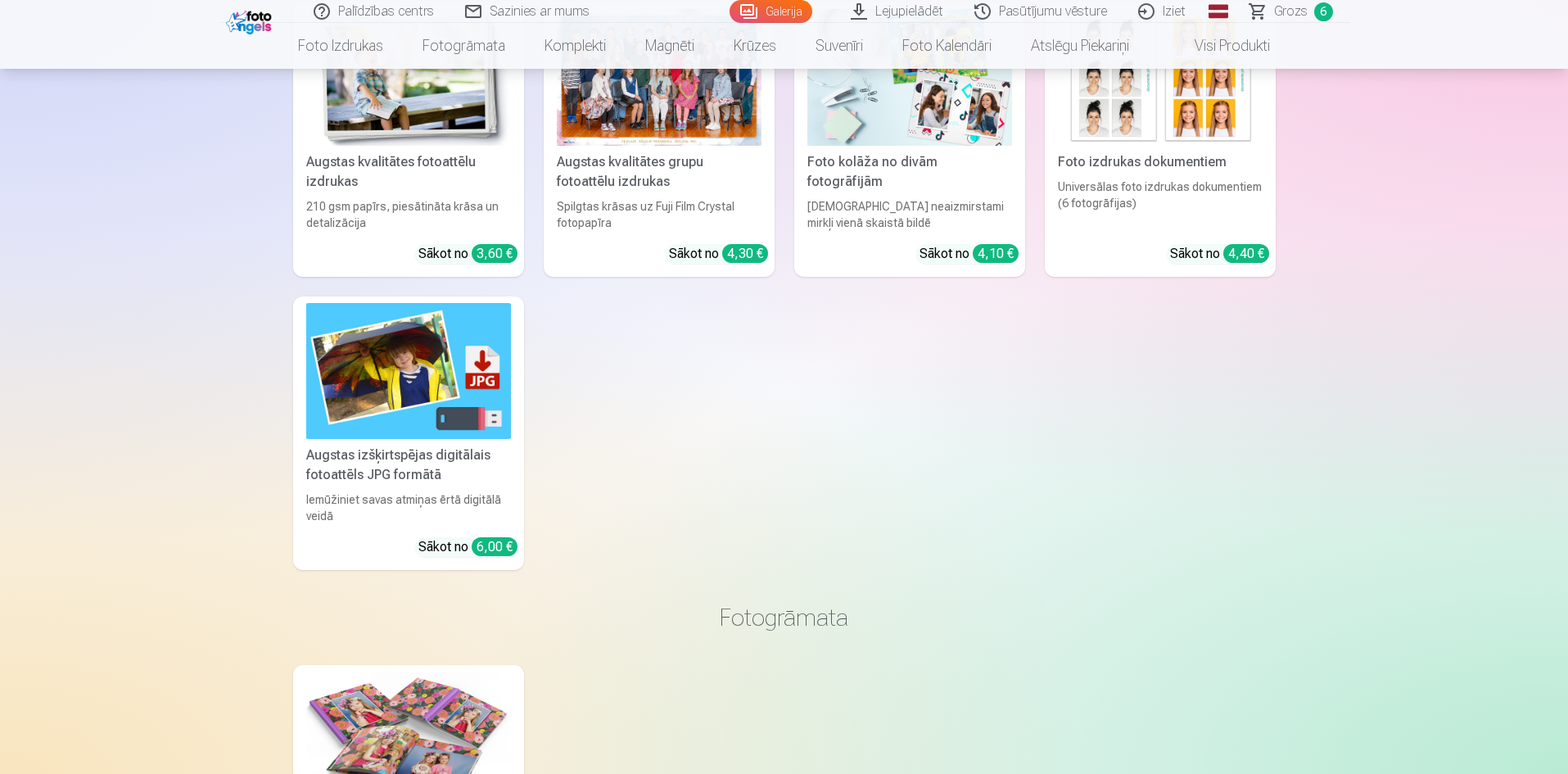
click at [615, 427] on div "Augstas kvalitātes fotoattēlu izdrukas 210 gsm papīrs, piesātināta krāsa un det…" at bounding box center [784, 286] width 982 height 568
click at [415, 372] on img at bounding box center [409, 371] width 205 height 137
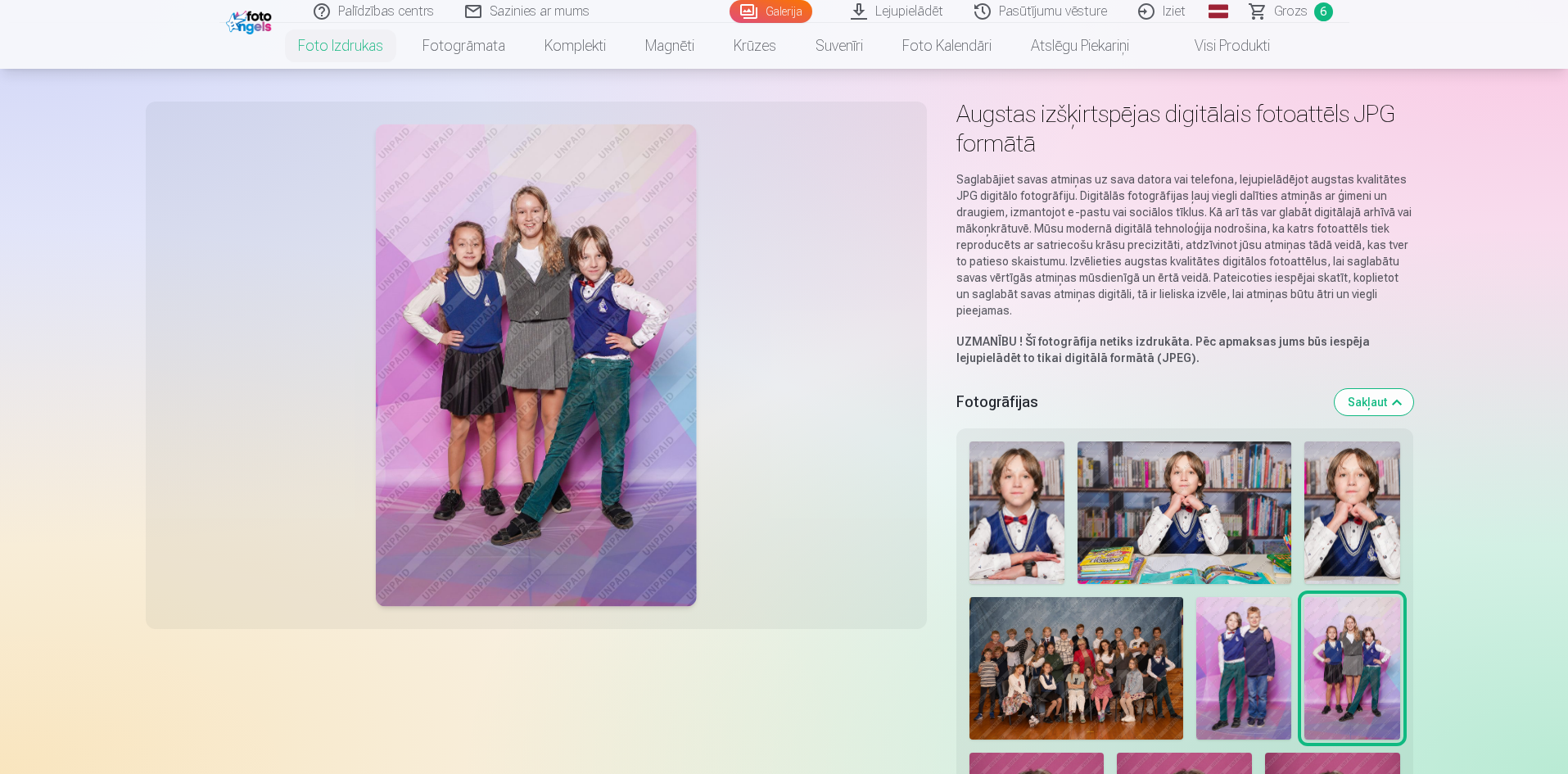
scroll to position [164, 0]
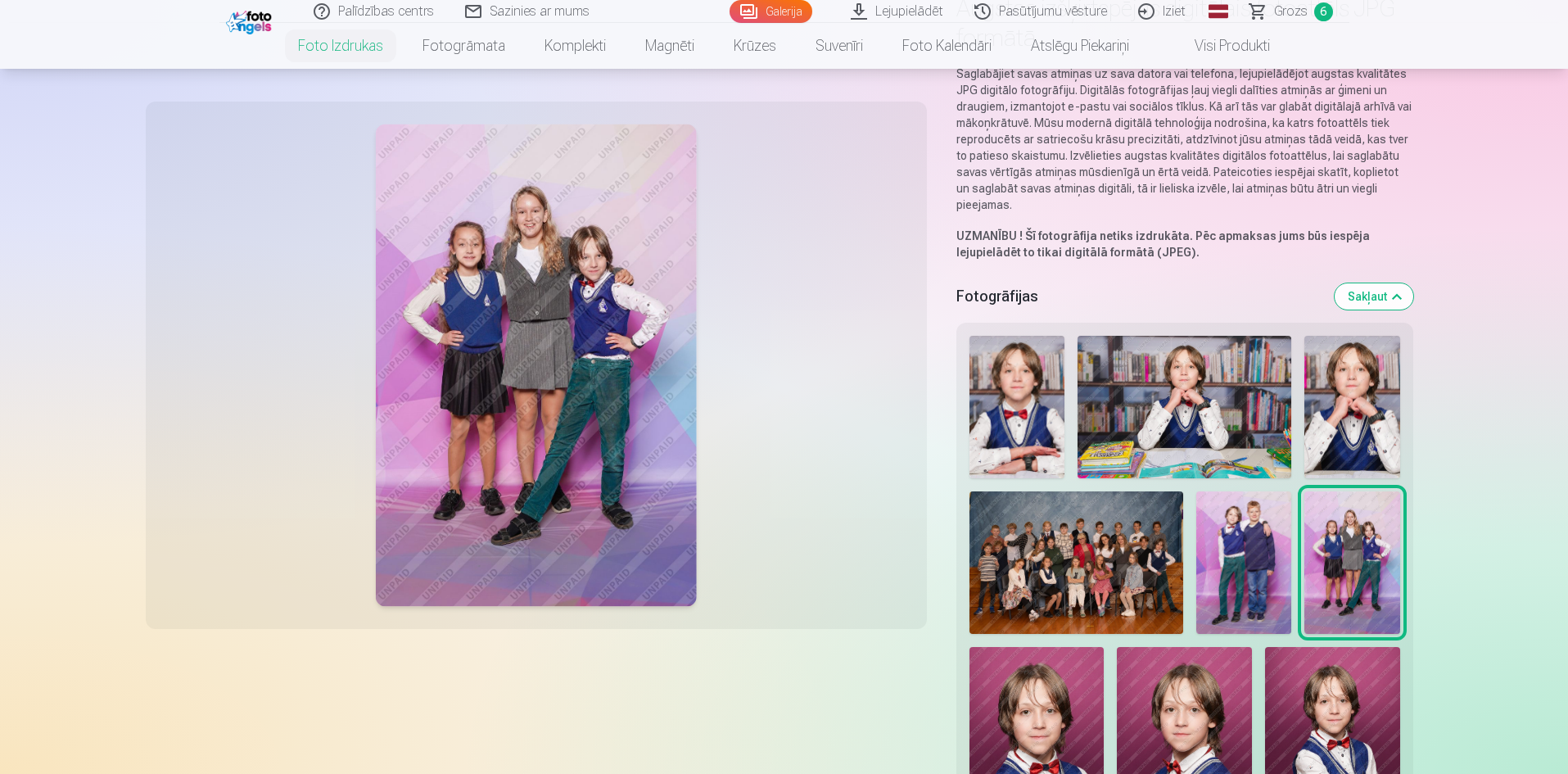
click at [1051, 577] on img at bounding box center [1076, 563] width 215 height 143
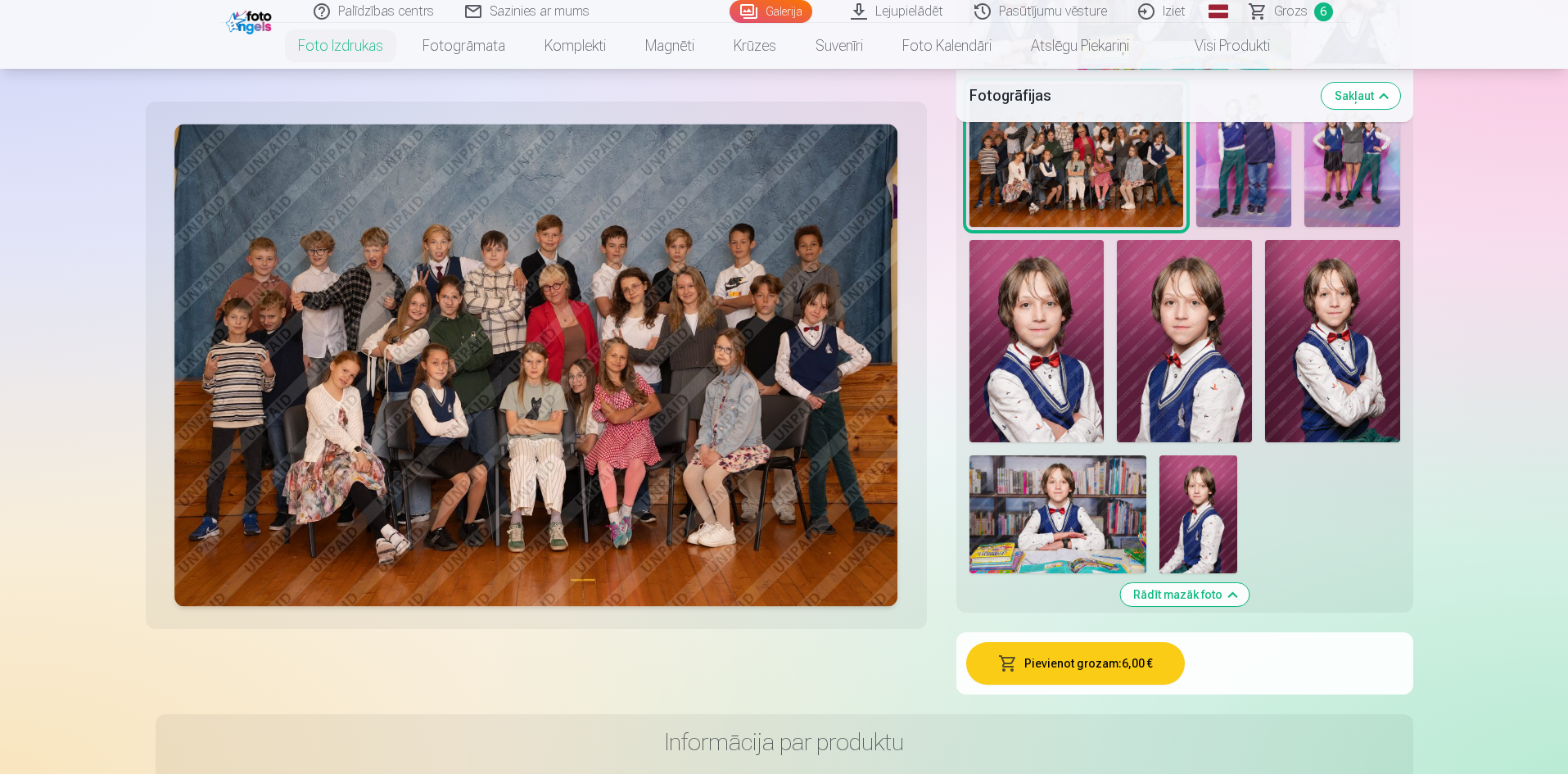
scroll to position [573, 0]
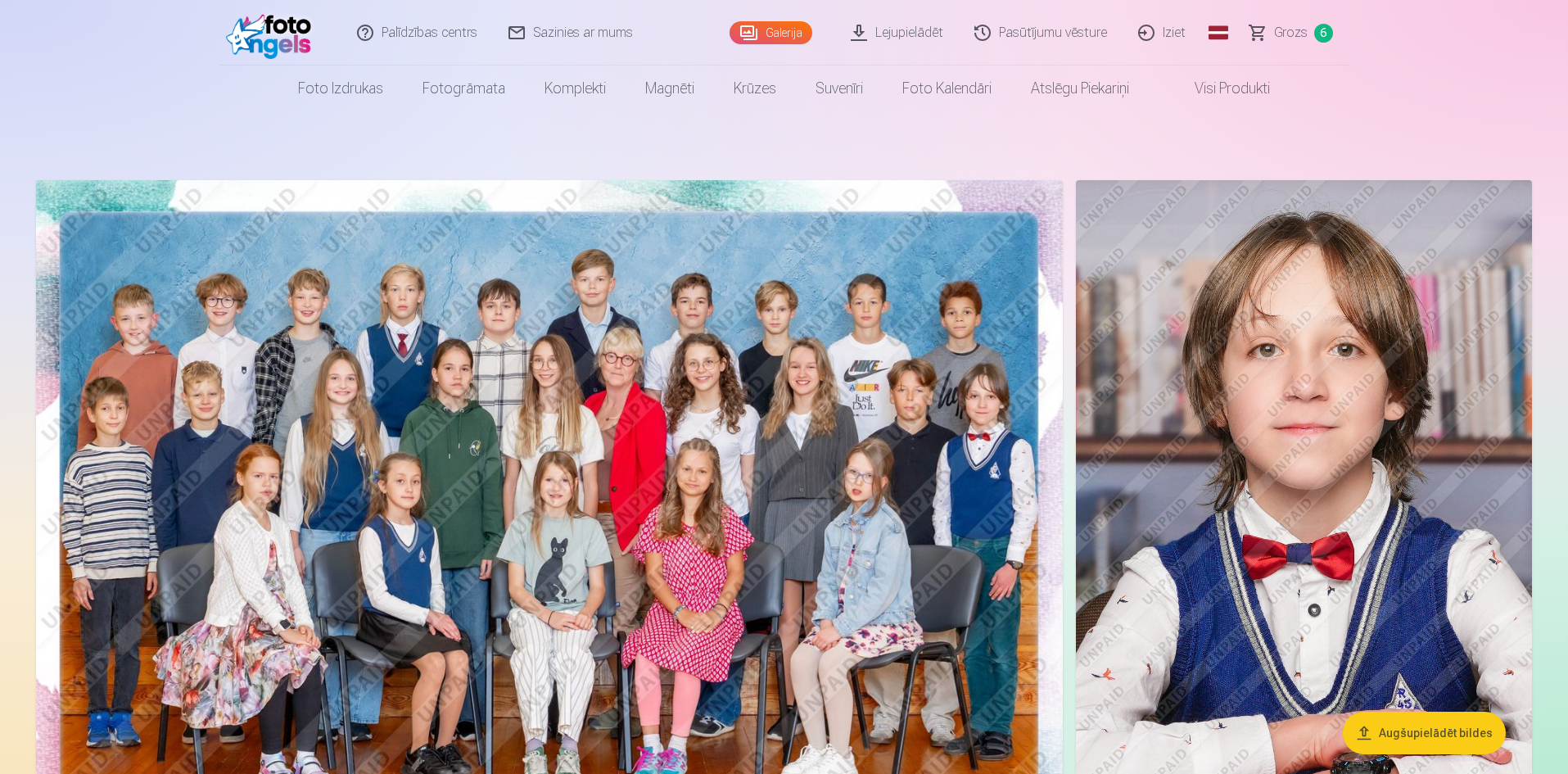
click at [1455, 82] on nav "Foto izdrukas Augstas kvalitātes fotoattēlu izdrukas 210 gsm papīrs, piesātināt…" at bounding box center [784, 88] width 1568 height 46
click at [1282, 28] on span "Grozs" at bounding box center [1290, 33] width 34 height 20
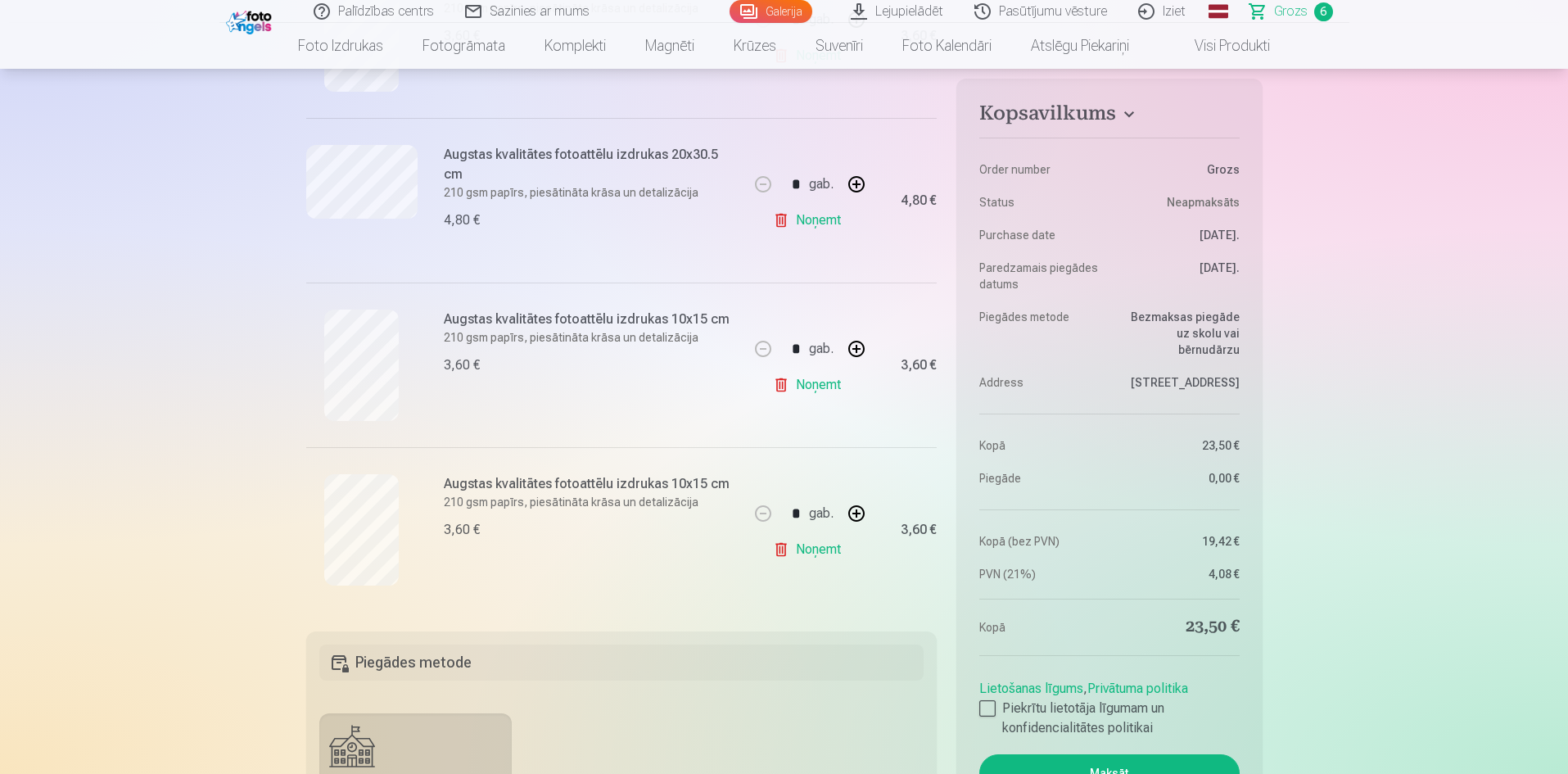
scroll to position [819, 0]
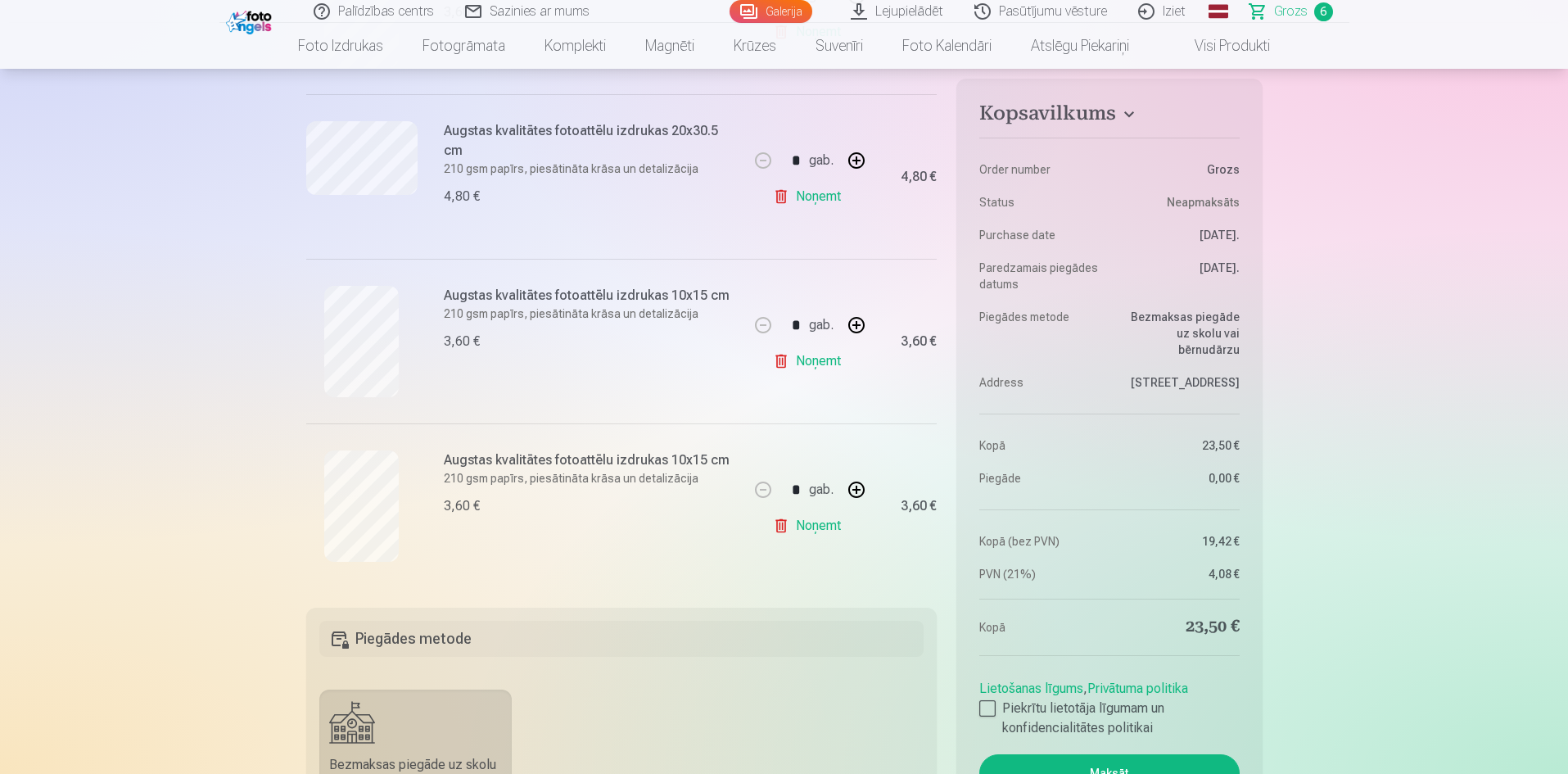
click at [777, 523] on link "Noņemt" at bounding box center [810, 526] width 75 height 33
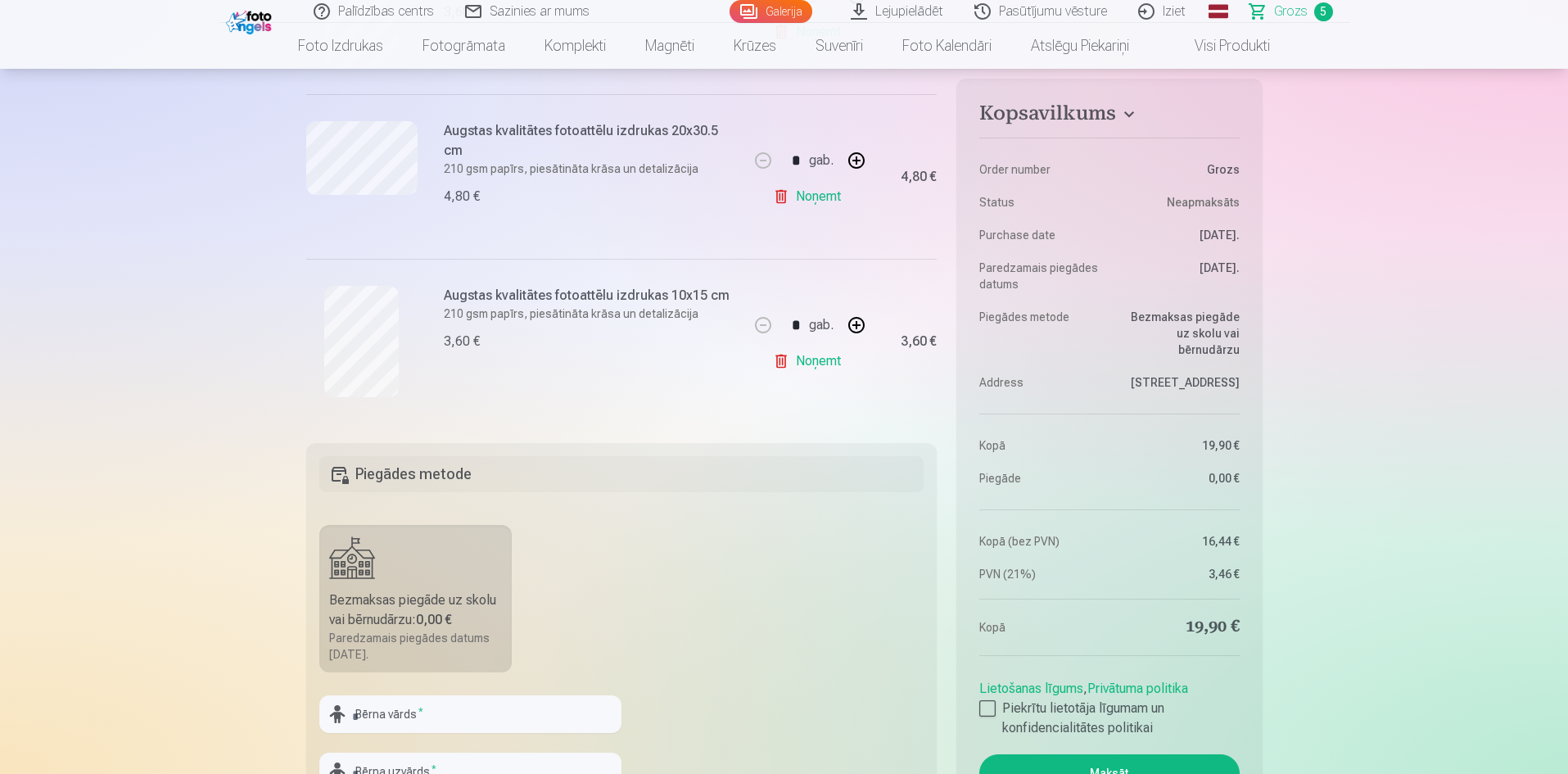
drag, startPoint x: 782, startPoint y: 362, endPoint x: 788, endPoint y: 256, distance: 106.2
click at [782, 361] on link "Noņemt" at bounding box center [810, 361] width 75 height 33
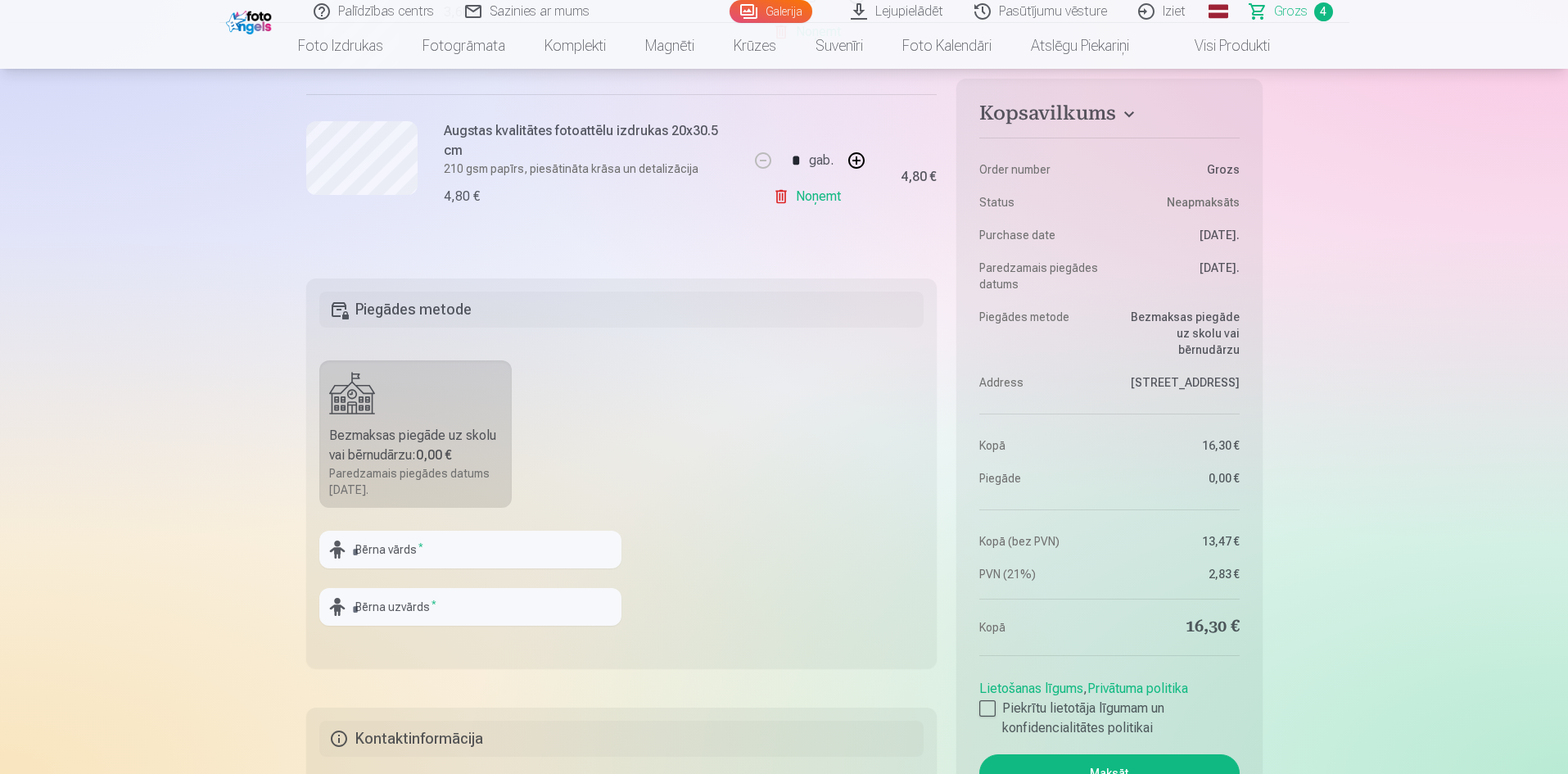
click at [782, 200] on link "Noņemt" at bounding box center [810, 197] width 75 height 33
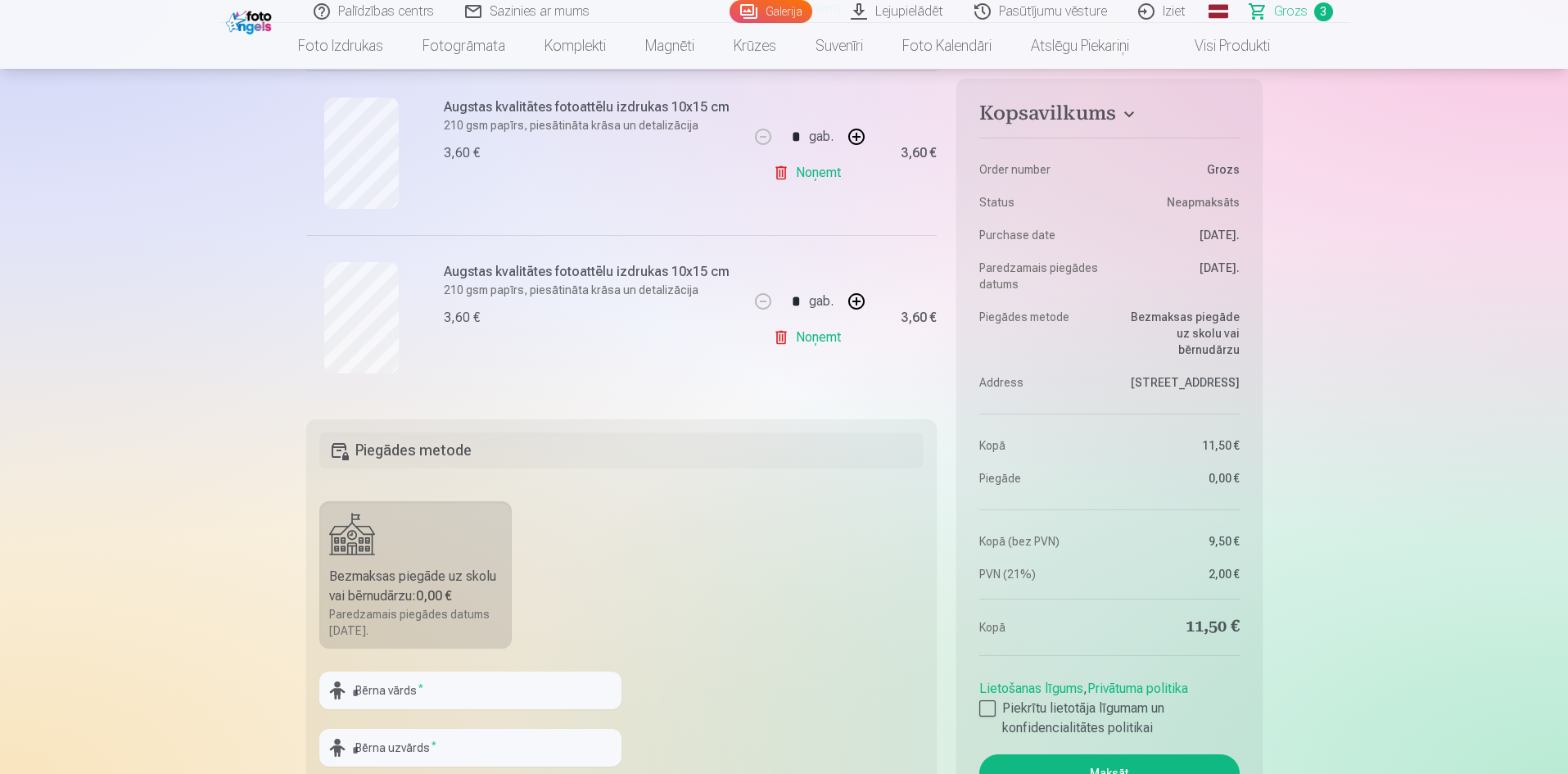
scroll to position [491, 0]
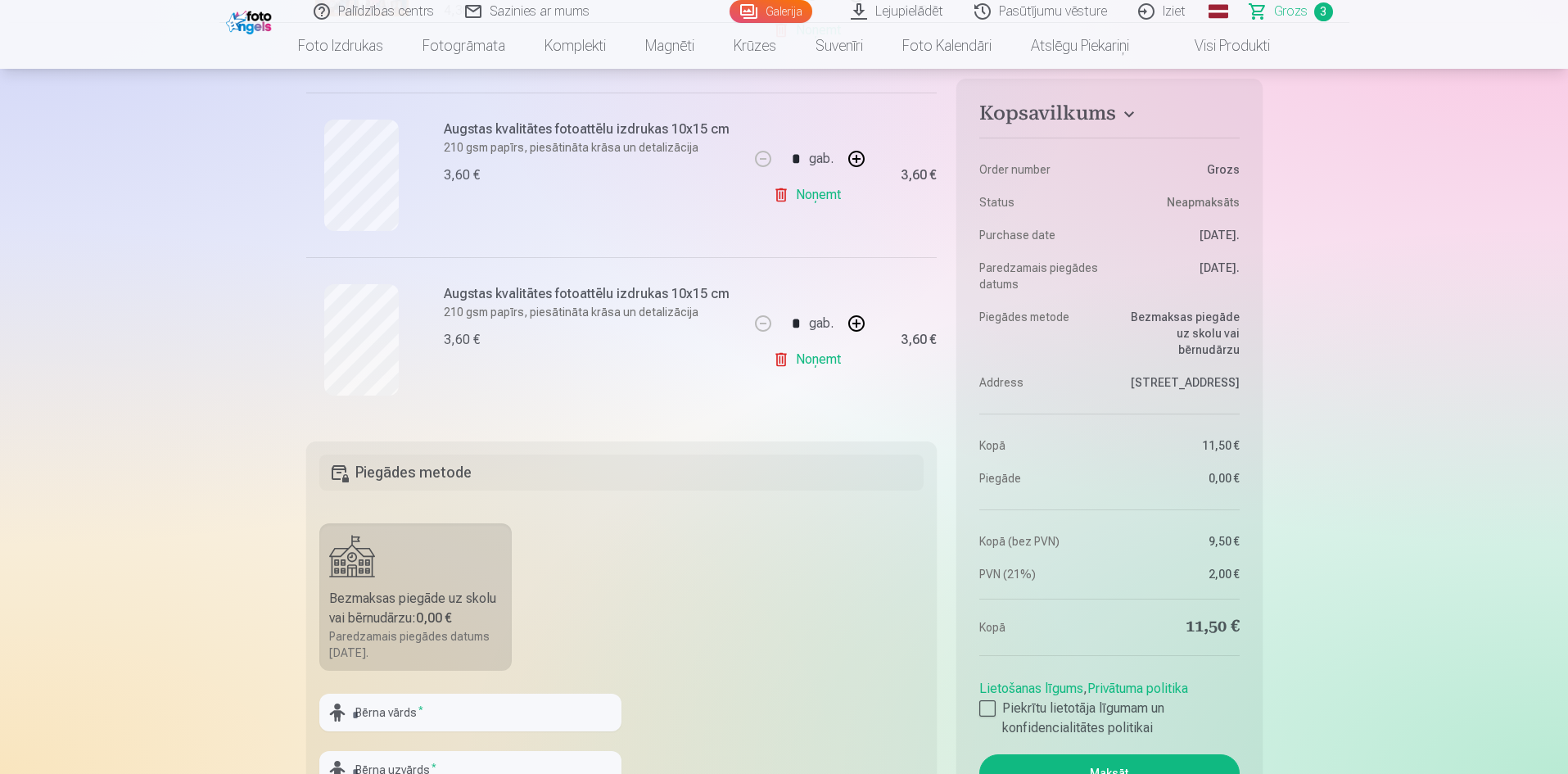
drag, startPoint x: 781, startPoint y: 366, endPoint x: 784, endPoint y: 281, distance: 85.1
click at [781, 364] on link "Noņemt" at bounding box center [810, 360] width 75 height 33
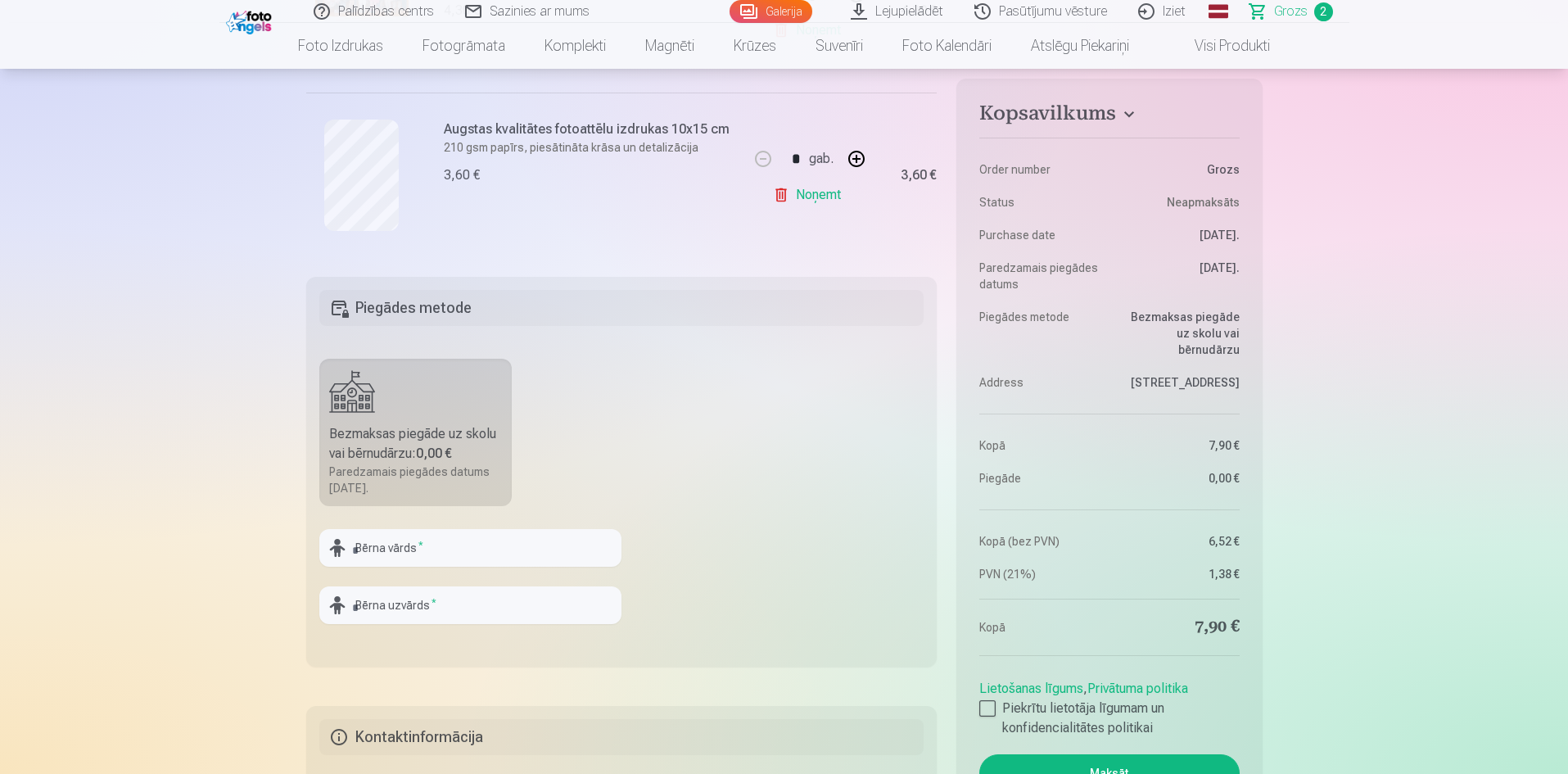
click at [774, 195] on link "Noņemt" at bounding box center [810, 195] width 75 height 33
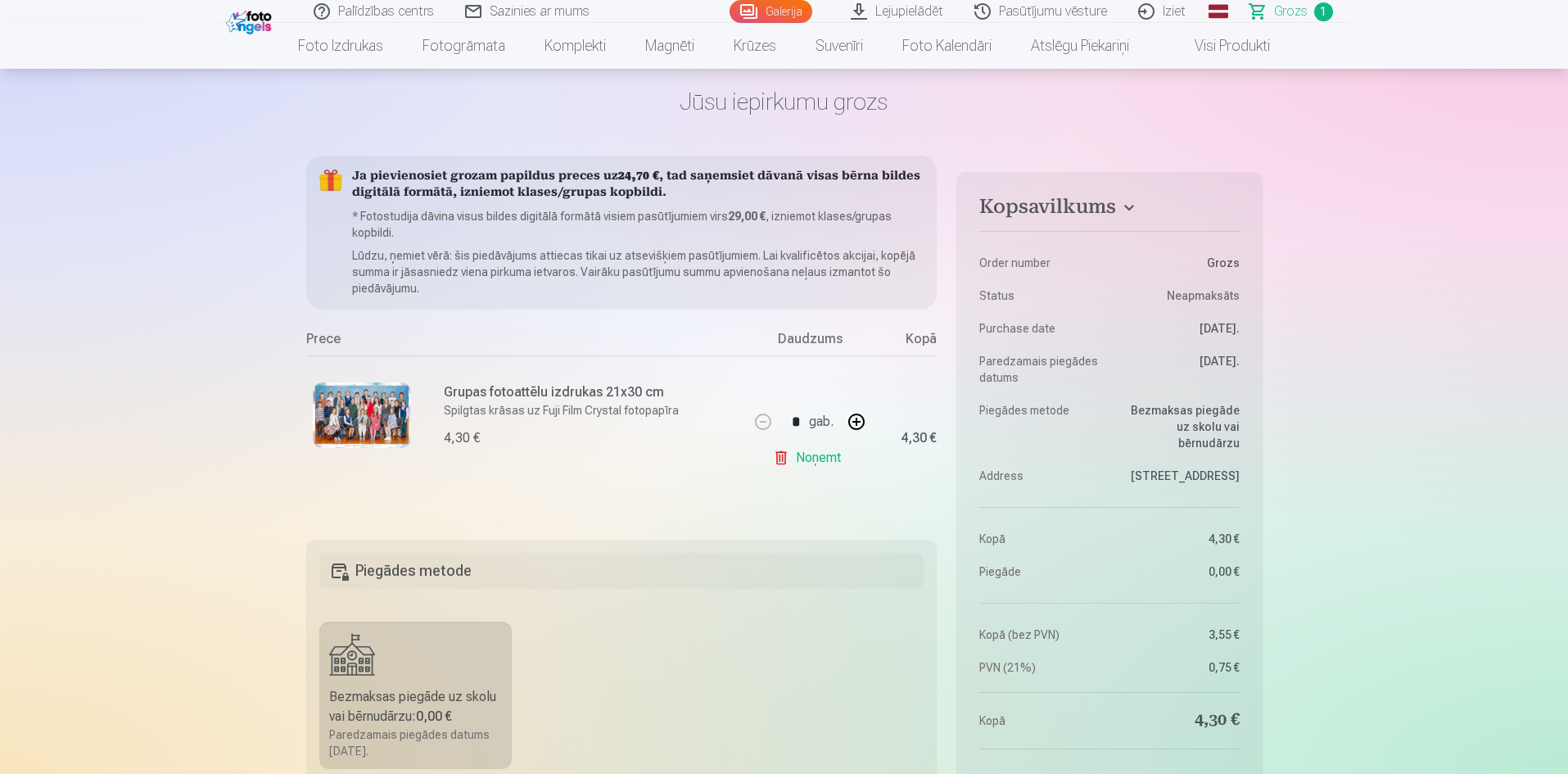
scroll to position [0, 0]
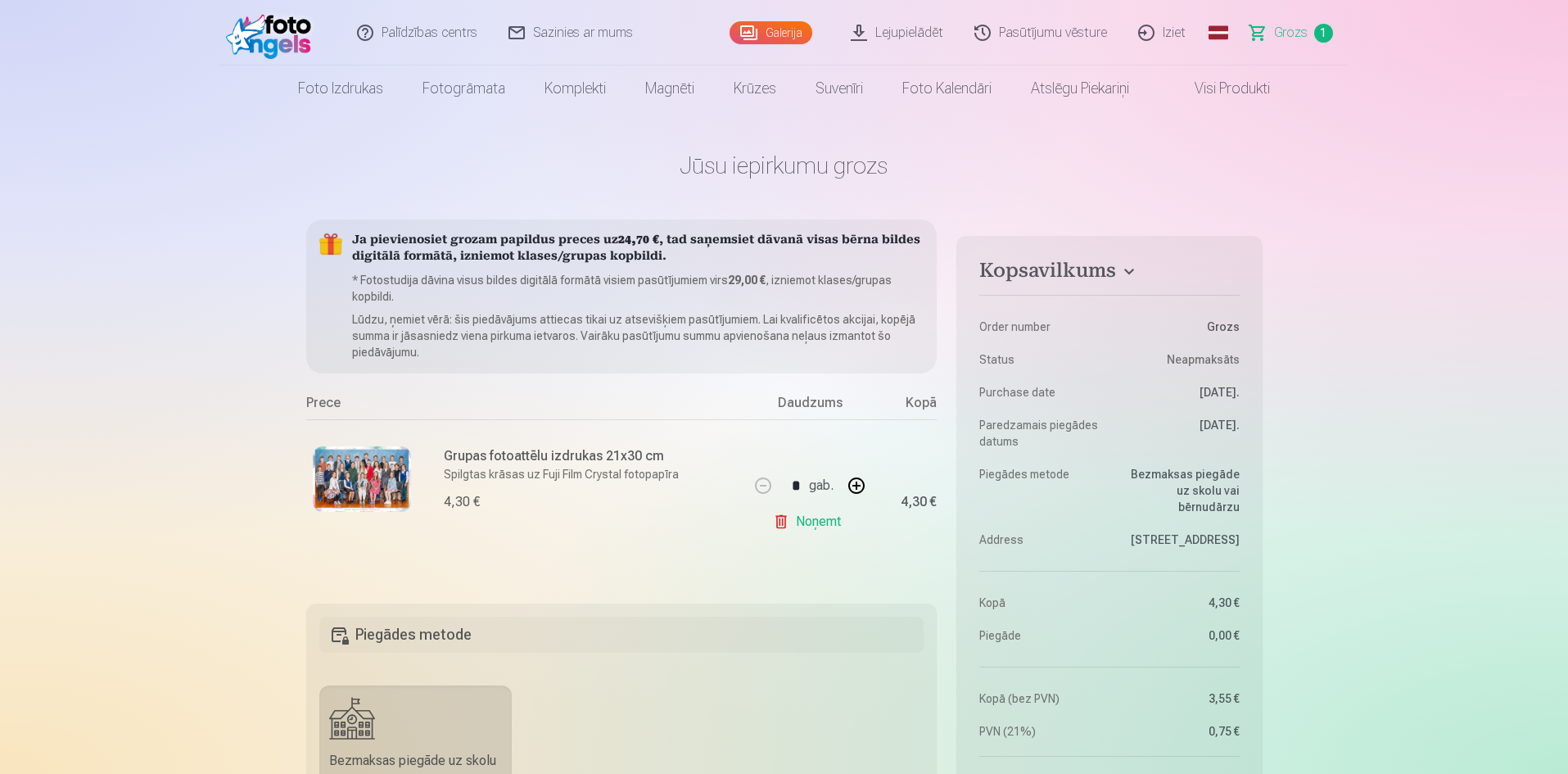
click at [779, 522] on link "Noņemt" at bounding box center [810, 522] width 75 height 33
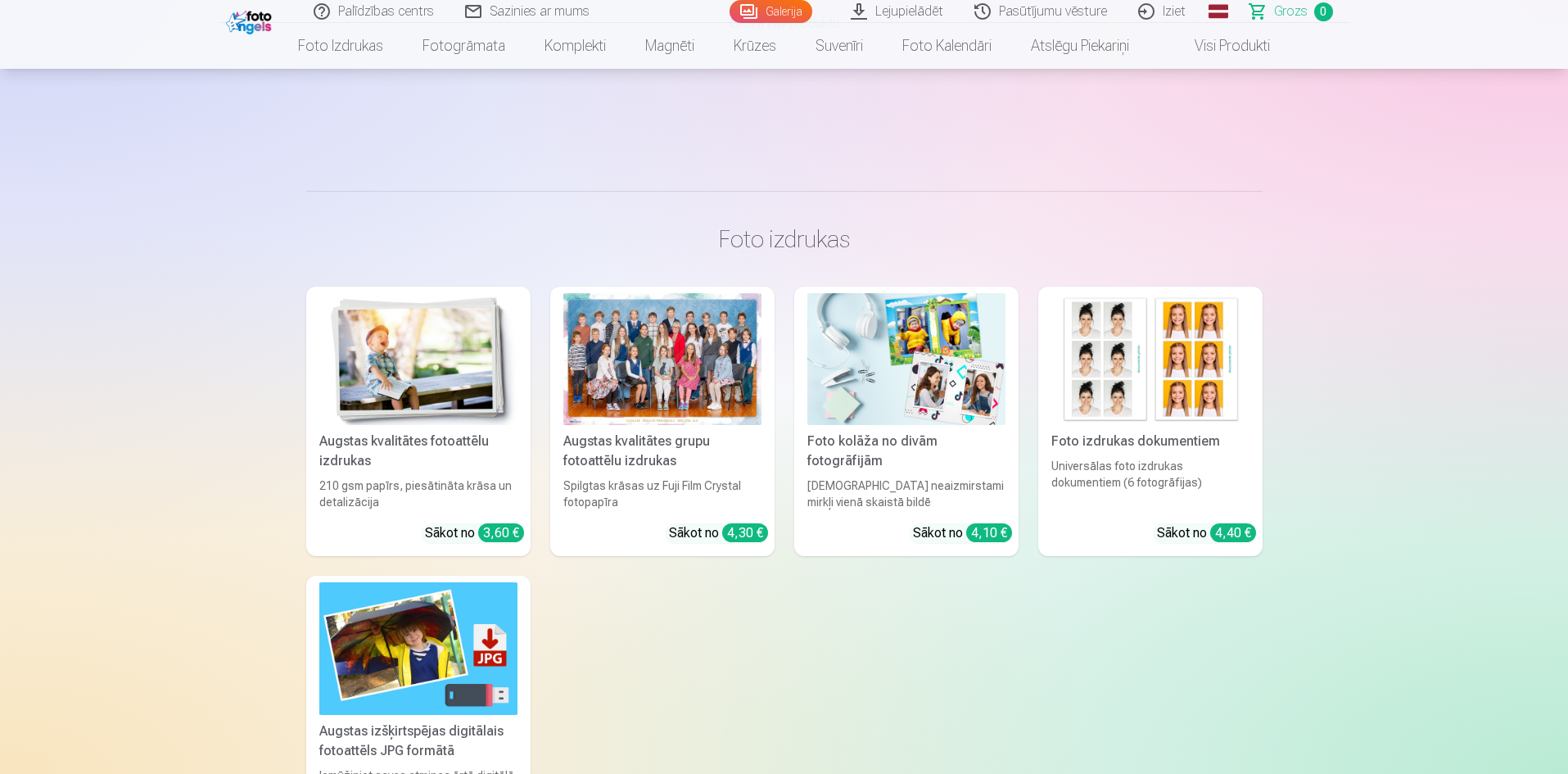
scroll to position [328, 0]
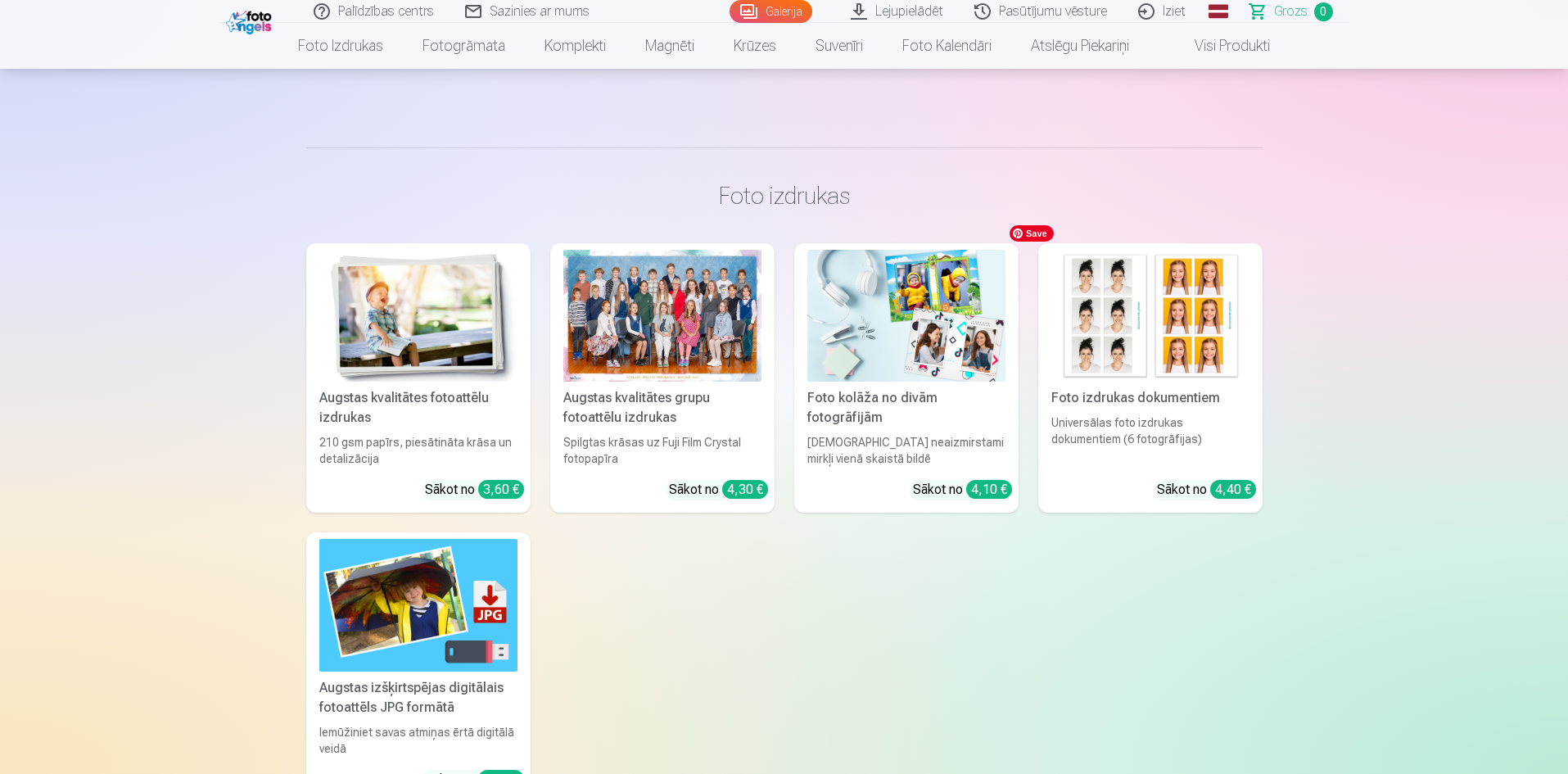
click at [1153, 362] on img at bounding box center [1150, 315] width 198 height 132
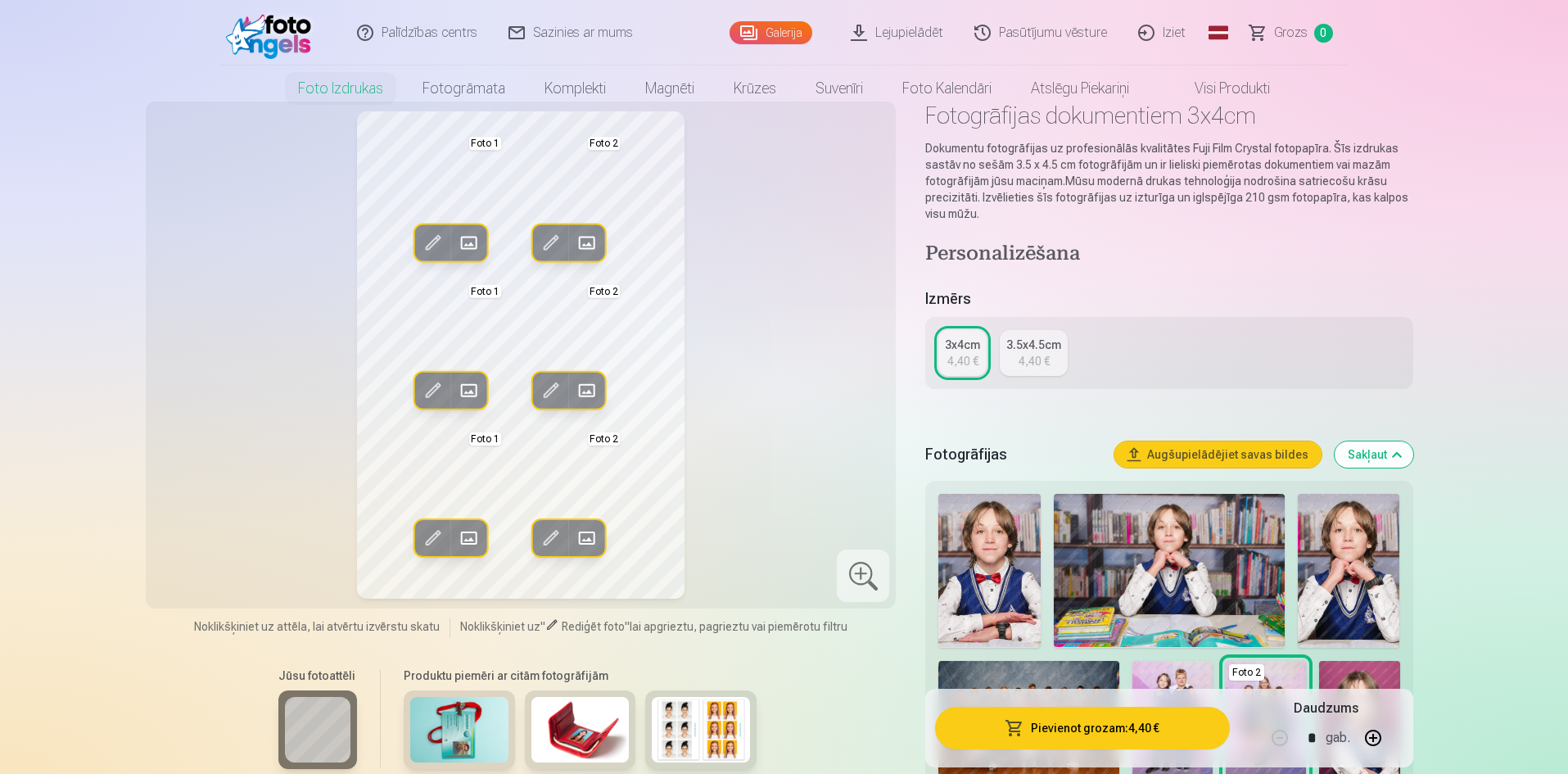
scroll to position [82, 0]
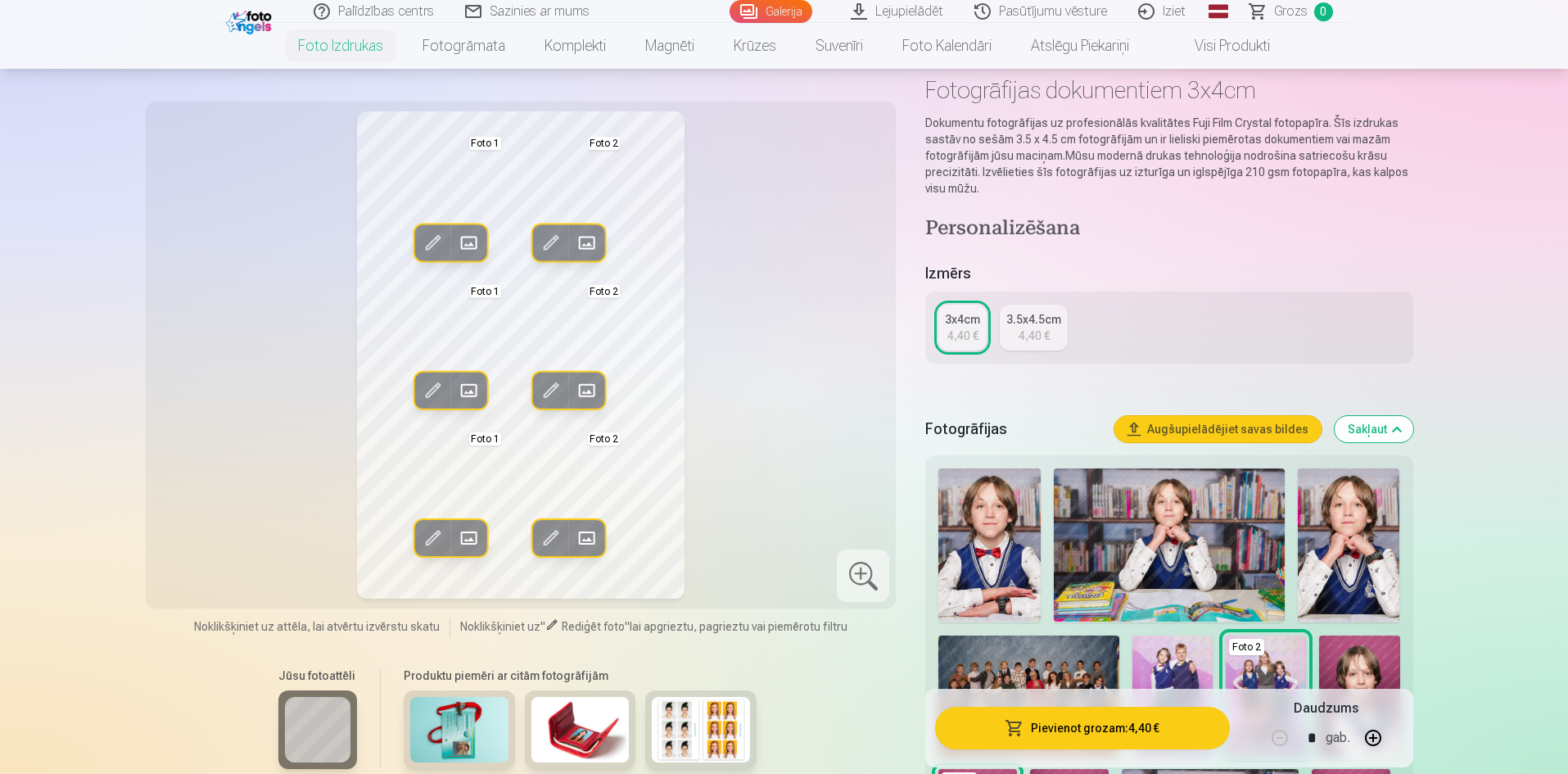
click at [1024, 343] on link "3.5x4.5cm 4,40 €" at bounding box center [1033, 328] width 68 height 46
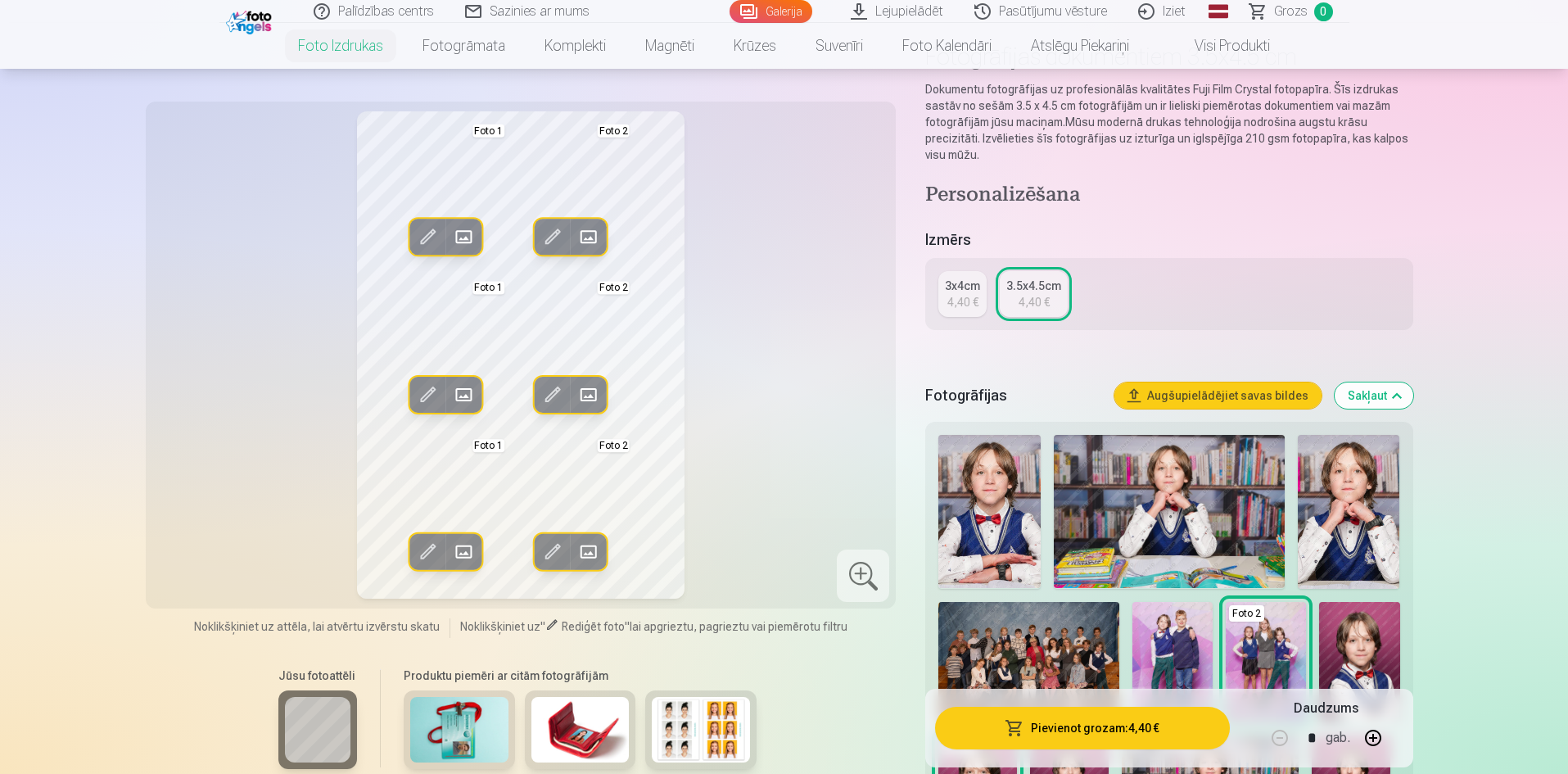
scroll to position [491, 0]
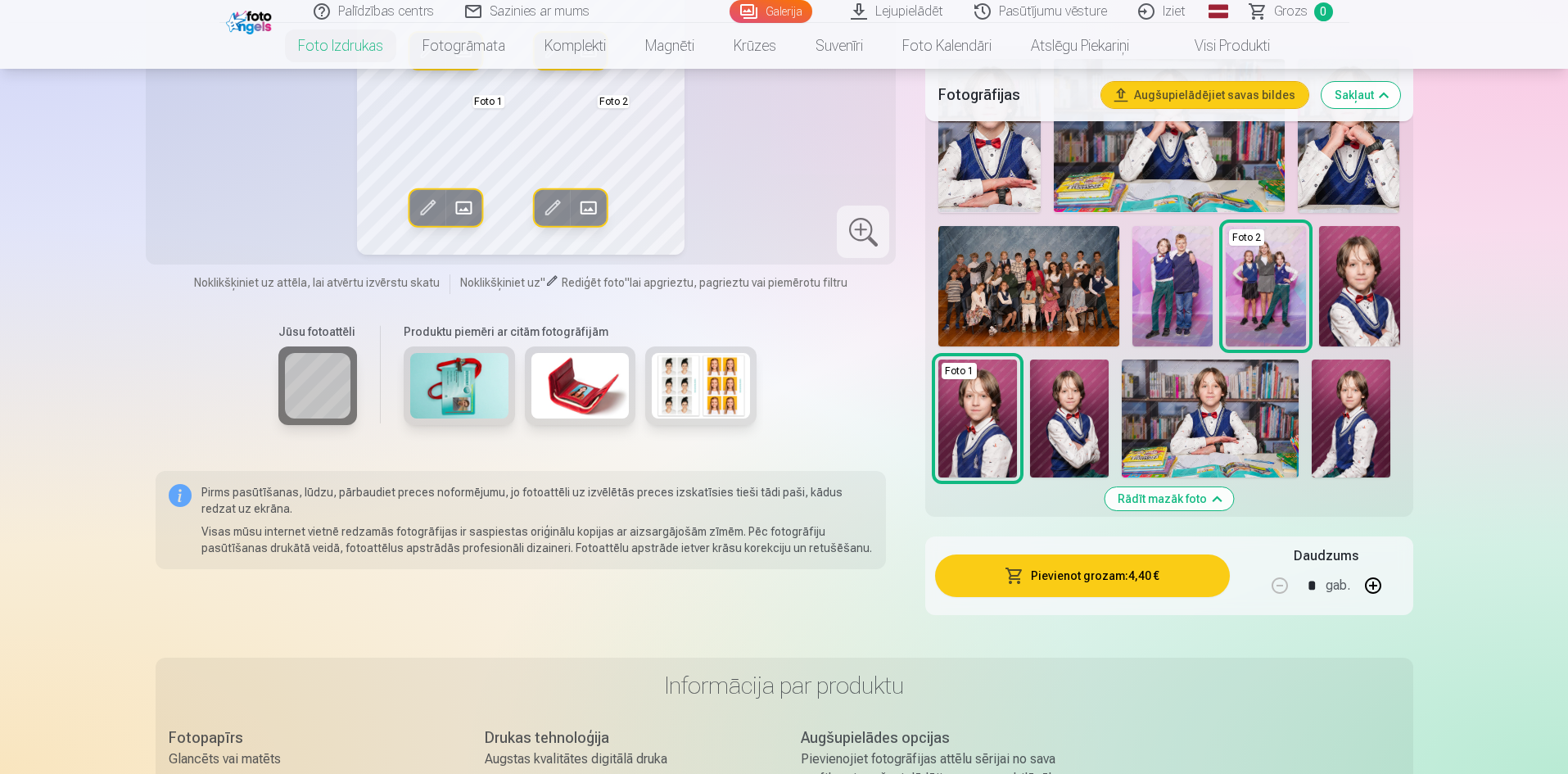
click at [1214, 45] on link "Visi produkti" at bounding box center [1219, 46] width 141 height 46
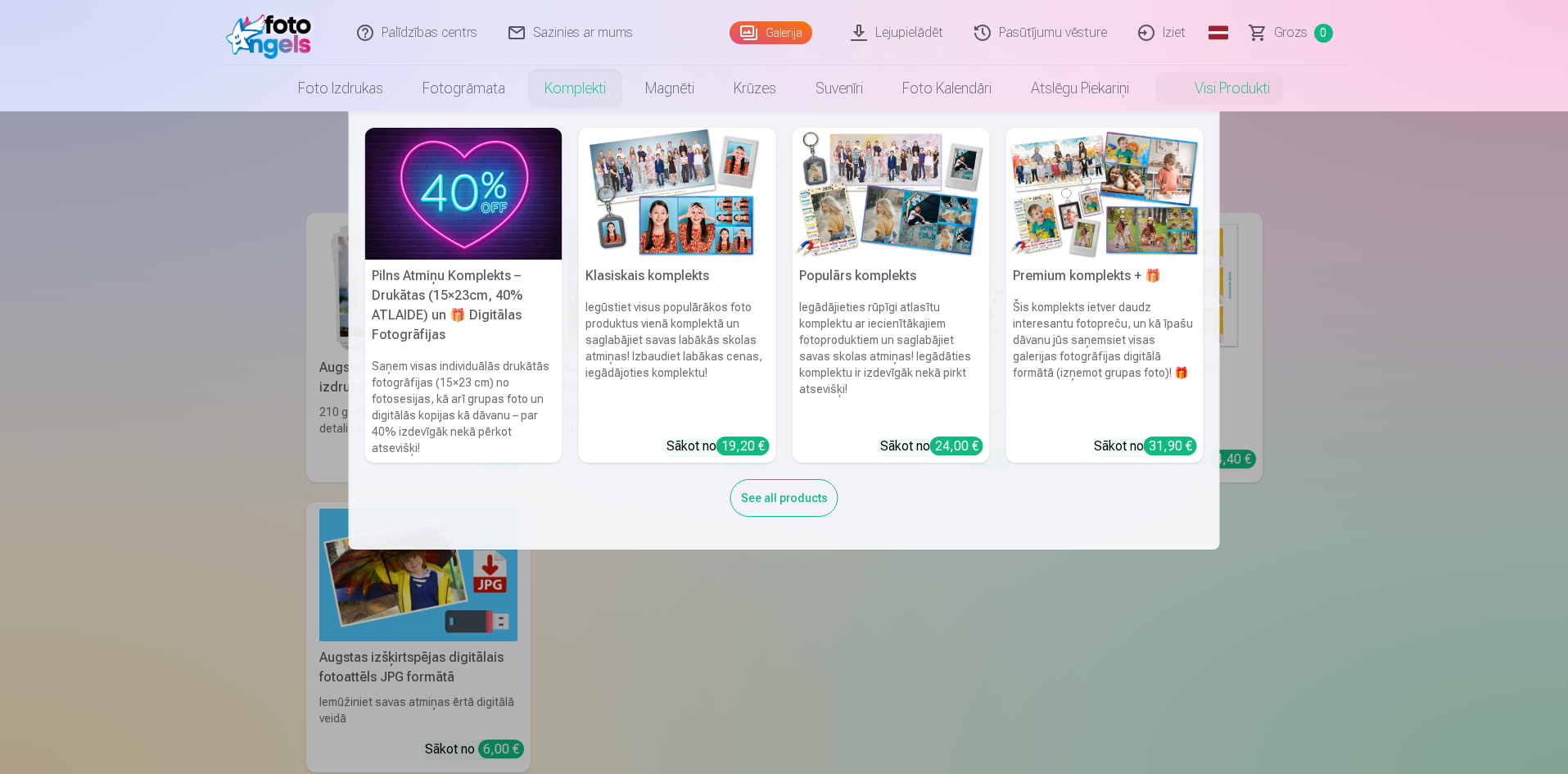
click at [573, 88] on link "Komplekti" at bounding box center [575, 88] width 101 height 46
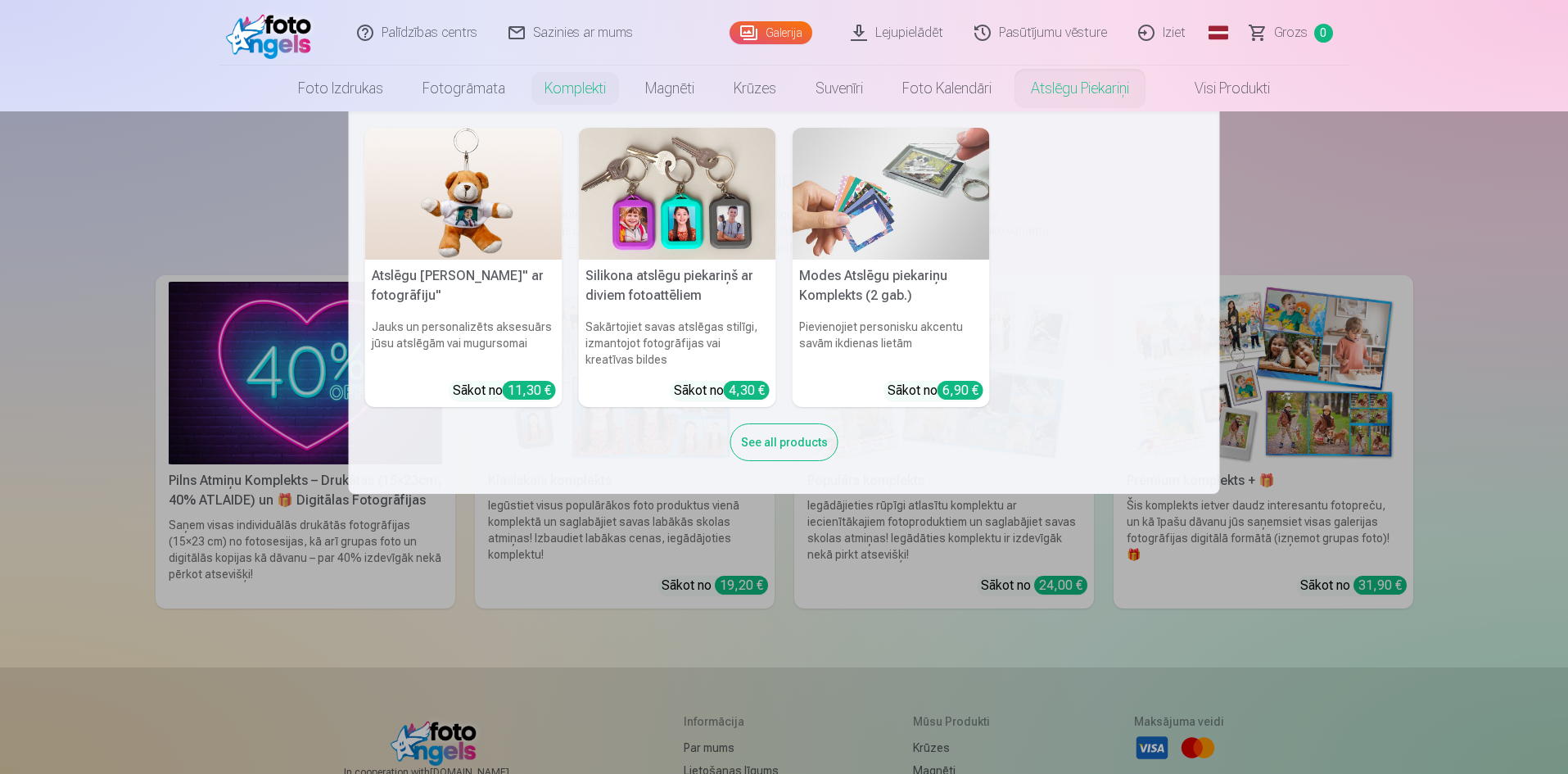
click at [1391, 193] on nav "Atslēgu piekariņš Lācītis" ar fotogrāfiju" Jauks un personalizēts aksesuārs jūs…" at bounding box center [784, 302] width 1568 height 382
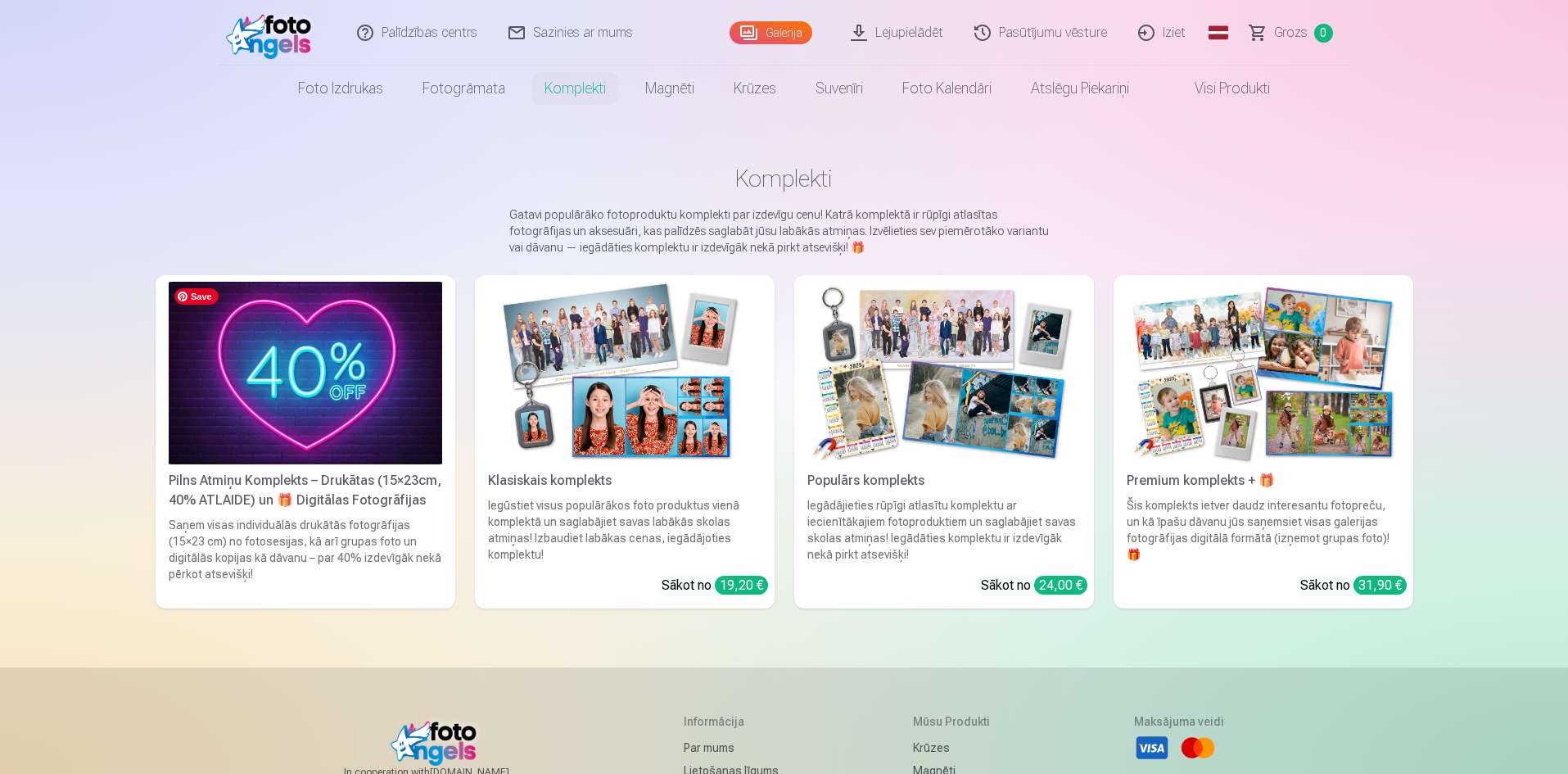
click at [336, 398] on img at bounding box center [306, 373] width 274 height 183
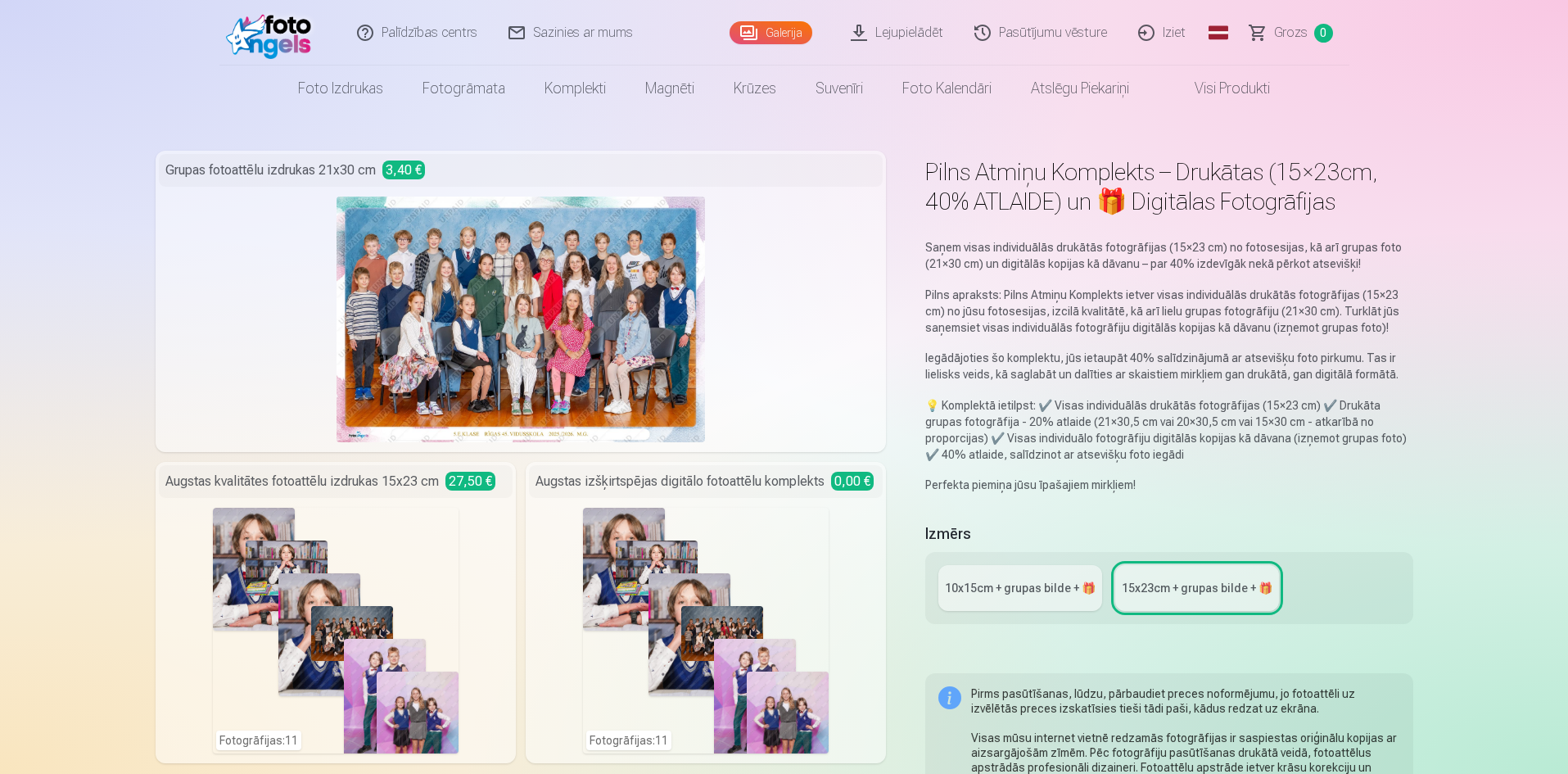
click at [992, 595] on div "10x15сm + grupas bilde + 🎁" at bounding box center [1020, 588] width 151 height 16
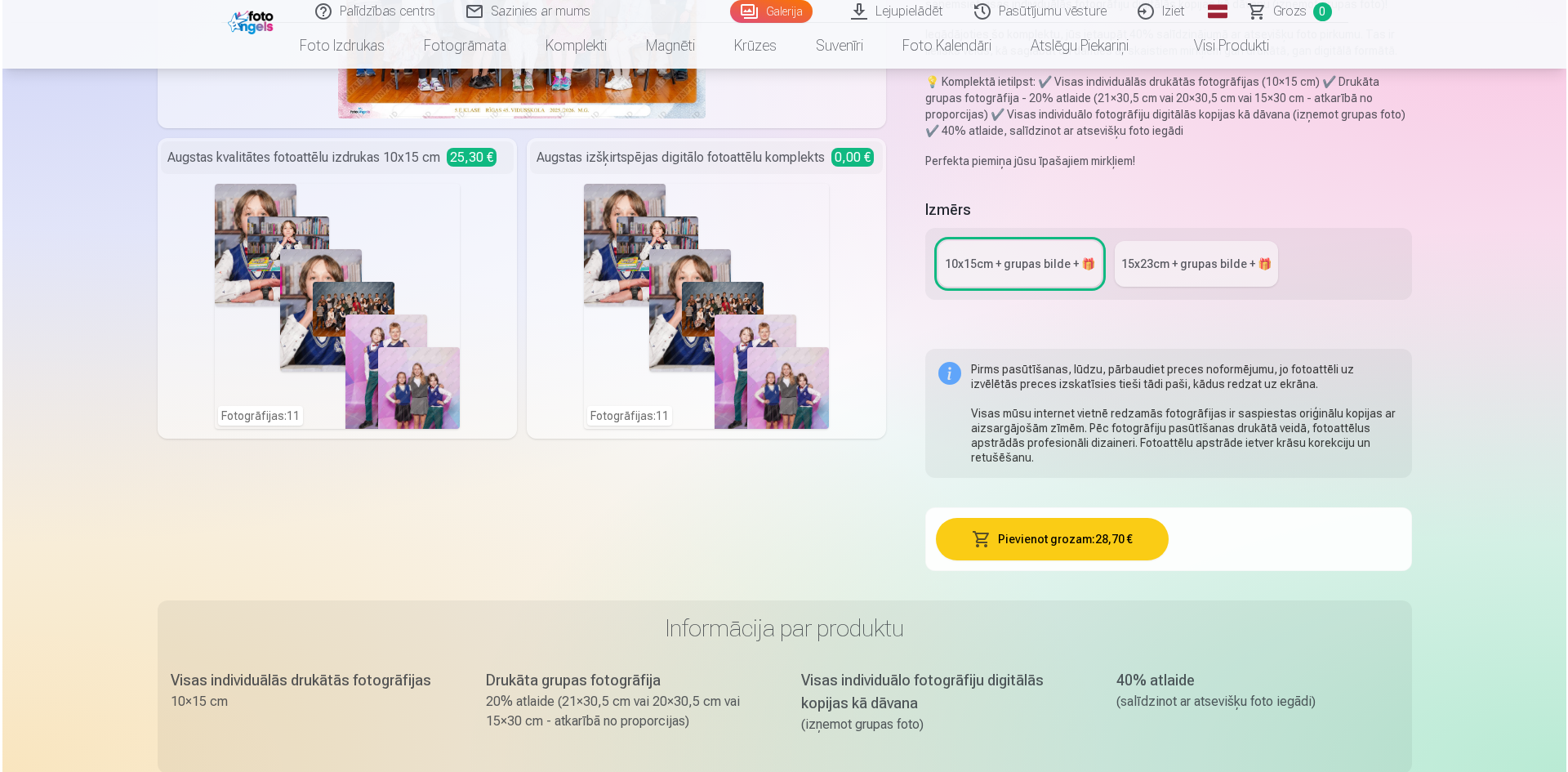
scroll to position [408, 0]
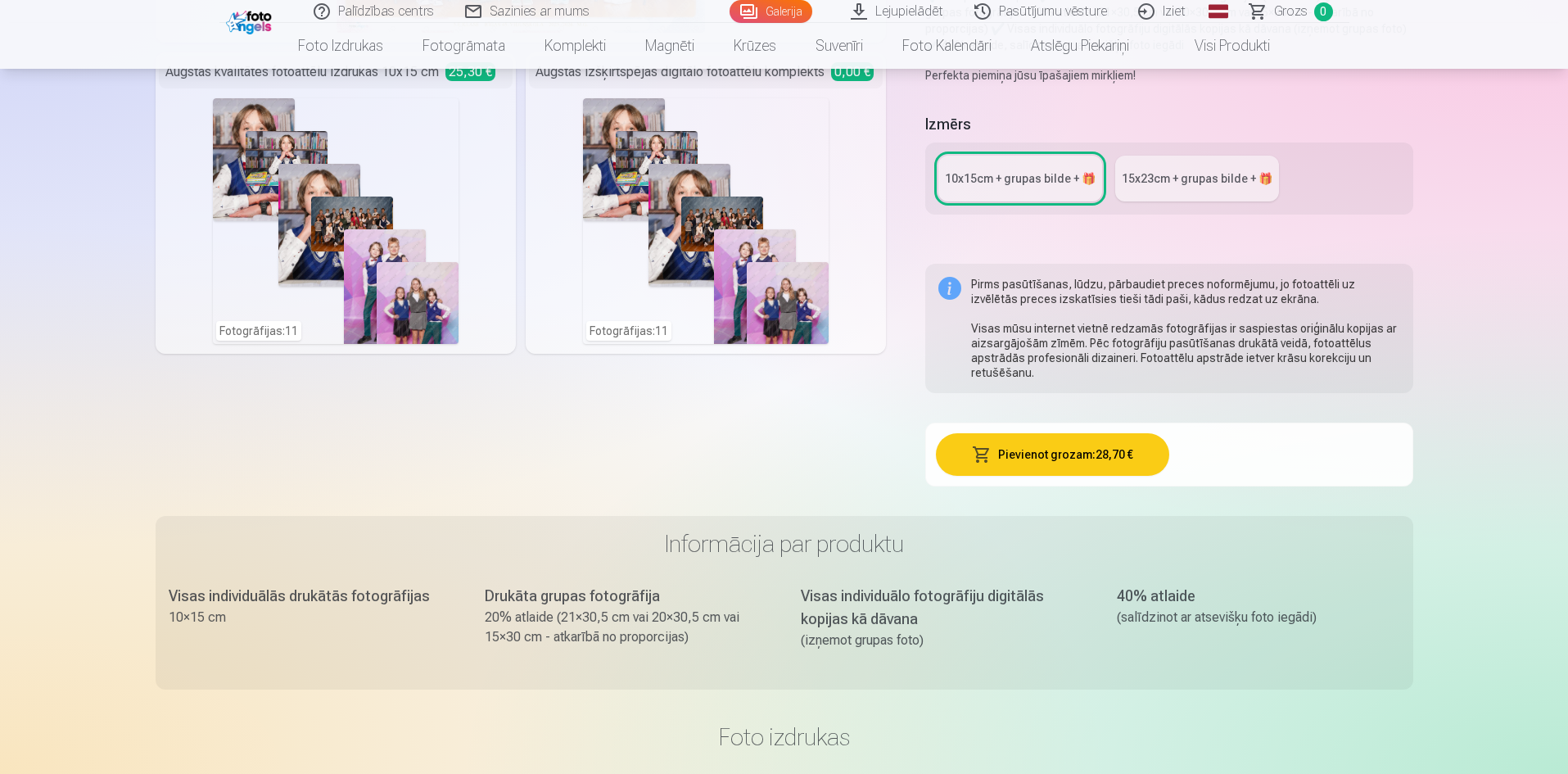
click at [1041, 459] on button "Pievienot grozam : 28,70 €" at bounding box center [1052, 455] width 233 height 43
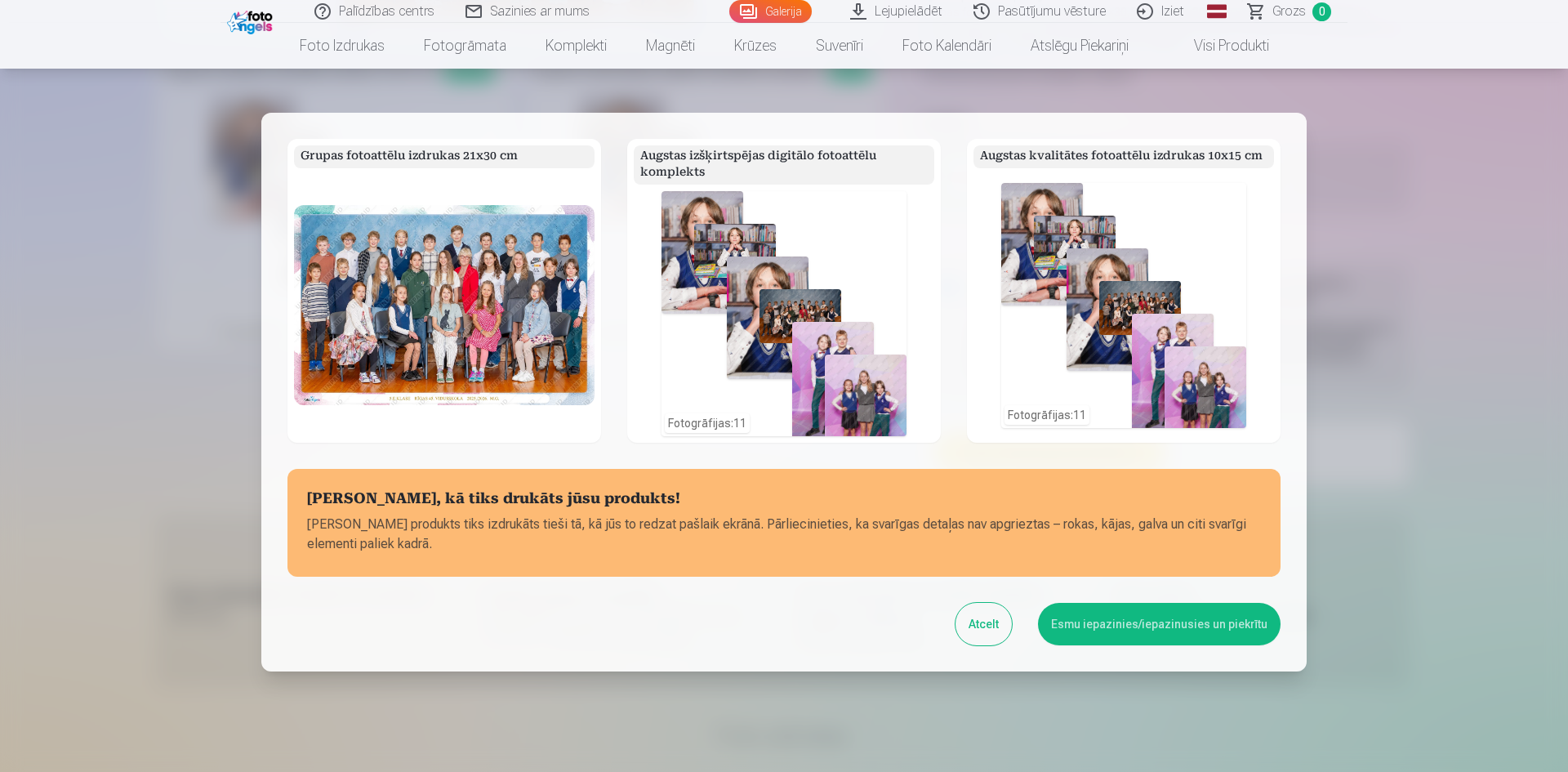
scroll to position [0, 0]
click at [1079, 628] on button "Esmu iepazinies/iepazinusies un piekrītu" at bounding box center [1159, 625] width 243 height 42
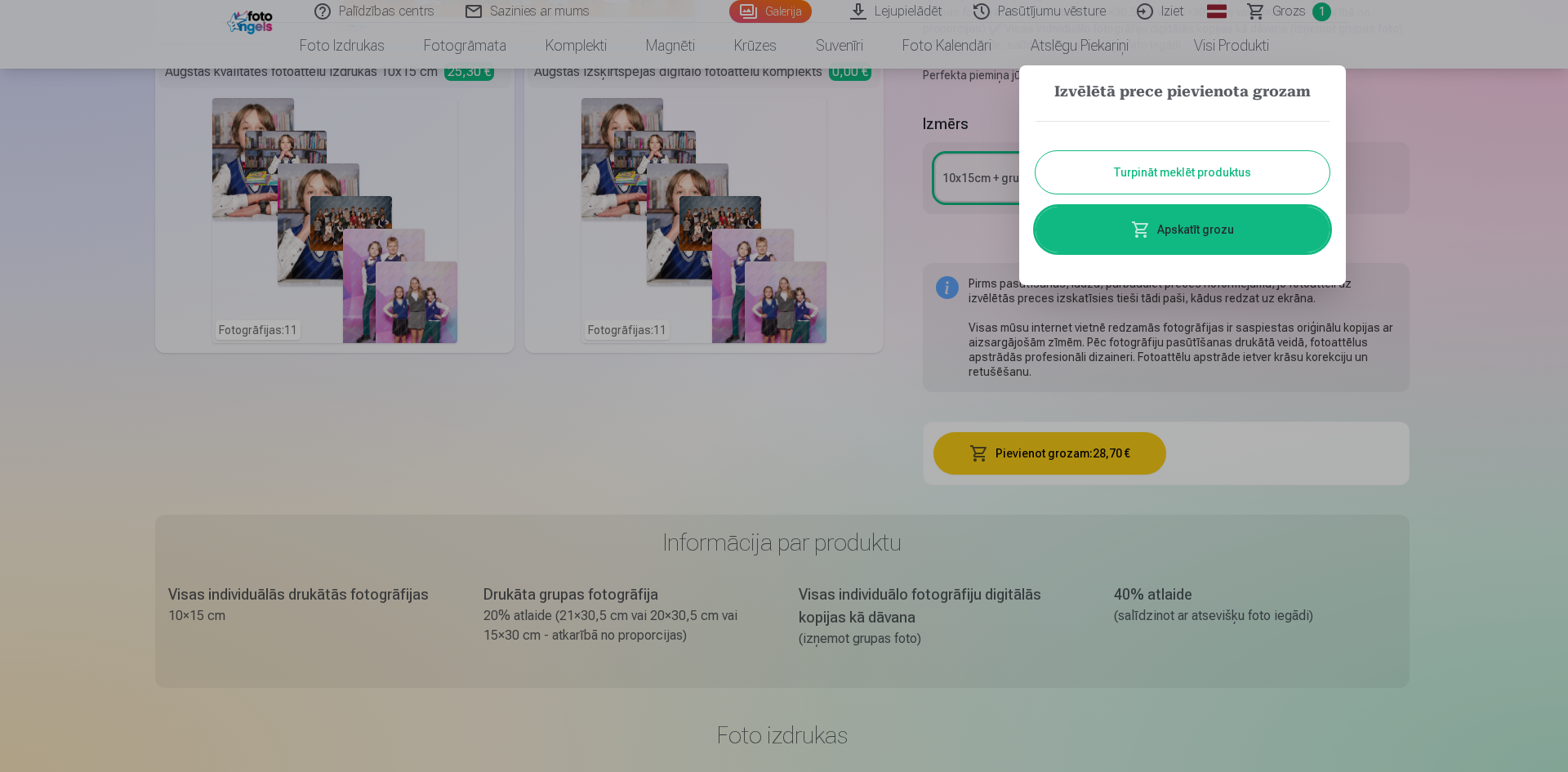
click at [1182, 229] on link "Apskatīt grozu" at bounding box center [1182, 230] width 294 height 46
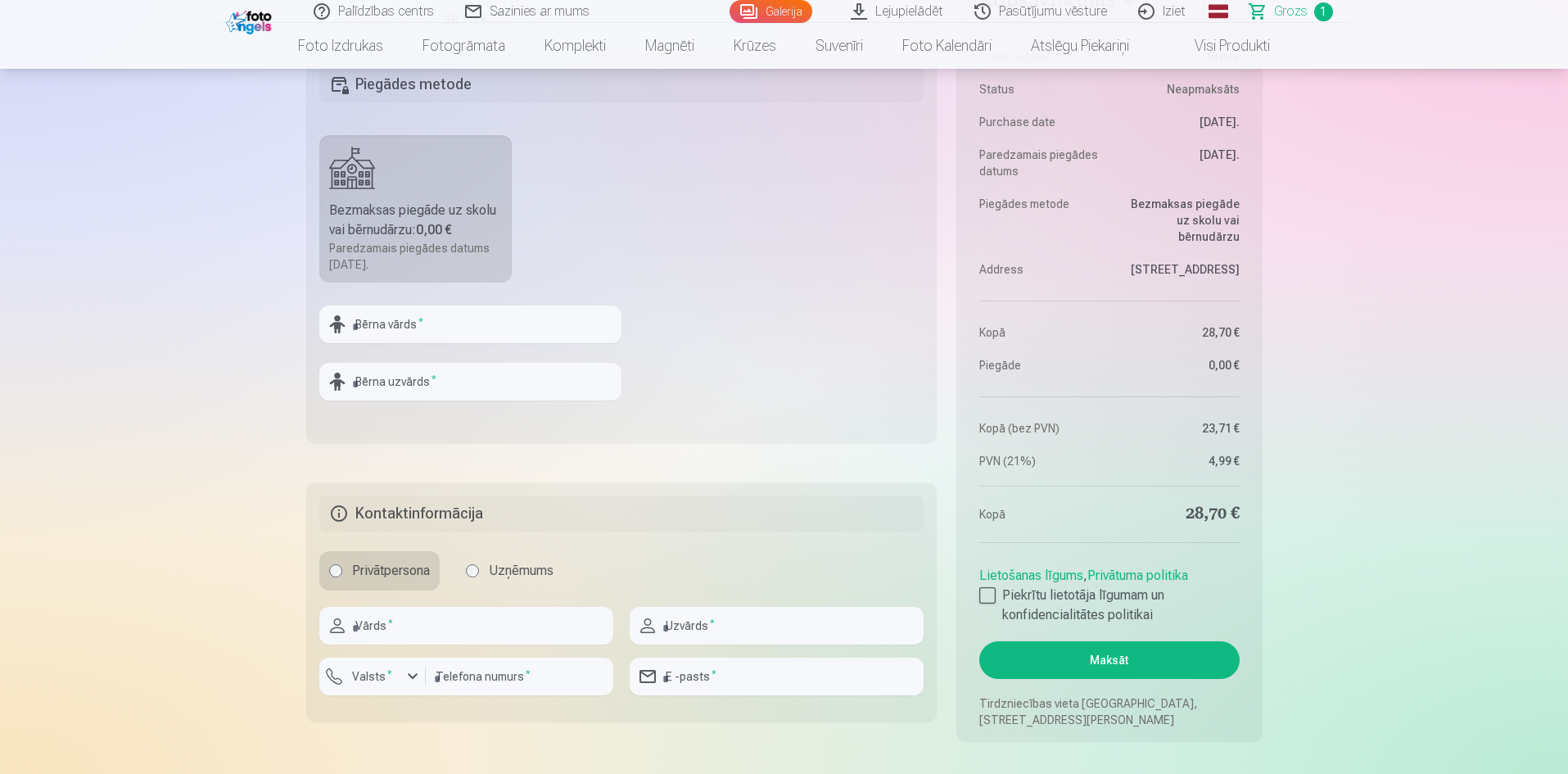
scroll to position [573, 0]
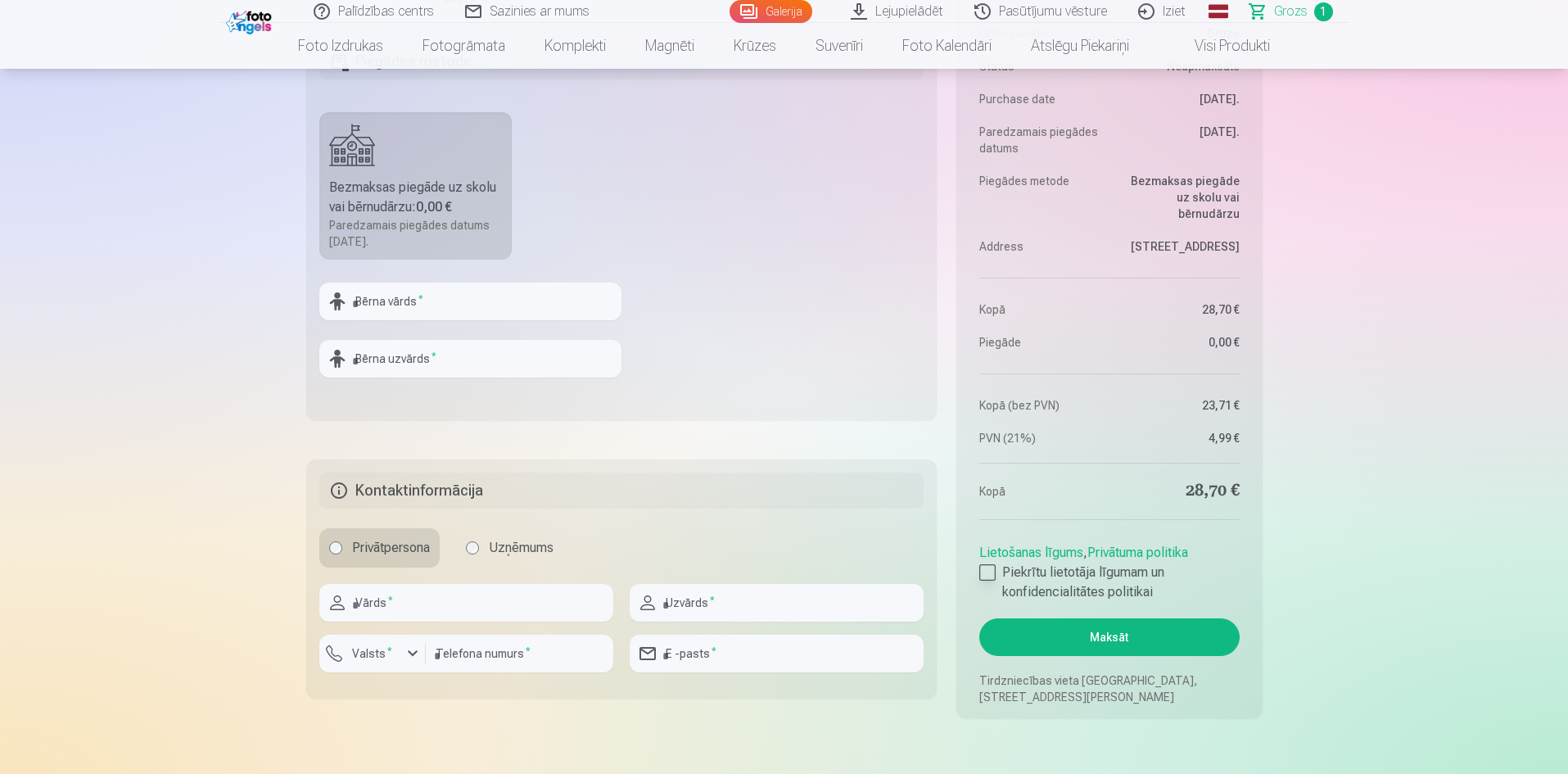
click at [986, 572] on div at bounding box center [987, 573] width 16 height 16
click at [434, 601] on input "text" at bounding box center [466, 603] width 294 height 38
click at [453, 296] on input "text" at bounding box center [470, 301] width 302 height 38
type input "*****"
click at [470, 352] on input "text" at bounding box center [470, 359] width 302 height 38
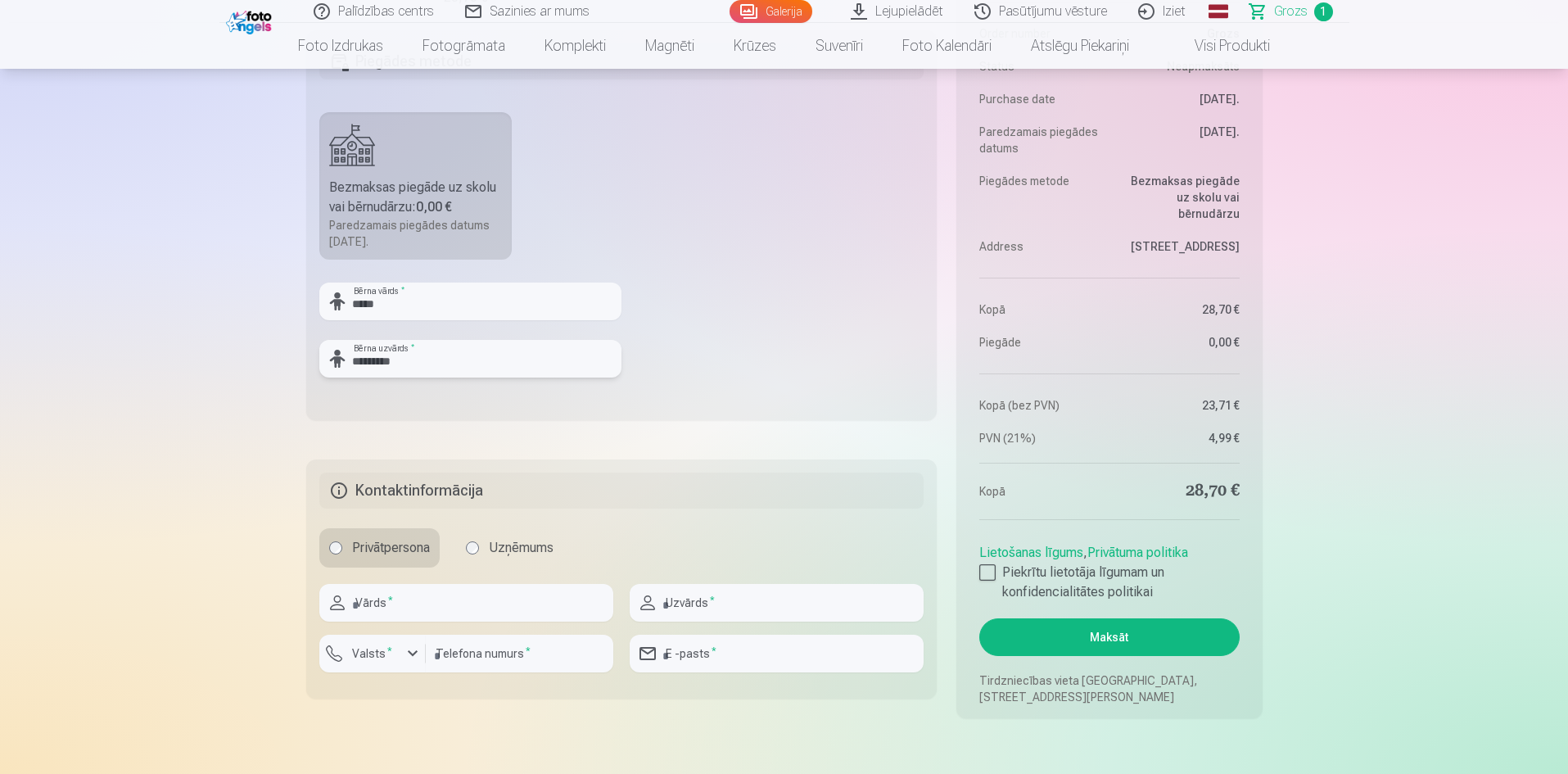
type input "*********"
click at [747, 291] on fieldset "Piegādes metode Bezmaksas piegāde uz skolu vai bērnudārzu : 0,00 € Paredzamais …" at bounding box center [622, 225] width 632 height 390
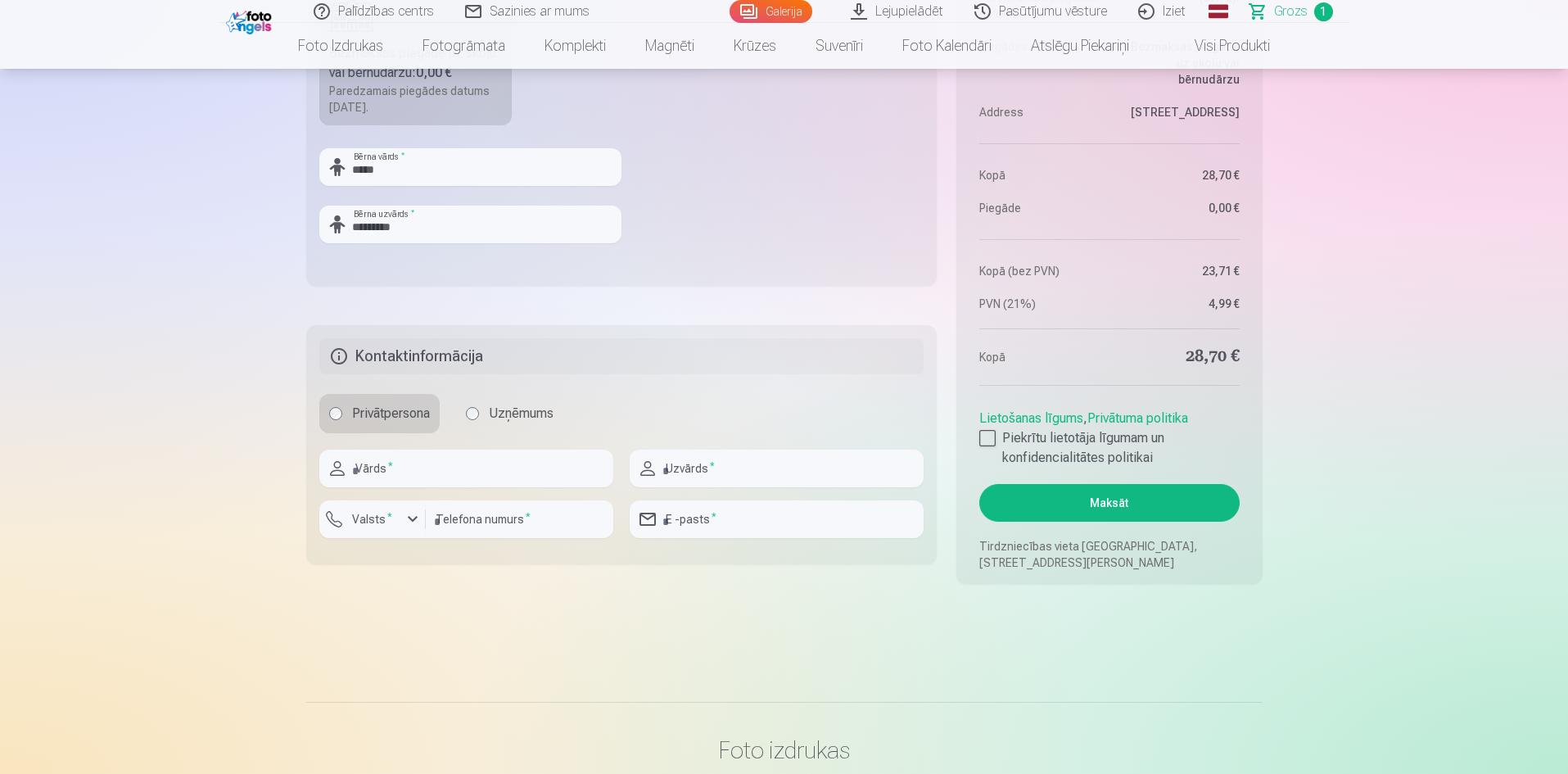
scroll to position [737, 0]
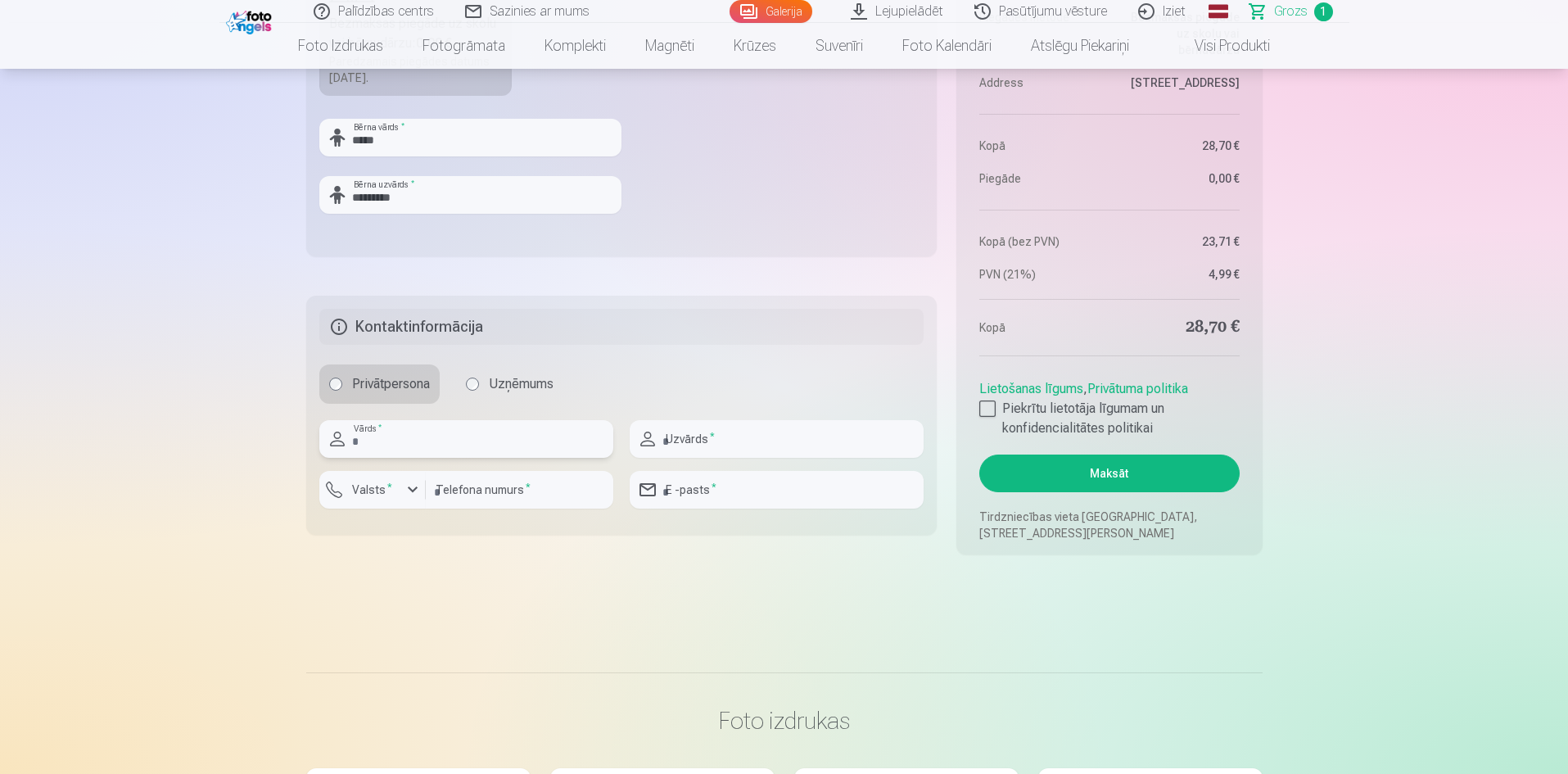
click at [453, 437] on input "text" at bounding box center [466, 439] width 294 height 38
type input "*****"
click at [718, 447] on input "text" at bounding box center [777, 439] width 294 height 38
type input "*********"
click at [414, 491] on div "button" at bounding box center [413, 490] width 20 height 20
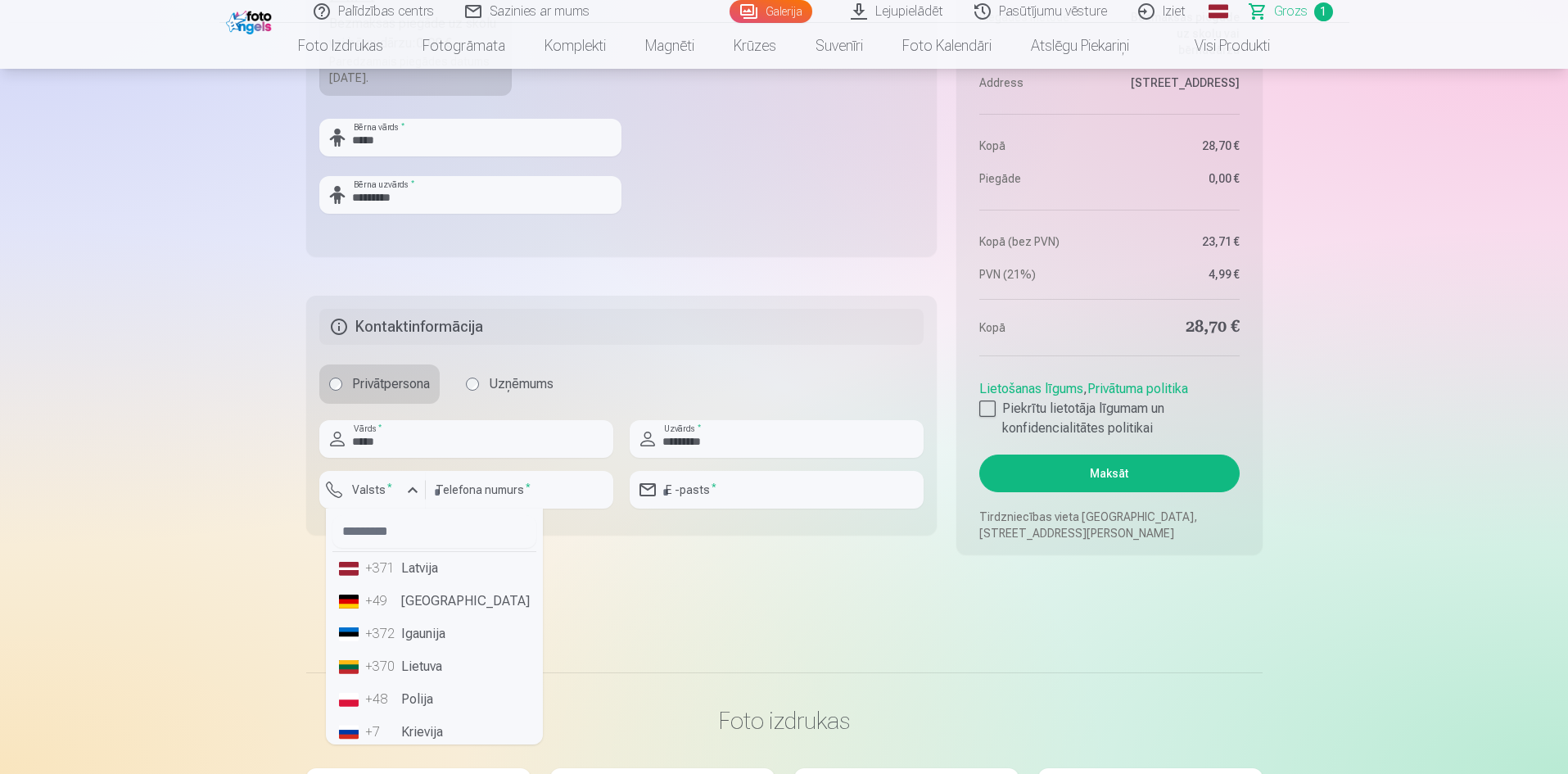
drag, startPoint x: 416, startPoint y: 570, endPoint x: 448, endPoint y: 522, distance: 57.7
click at [416, 566] on li "+371 Latvija" at bounding box center [434, 568] width 204 height 33
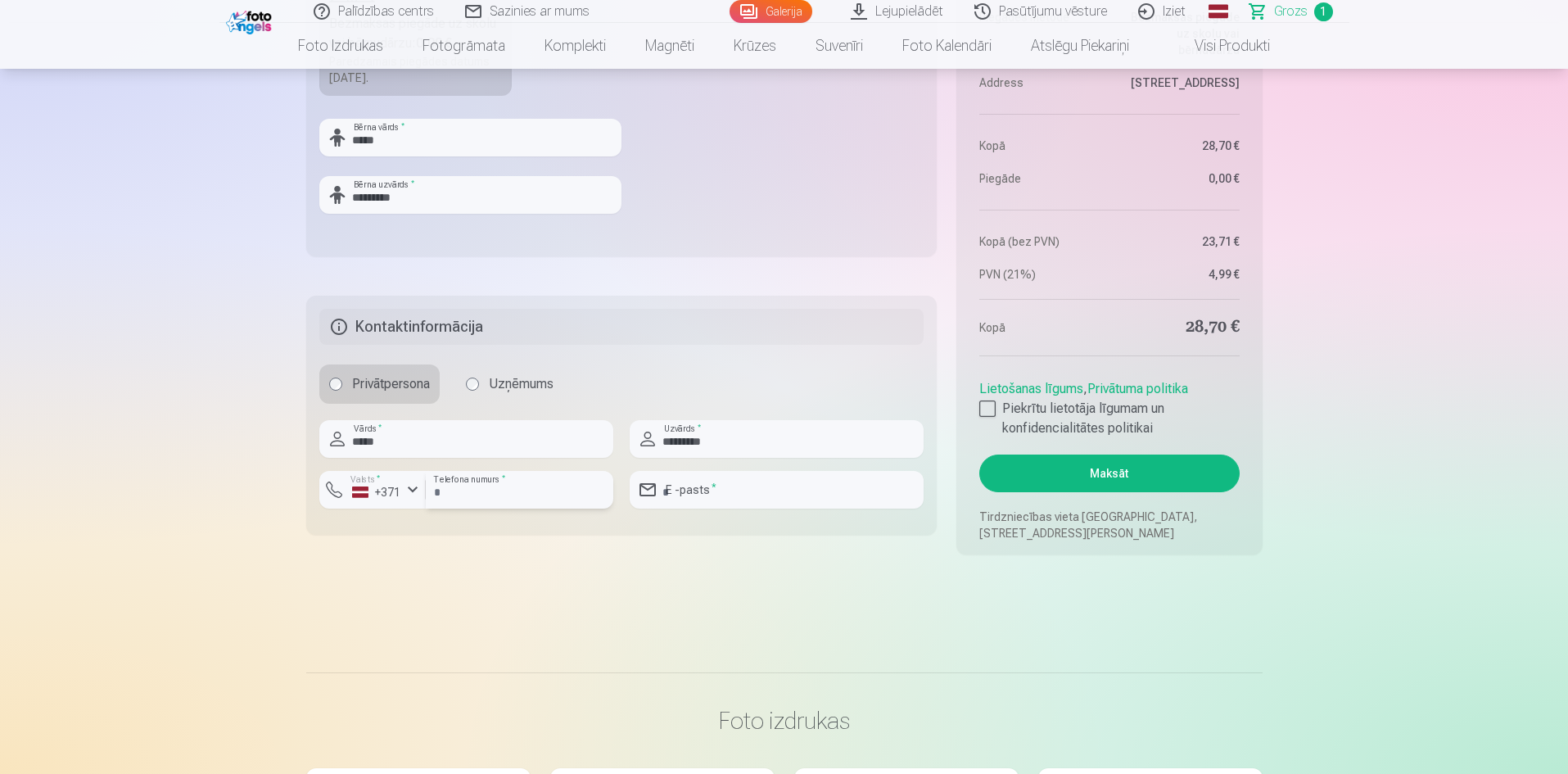
click at [469, 482] on input "number" at bounding box center [519, 490] width 188 height 38
type input "********"
click at [710, 496] on input "email" at bounding box center [777, 490] width 294 height 38
type input "**********"
click at [856, 607] on main "Jūsu iepirkumu grozs Kopsavilkums Order number Grozs Status Neapmaksāts Purchas…" at bounding box center [784, 3] width 956 height 1258
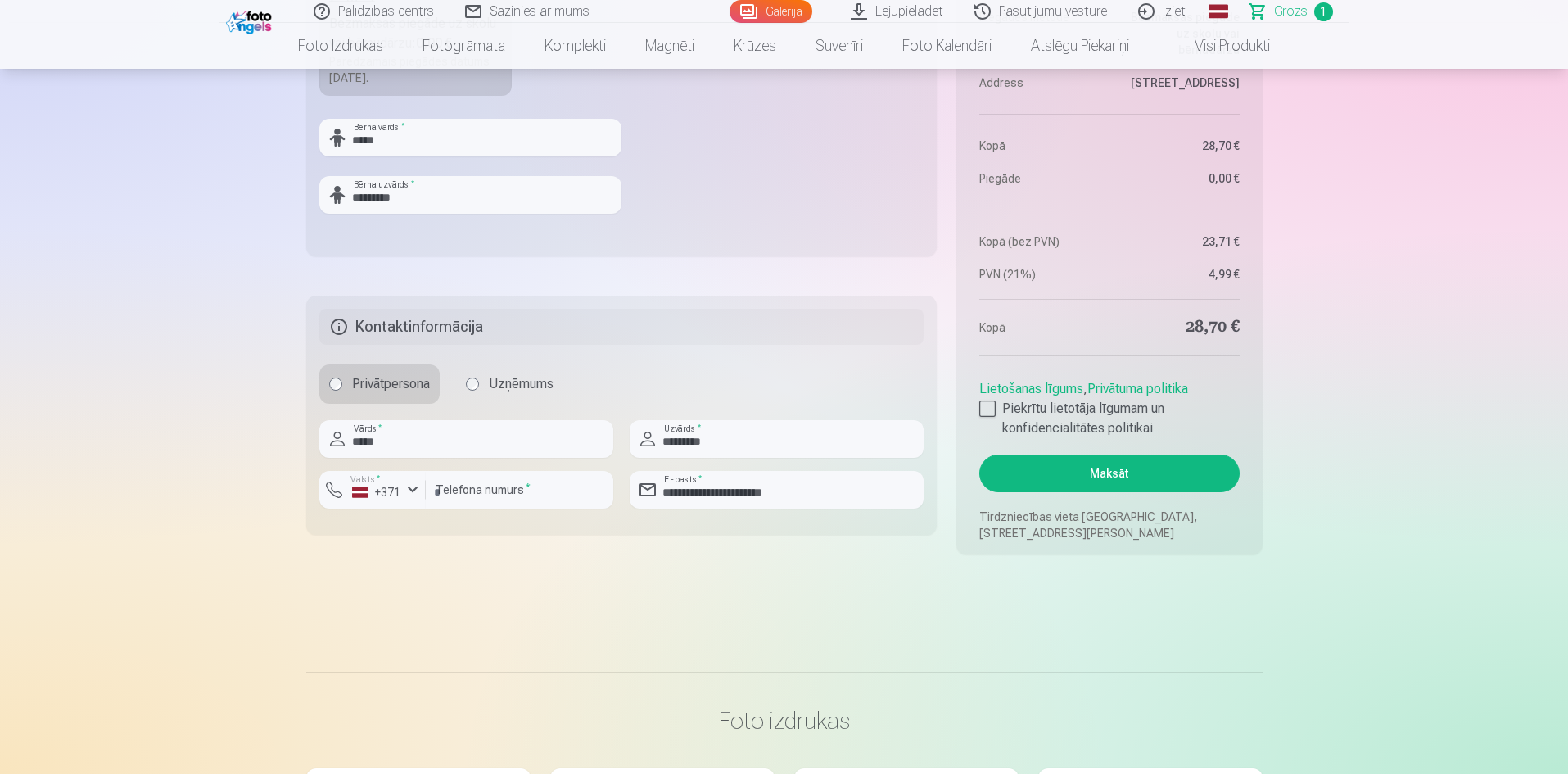
click at [1123, 469] on button "Maksāt" at bounding box center [1108, 473] width 260 height 38
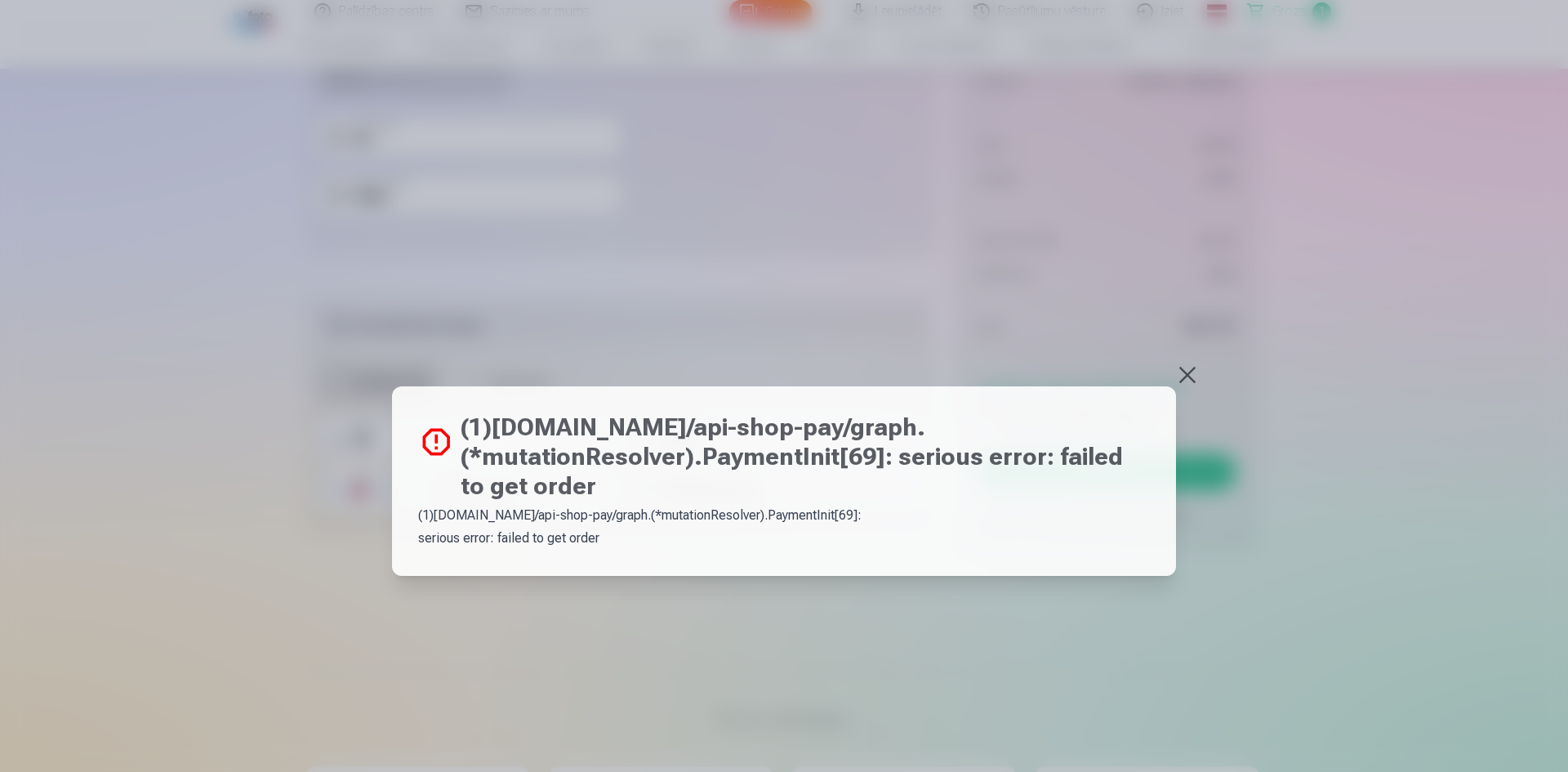
click at [1184, 378] on button at bounding box center [1187, 375] width 23 height 23
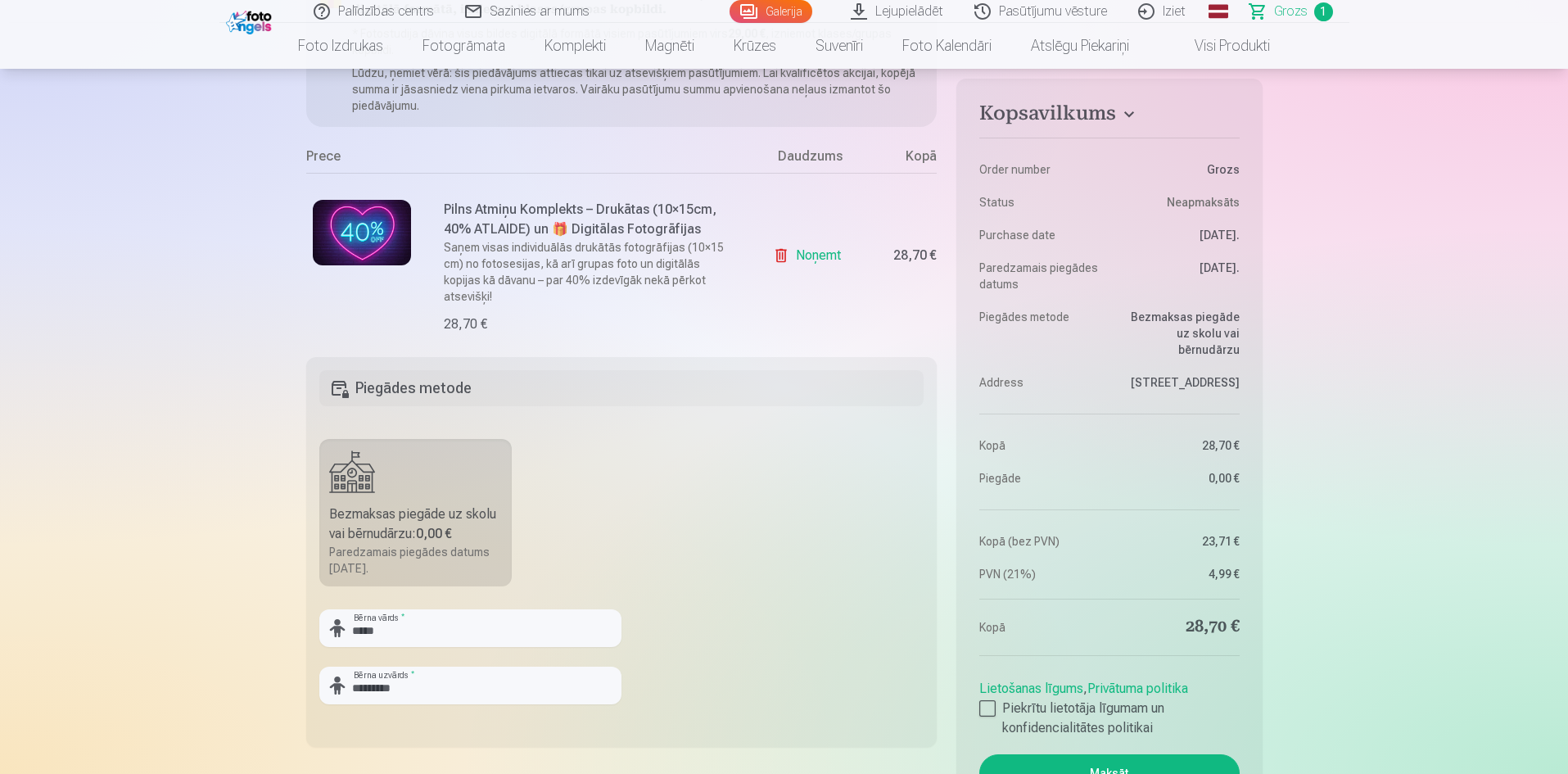
scroll to position [246, 0]
click at [681, 375] on h5 "Piegādes metode" at bounding box center [622, 389] width 605 height 36
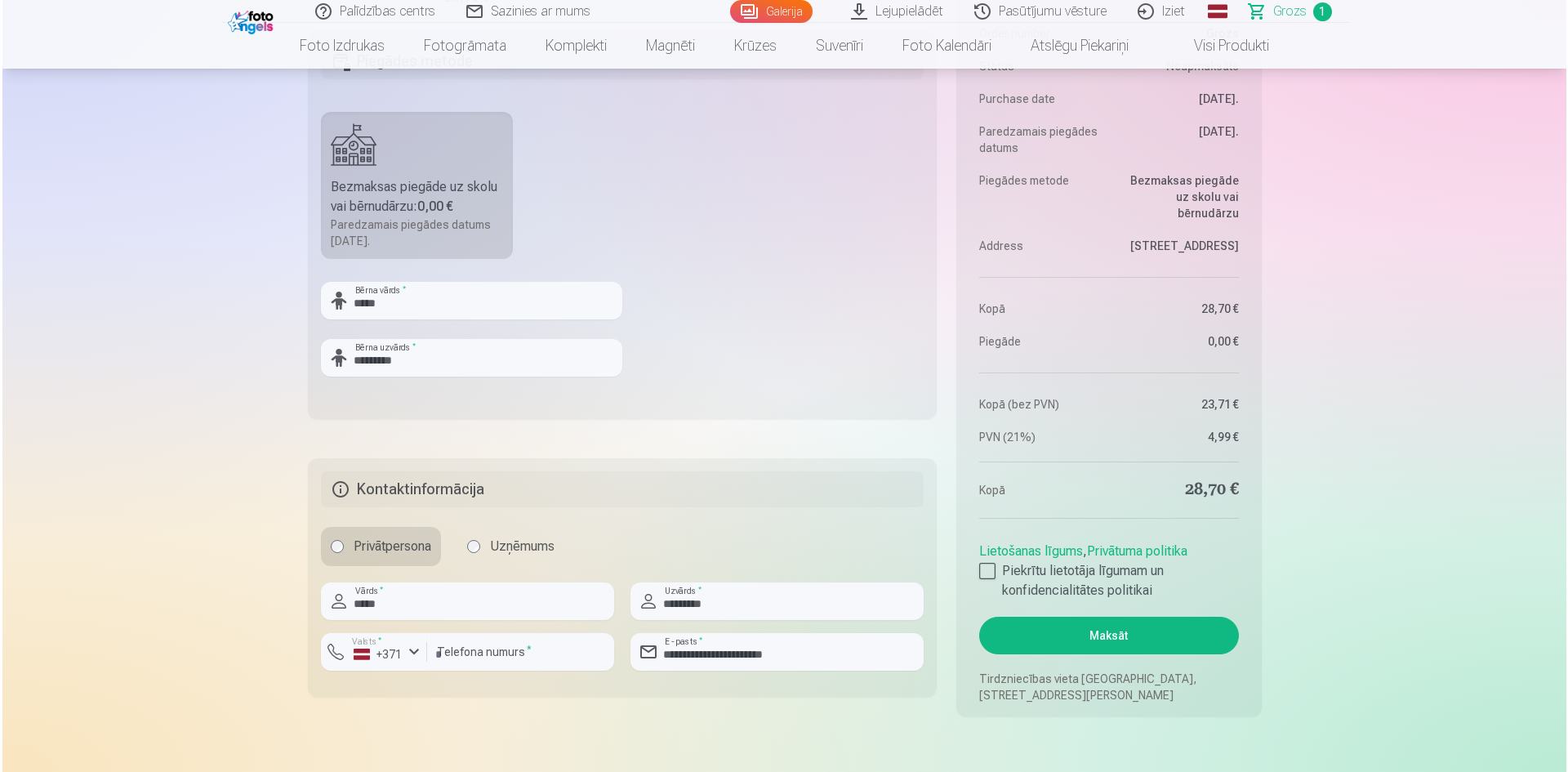
scroll to position [654, 0]
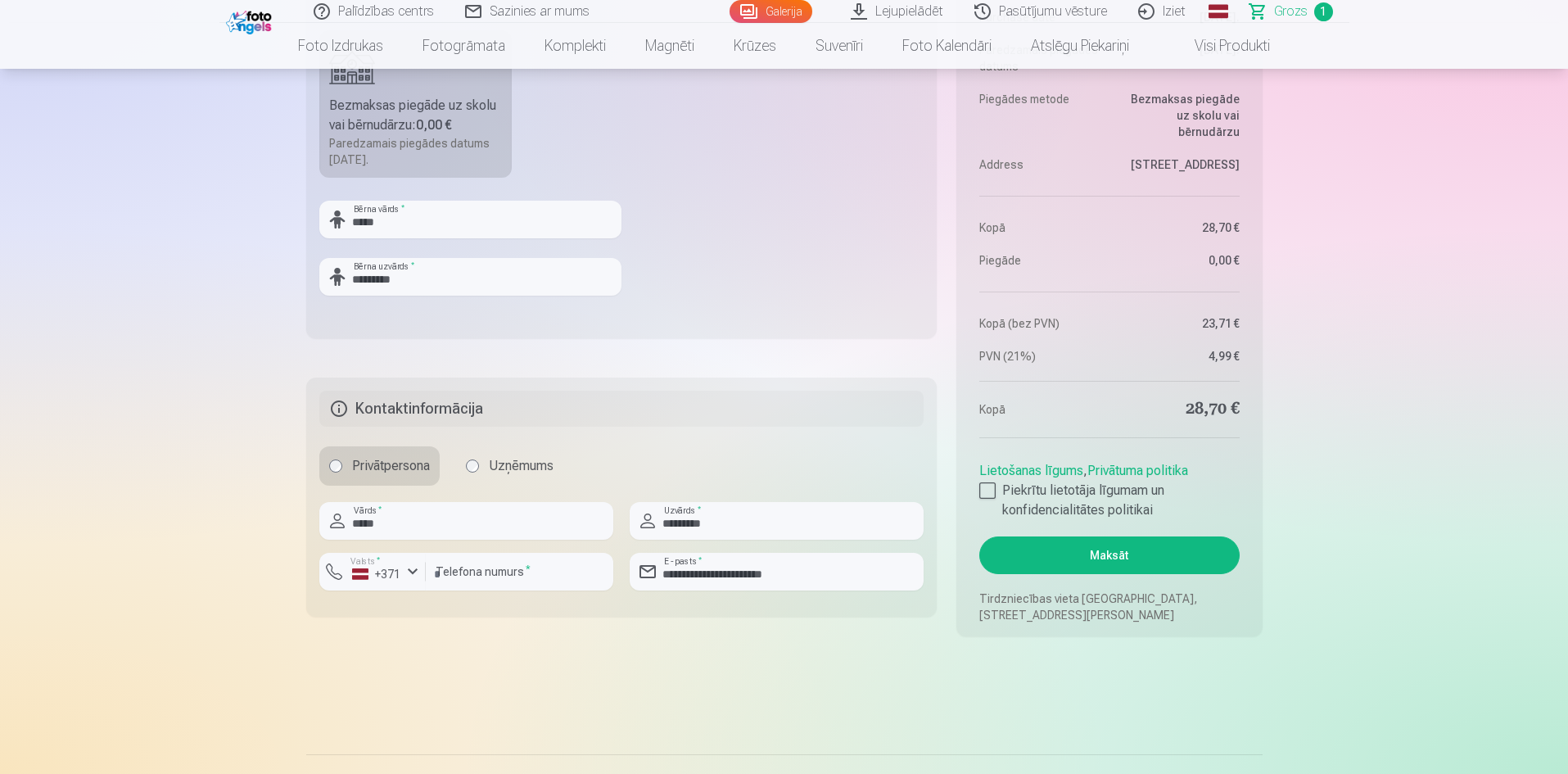
click at [1109, 555] on button "Maksāt" at bounding box center [1108, 555] width 260 height 38
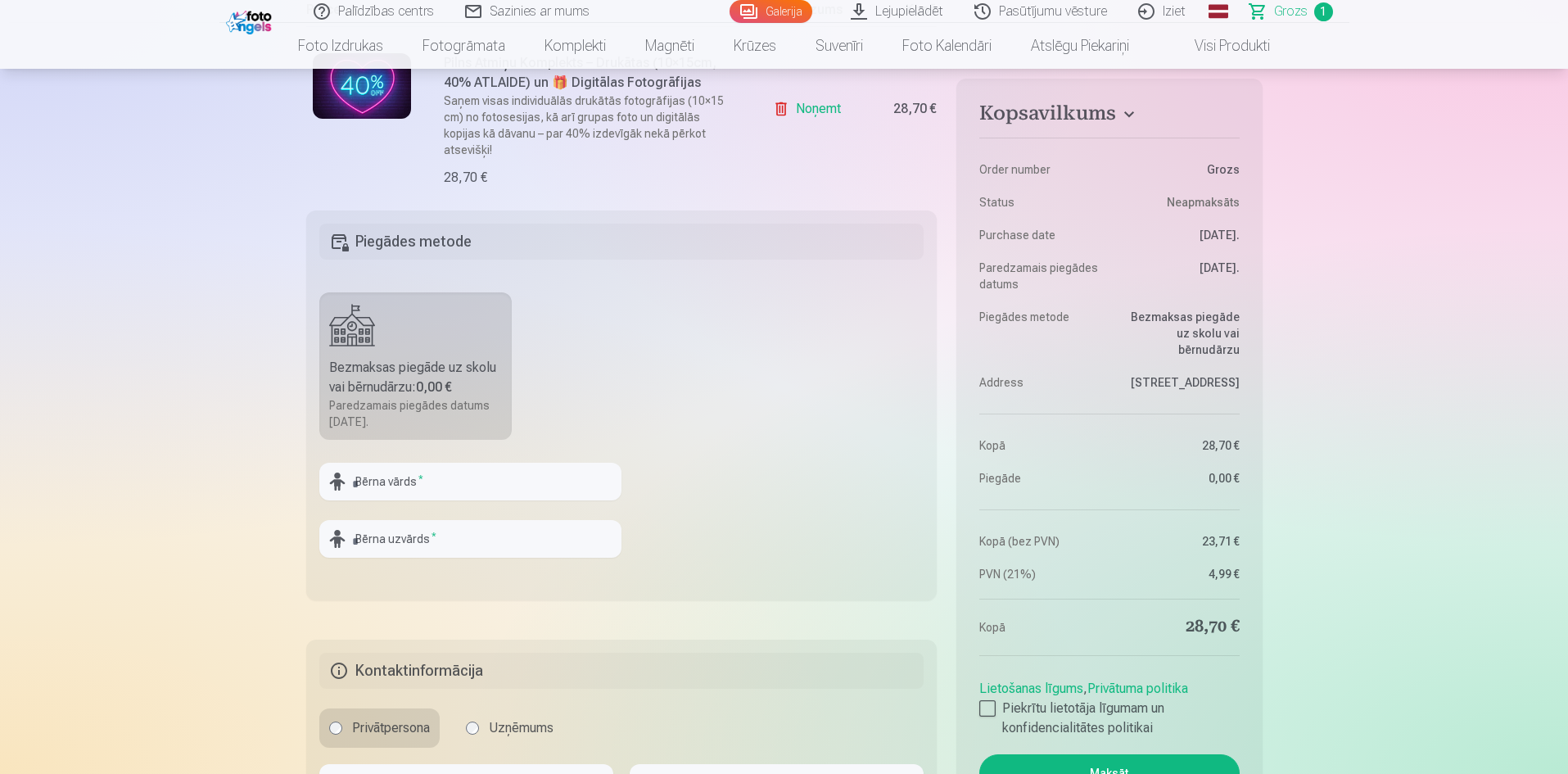
scroll to position [410, 0]
